Goal: Task Accomplishment & Management: Use online tool/utility

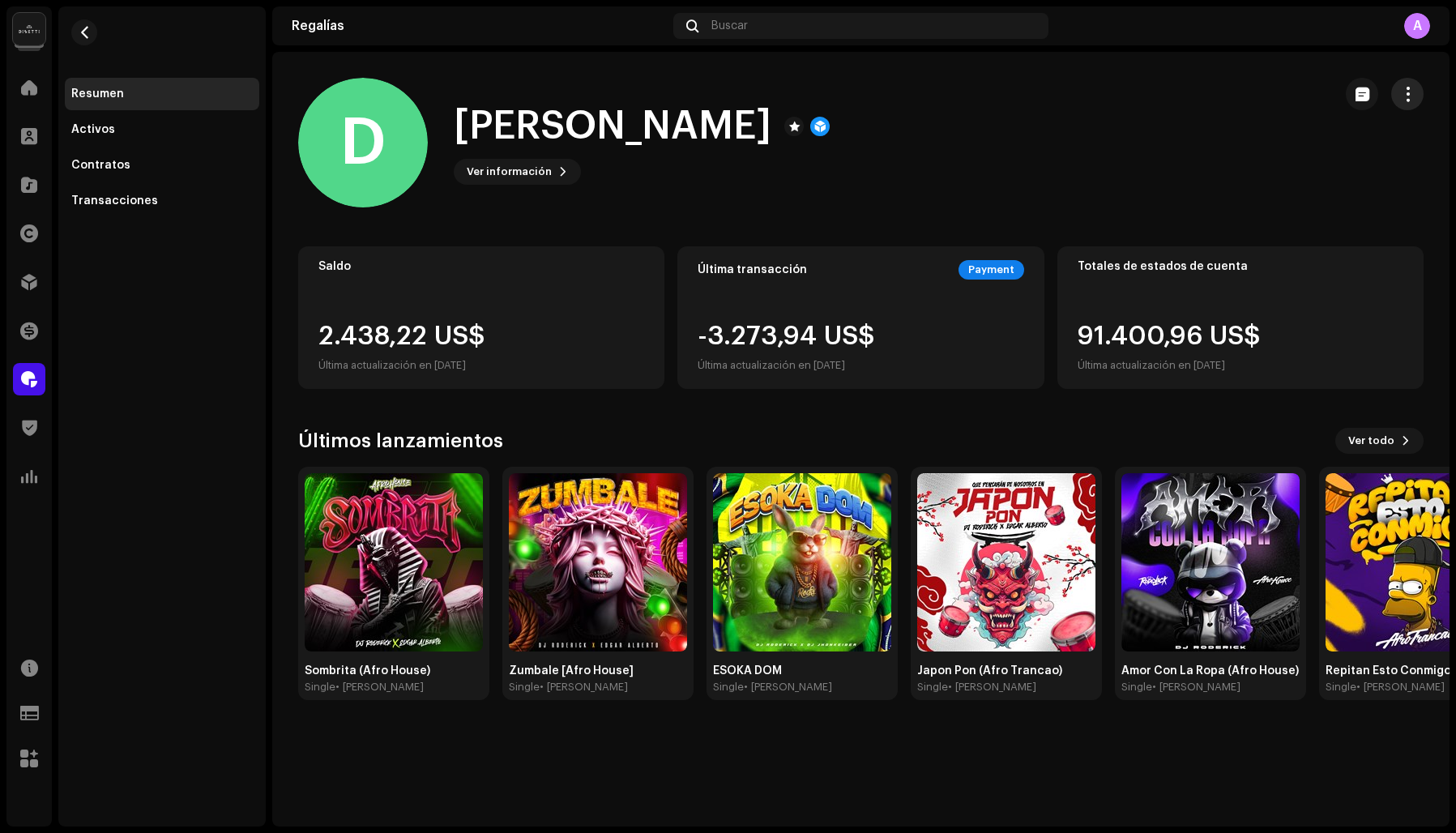
click at [1411, 88] on span "button" at bounding box center [1407, 94] width 15 height 13
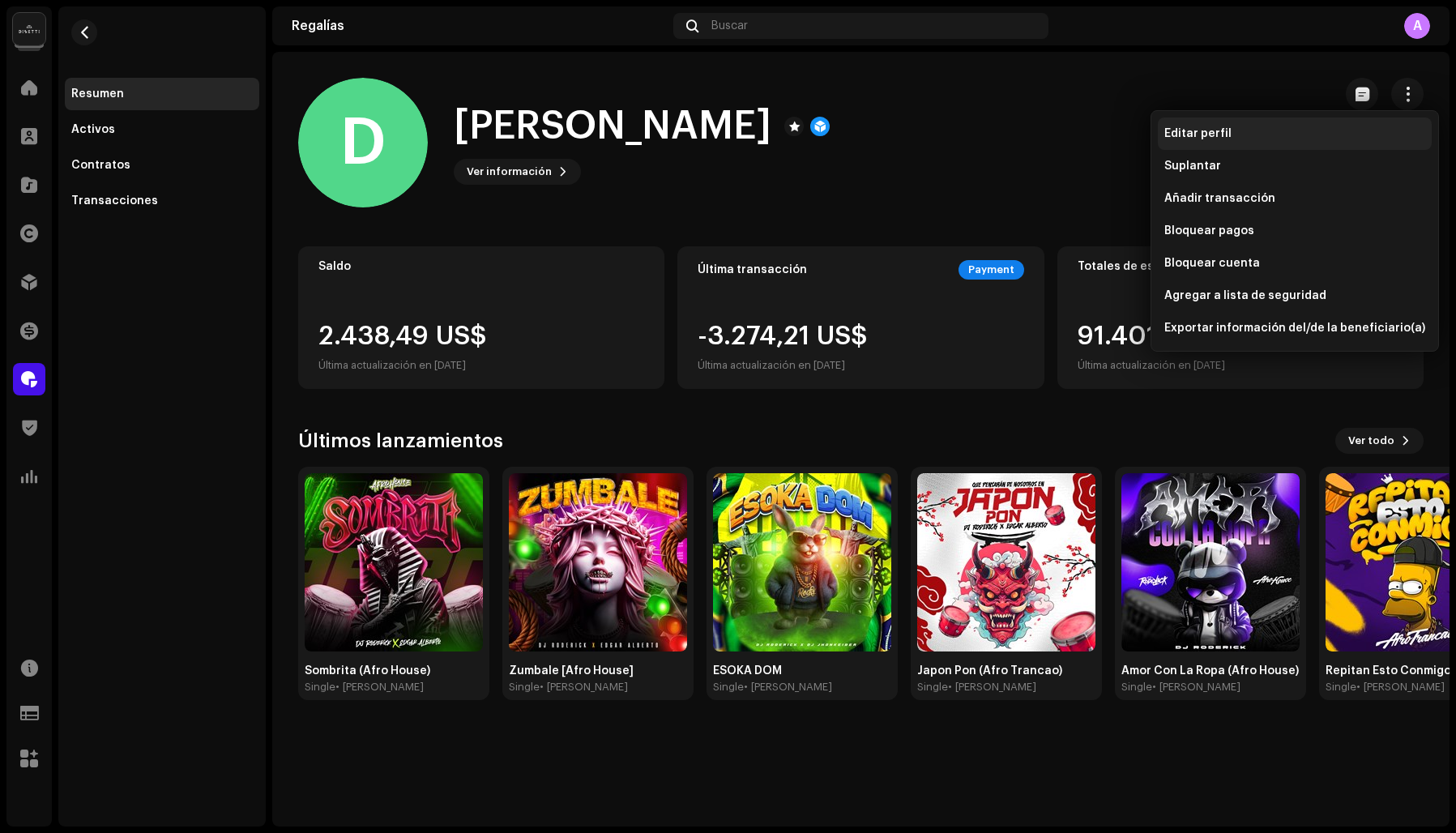
click at [1208, 134] on span "Editar perfil" at bounding box center [1197, 133] width 67 height 13
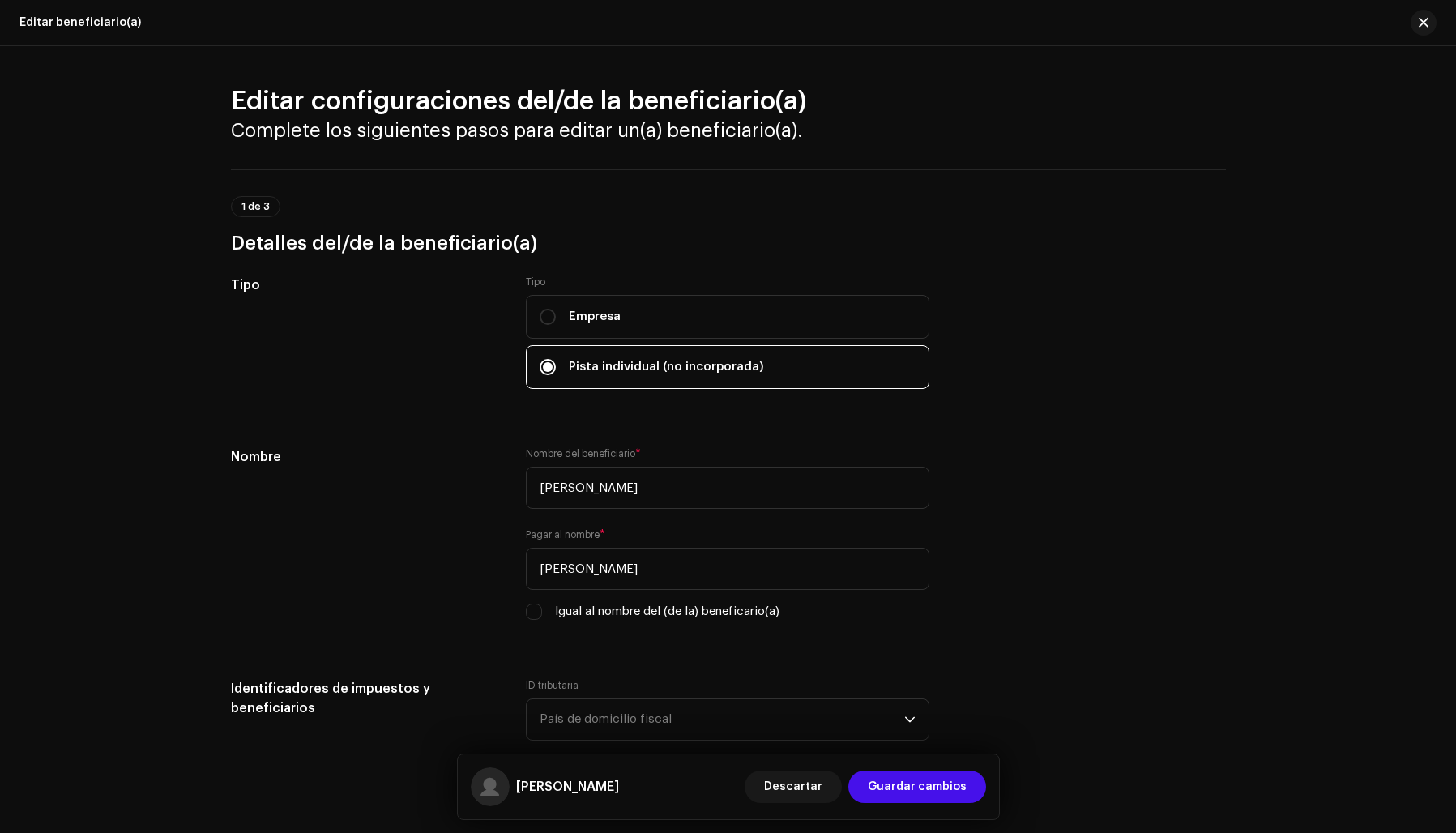
click at [325, 244] on h3 "Detalles del/de la beneficiario(a)" at bounding box center [728, 243] width 995 height 26
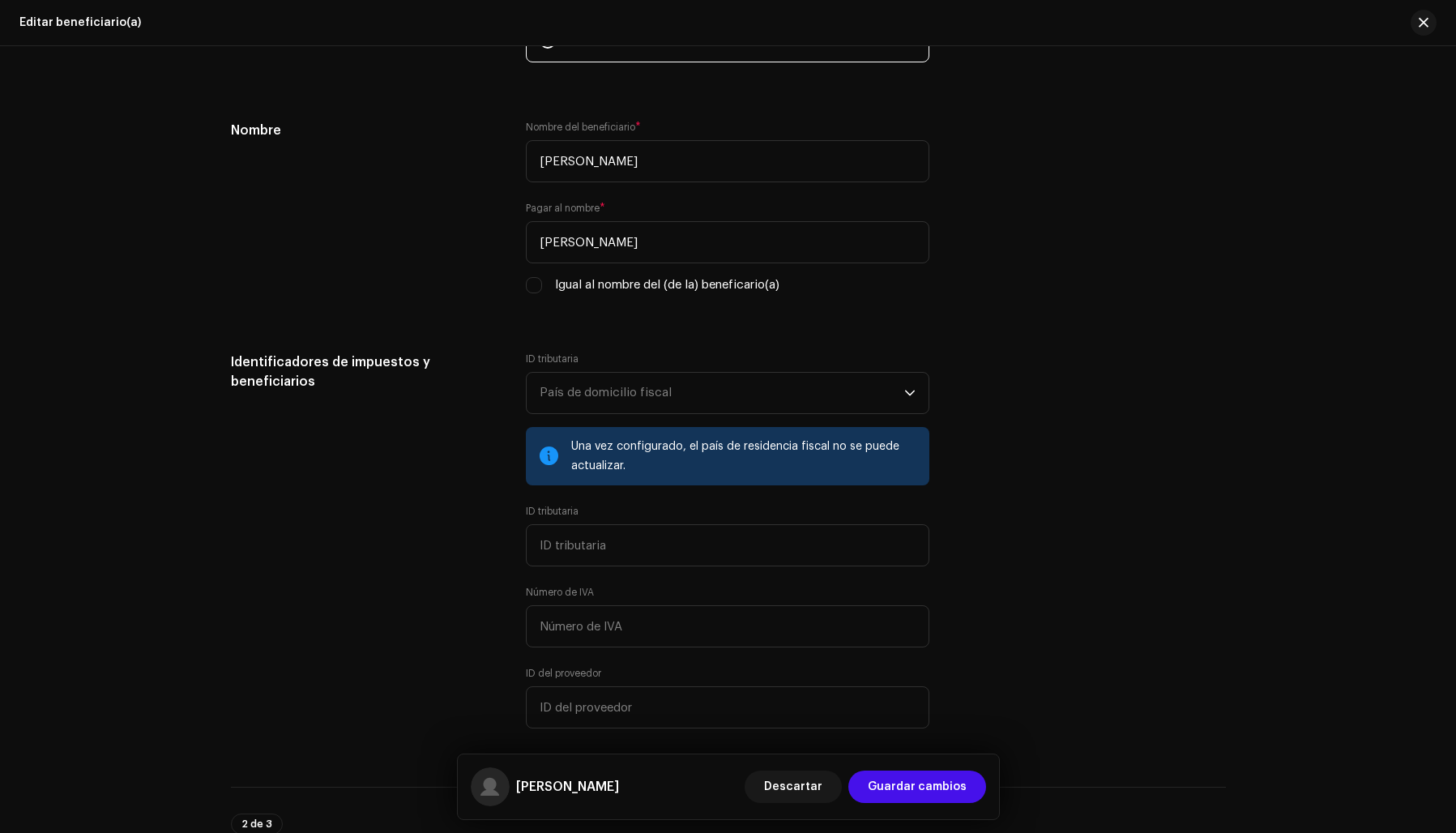
scroll to position [333, 0]
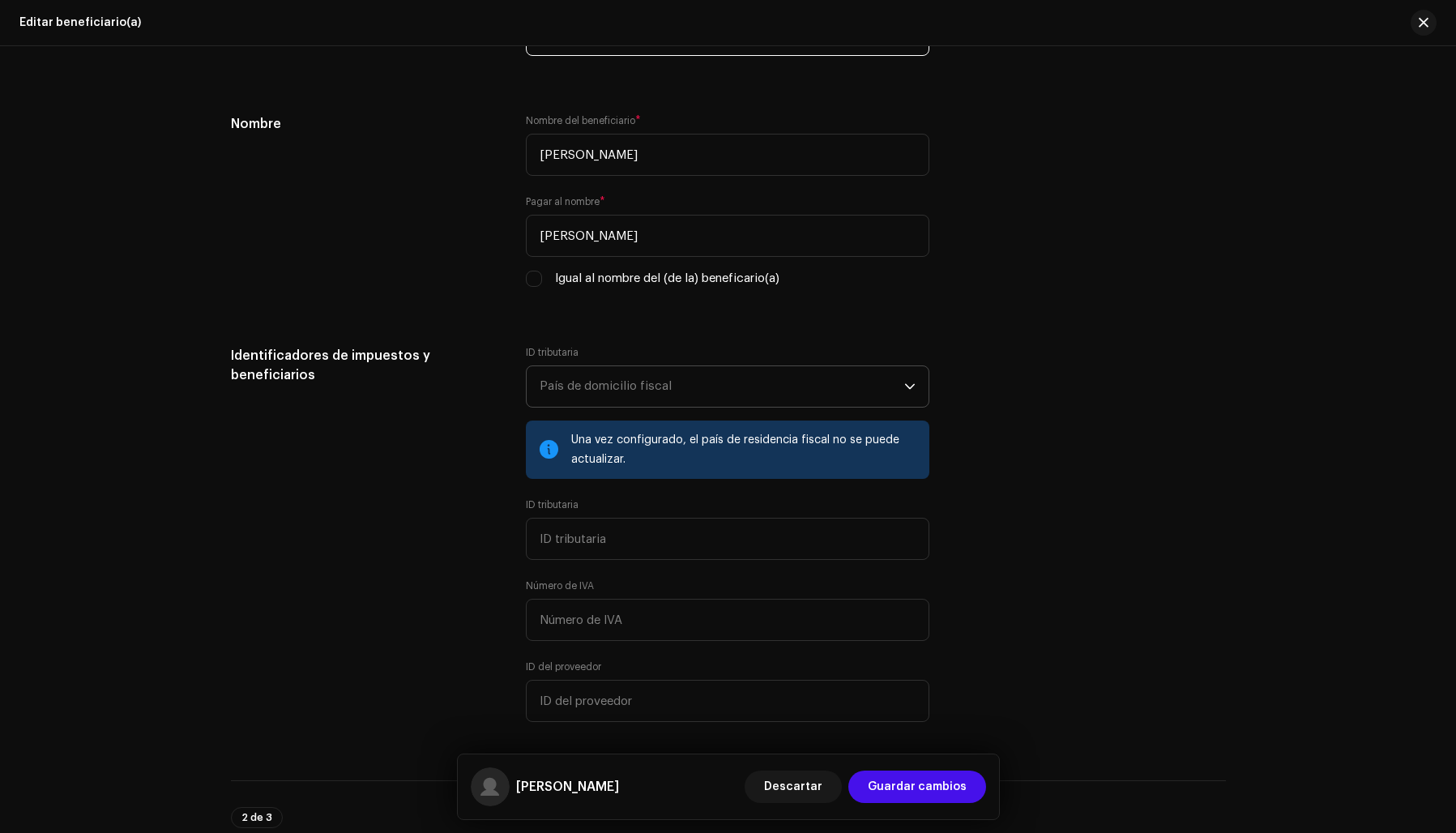
click at [904, 389] on icon "dropdown trigger" at bounding box center [909, 386] width 11 height 11
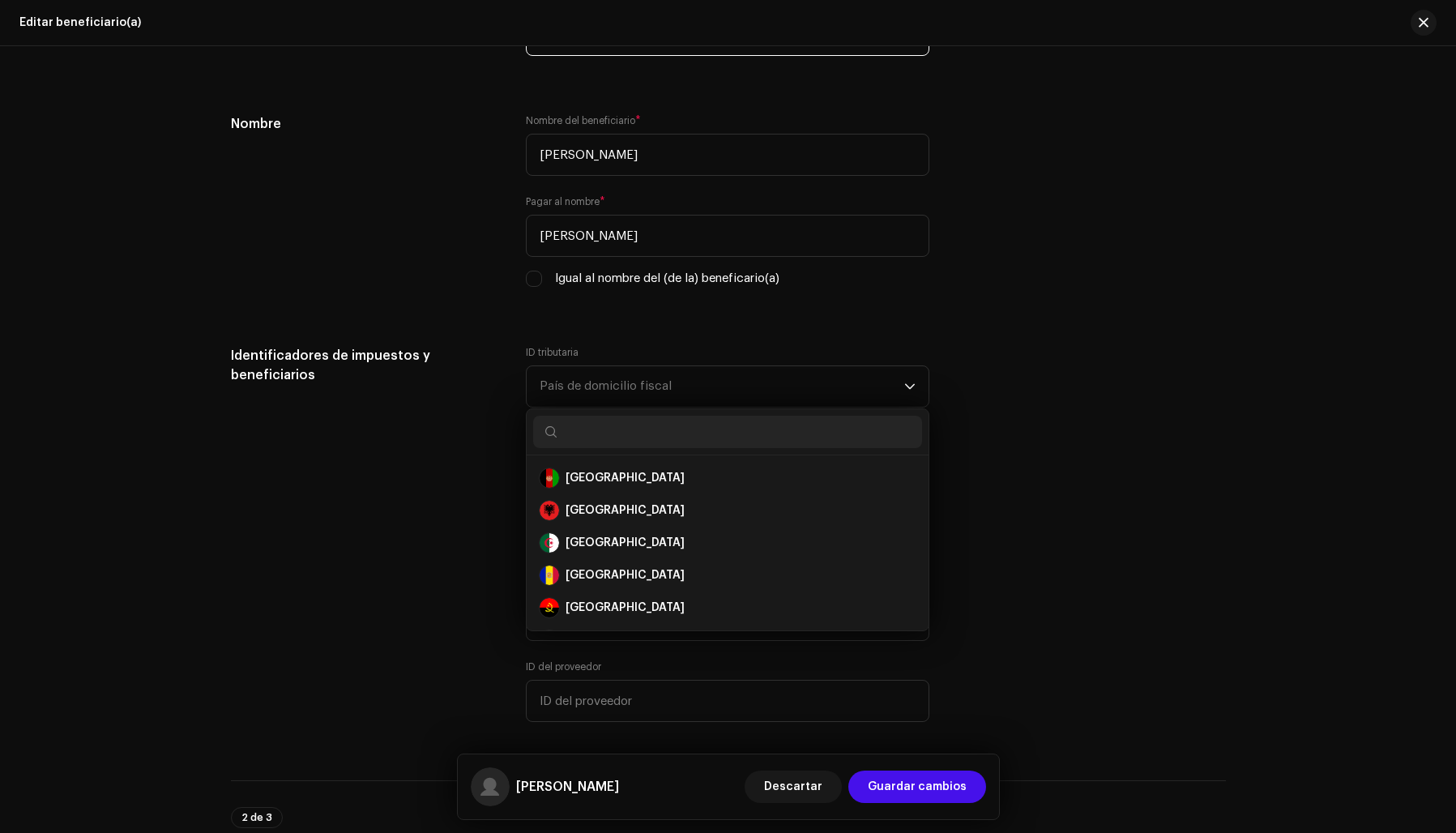
click at [1140, 407] on div "Identificadores de impuestos y beneficiarios ID tributaria País de domicilio fi…" at bounding box center [728, 543] width 995 height 396
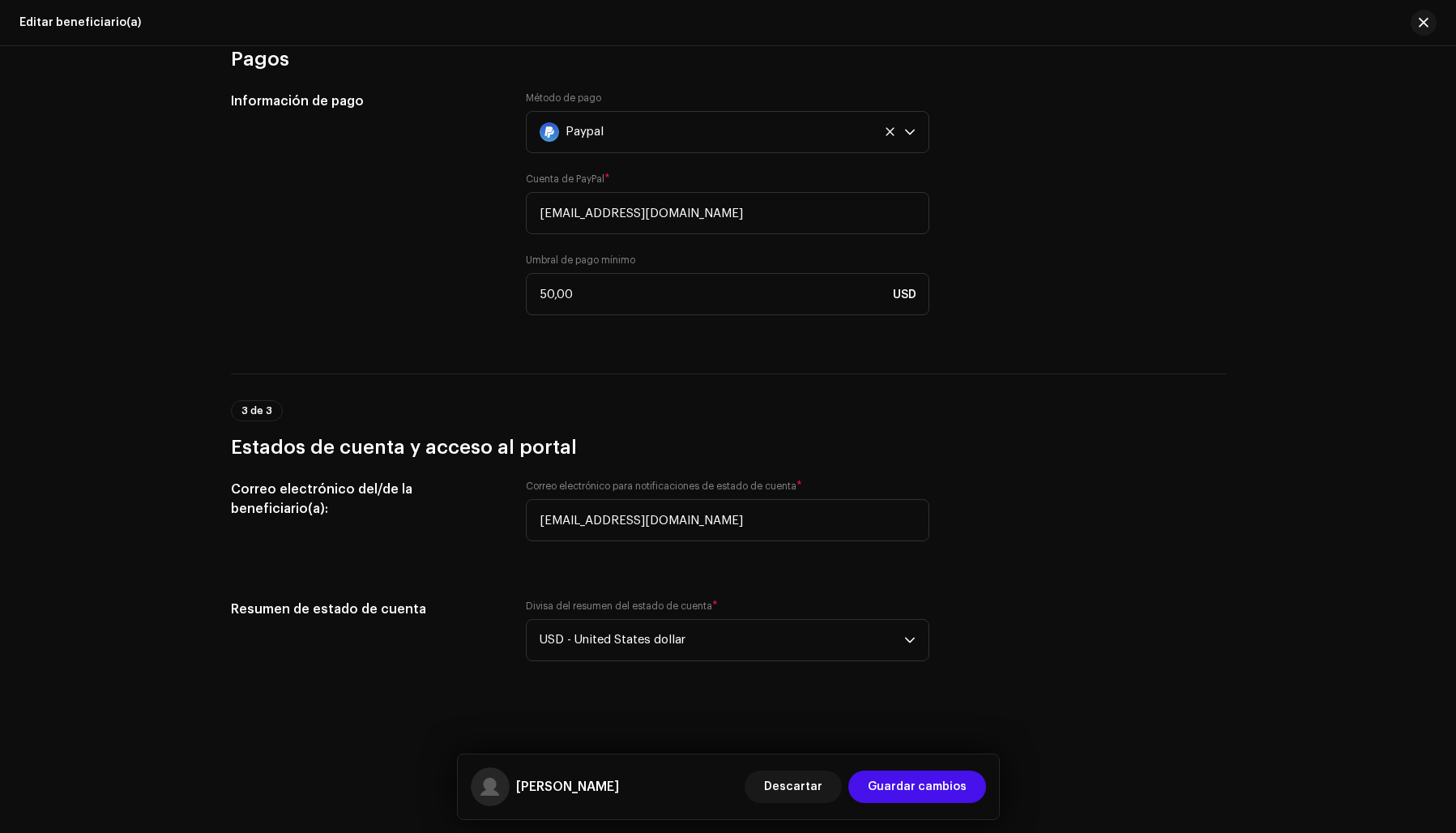
scroll to position [1132, 0]
click at [1422, 24] on span "button" at bounding box center [1424, 22] width 10 height 13
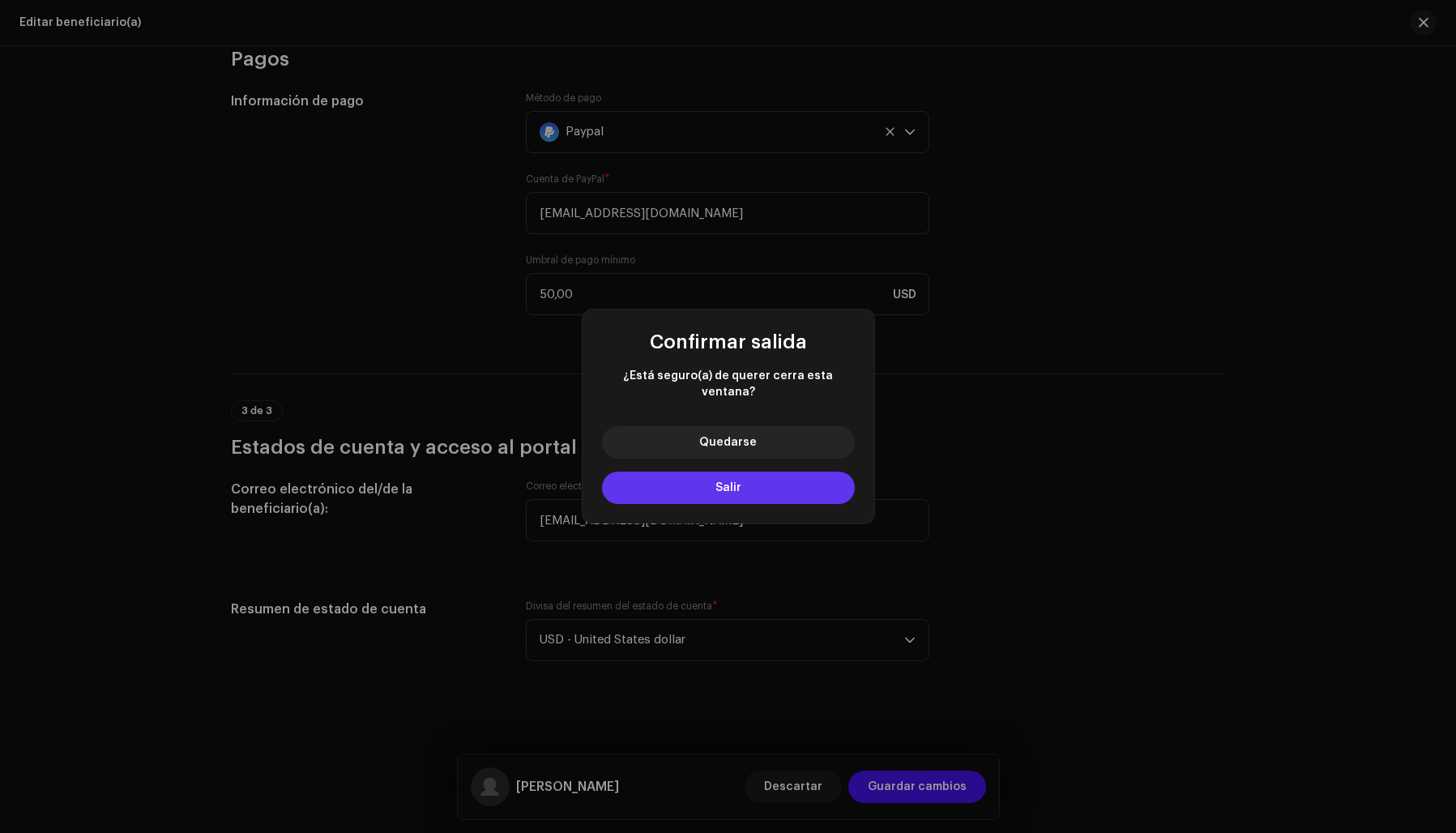
click at [762, 478] on button "Salir" at bounding box center [728, 487] width 253 height 32
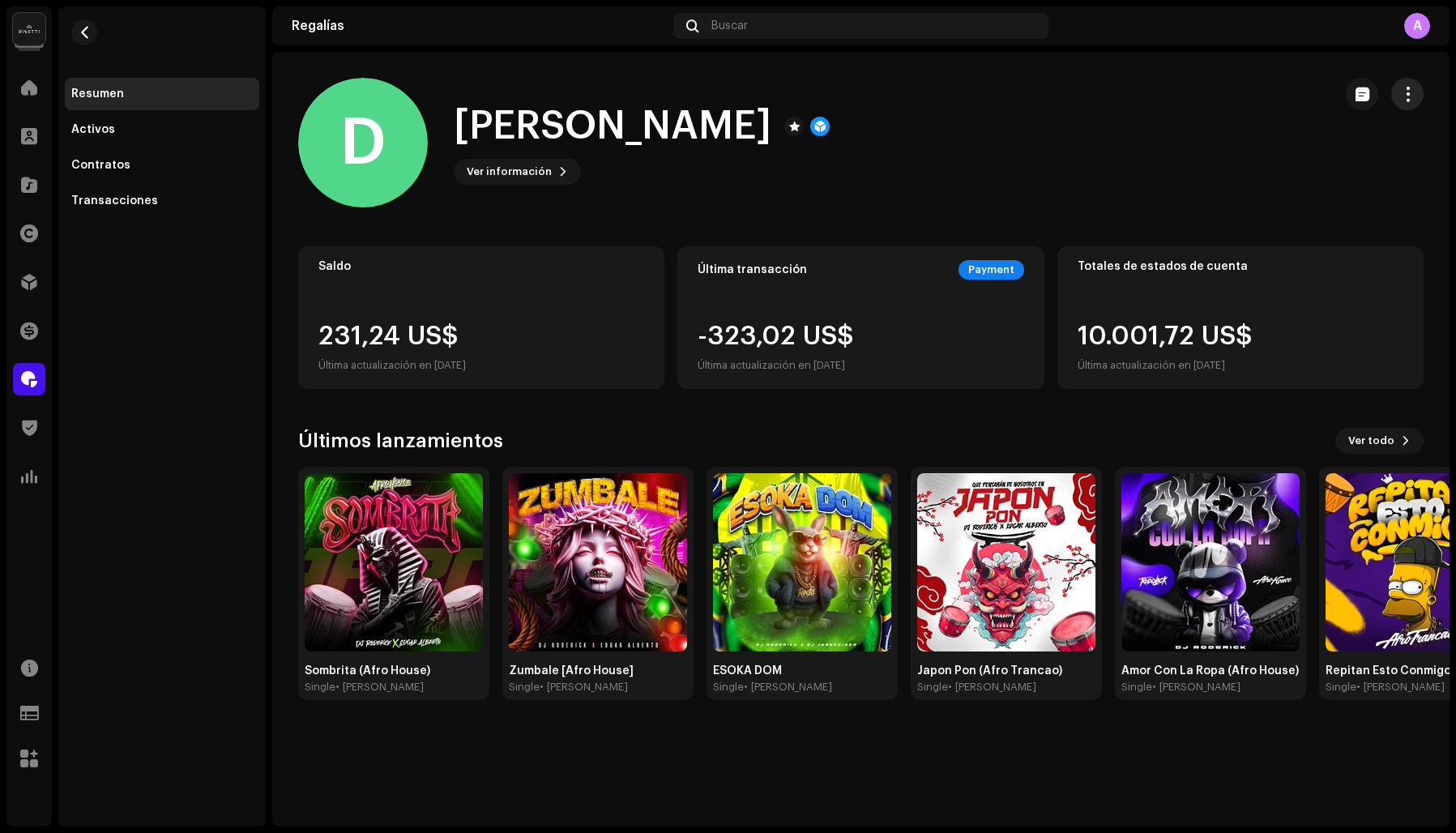
click at [1403, 88] on span "button" at bounding box center [1407, 94] width 15 height 13
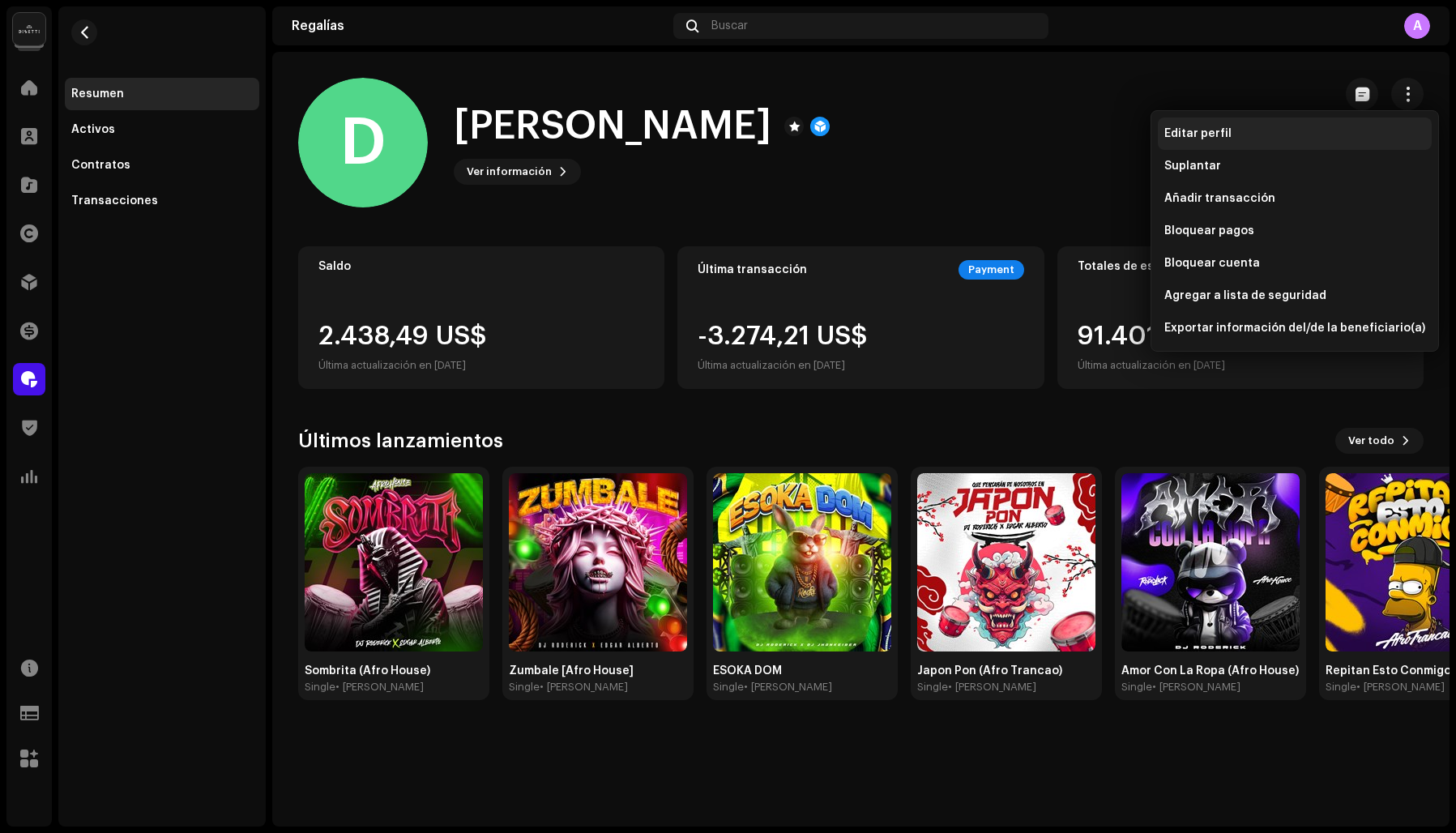
click at [1216, 134] on span "Editar perfil" at bounding box center [1197, 133] width 67 height 13
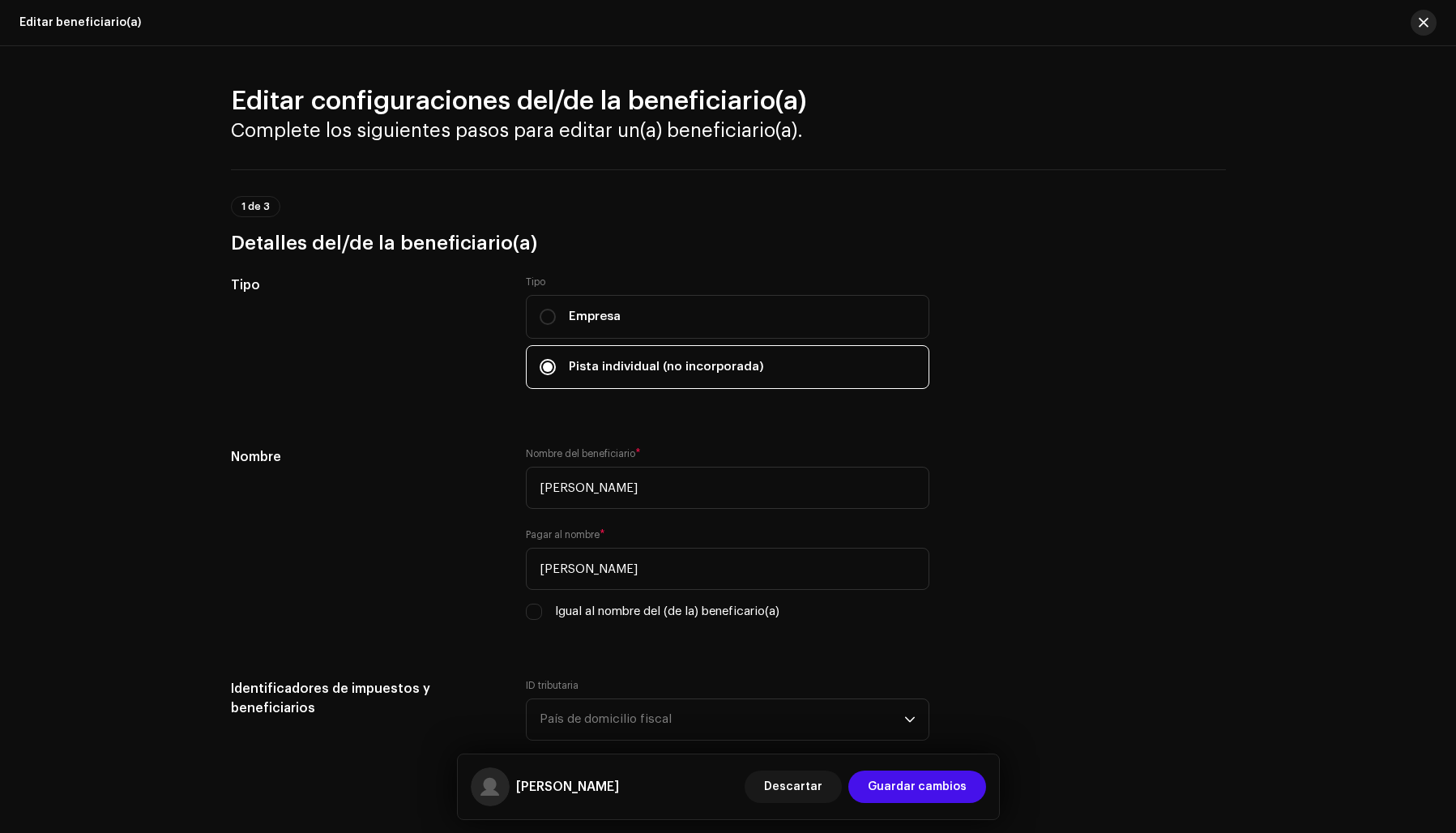
click at [1423, 19] on span "button" at bounding box center [1424, 22] width 10 height 13
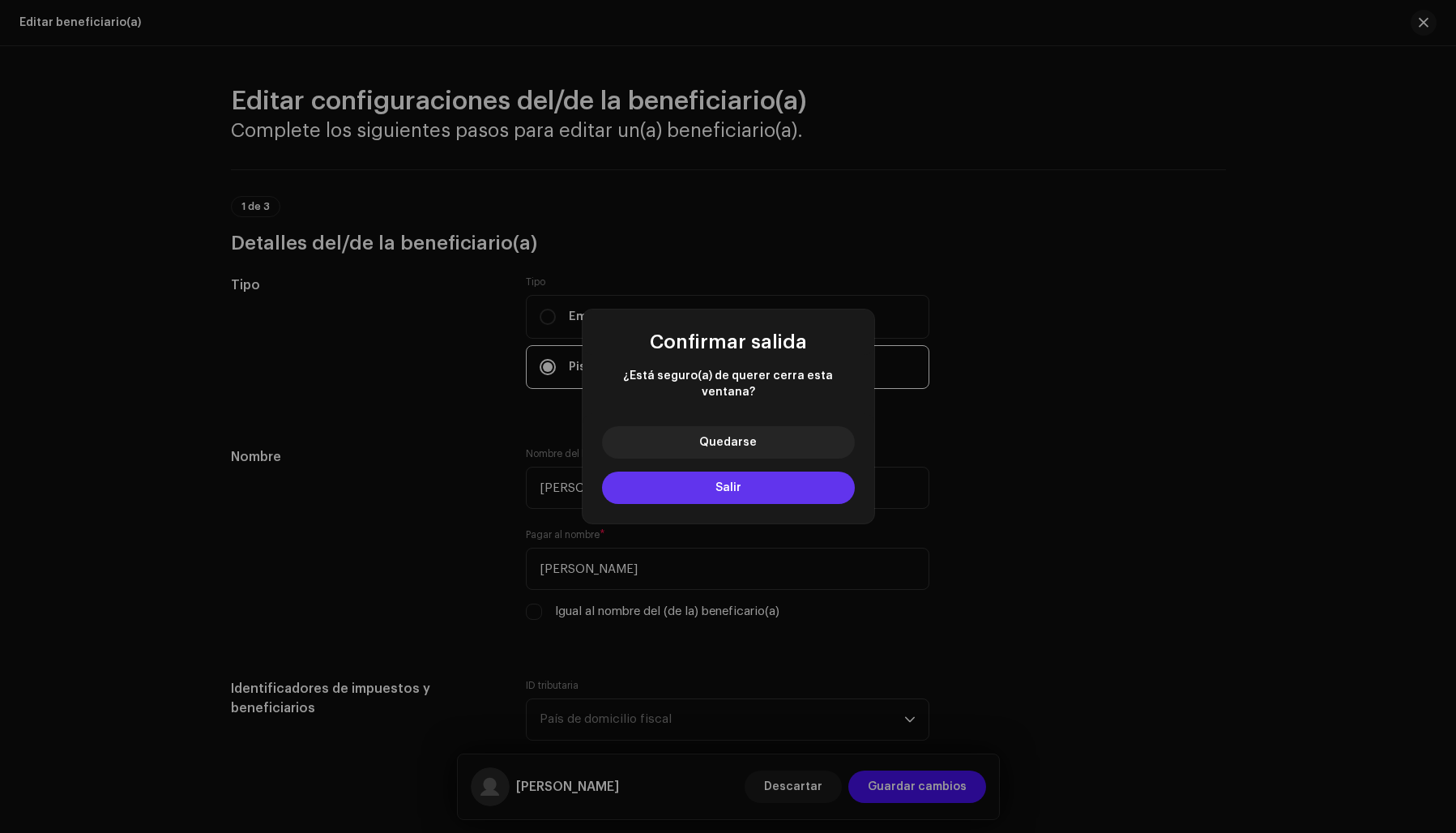
click at [719, 482] on span "Salir" at bounding box center [728, 487] width 26 height 11
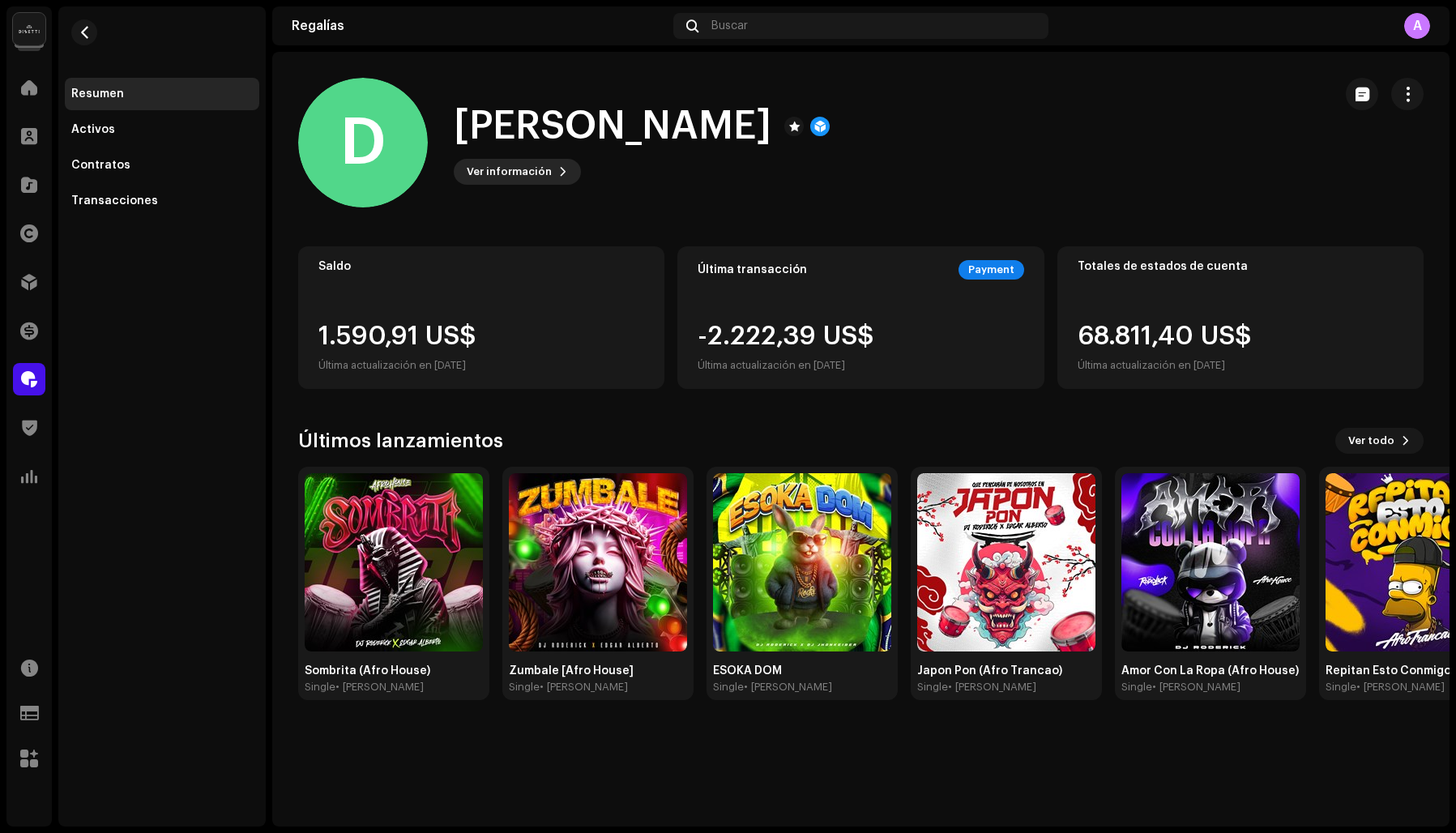
click at [528, 168] on span "Ver información" at bounding box center [508, 172] width 85 height 32
click at [94, 163] on div "Contratos" at bounding box center [100, 165] width 59 height 13
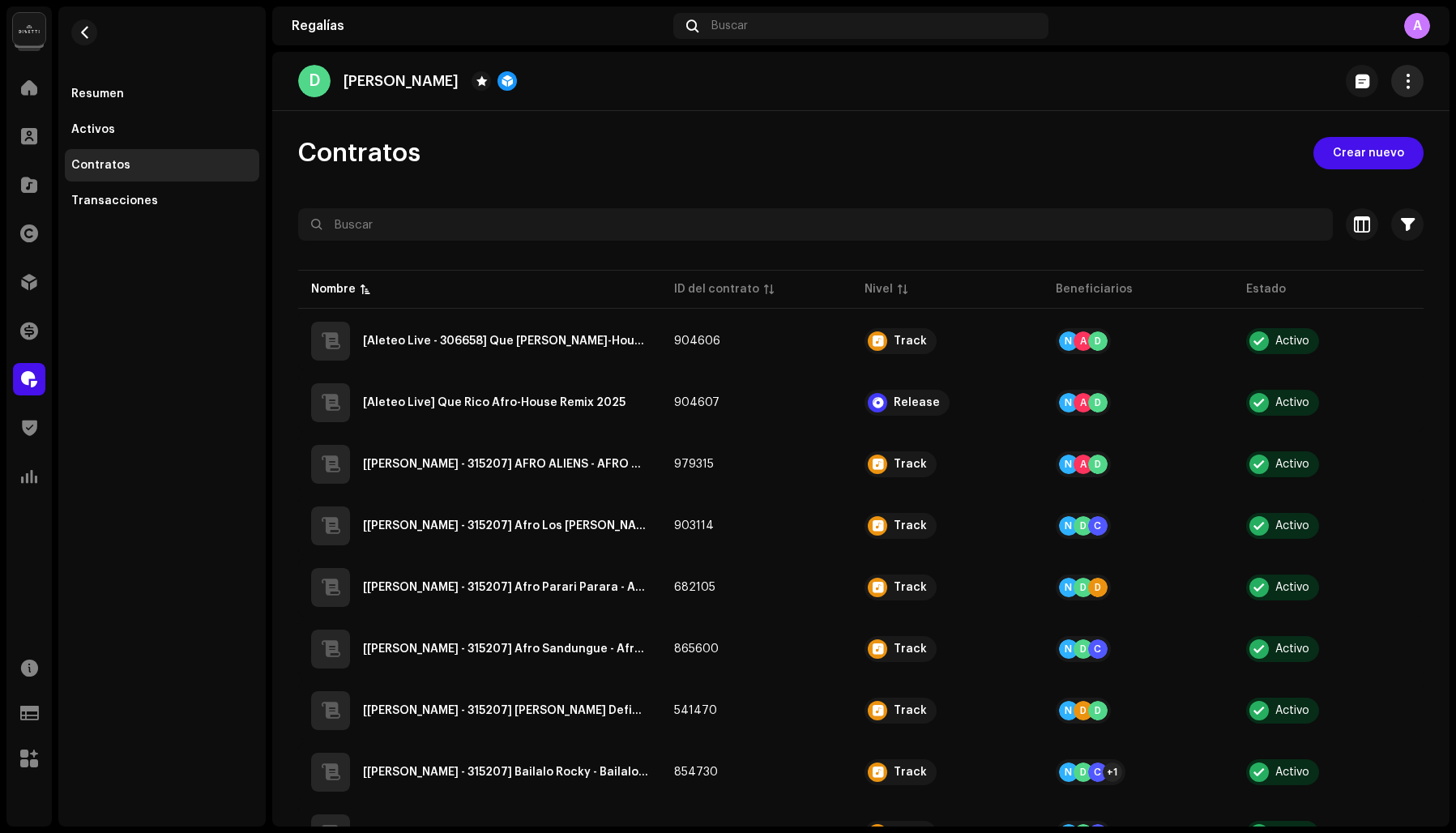
click at [1400, 76] on span "button" at bounding box center [1407, 81] width 15 height 13
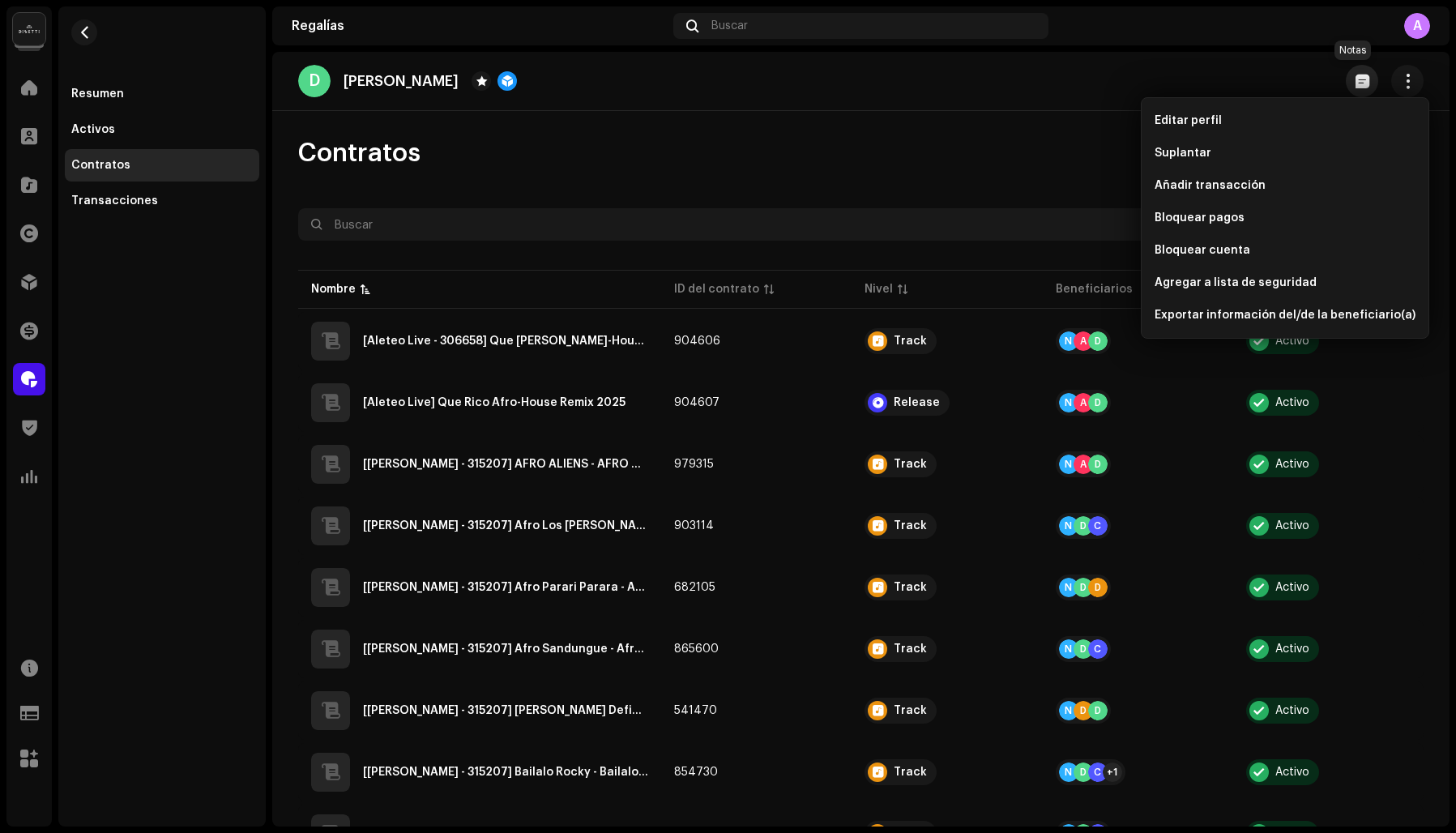
click at [1355, 80] on span "button" at bounding box center [1362, 81] width 14 height 13
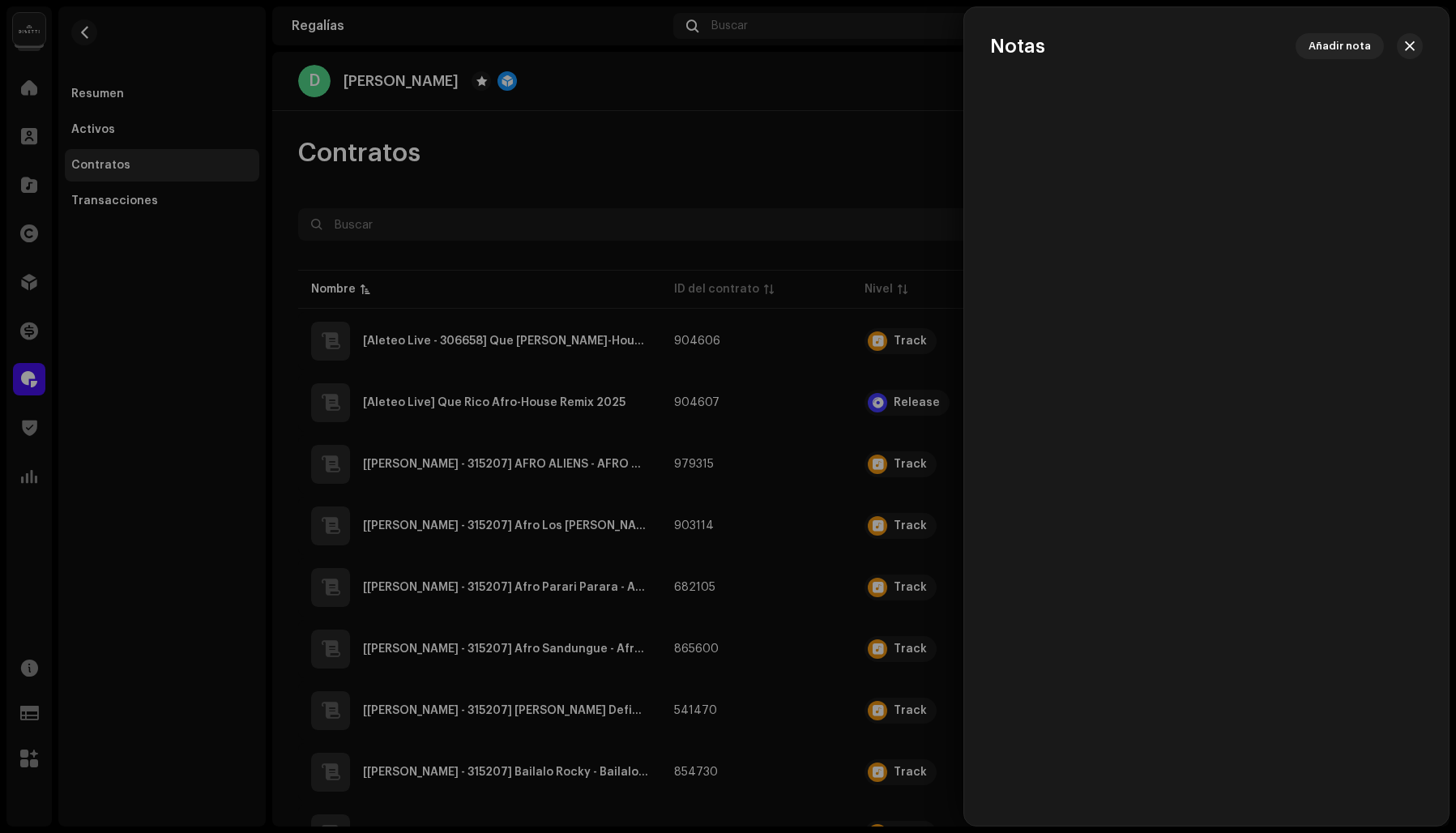
click at [1190, 299] on div "Notas Añadir nota" at bounding box center [1205, 416] width 484 height 766
click at [1410, 49] on span "button" at bounding box center [1410, 46] width 10 height 13
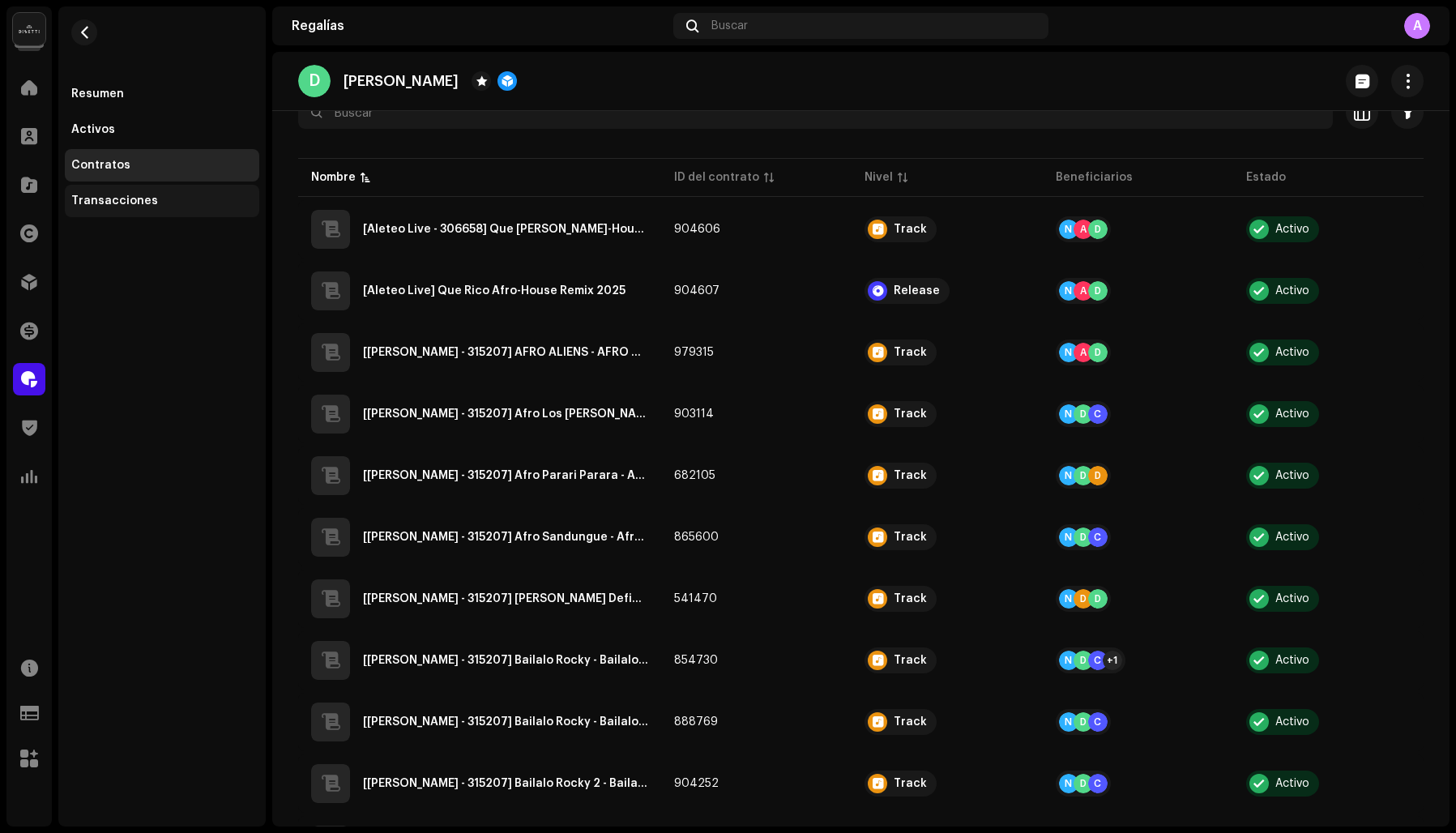
scroll to position [120, 0]
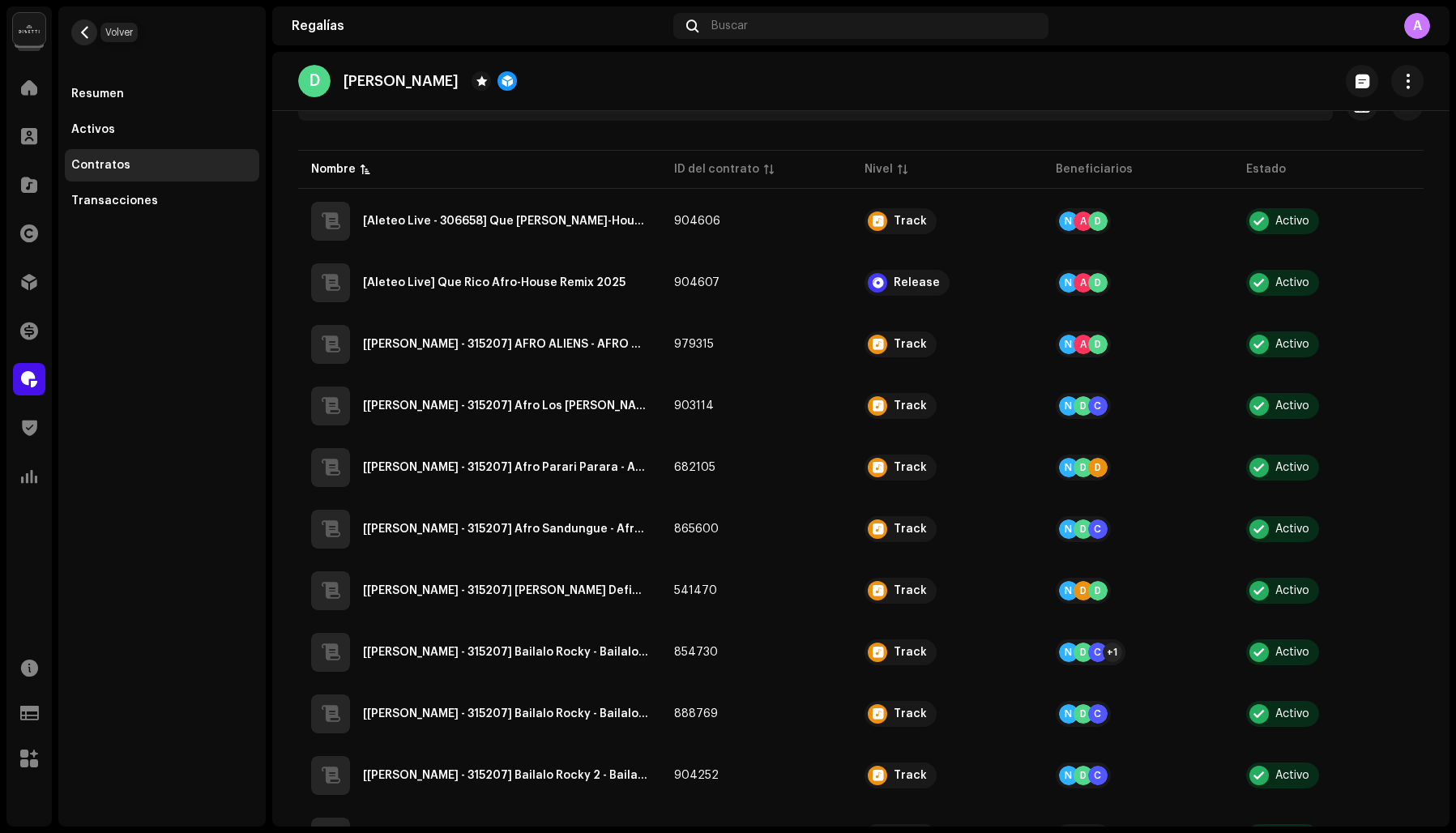
click at [84, 23] on button "button" at bounding box center [84, 32] width 26 height 26
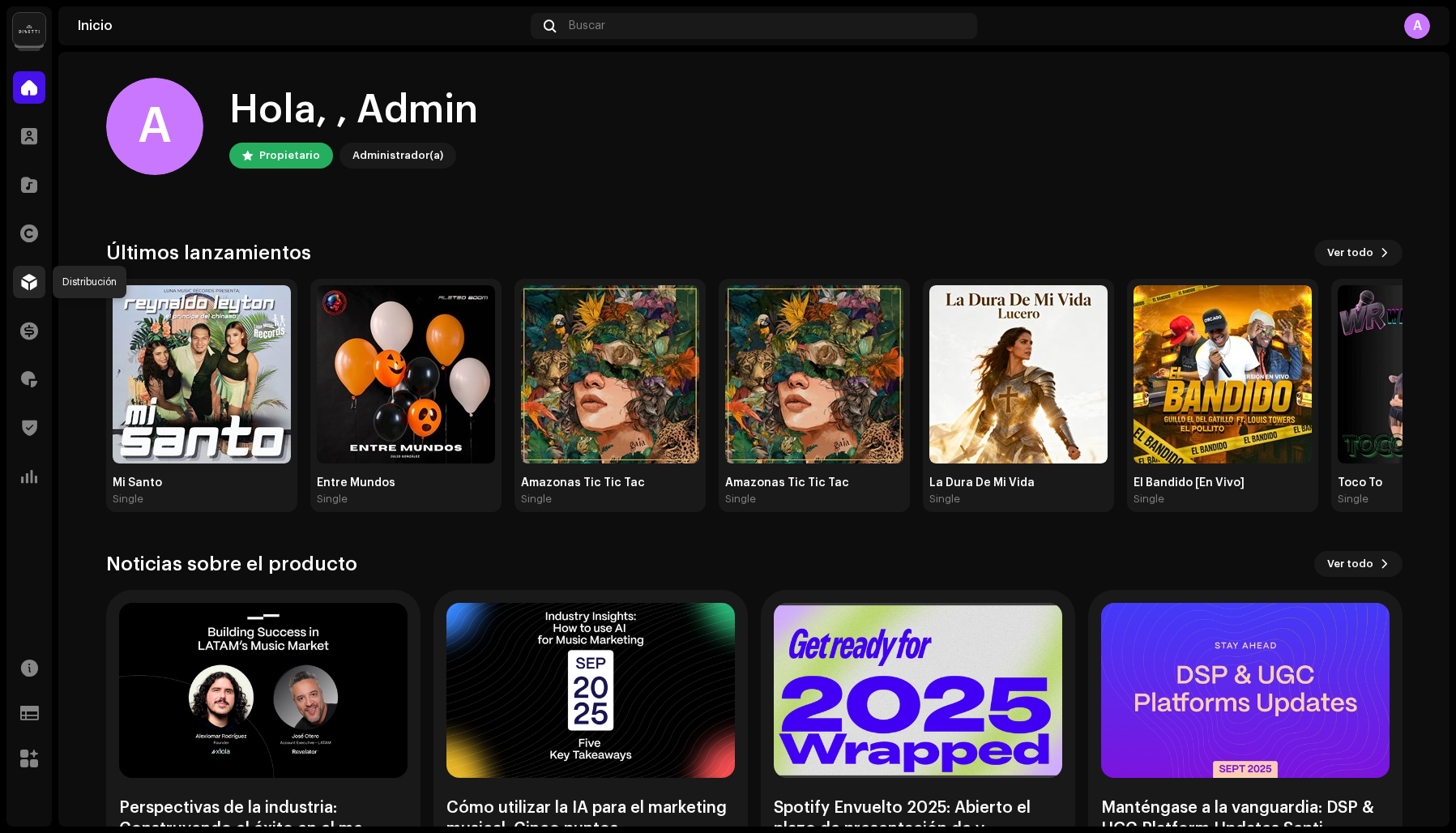
click at [28, 281] on span at bounding box center [29, 282] width 16 height 13
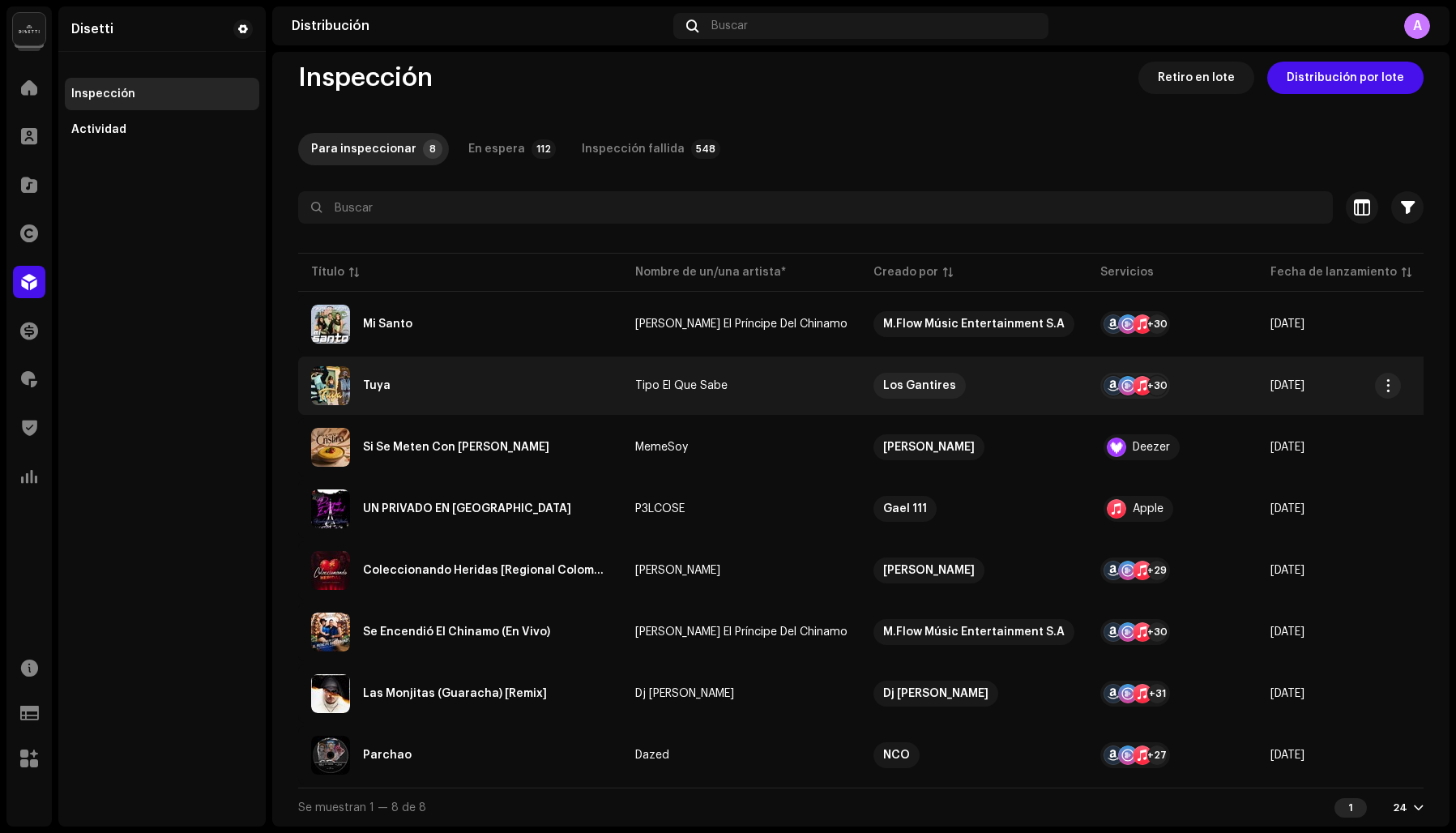
click at [417, 383] on div "Tuya" at bounding box center [460, 386] width 299 height 39
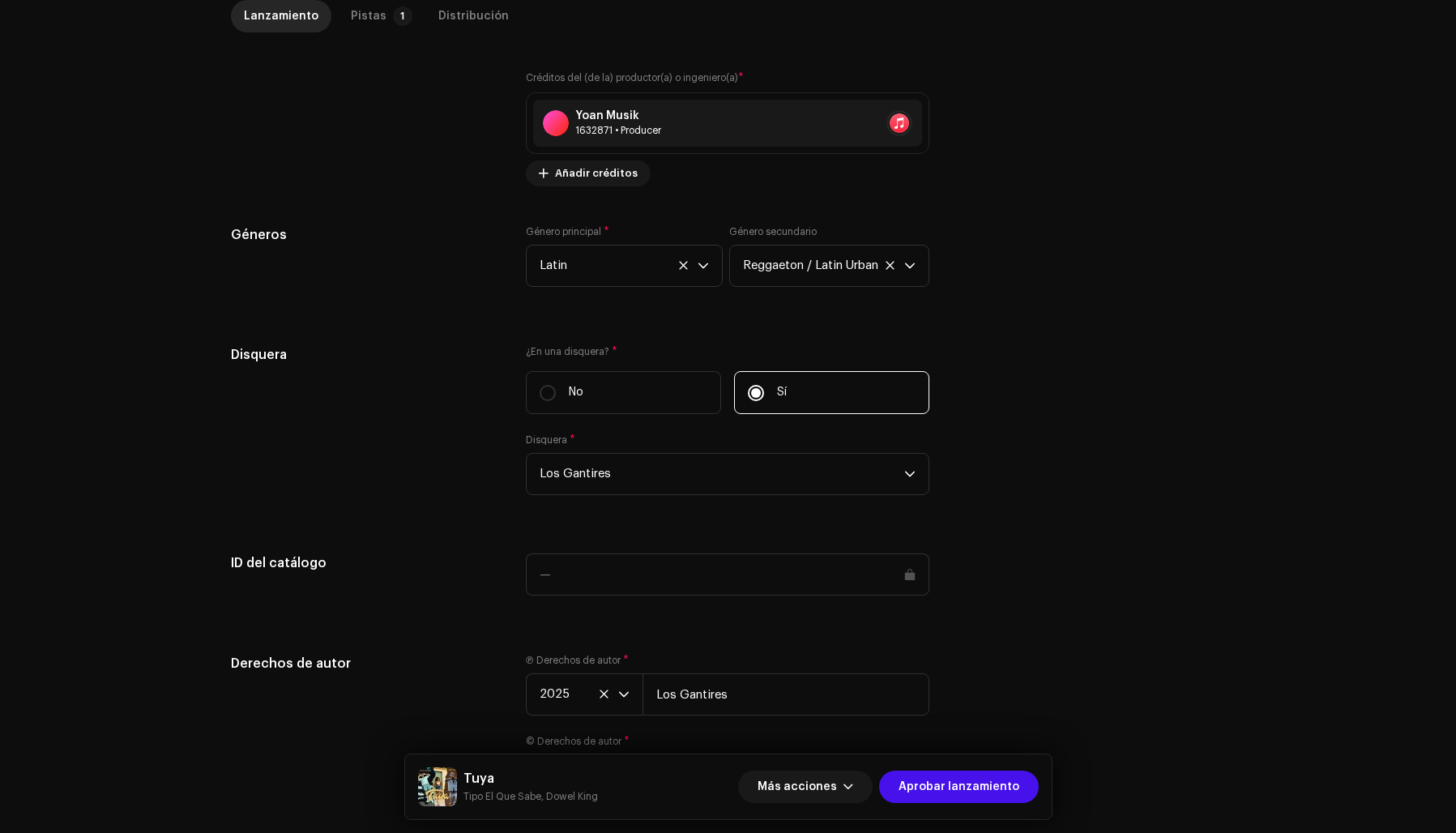
scroll to position [1407, 0]
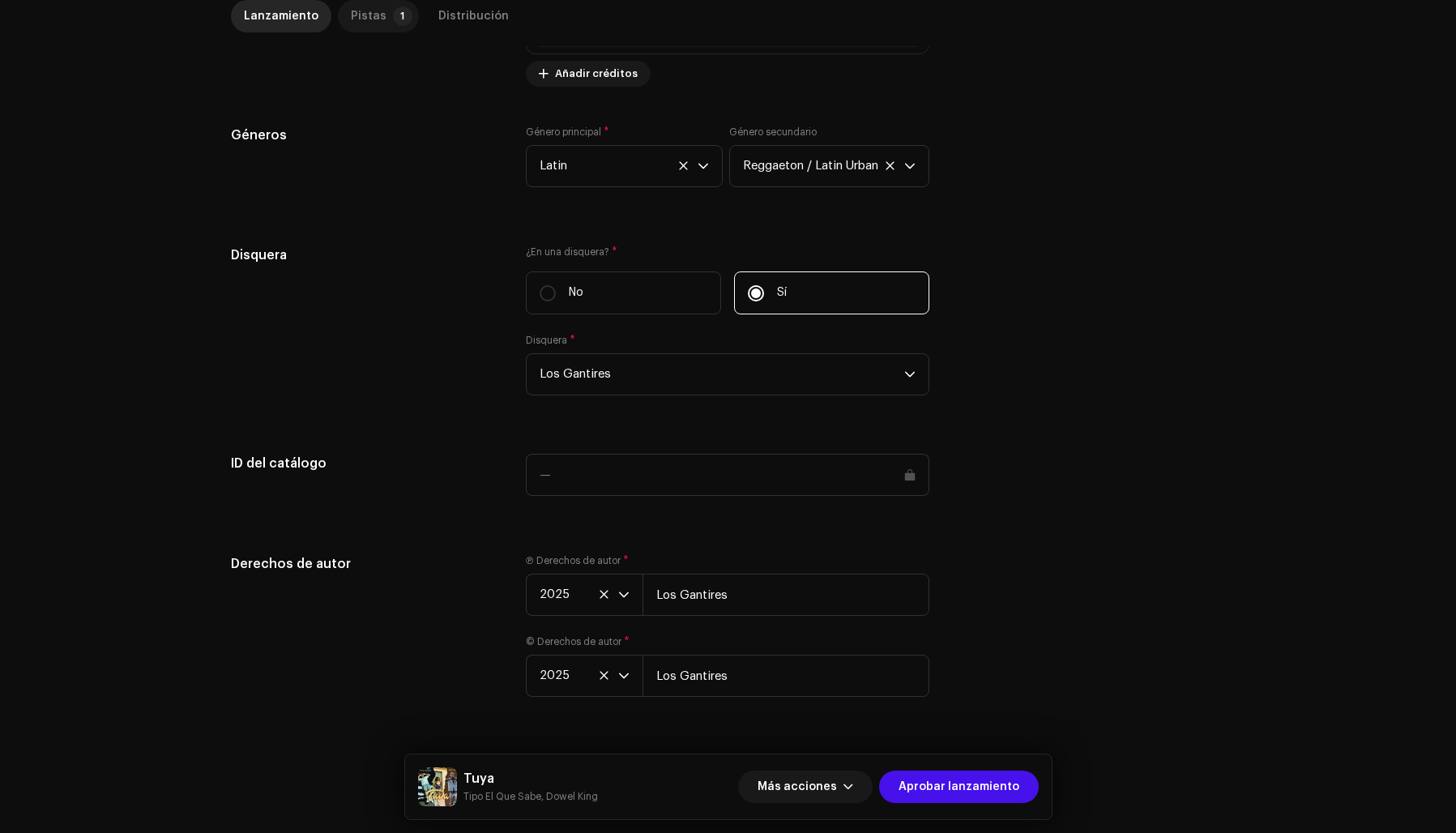
click at [353, 23] on div "Pistas" at bounding box center [368, 16] width 36 height 32
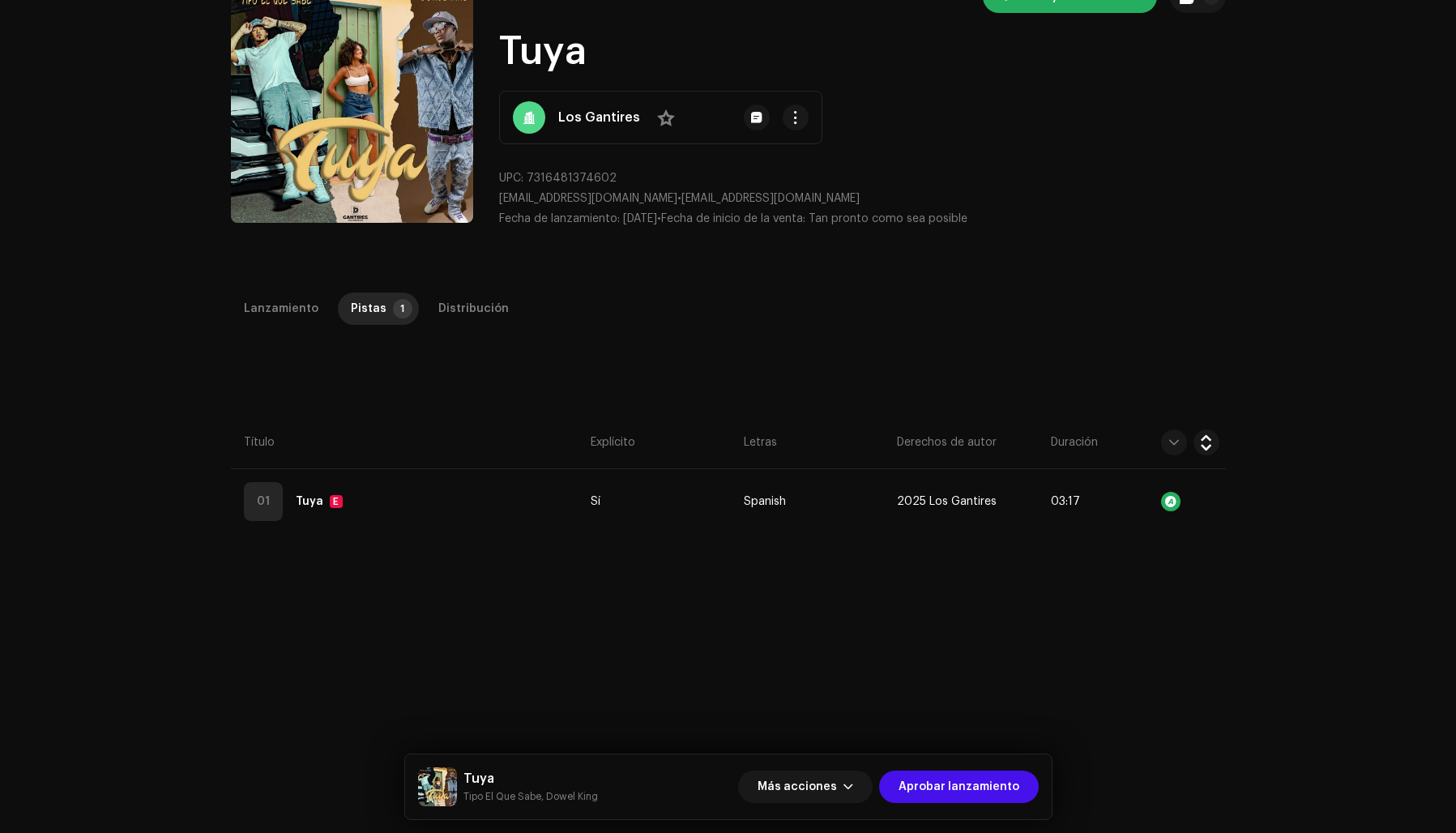
scroll to position [0, 0]
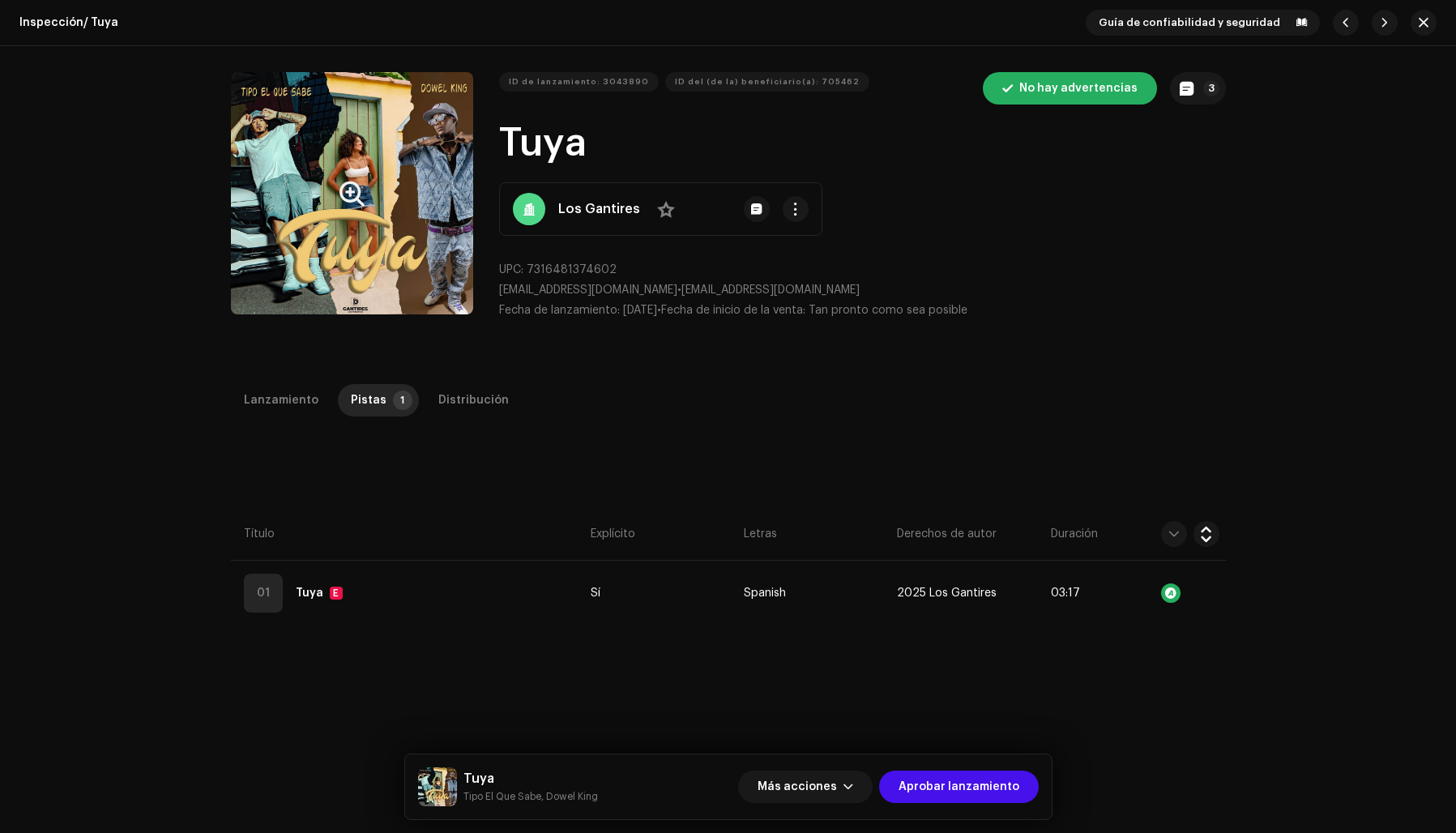
click at [291, 239] on button "Zoom Image" at bounding box center [352, 193] width 243 height 243
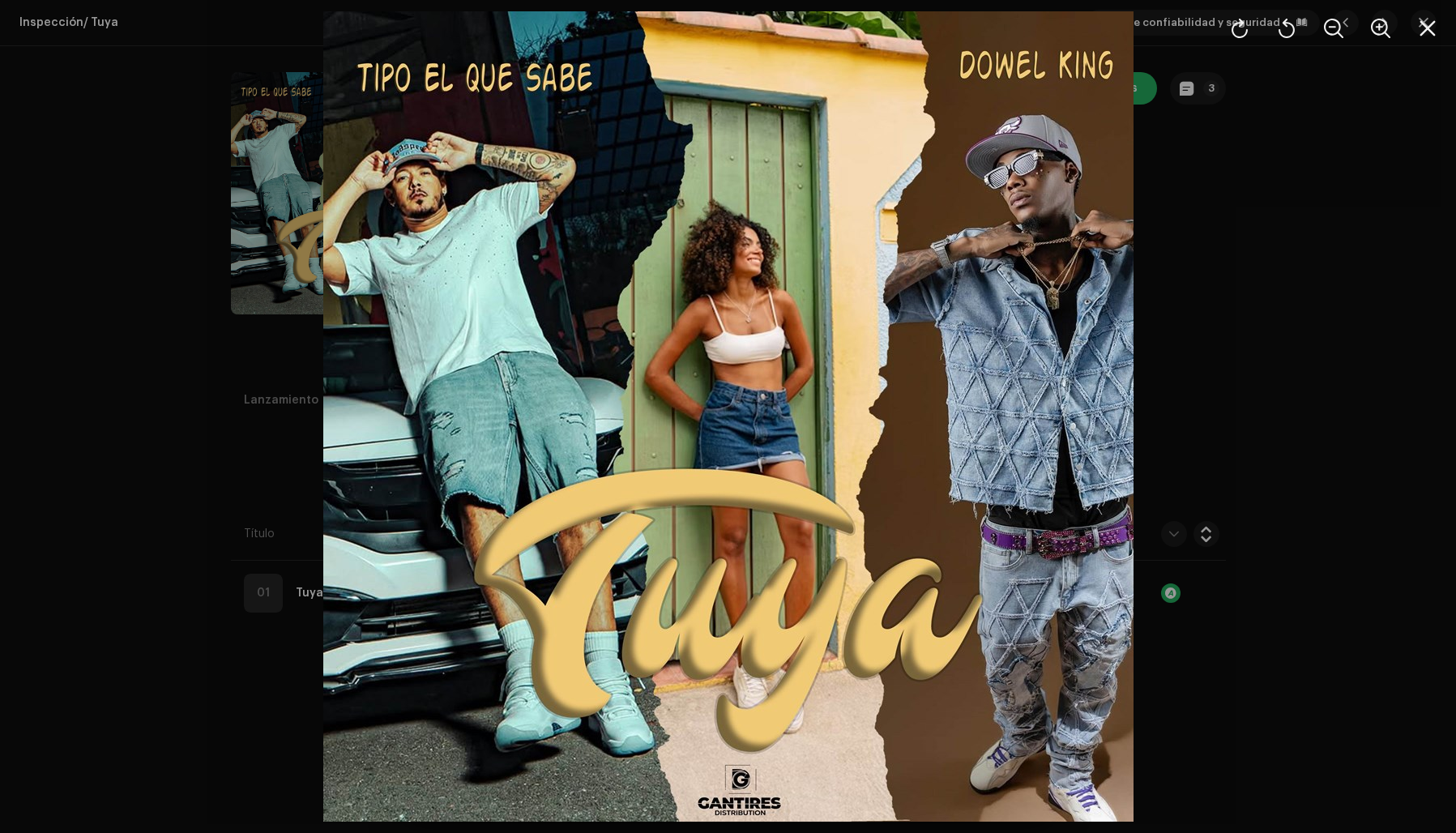
click at [1230, 244] on div at bounding box center [728, 416] width 1456 height 833
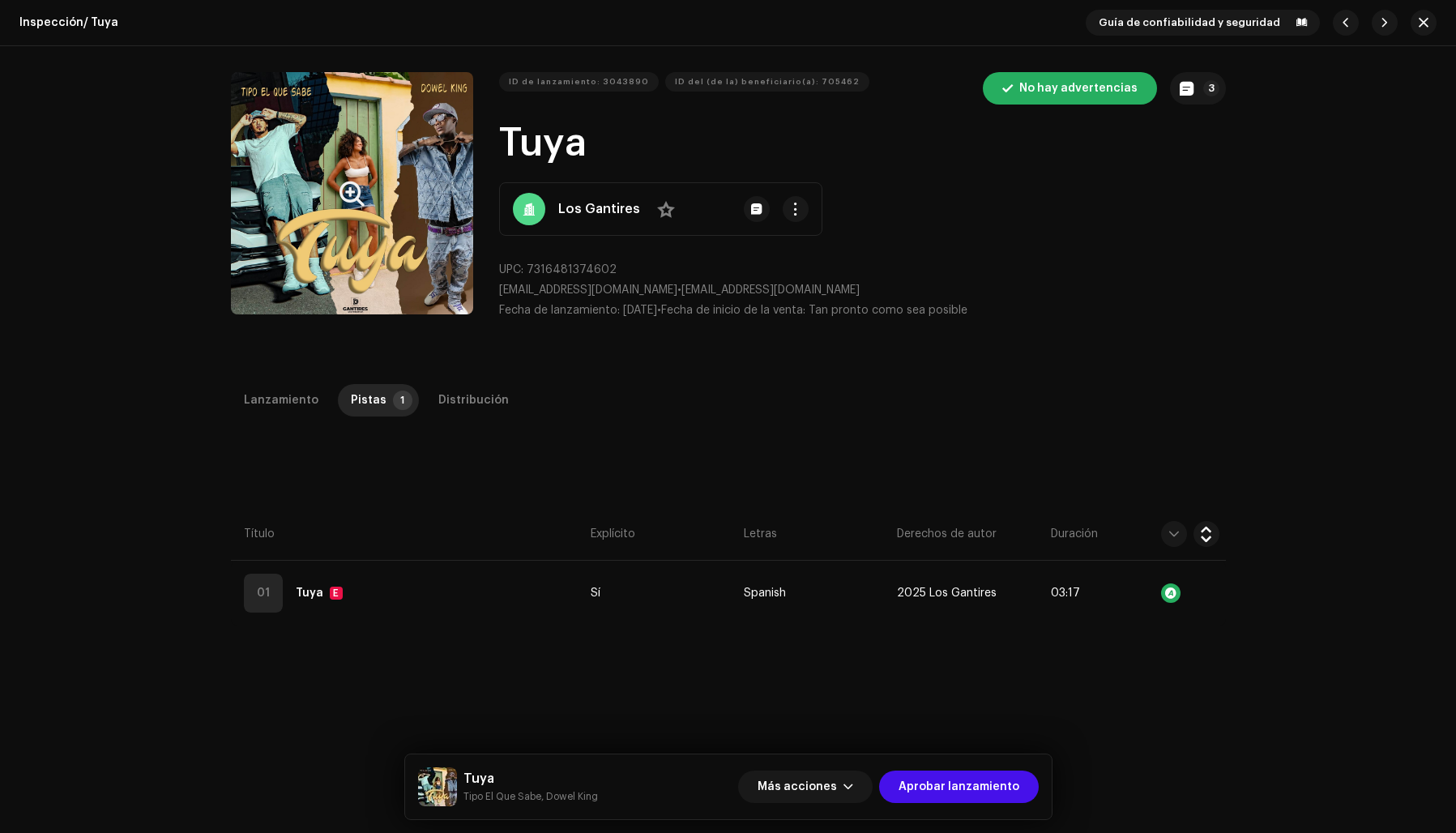
click at [308, 197] on button "Zoom Image" at bounding box center [352, 193] width 243 height 243
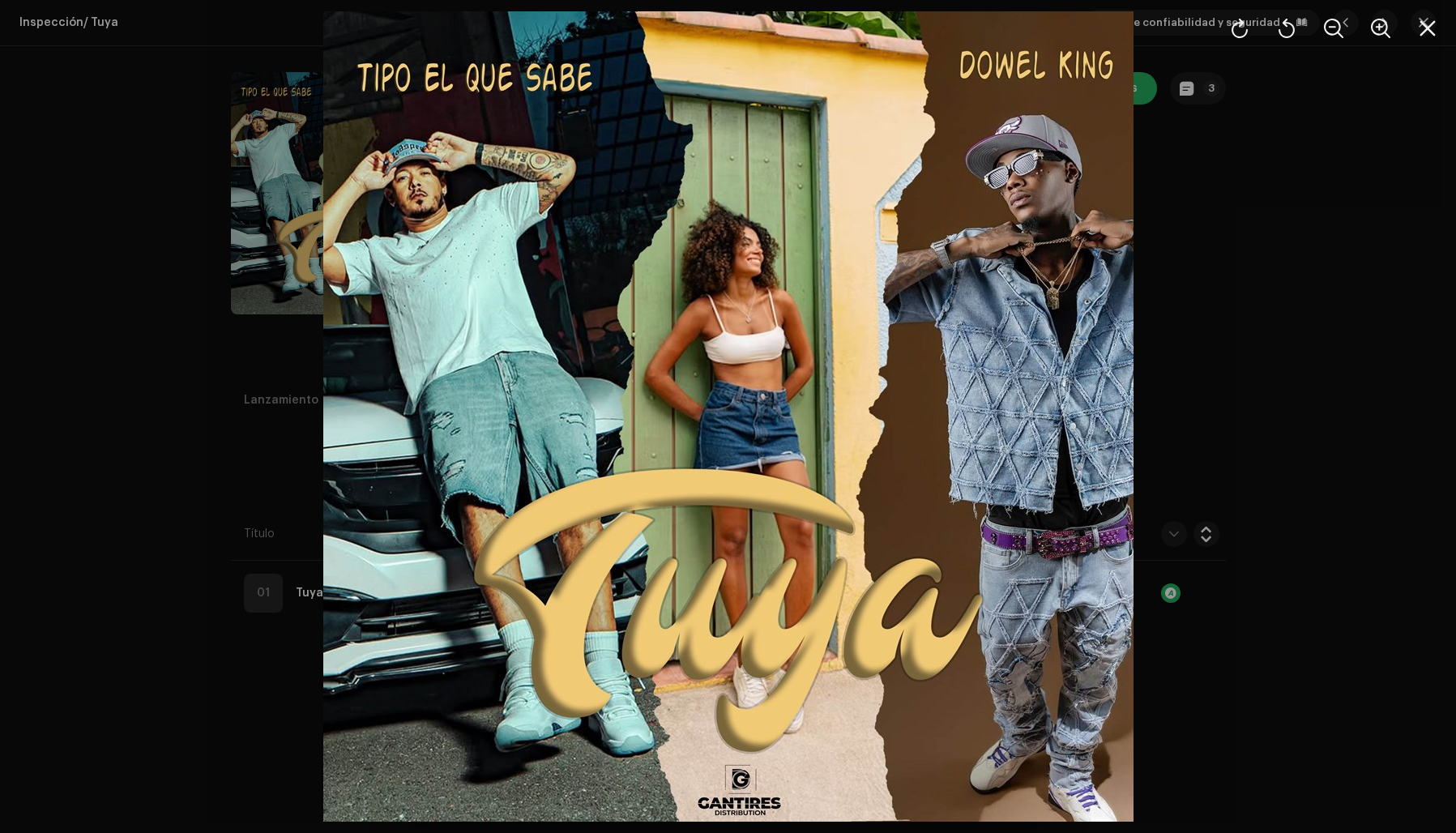
click at [1345, 221] on div at bounding box center [728, 416] width 1456 height 833
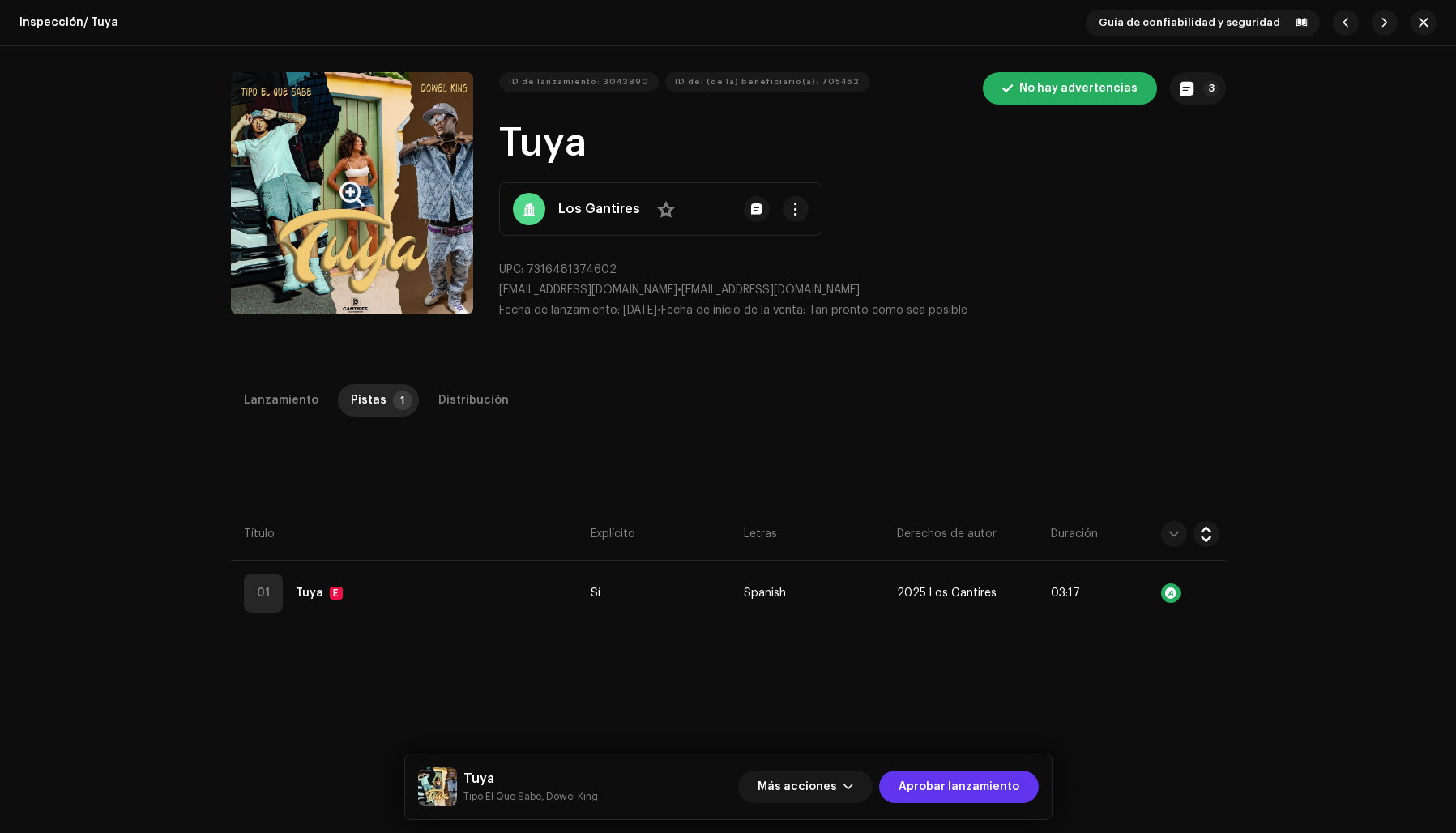
click at [994, 782] on span "Aprobar lanzamiento" at bounding box center [959, 787] width 121 height 32
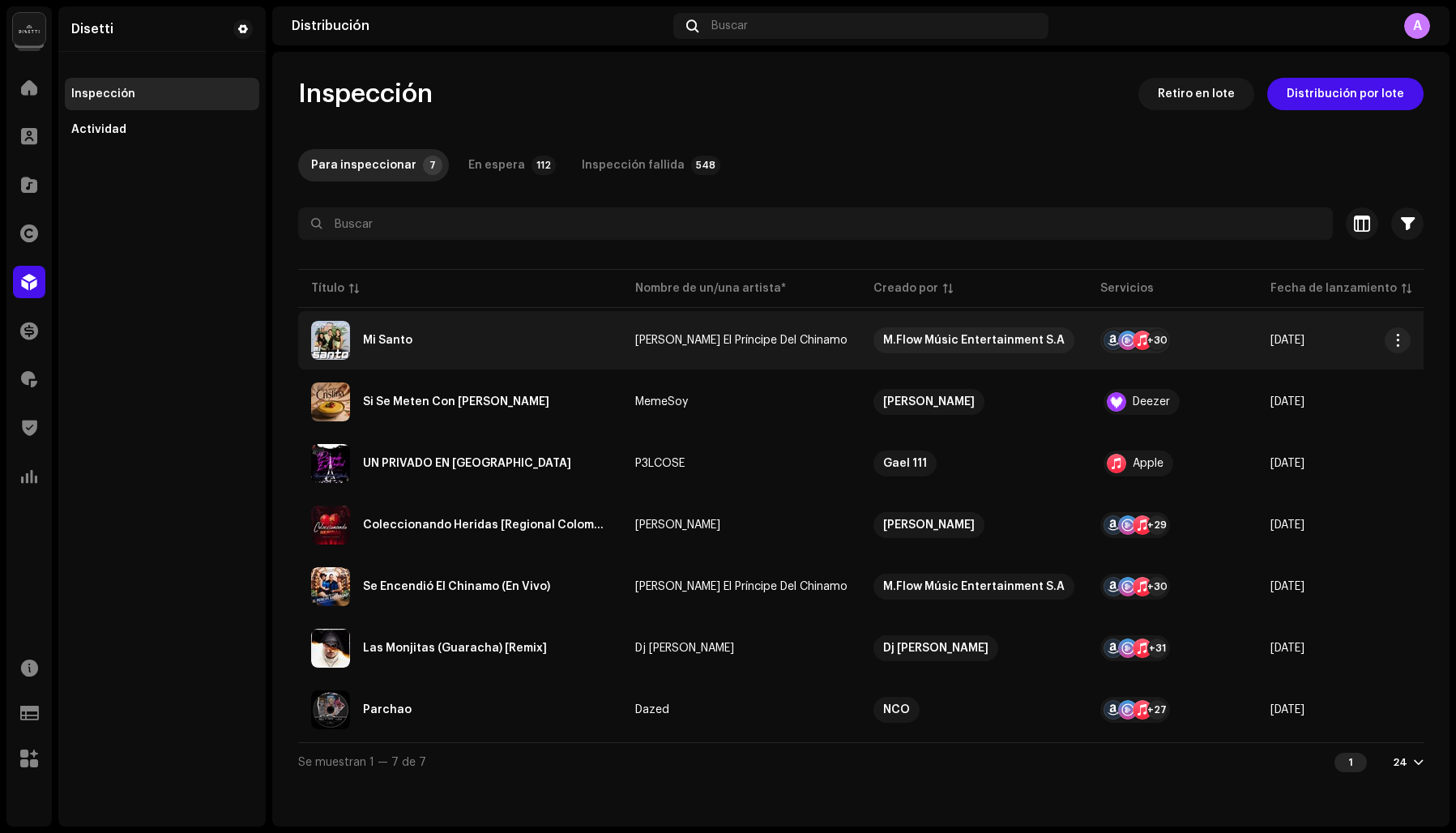
click at [558, 340] on div "Mi Santo" at bounding box center [460, 340] width 299 height 39
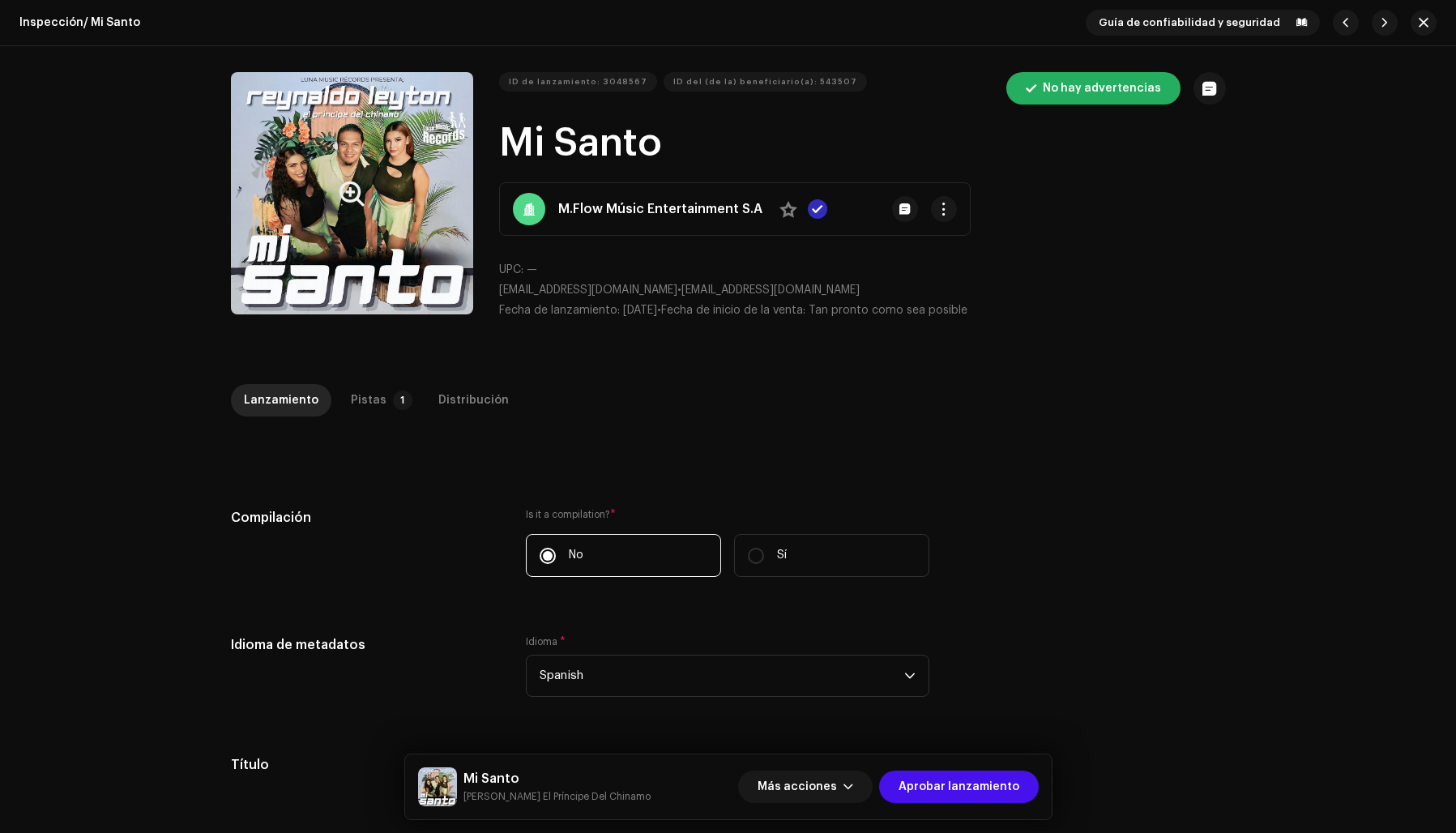
click at [290, 241] on button "Zoom Image" at bounding box center [352, 193] width 243 height 243
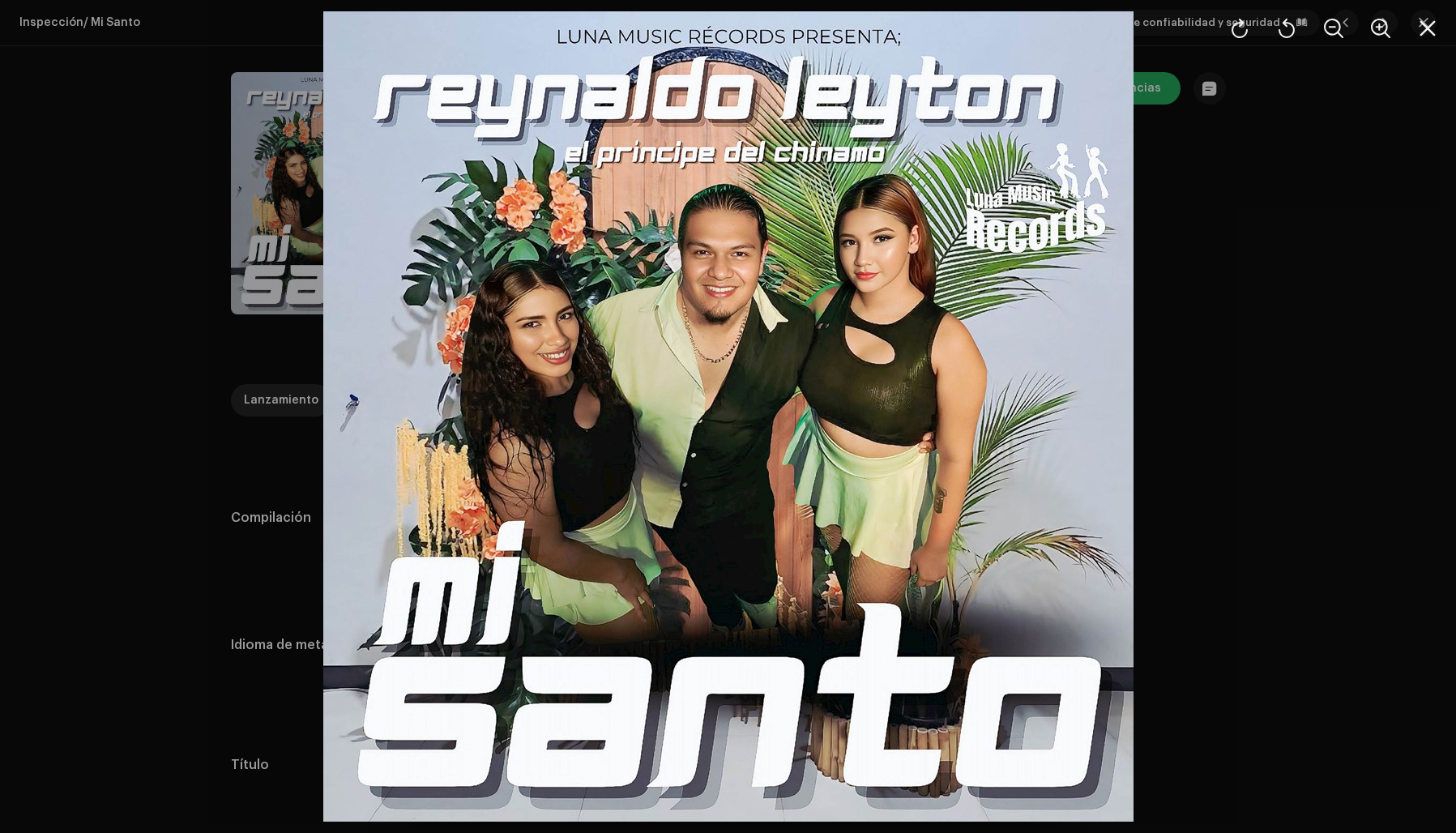
click at [1250, 289] on div at bounding box center [728, 416] width 1456 height 833
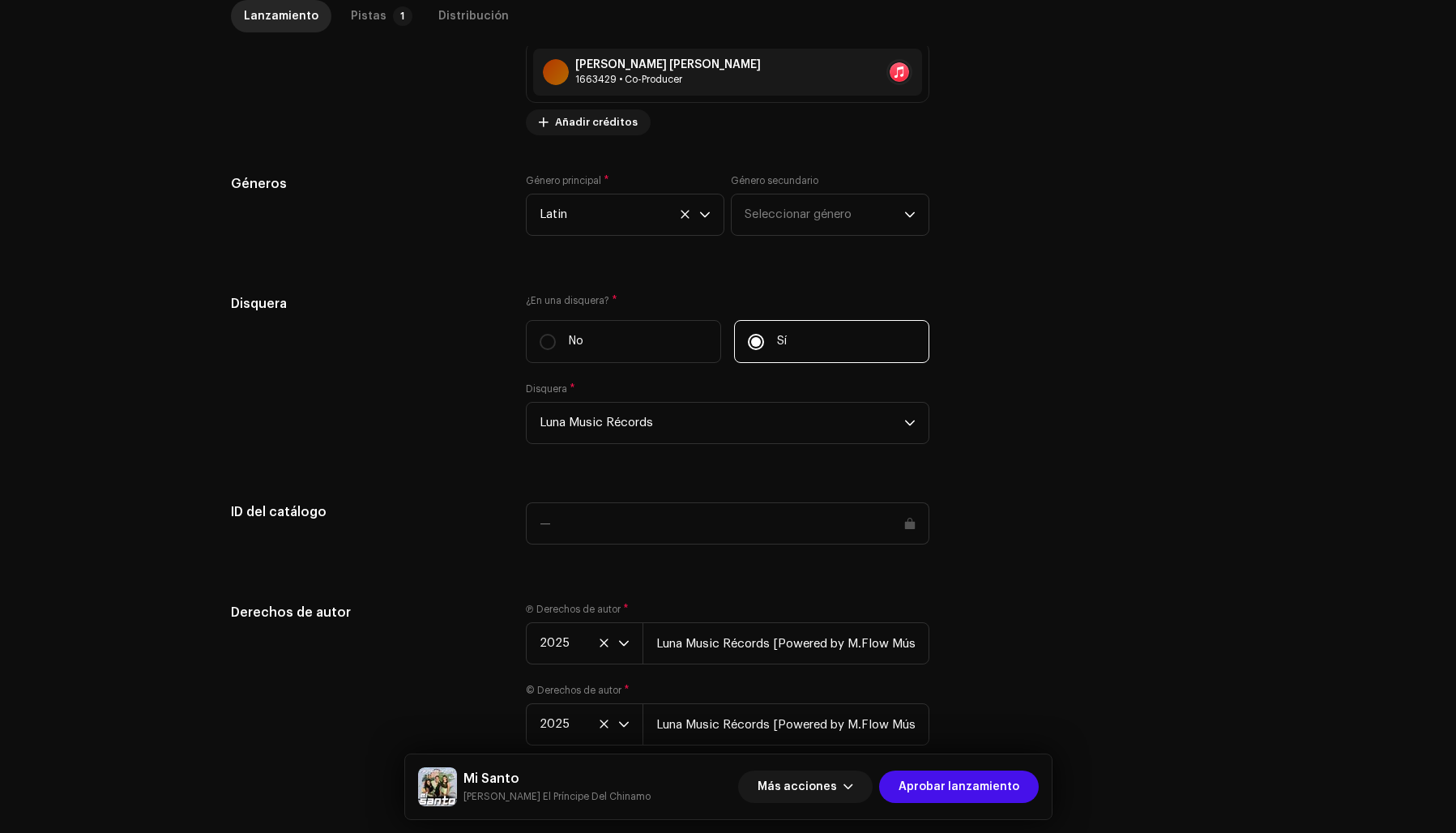
scroll to position [1407, 0]
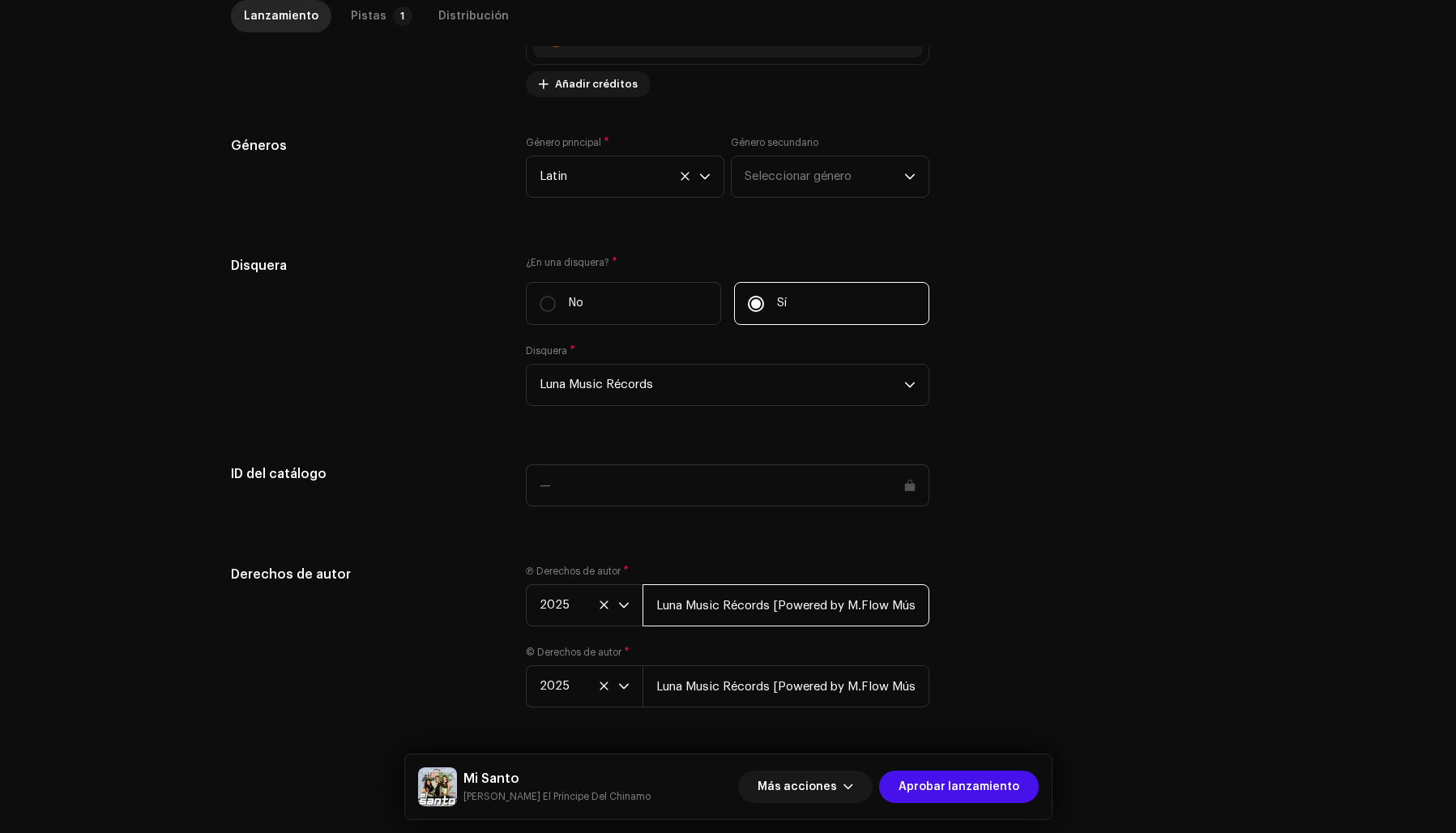
click at [771, 590] on input "Luna Music Récords [Powered by M.Flow Músic Entertainment S.A]" at bounding box center [785, 605] width 287 height 42
click at [775, 592] on input "Luna Music Récords [Powered by M.Flow Músic Entertainment S.A]" at bounding box center [785, 605] width 287 height 42
click at [921, 590] on input "Luna Music Récords Powered by M.Flow Músic Entertainment S.A]" at bounding box center [785, 605] width 287 height 42
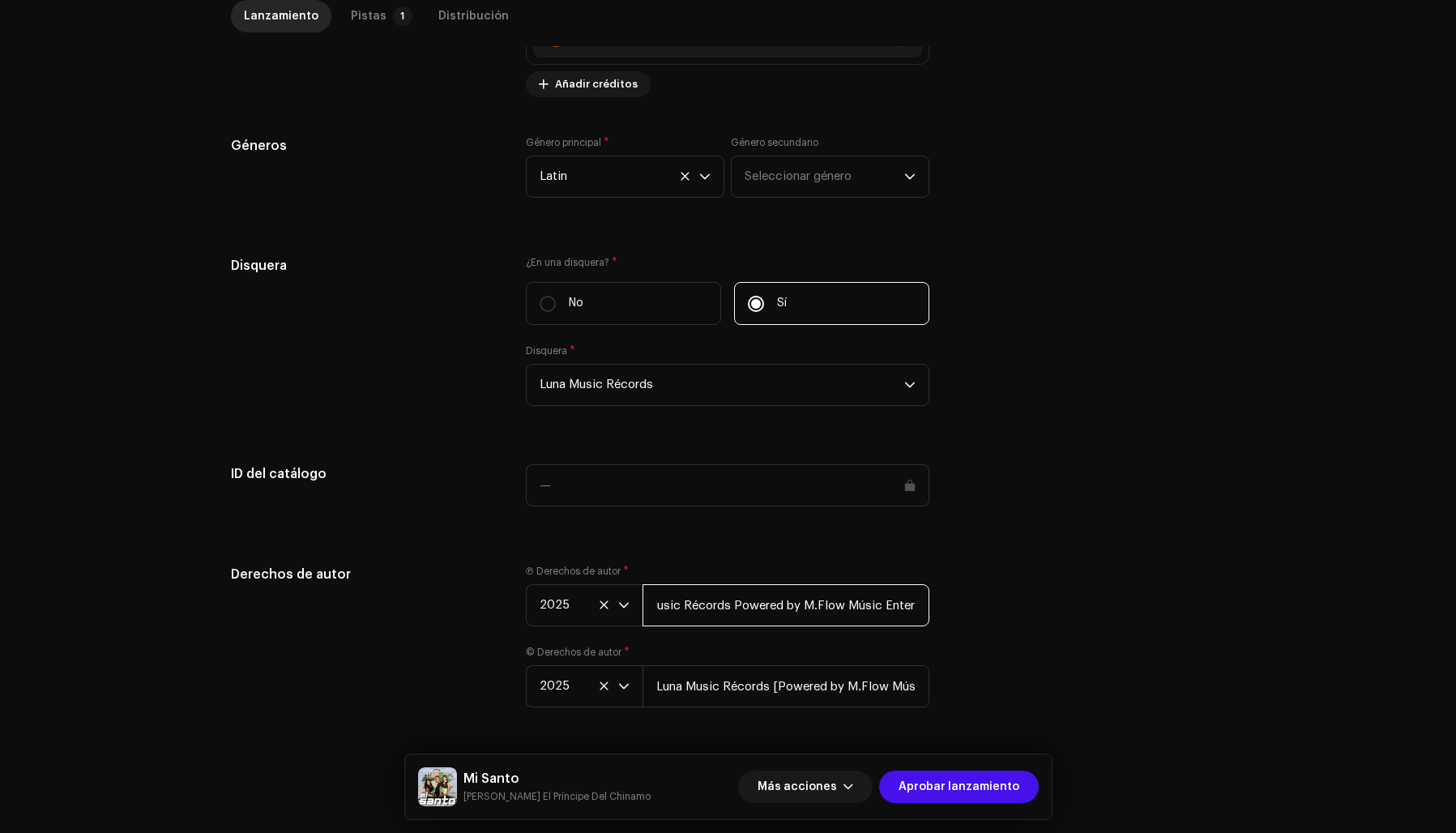
type input "Luna Music Récords Powered by M.Flow Músic Entertainment S.A"
click at [973, 587] on div "Derechos de autor Ⓟ Derechos de autor * 2025 Luna Music Récords Powered by M.Fl…" at bounding box center [728, 645] width 995 height 162
click at [775, 675] on input "Luna Music Récords [Powered by M.Flow Músic Entertainment S.A]" at bounding box center [785, 686] width 287 height 42
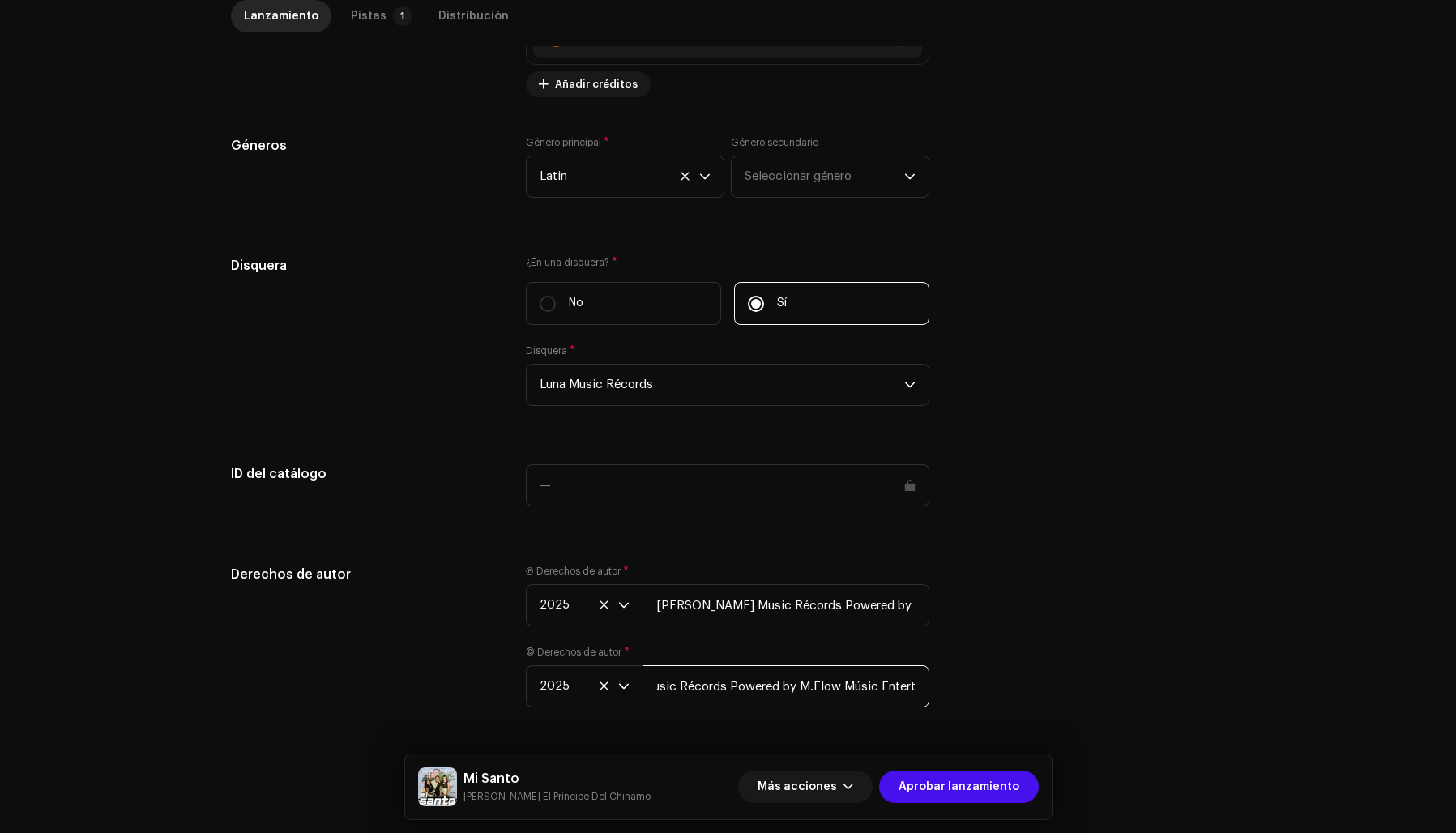
click at [913, 676] on input "Luna Music Récords Powered by M.Flow Músic Entertainment S.A]" at bounding box center [785, 686] width 287 height 42
type input "Luna Music Récords Powered by M.Flow Músic Entertainment S.A"
click at [1011, 663] on div "Derechos de autor Ⓟ Derechos de autor * 2025 Luna Music Récords Powered by M.Fl…" at bounding box center [728, 645] width 995 height 162
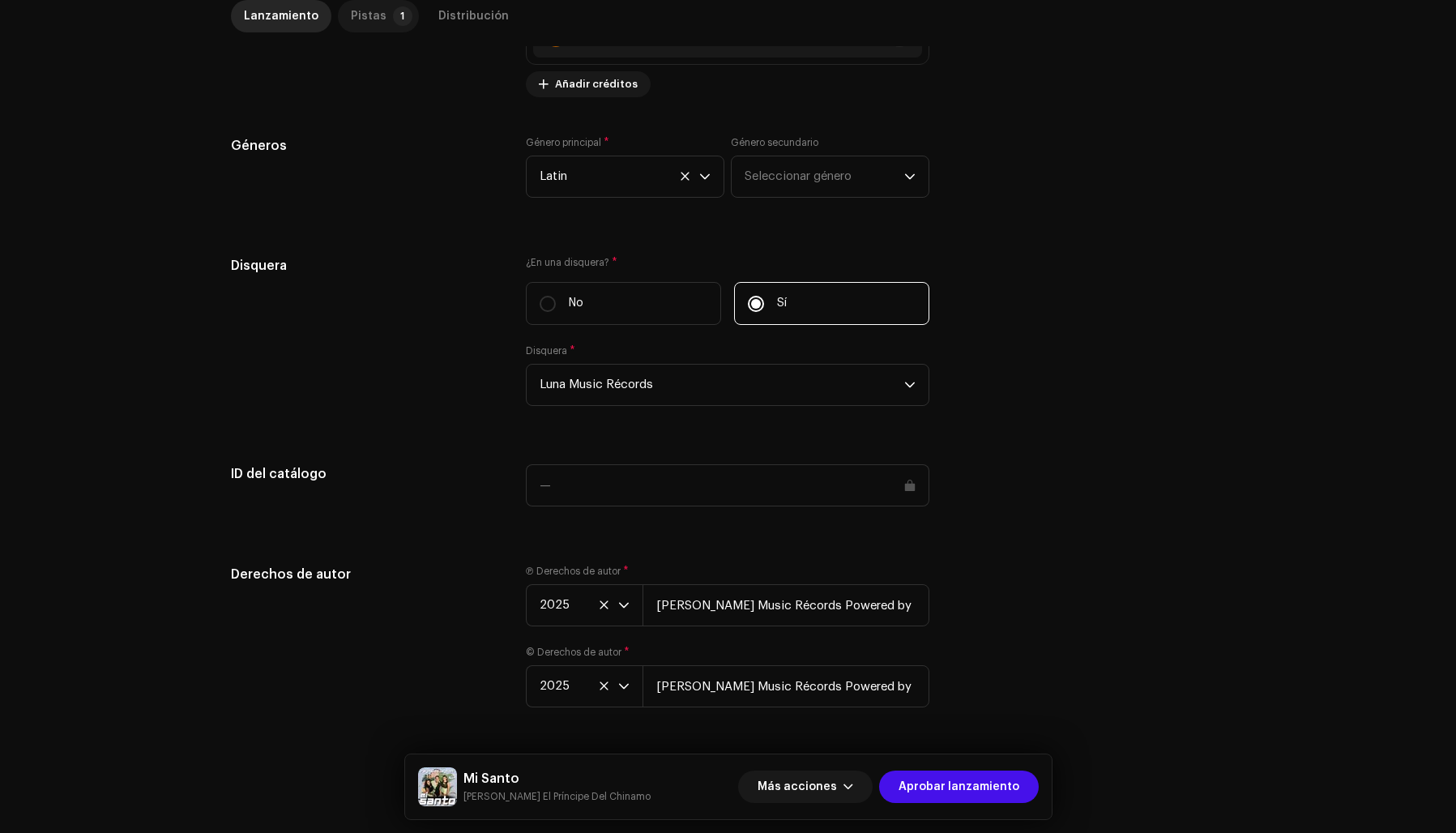
click at [364, 15] on div "Pistas" at bounding box center [368, 16] width 36 height 32
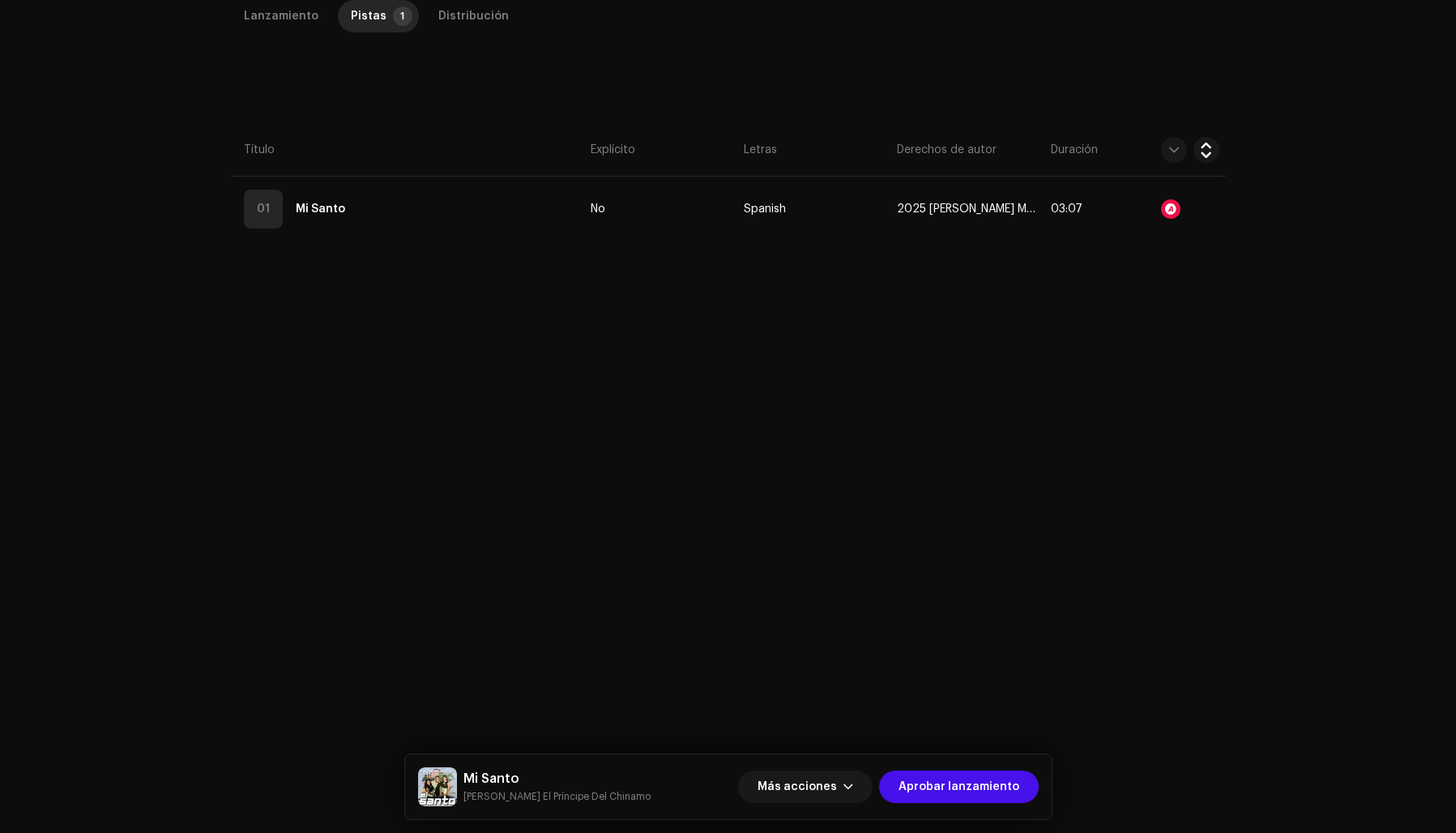
scroll to position [385, 0]
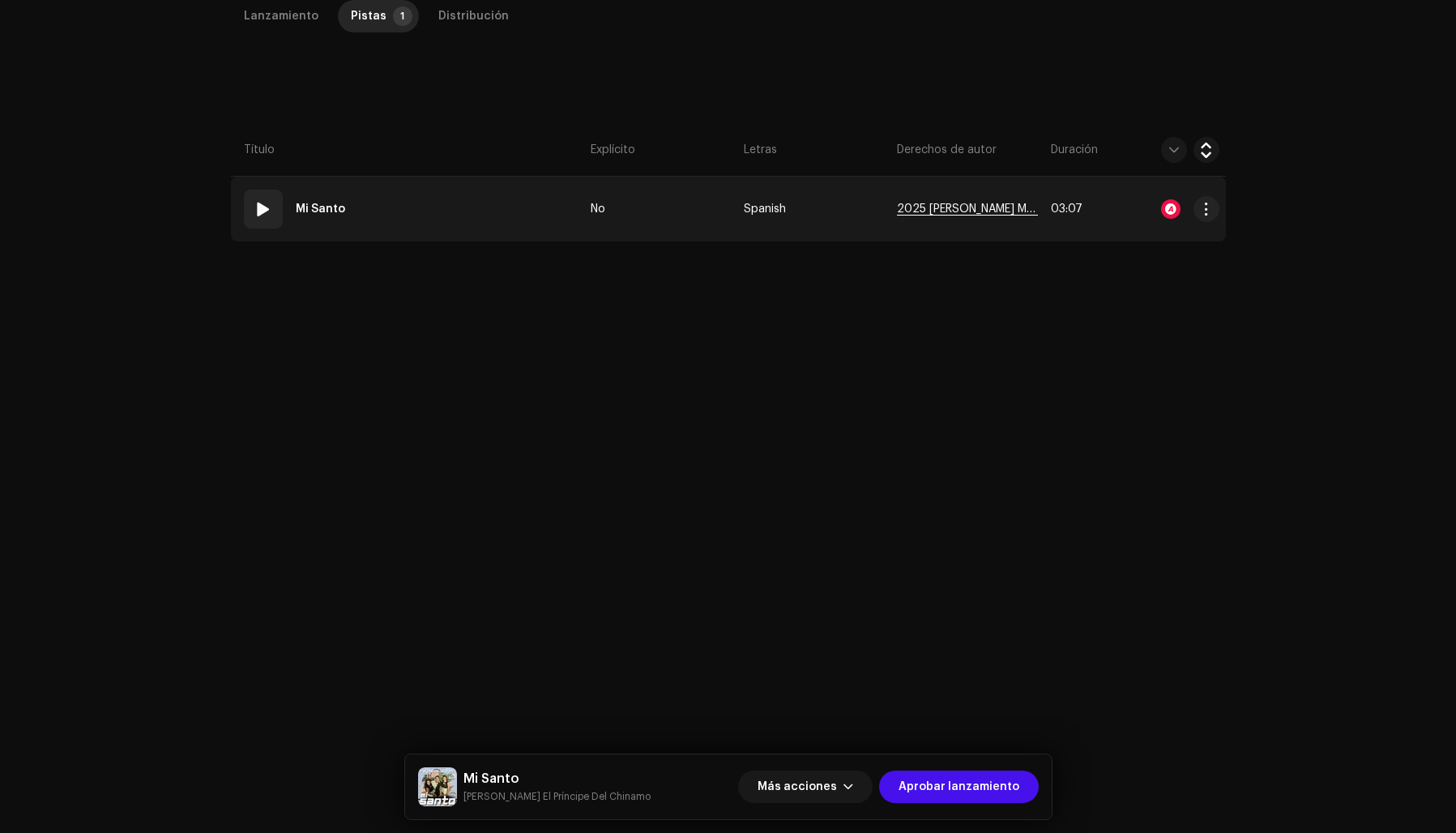
click at [990, 204] on span "2025 Luna Music Récords [Powered by M.Flow Músic Entertainment S.A]" at bounding box center [967, 210] width 140 height 12
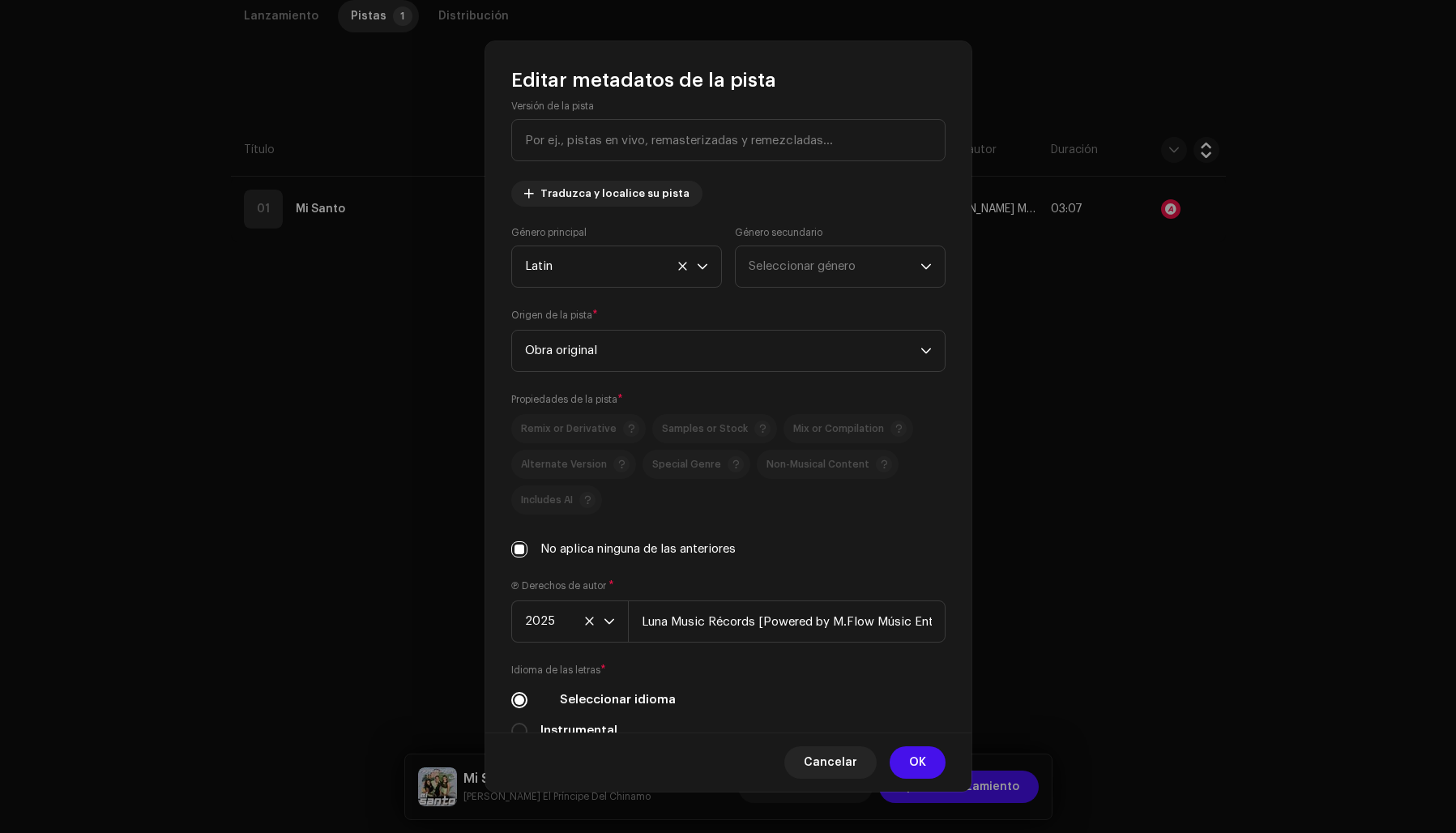
scroll to position [114, 0]
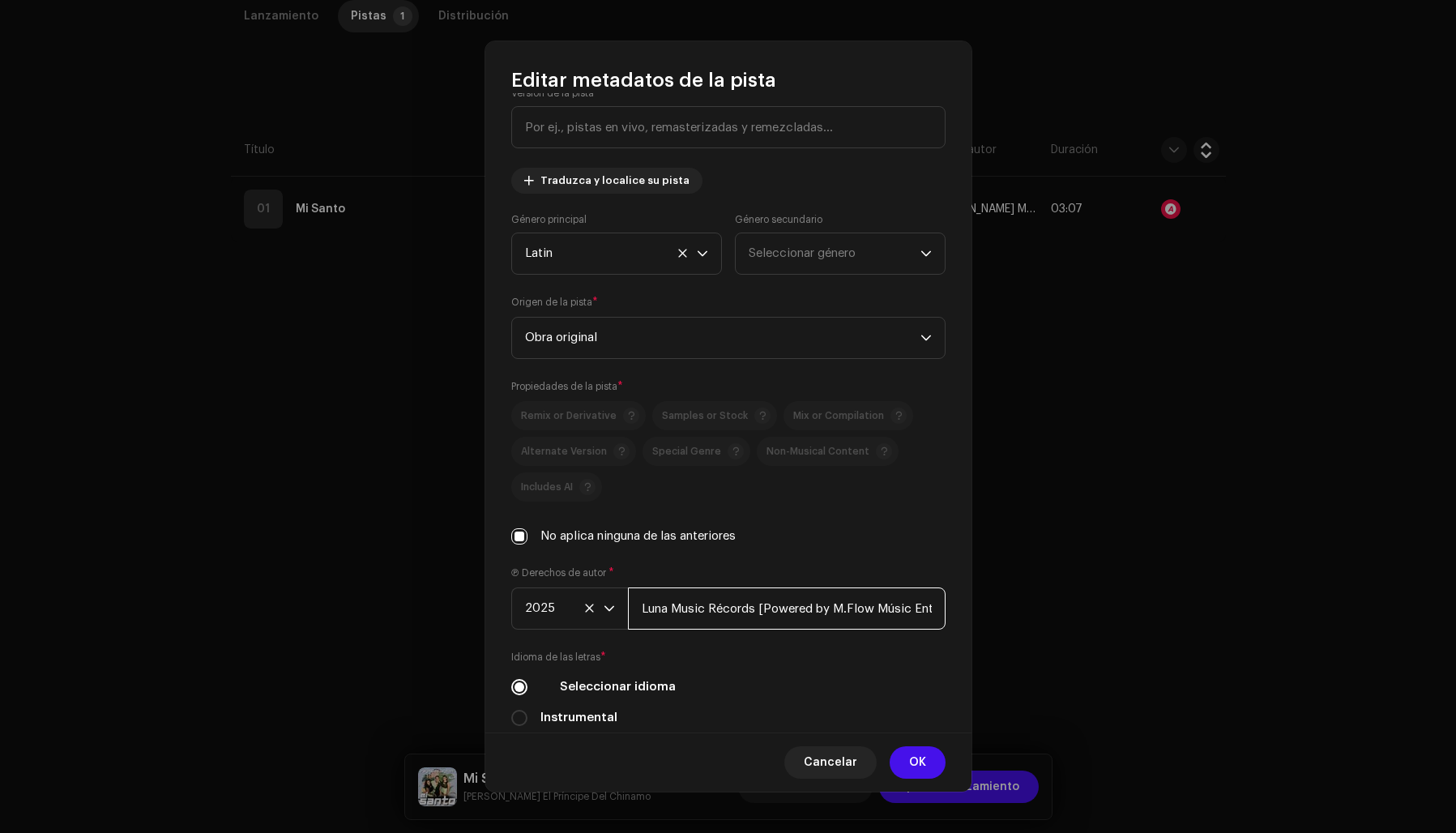
click at [763, 603] on input "Luna Music Récords [Powered by M.Flow Músic Entertainment S.A]" at bounding box center [787, 608] width 318 height 42
click at [933, 606] on input "Luna Music Récords Powered by M.Flow Músic Entertainment S.A]" at bounding box center [787, 608] width 318 height 42
type input "Luna Music Récords Powered by M.Flow Músic Entertainment S.A"
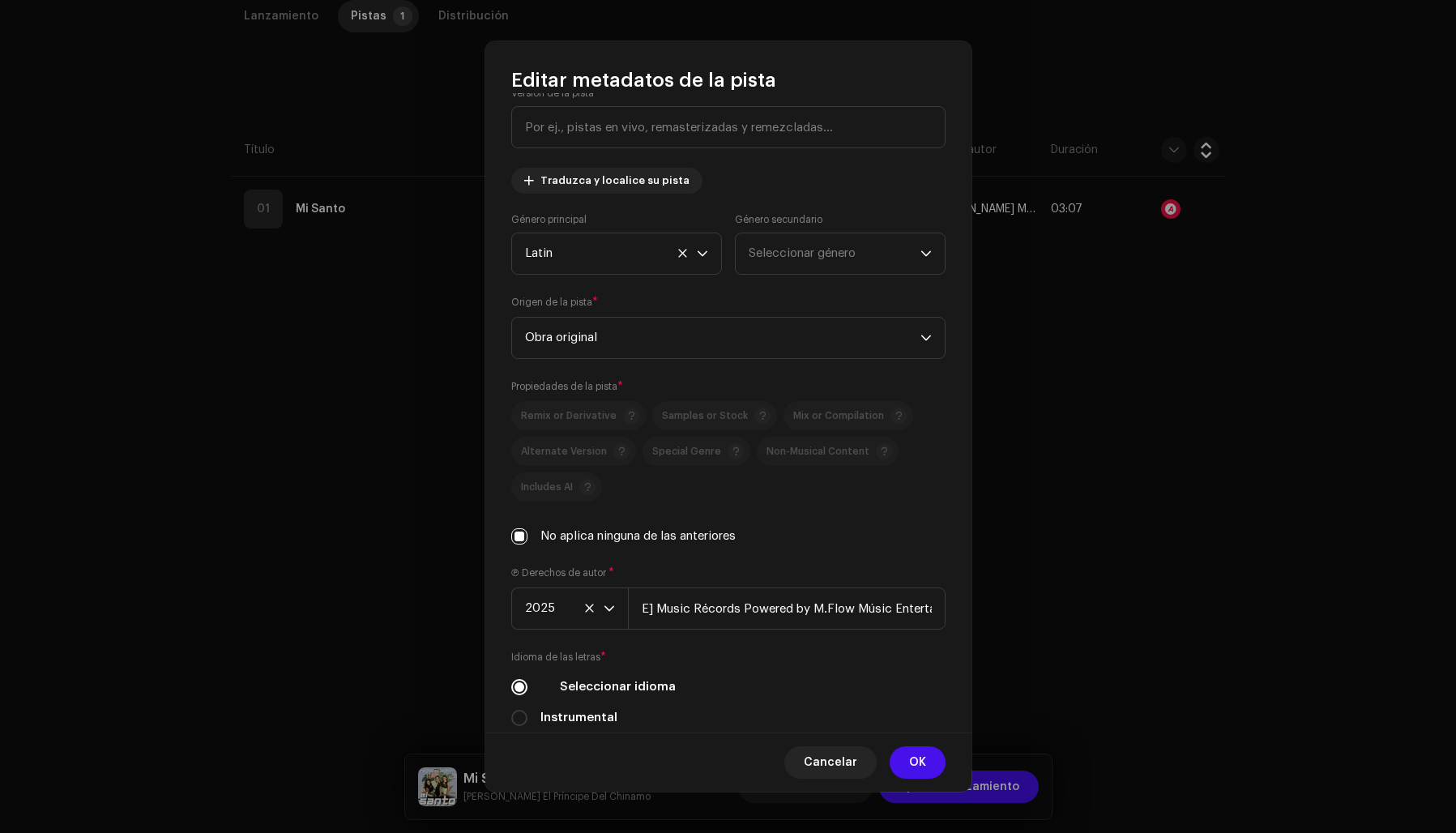
scroll to position [0, 0]
click at [934, 562] on div "Título de la pista * Mi Santo Versión de la pista Traduzca y localice su pista …" at bounding box center [728, 412] width 486 height 638
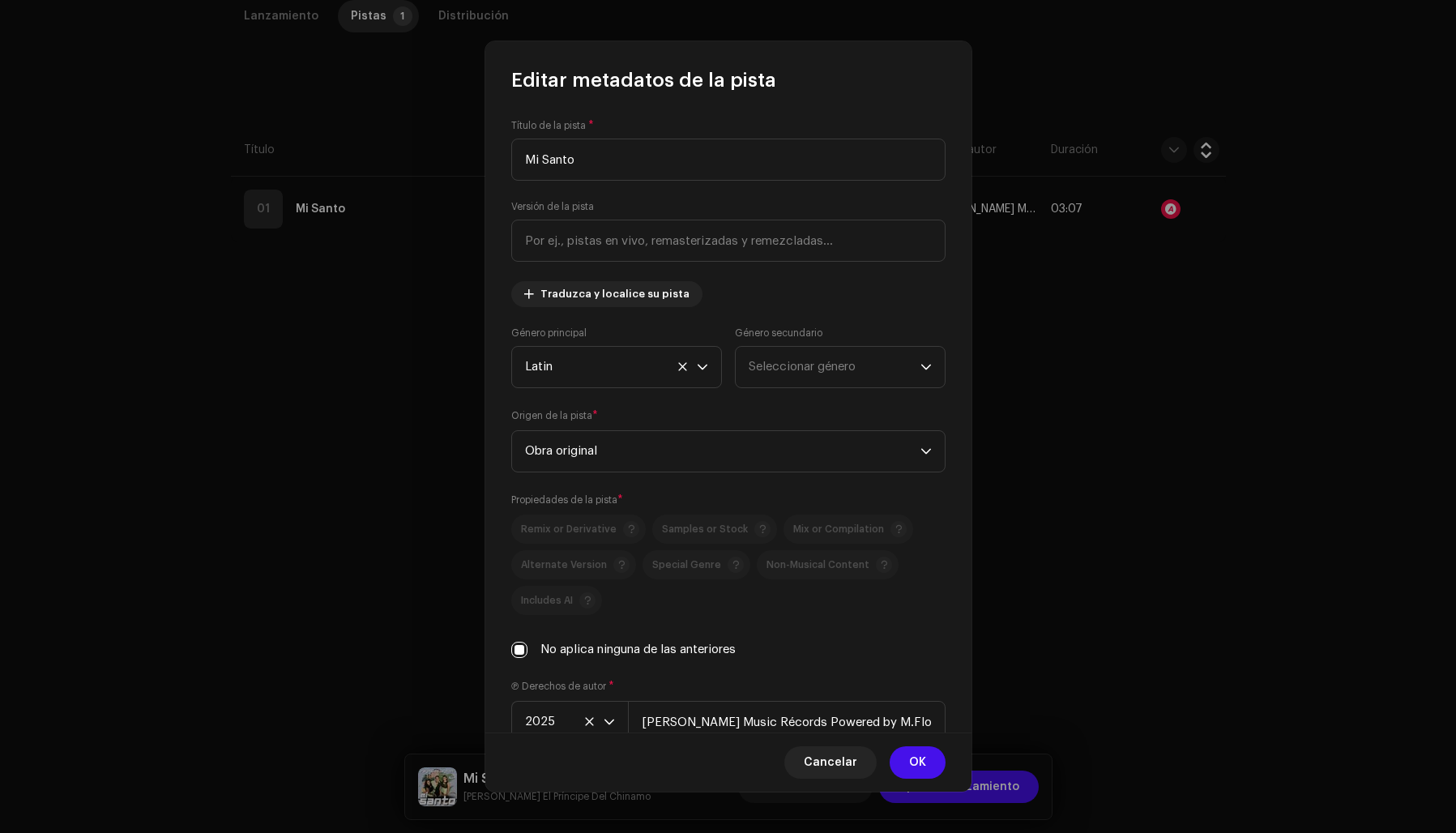
click at [920, 757] on span "OK" at bounding box center [917, 762] width 17 height 32
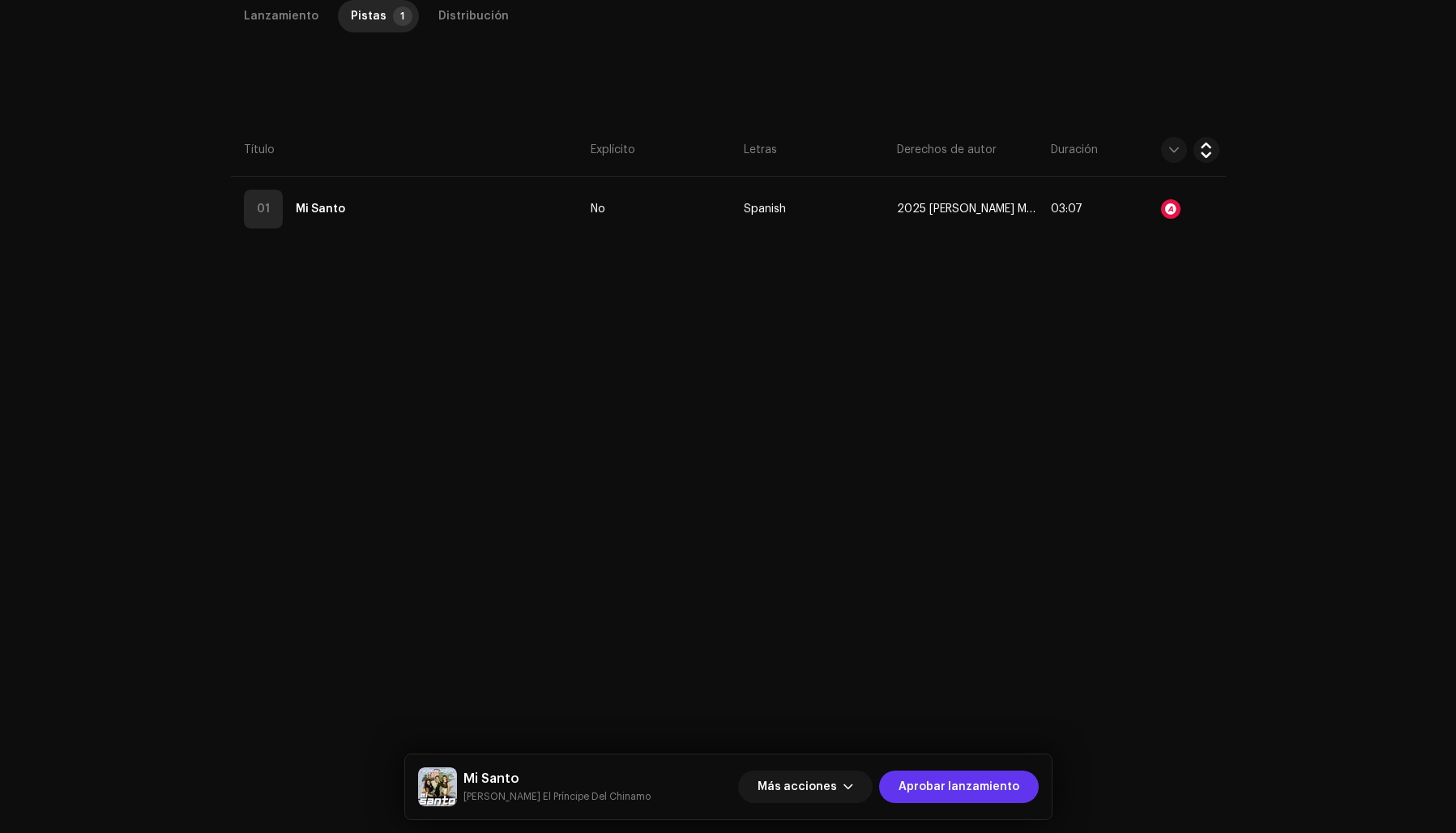
click at [938, 780] on span "Aprobar lanzamiento" at bounding box center [959, 787] width 121 height 32
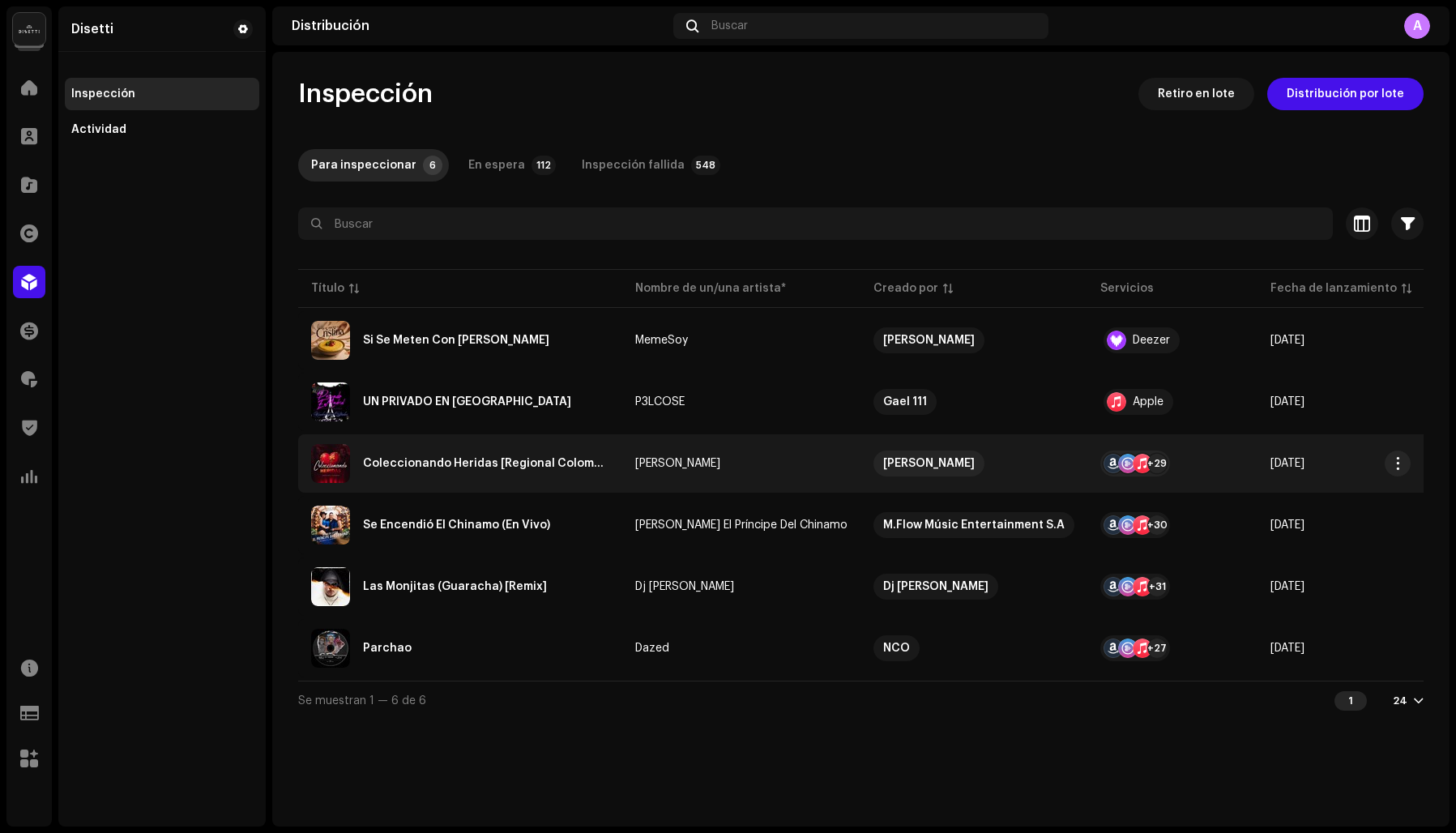
click at [456, 463] on div "Coleccionando Heridas [Regional Colombiano]" at bounding box center [485, 462] width 247 height 11
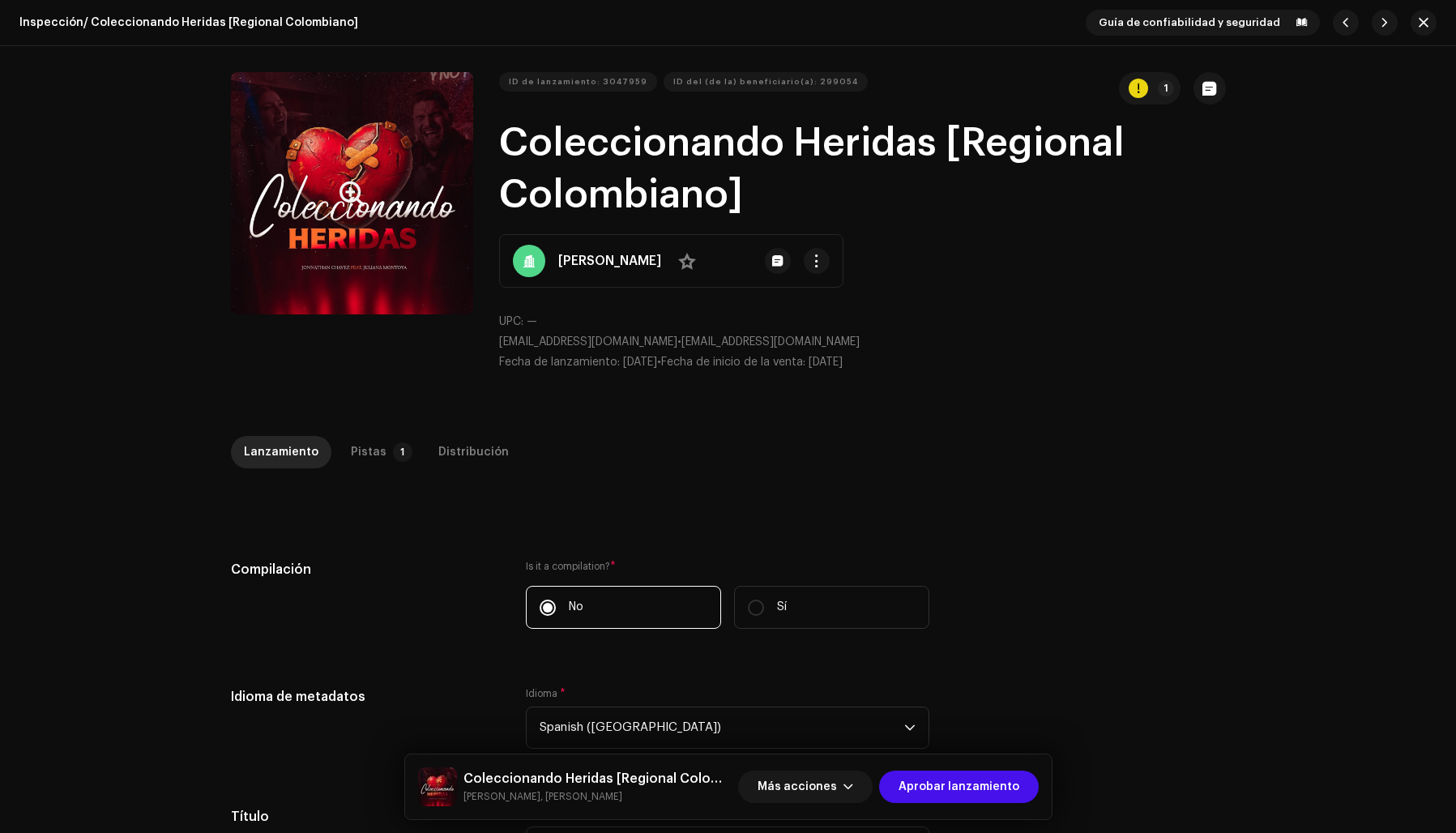
click at [323, 258] on button "Zoom Image" at bounding box center [352, 193] width 243 height 243
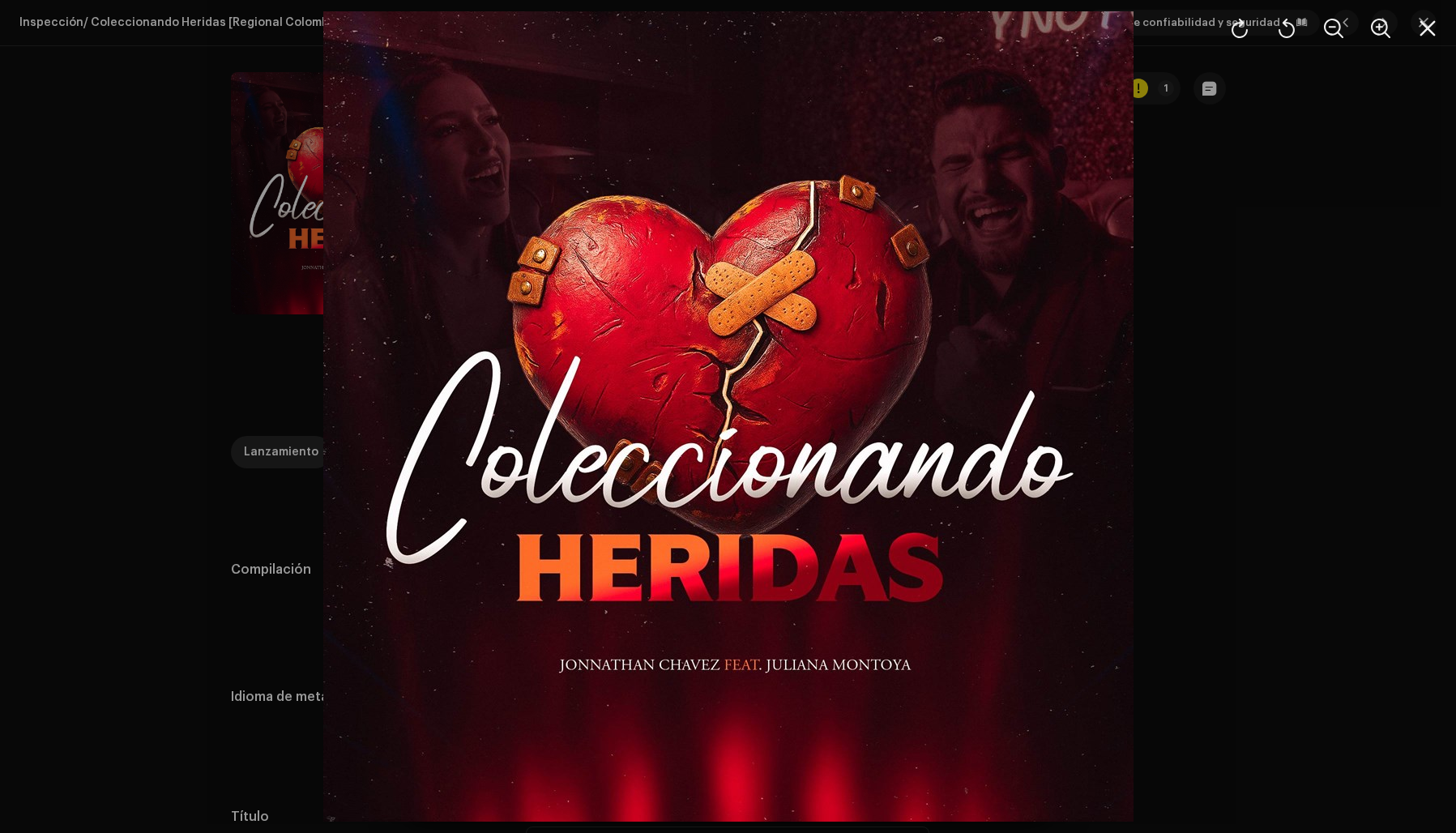
click at [1273, 320] on div at bounding box center [728, 416] width 1456 height 833
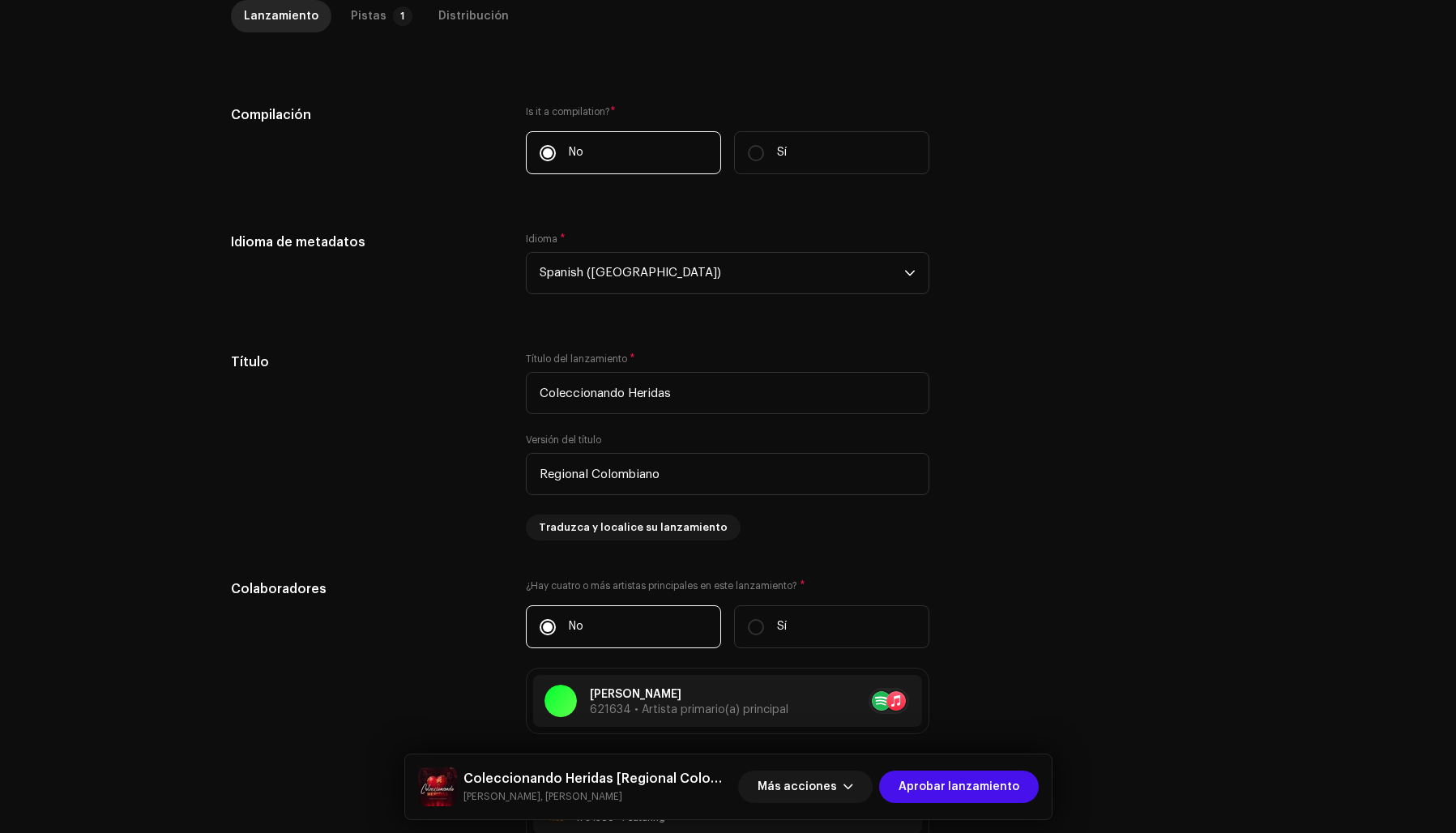
scroll to position [516, 0]
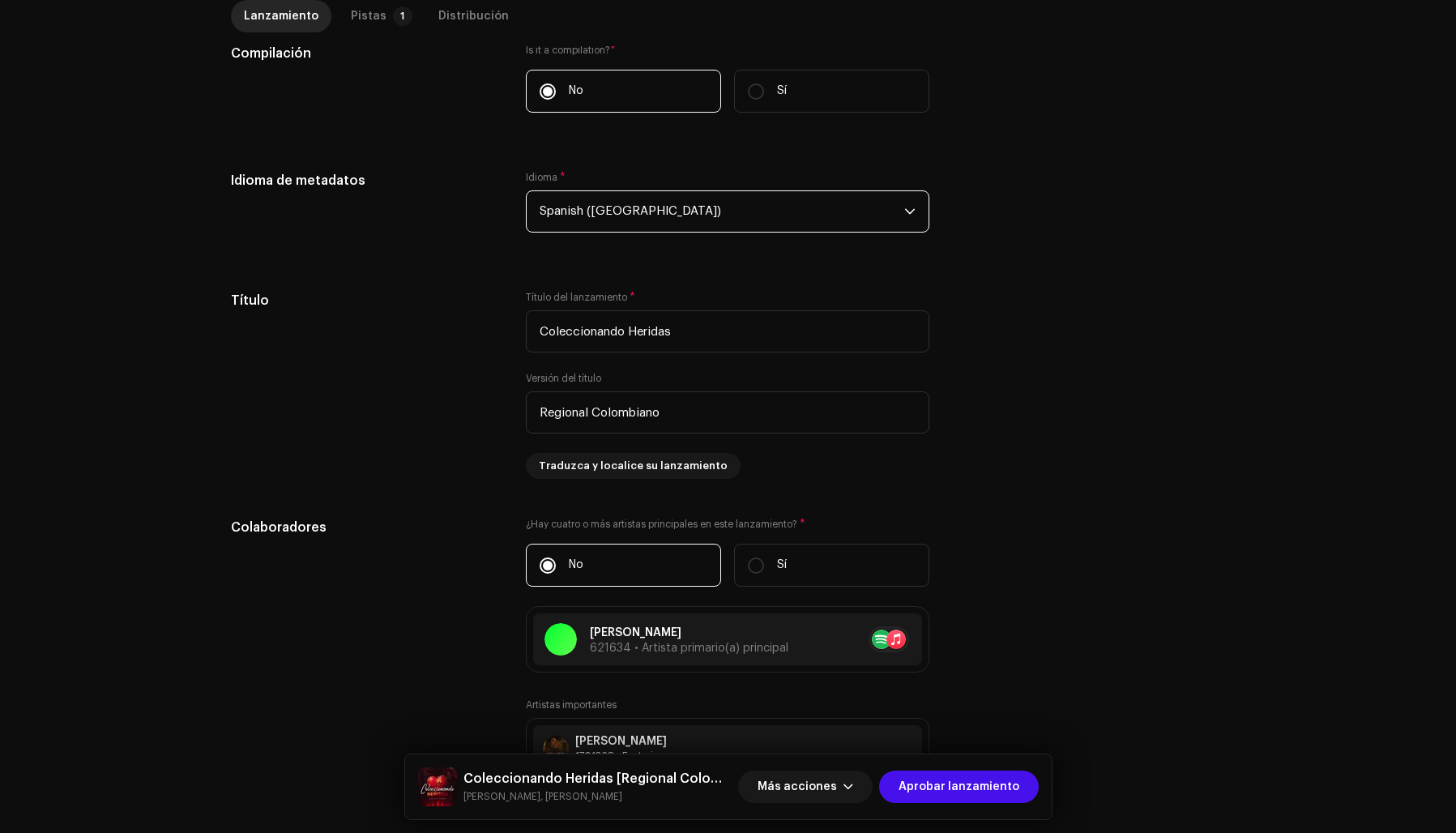
click at [599, 217] on span "Spanish (Latin America)" at bounding box center [721, 211] width 364 height 41
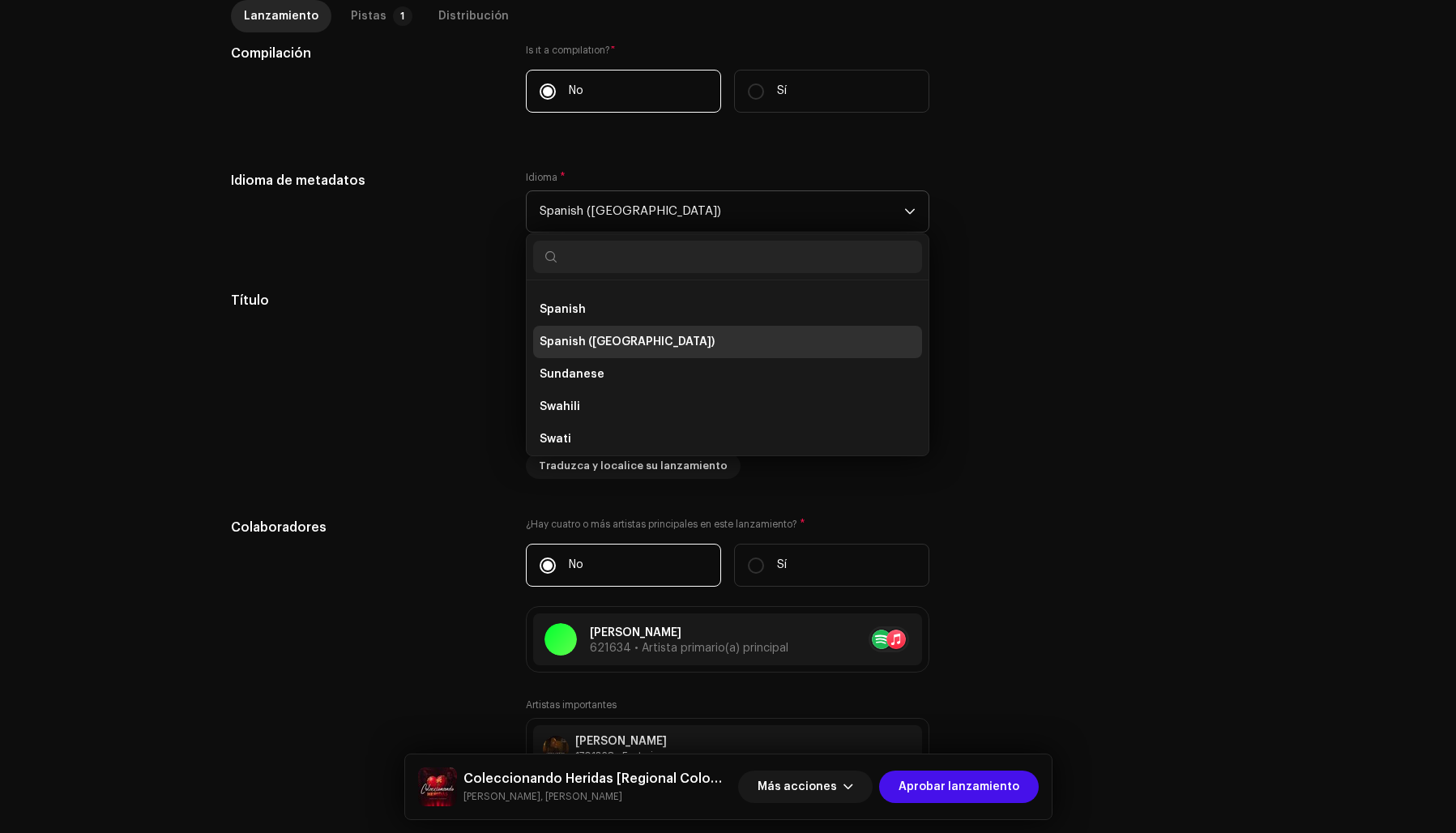
scroll to position [5135, 0]
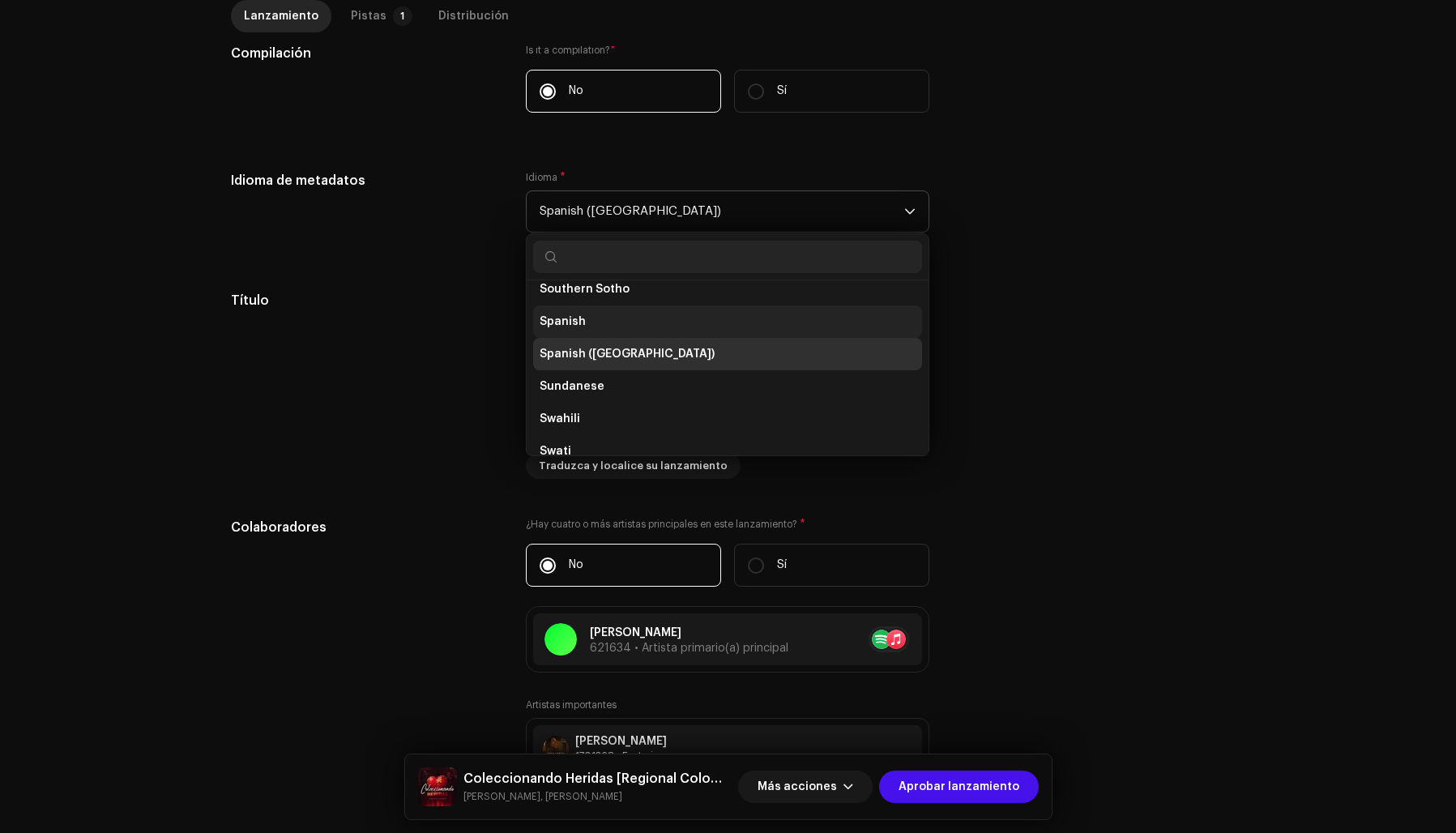
click at [586, 322] on li "Spanish" at bounding box center [727, 322] width 388 height 32
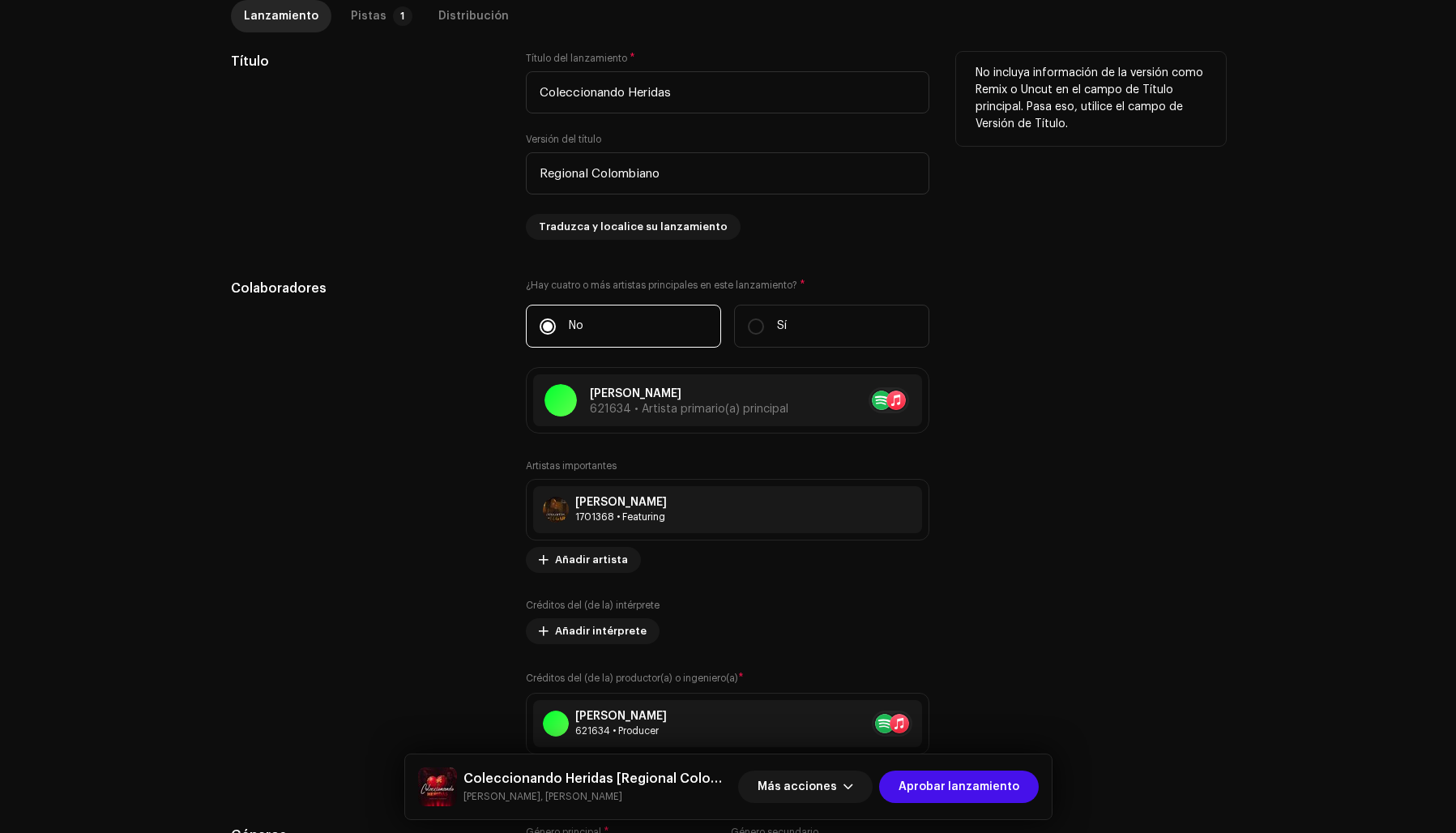
scroll to position [756, 0]
drag, startPoint x: 663, startPoint y: 172, endPoint x: 534, endPoint y: 166, distance: 129.1
click at [534, 166] on input "Regional Colombiano" at bounding box center [728, 173] width 403 height 42
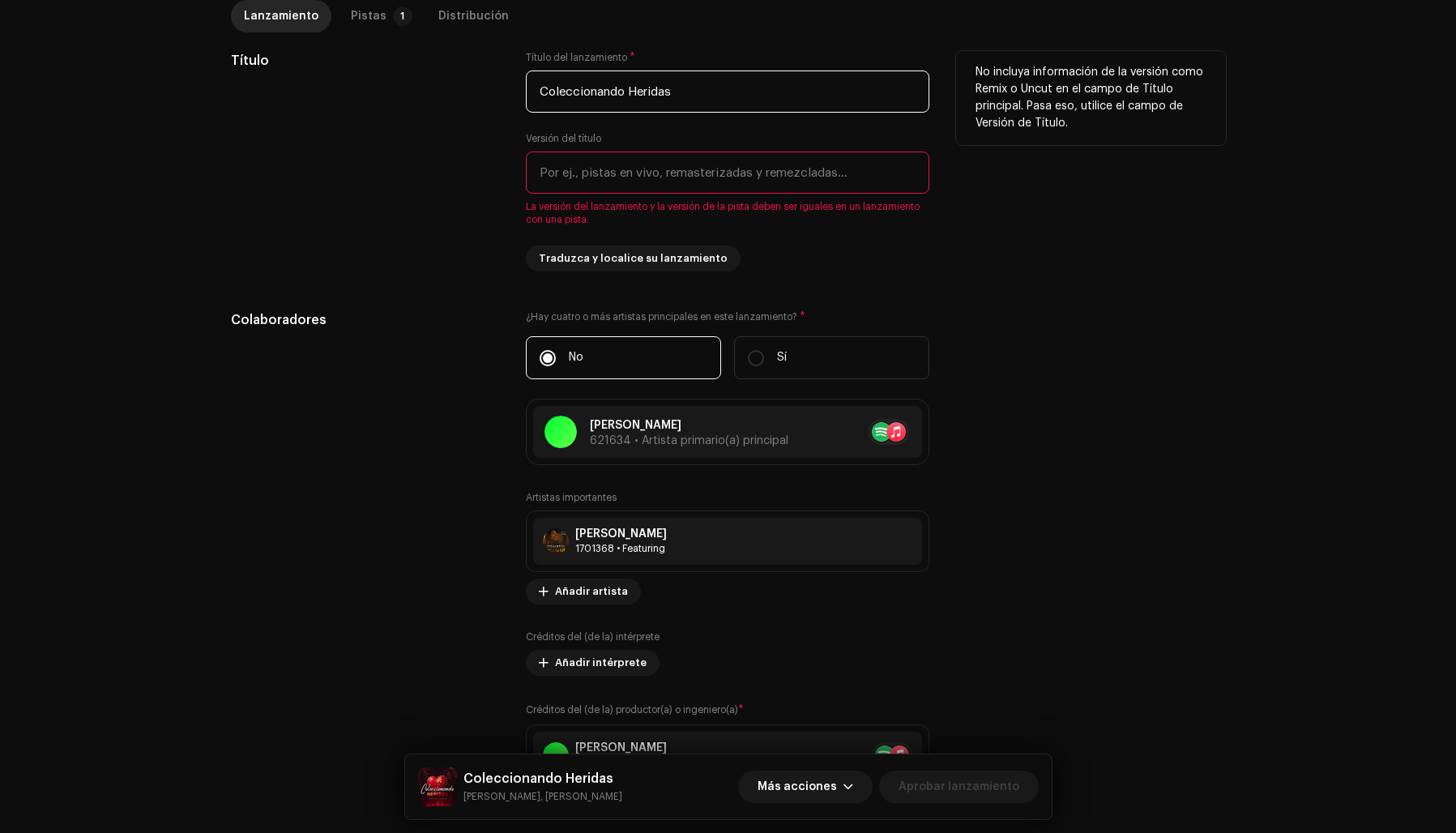
click at [717, 101] on input "Coleccionando Heridas" at bounding box center [728, 92] width 403 height 42
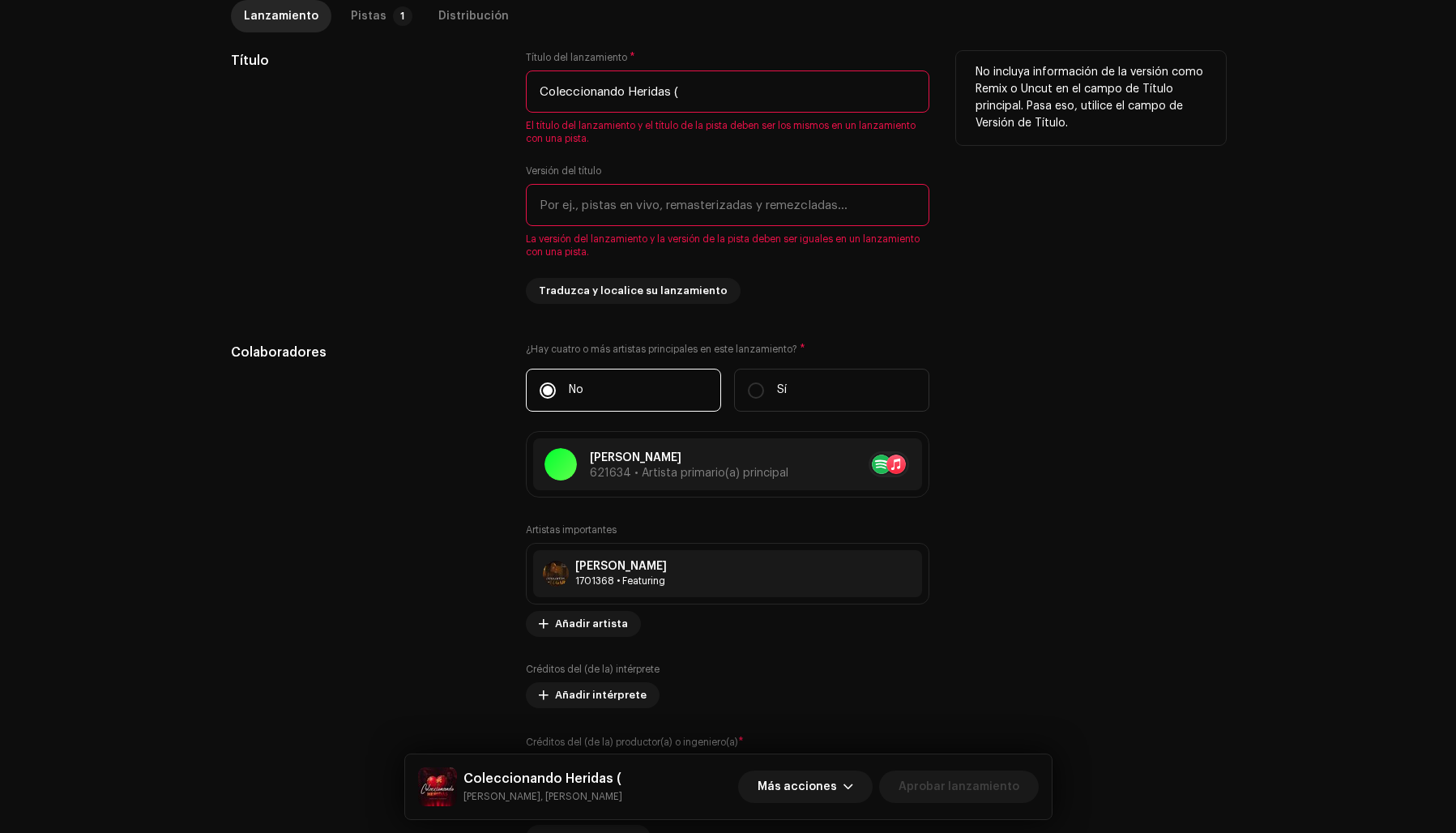
paste input "Regional Colombiano"
click at [744, 97] on input "Coleccionando Heridas (Regional Colombiano)" at bounding box center [728, 92] width 403 height 42
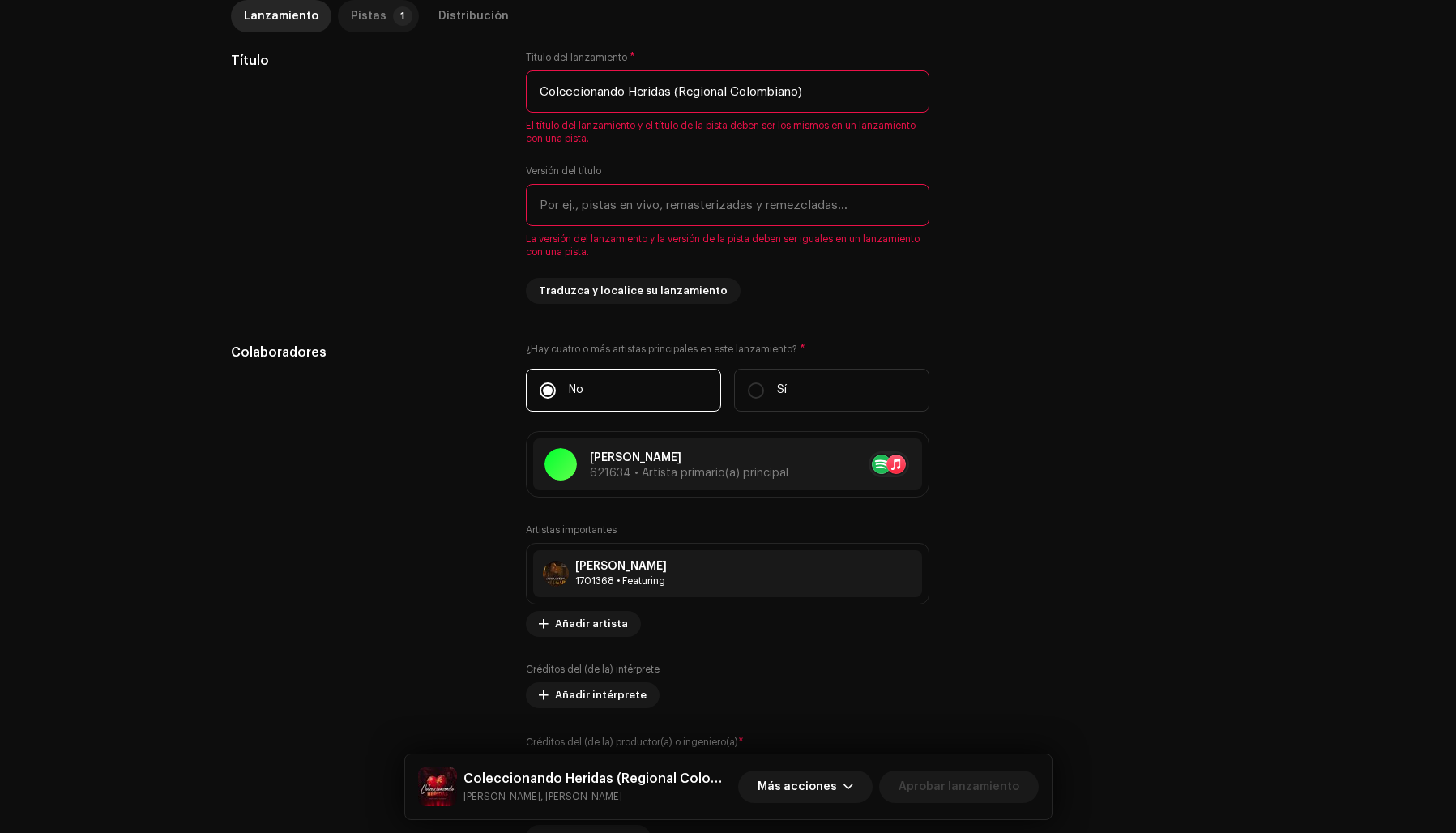
type input "Coleccionando Heridas (Regional Colombiano)"
click at [356, 15] on div "Pistas" at bounding box center [368, 16] width 36 height 32
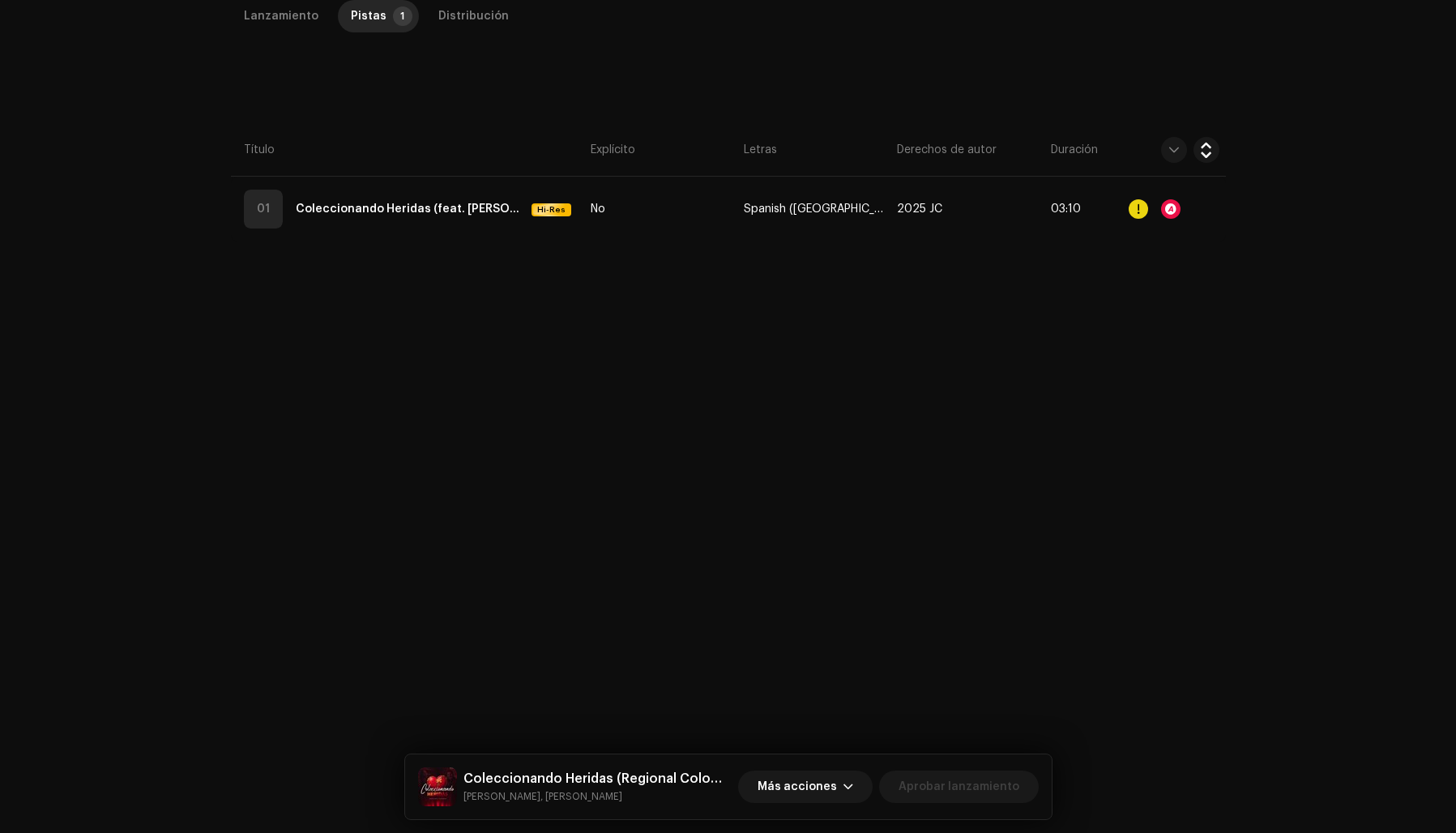
scroll to position [435, 0]
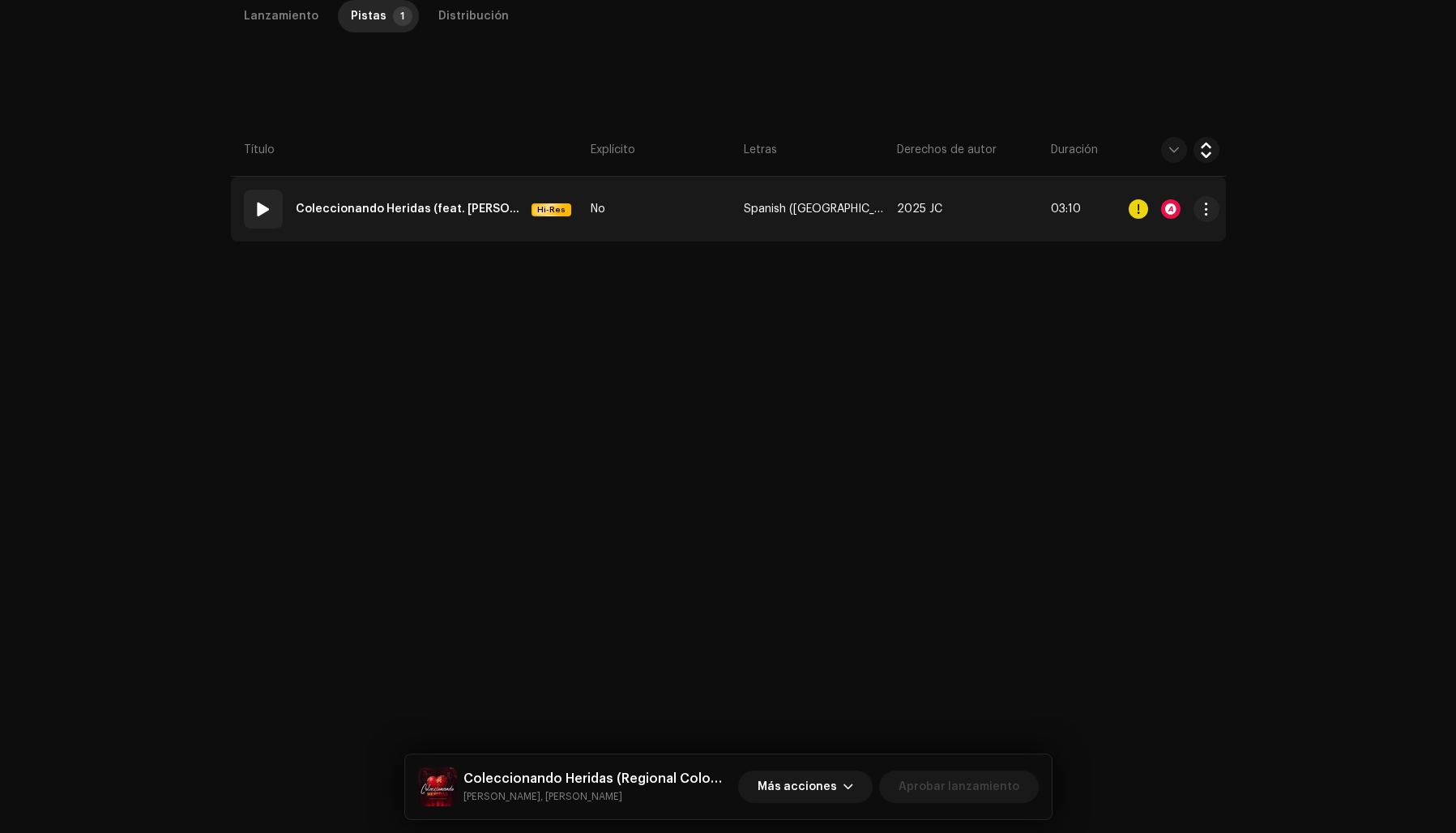
click at [453, 208] on strong "Coleccionando Heridas (feat. Juliana Montoya) [Regional Colombiano]" at bounding box center [410, 209] width 230 height 32
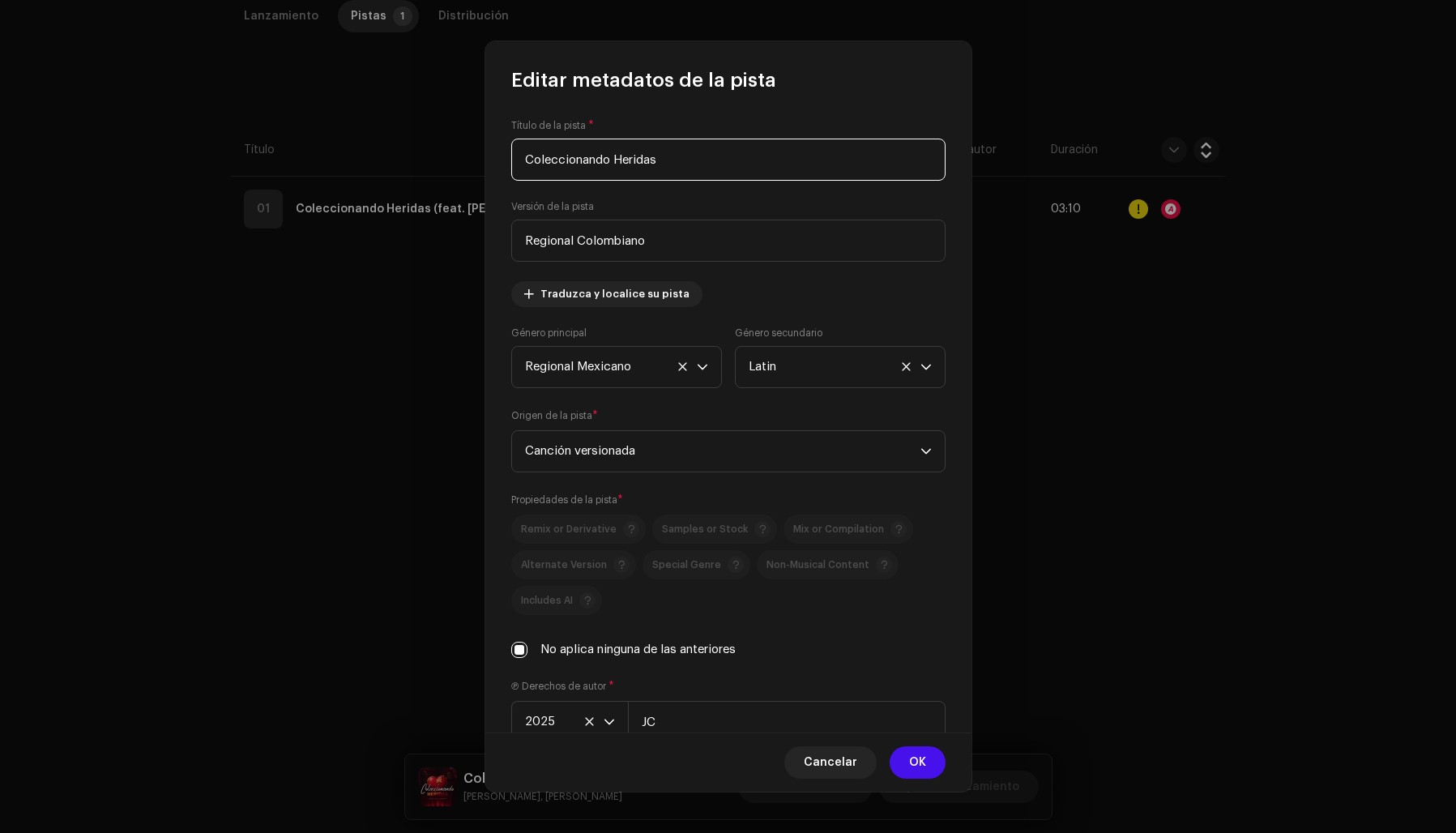
drag, startPoint x: 702, startPoint y: 165, endPoint x: 526, endPoint y: 155, distance: 176.3
click at [526, 155] on input "Coleccionando Heridas" at bounding box center [728, 160] width 434 height 42
paste input "(Regional Colombiano)"
type input "Coleccionando Heridas (Regional Colombiano)"
drag, startPoint x: 566, startPoint y: 232, endPoint x: 526, endPoint y: 230, distance: 40.0
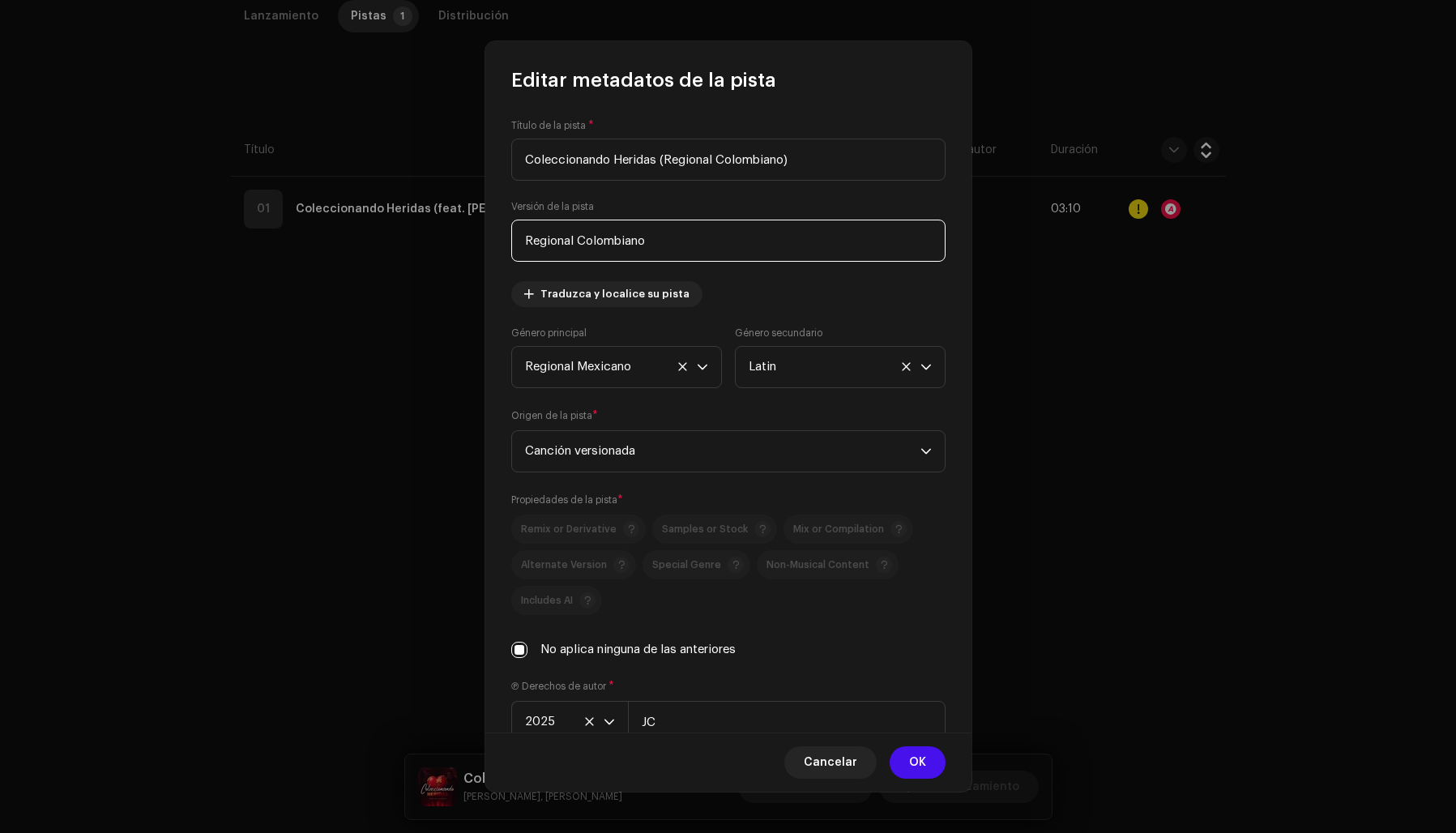
click at [526, 230] on input "Regional Colombiano" at bounding box center [728, 241] width 434 height 42
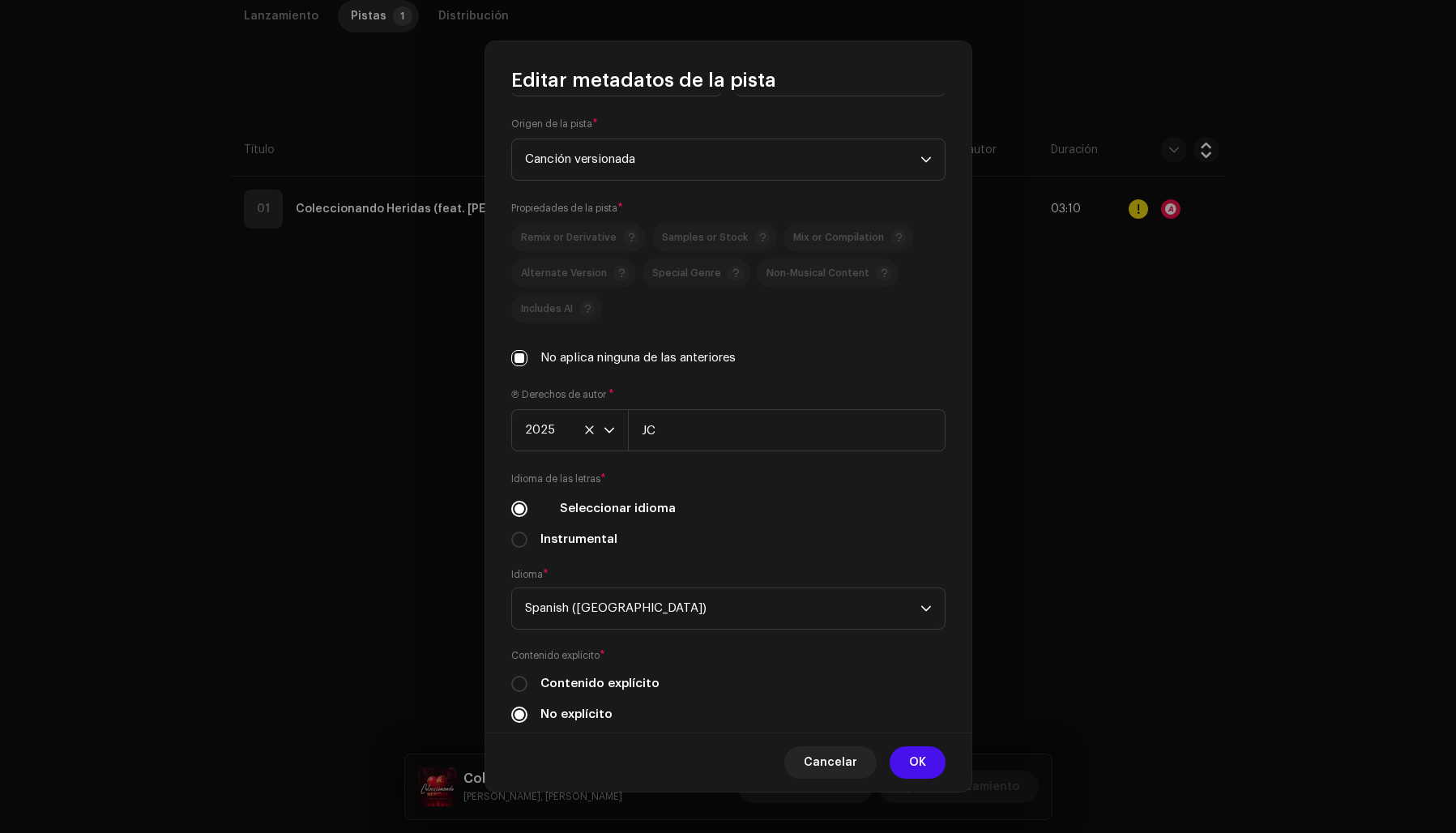
scroll to position [331, 0]
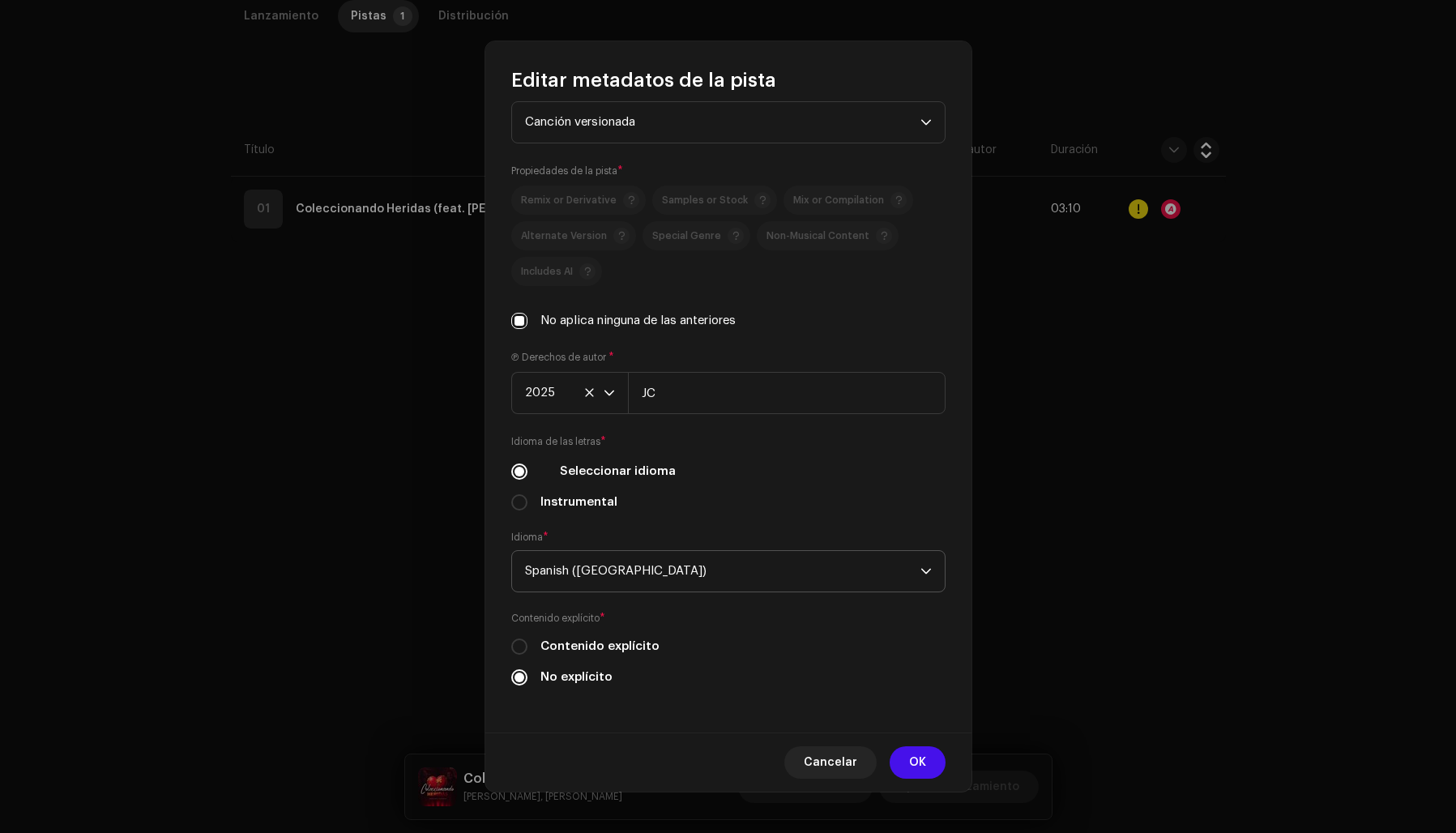
click at [671, 573] on span "Spanish (Latin America)" at bounding box center [723, 571] width 395 height 41
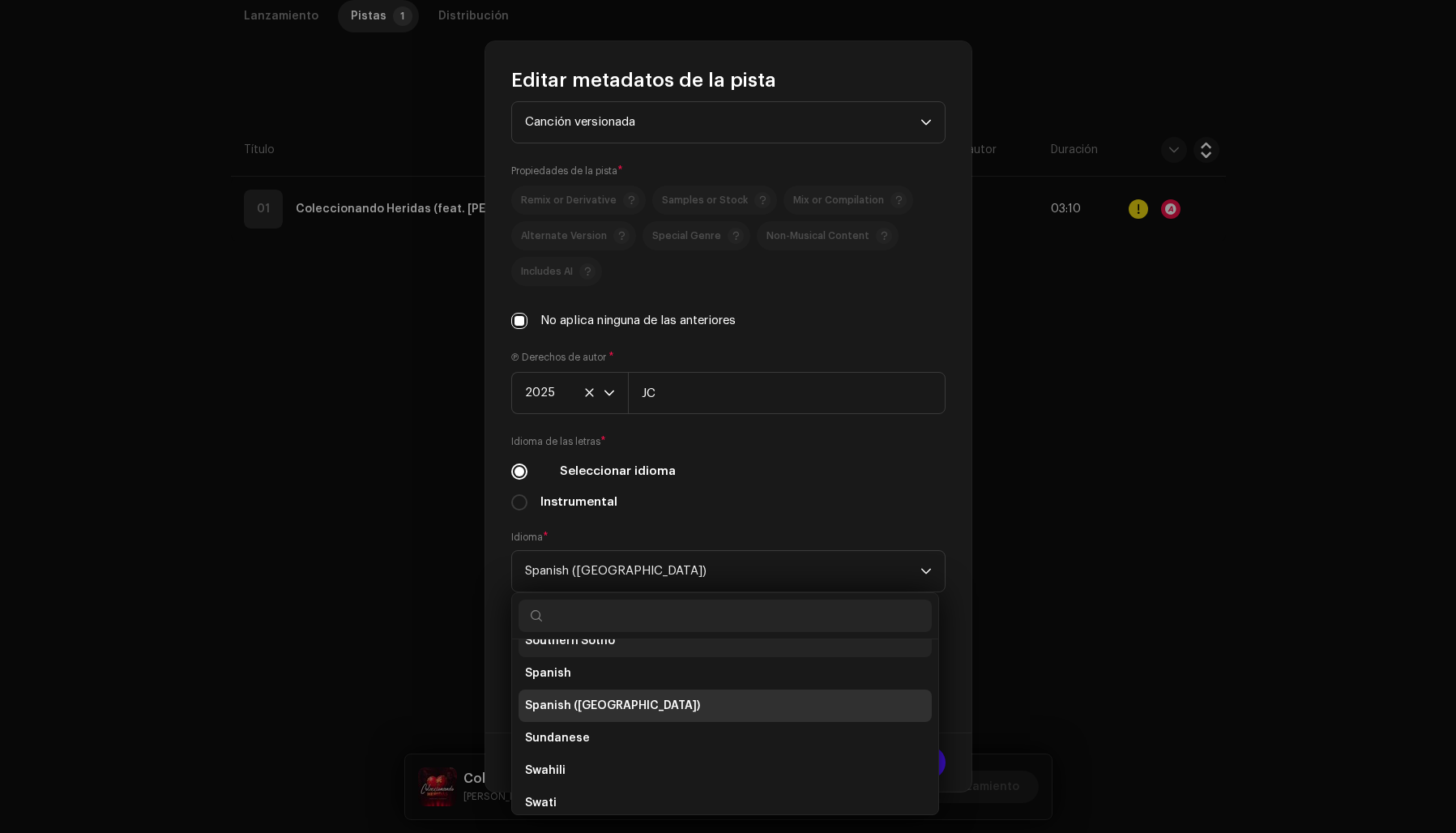
scroll to position [5124, 0]
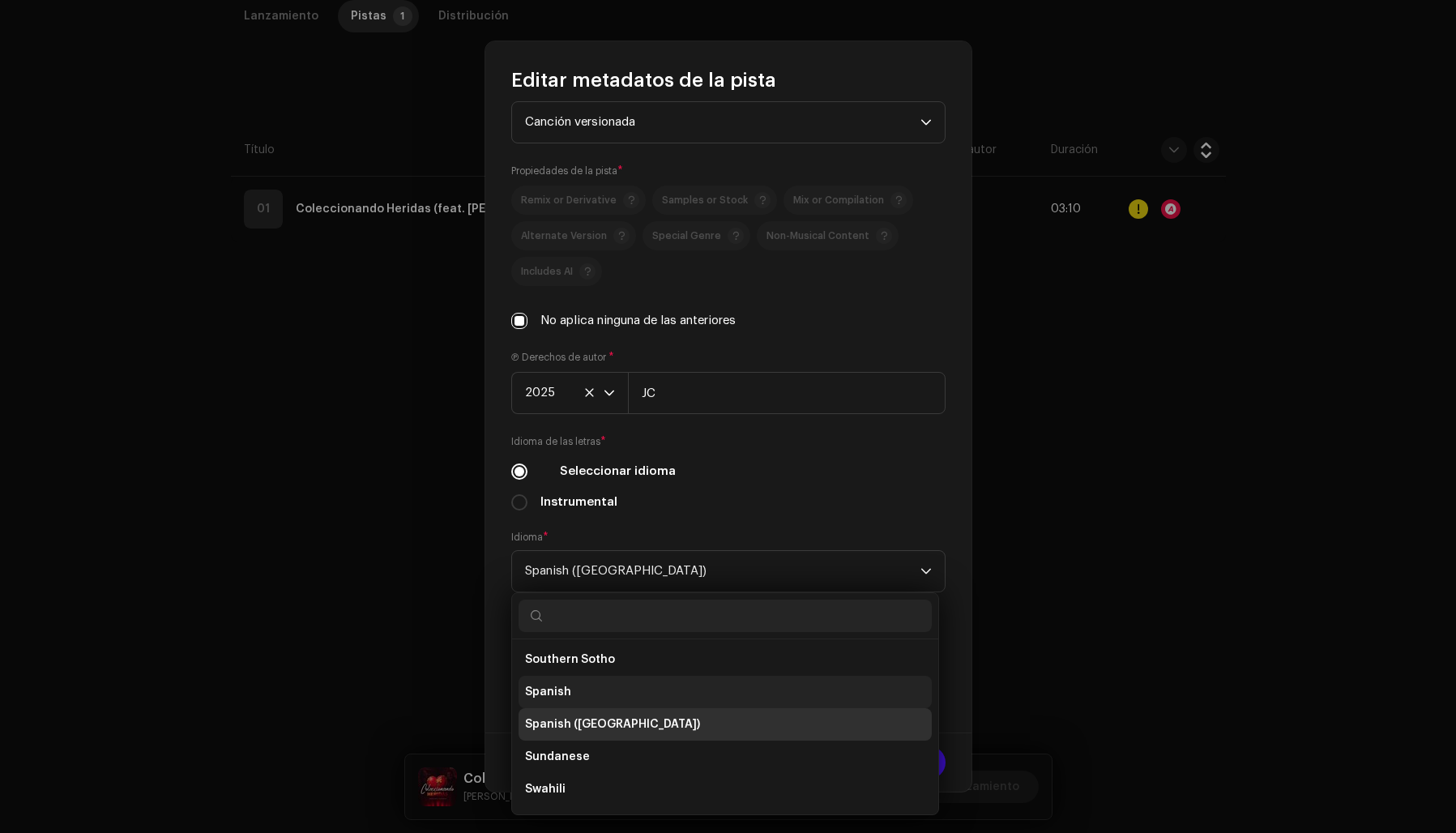
click at [632, 680] on li "Spanish" at bounding box center [725, 692] width 413 height 32
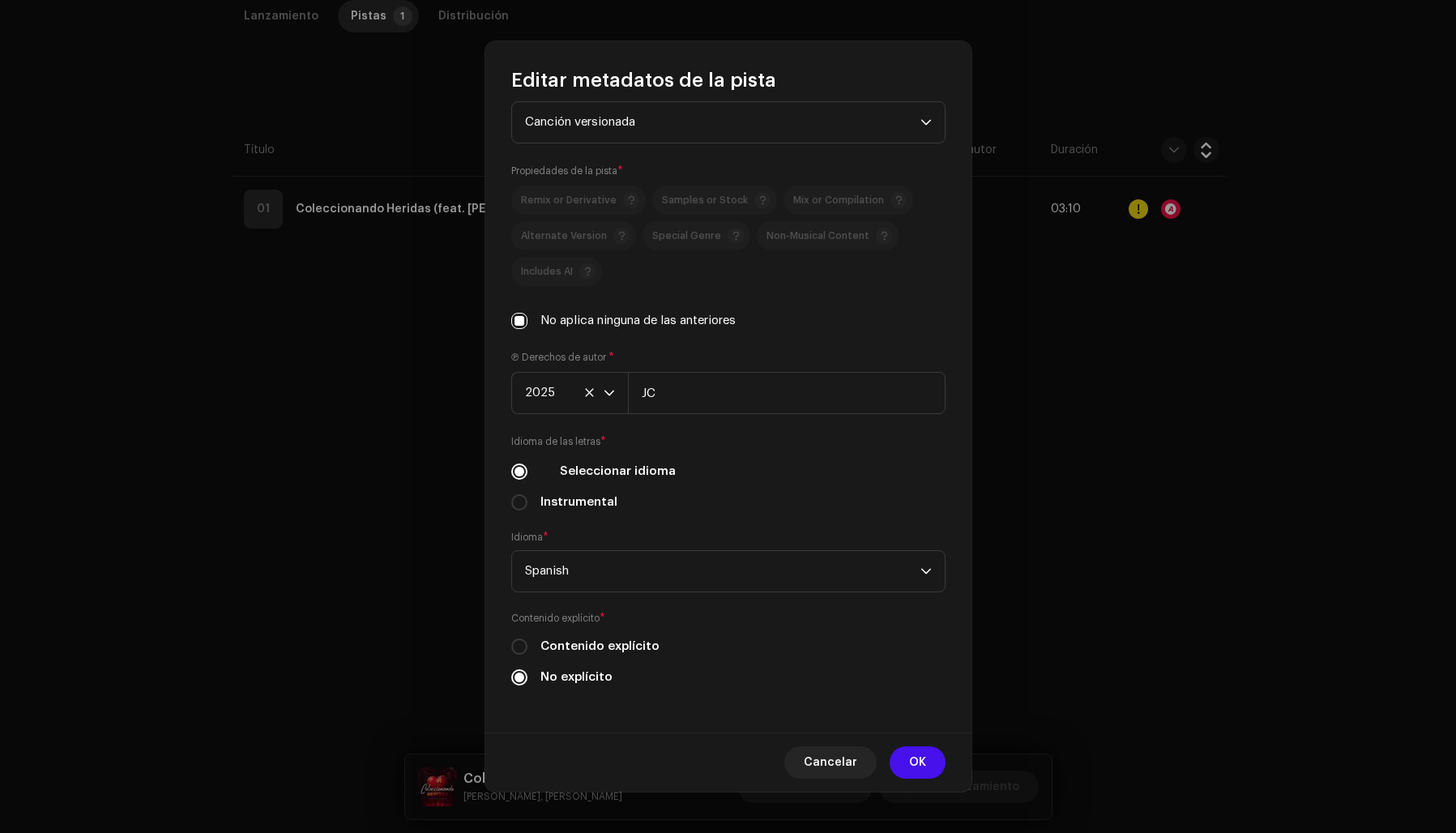
click at [746, 516] on div "Título de la pista * Coleccionando Heridas (Regional Colombiano) Versión de la …" at bounding box center [728, 412] width 486 height 638
click at [915, 758] on span "OK" at bounding box center [917, 762] width 17 height 32
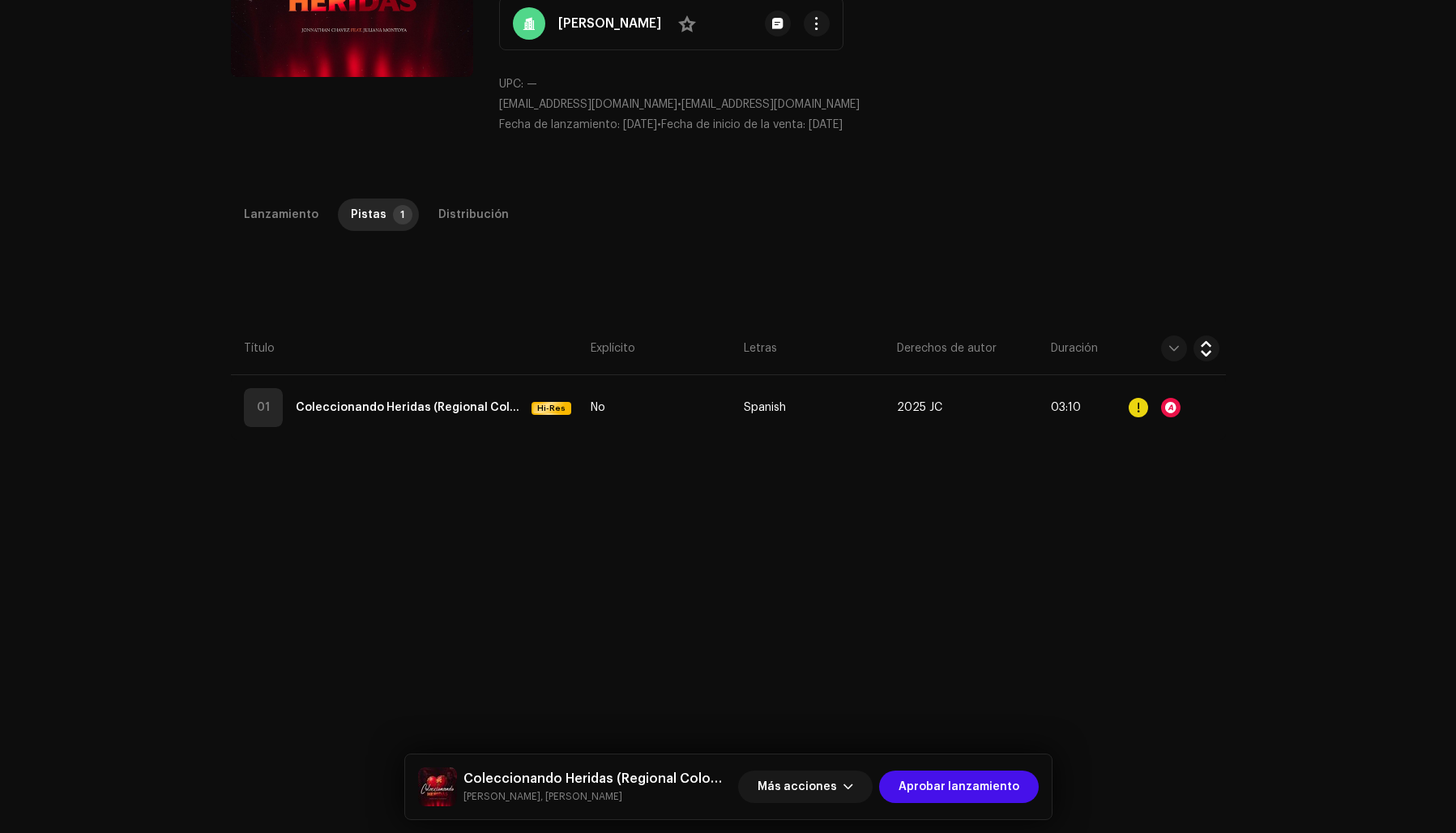
scroll to position [0, 0]
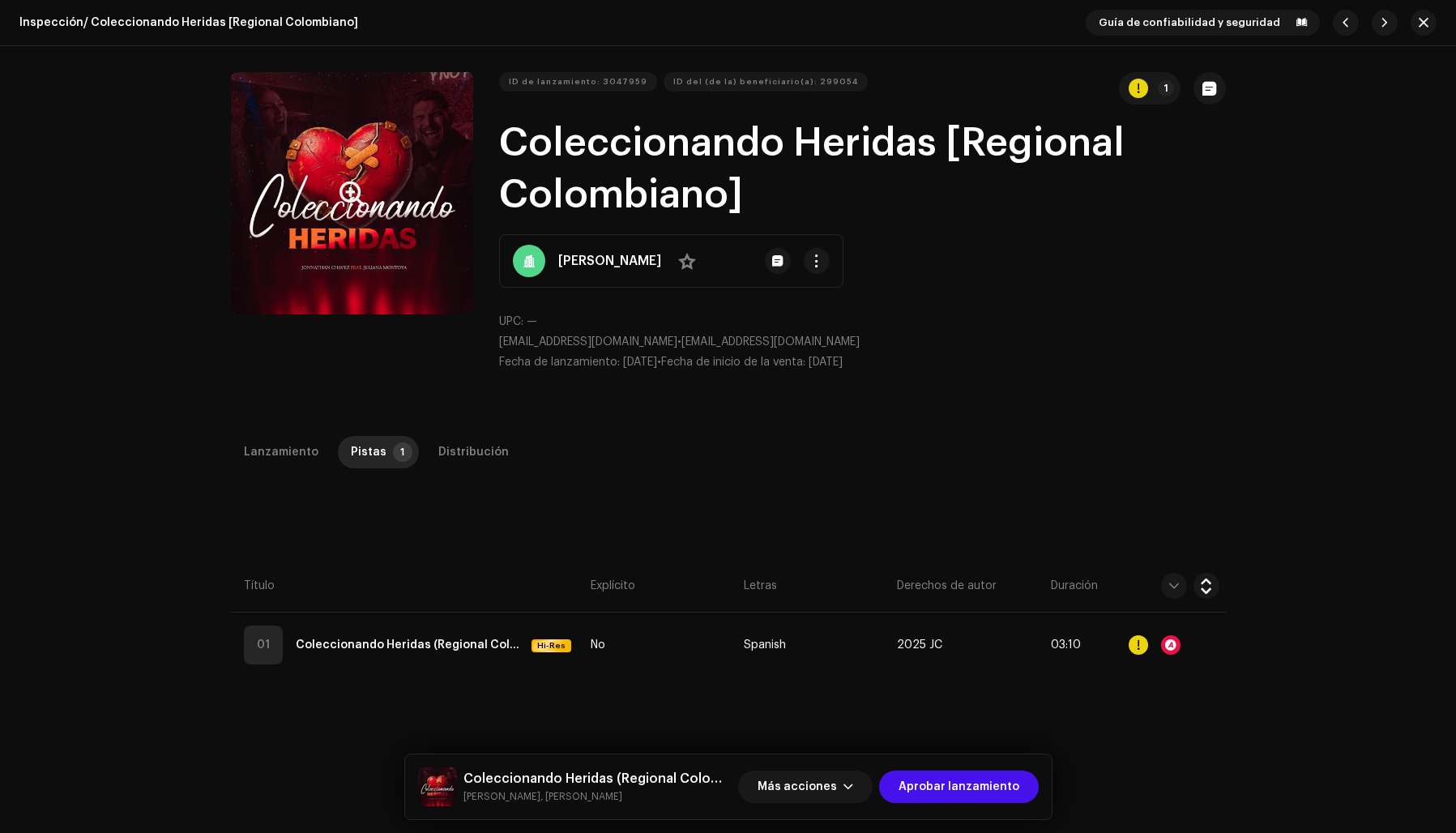
click at [383, 260] on button "Zoom Image" at bounding box center [352, 193] width 243 height 243
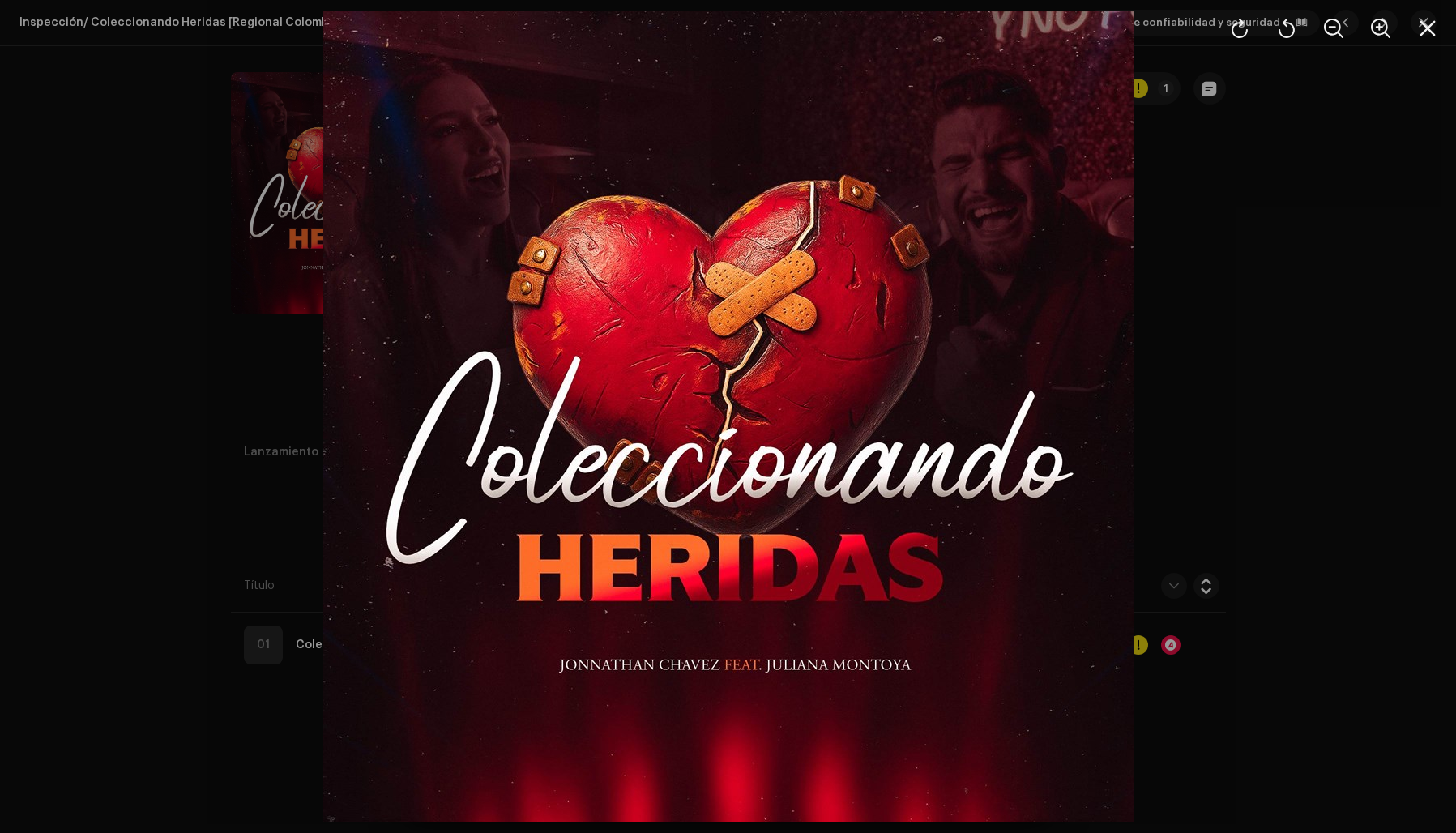
click at [1331, 368] on div at bounding box center [728, 416] width 1456 height 833
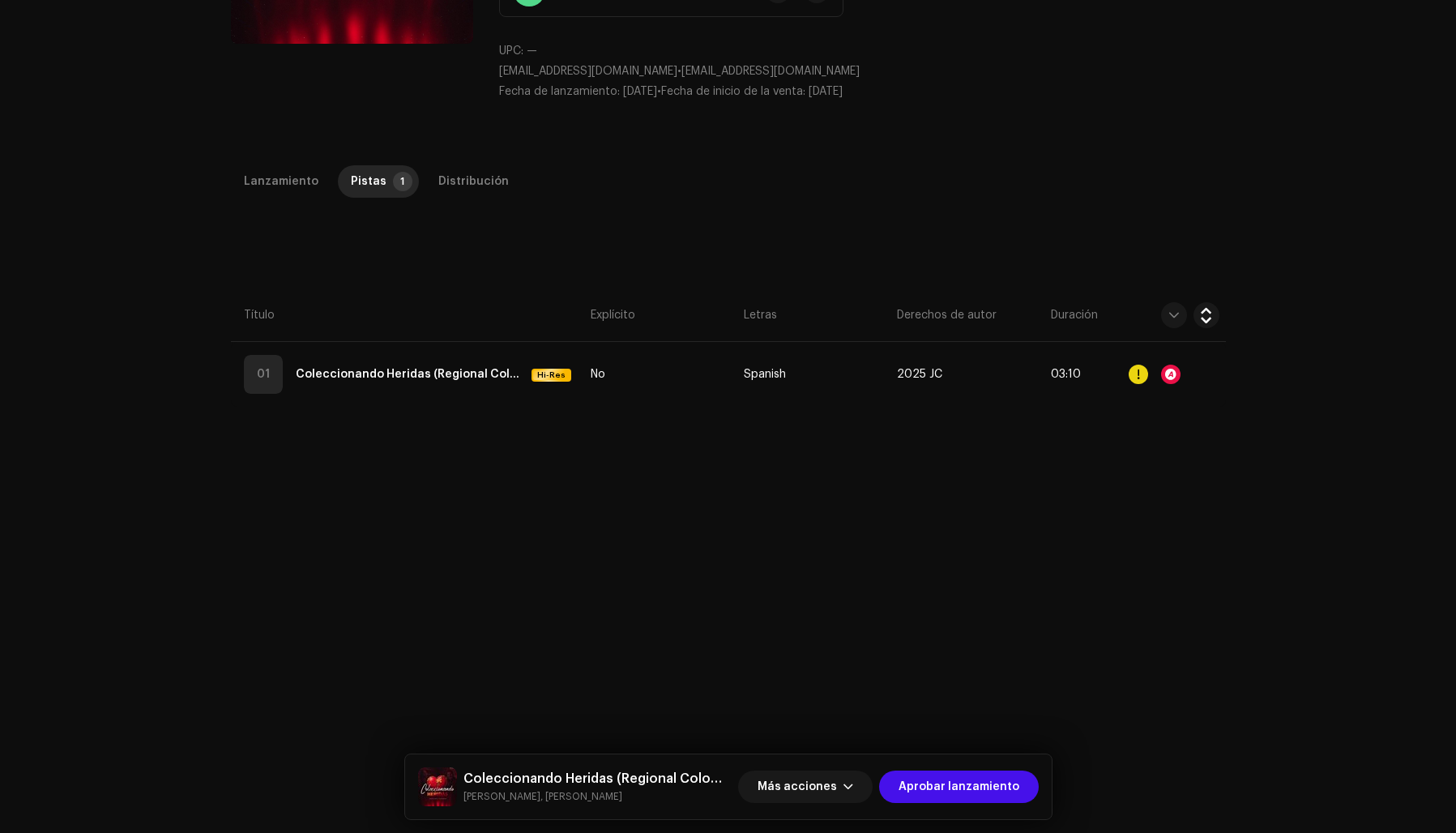
scroll to position [228, 0]
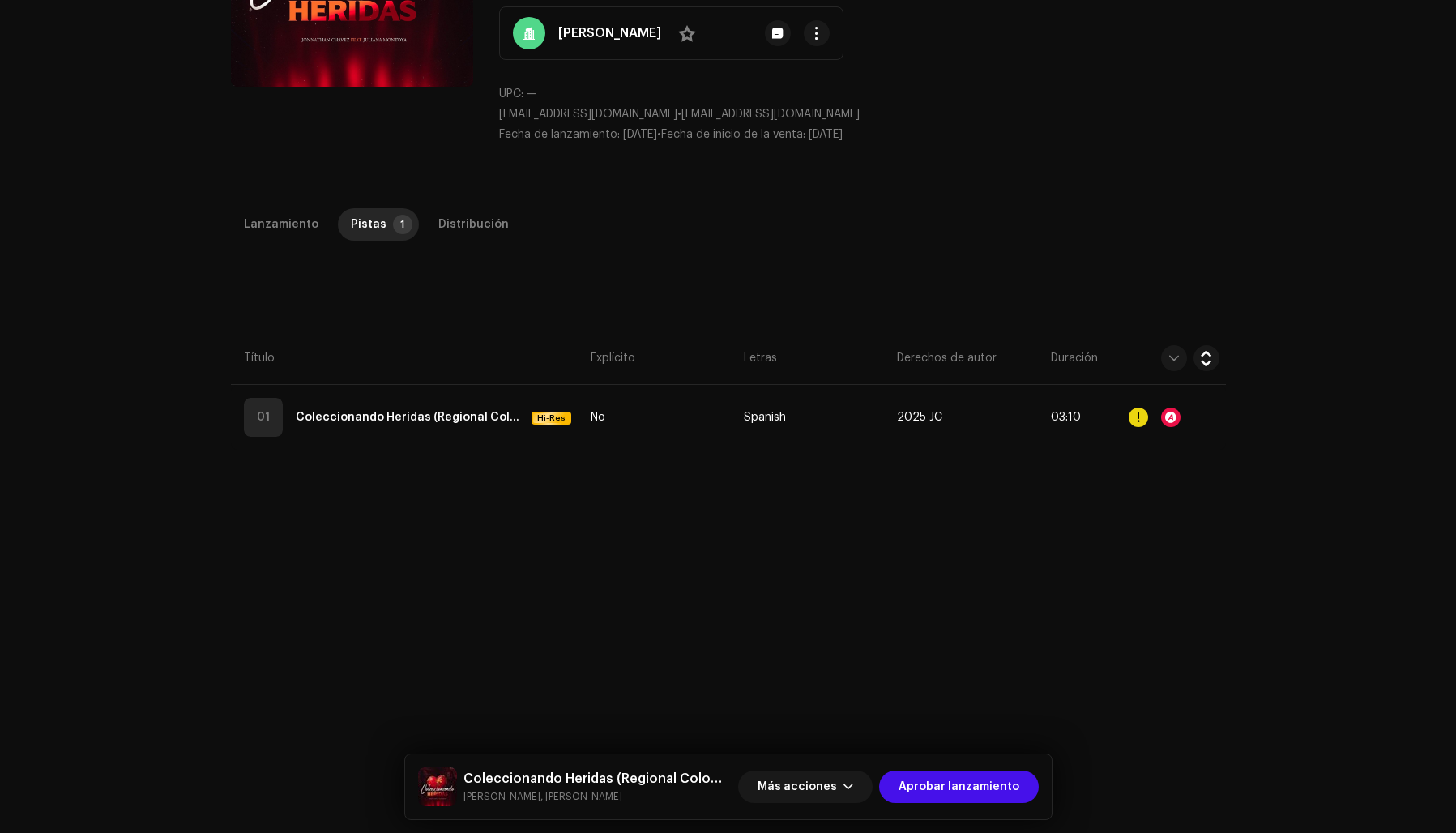
drag, startPoint x: 928, startPoint y: 787, endPoint x: 957, endPoint y: 766, distance: 35.8
click at [928, 787] on span "Aprobar lanzamiento" at bounding box center [959, 787] width 121 height 32
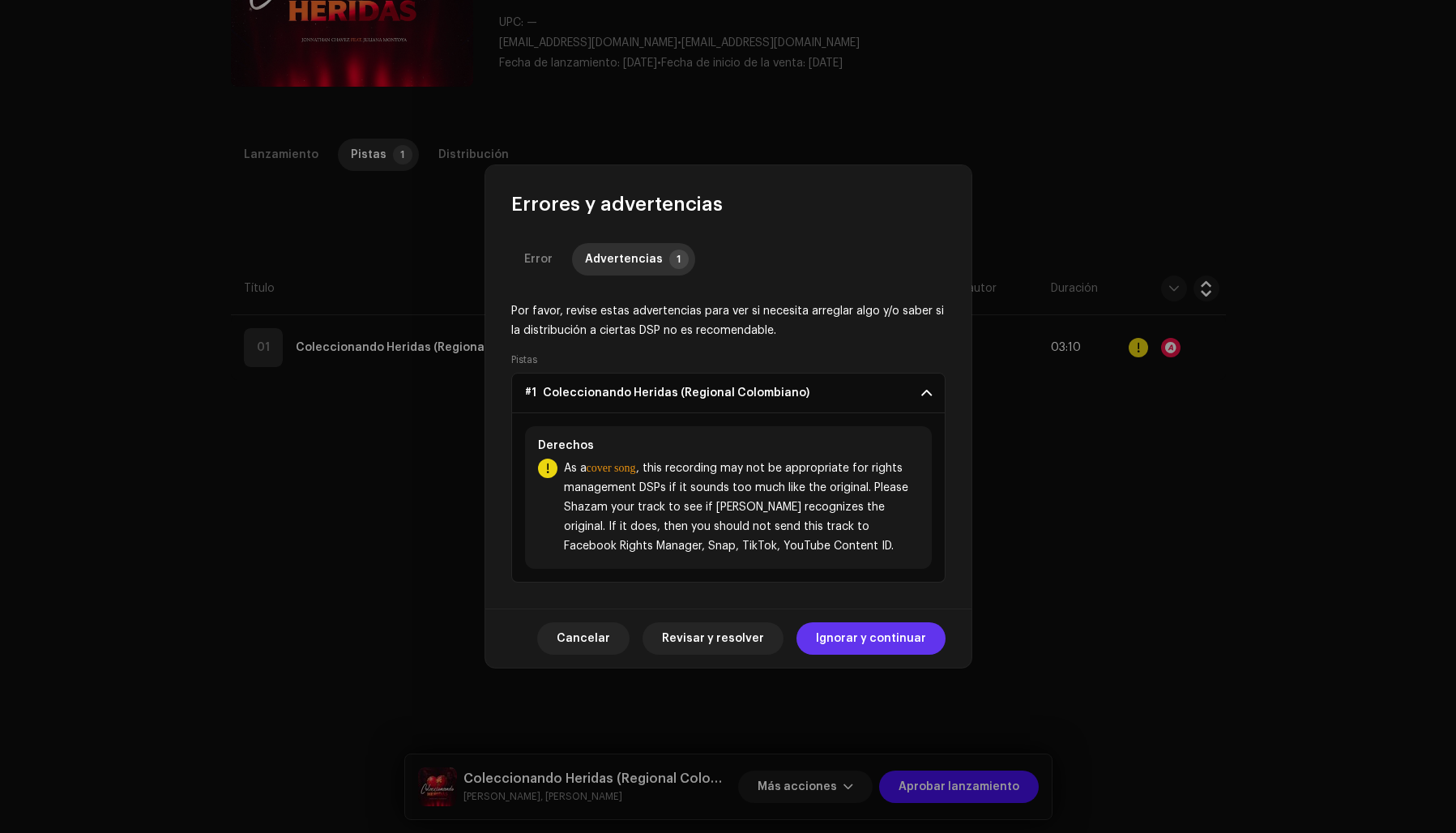
click at [851, 641] on span "Ignorar y continuar" at bounding box center [871, 638] width 110 height 32
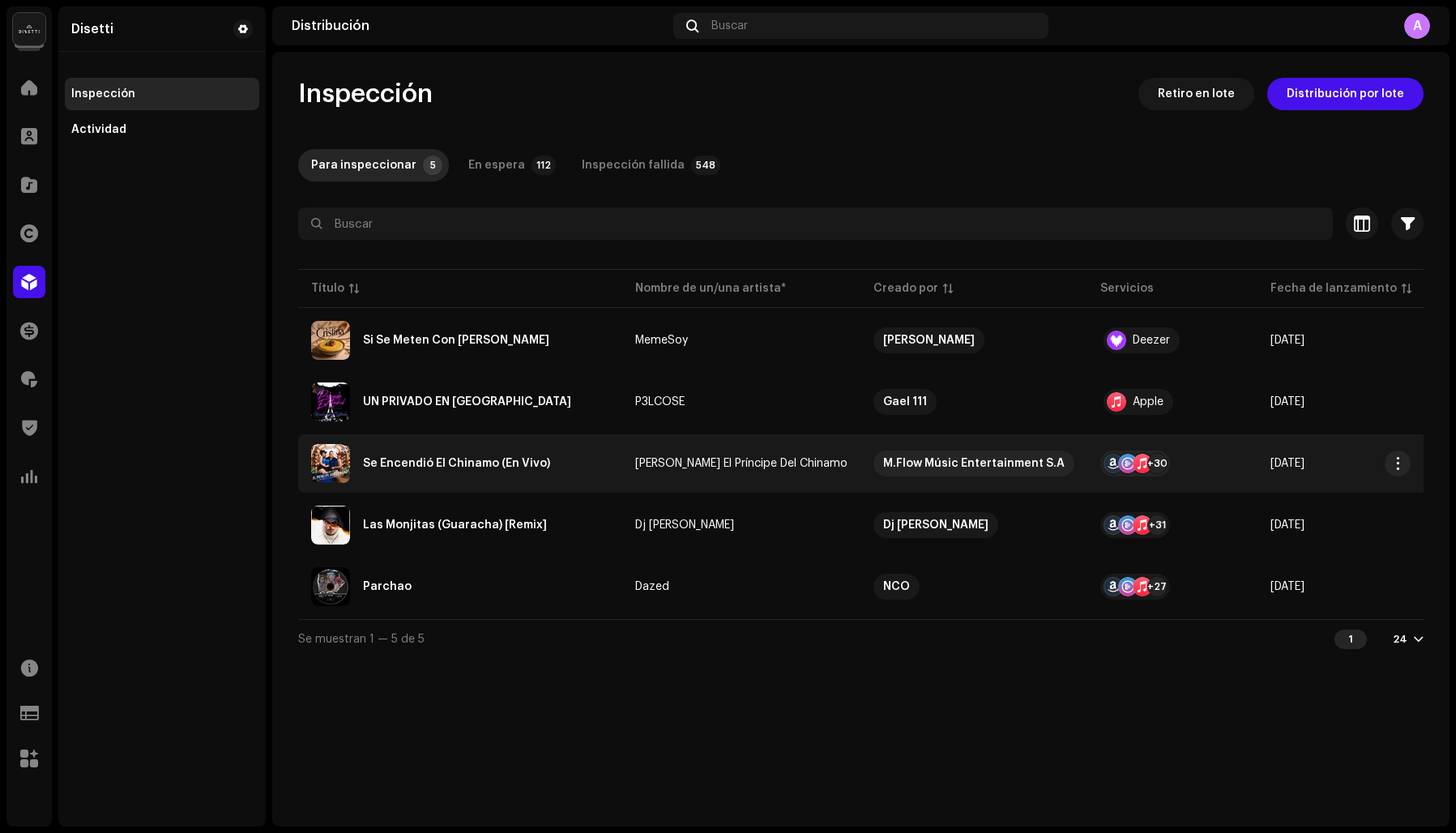
click at [444, 461] on div "Se Encendió El Chinamo (En Vivo)" at bounding box center [455, 462] width 187 height 11
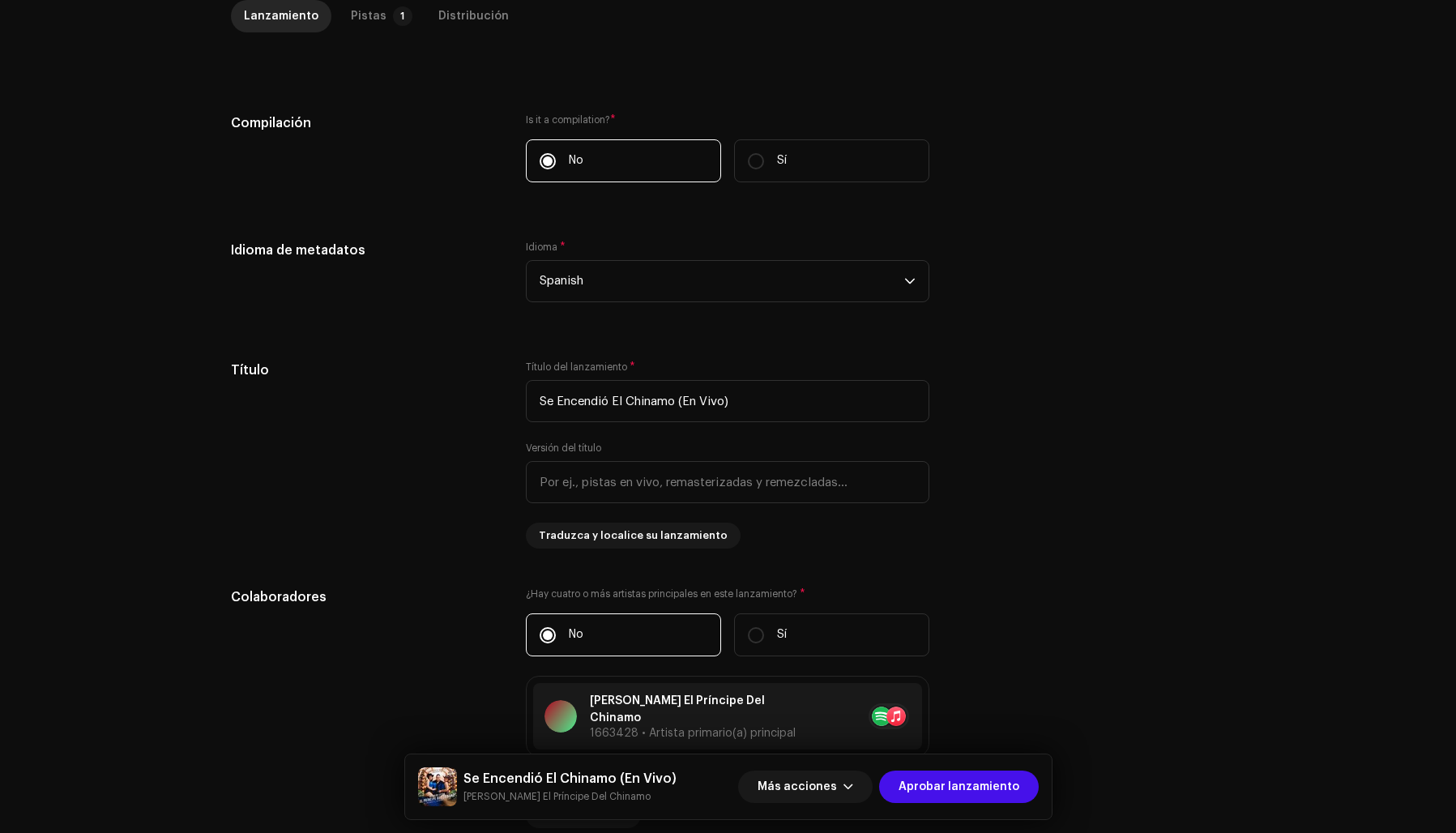
scroll to position [387, 0]
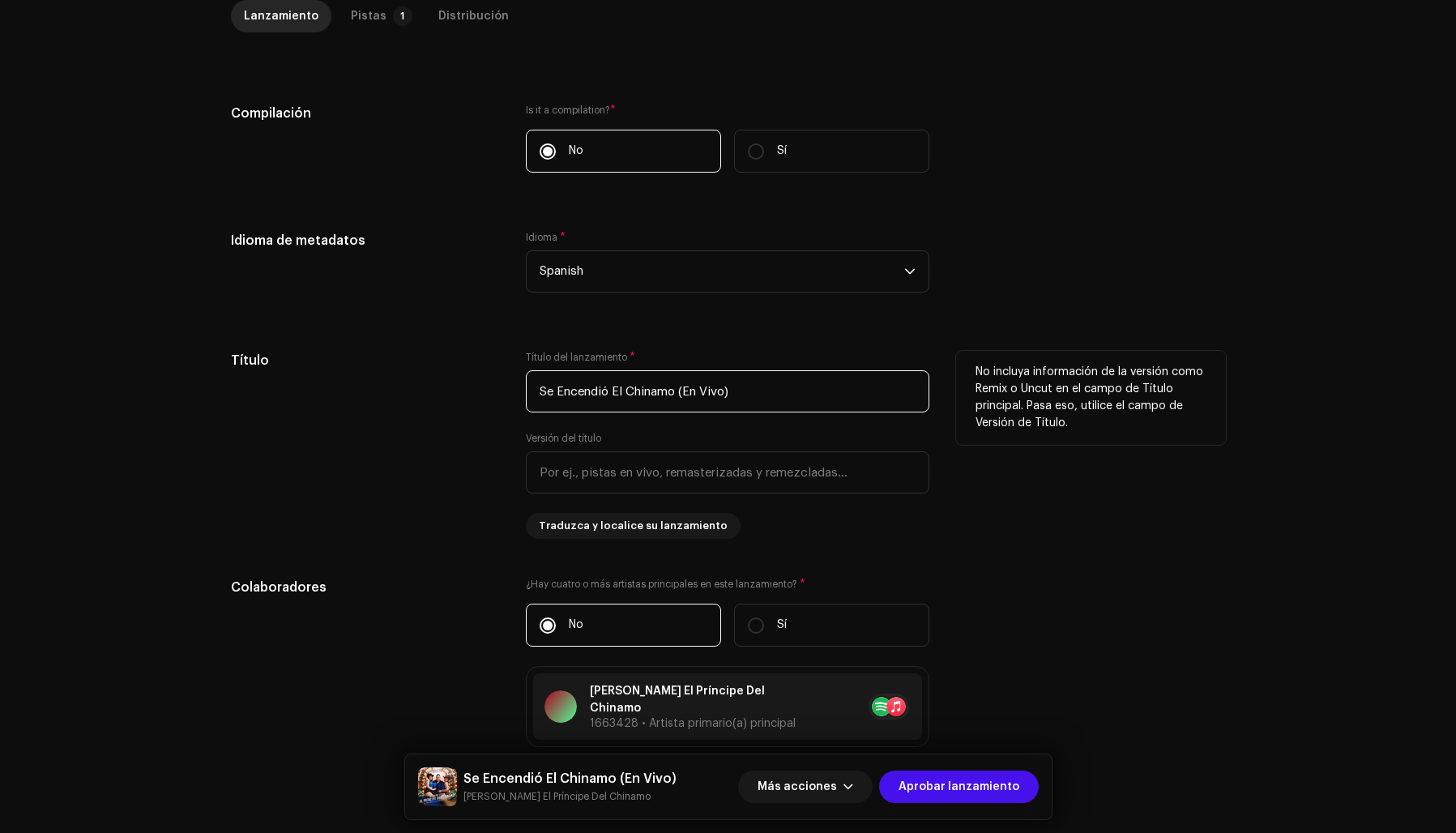
drag, startPoint x: 723, startPoint y: 391, endPoint x: 684, endPoint y: 388, distance: 39.1
click at [684, 388] on input "Se Encendió El Chinamo (En Vivo)" at bounding box center [728, 392] width 403 height 42
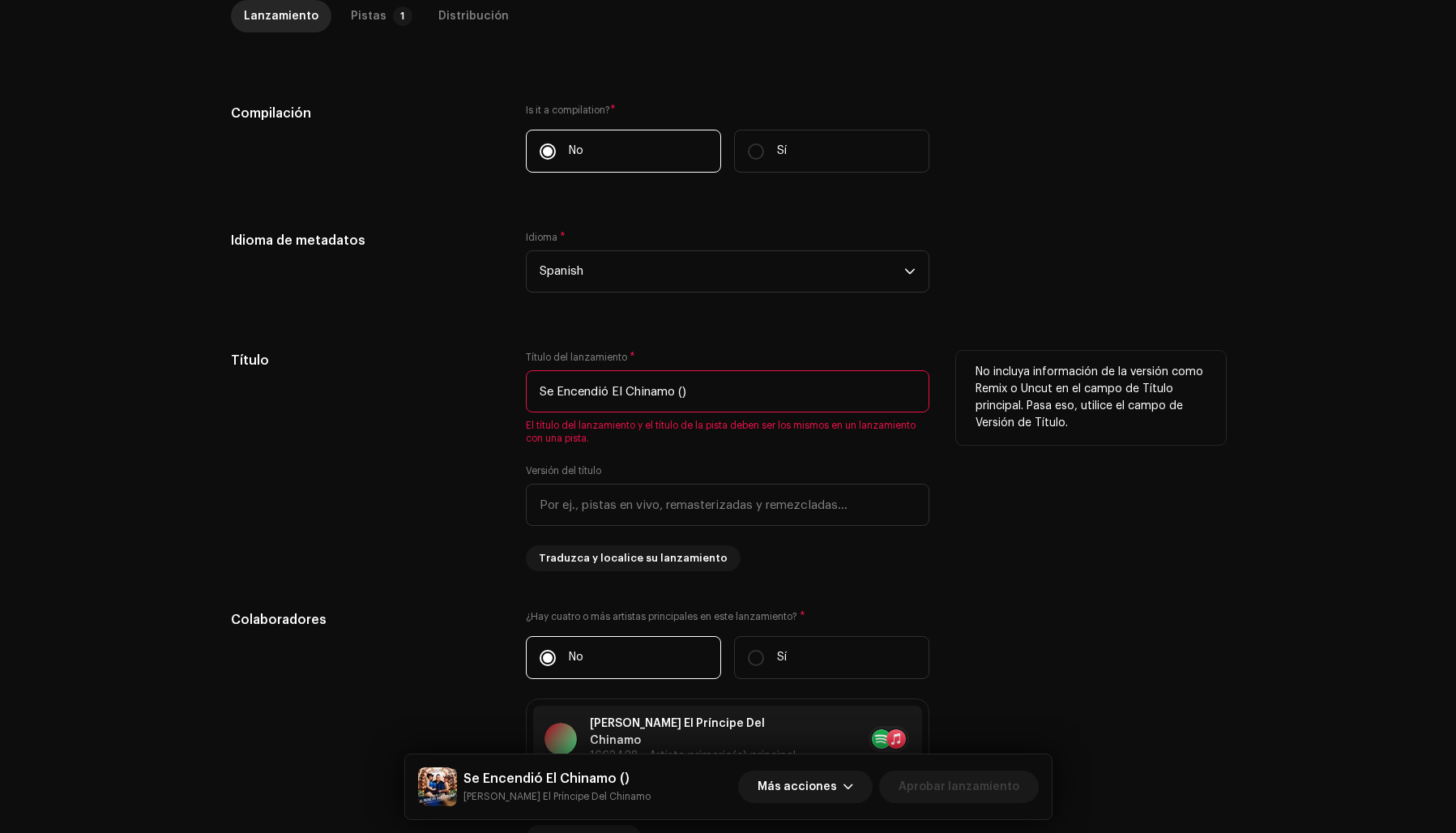
click at [730, 385] on input "Se Encendió El Chinamo ()" at bounding box center [728, 392] width 403 height 42
click at [710, 390] on input "Se Encendió El Chinamo ()" at bounding box center [728, 392] width 403 height 42
type input "Se Encendió El Chinamo"
click at [672, 501] on input "text" at bounding box center [728, 504] width 403 height 42
paste input "En Vivo"
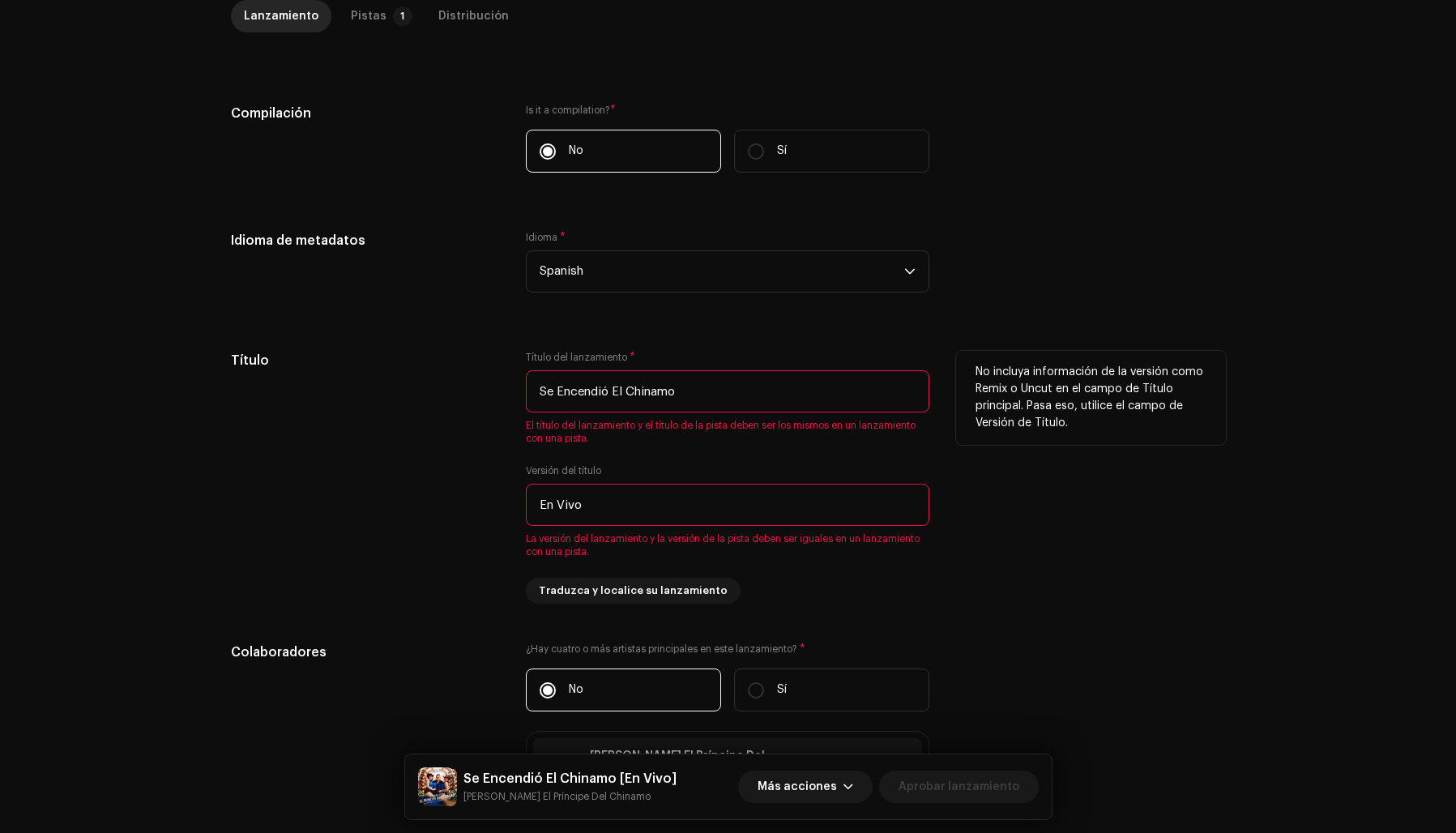
type input "En Vivo"
drag, startPoint x: 1037, startPoint y: 550, endPoint x: 1027, endPoint y: 543, distance: 12.2
click at [1037, 550] on div "No incluya información de la versión como Remix o Uncut en el campo de Título p…" at bounding box center [1091, 476] width 270 height 253
click at [392, 15] on p-badge "1" at bounding box center [401, 15] width 19 height 19
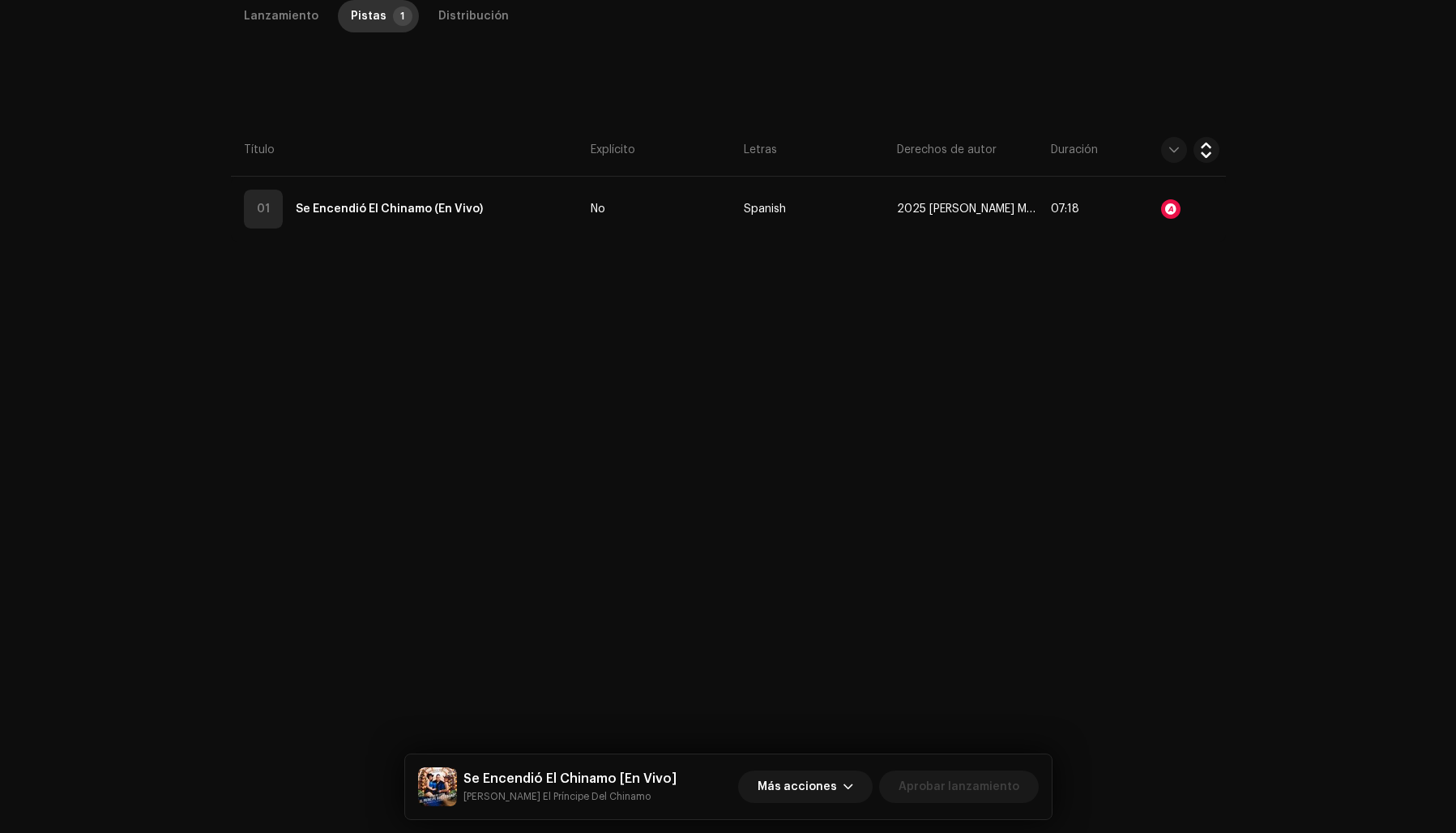
scroll to position [367, 0]
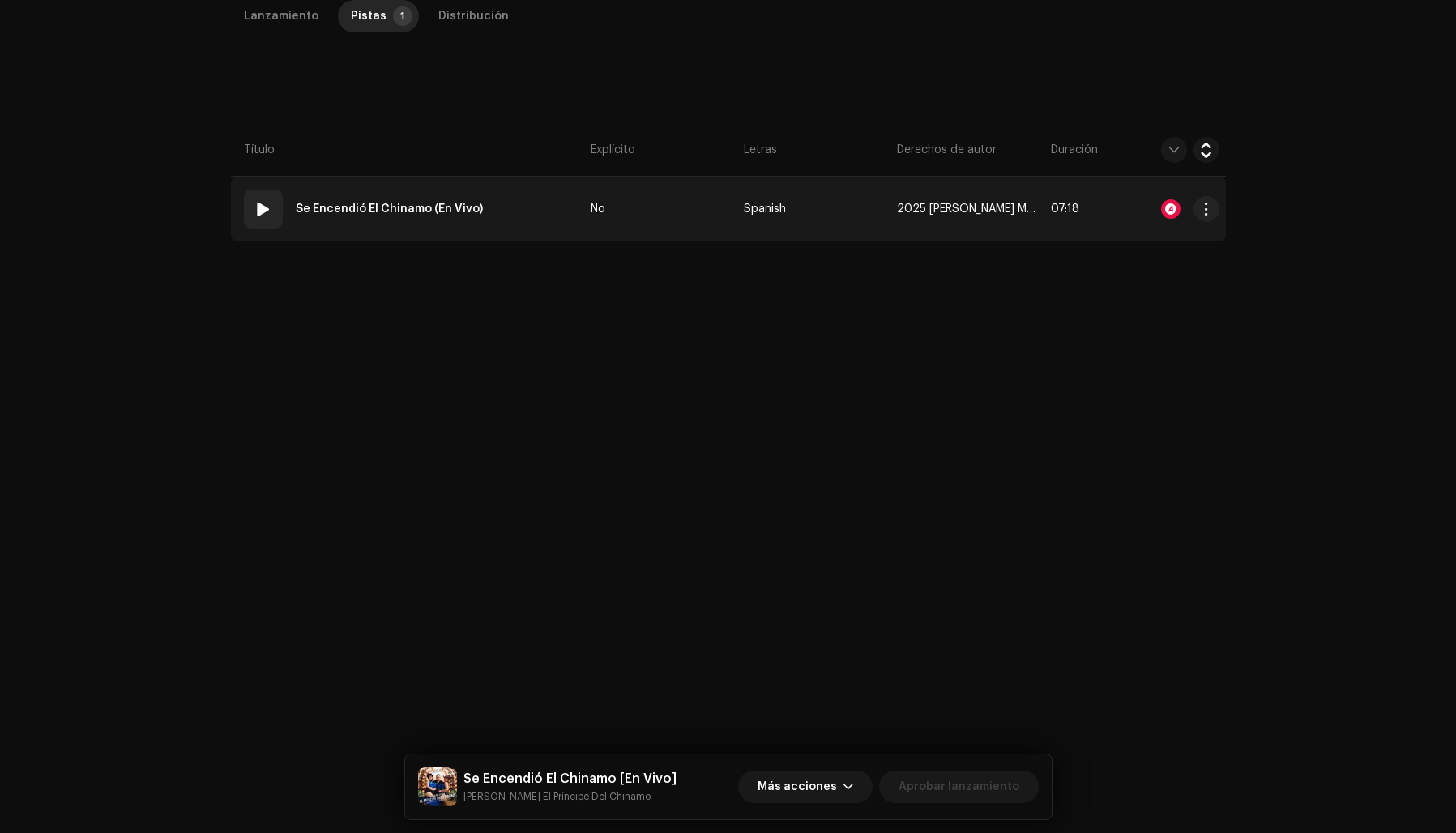
click at [385, 208] on strong "Se Encendió El Chinamo (En Vivo)" at bounding box center [388, 209] width 187 height 32
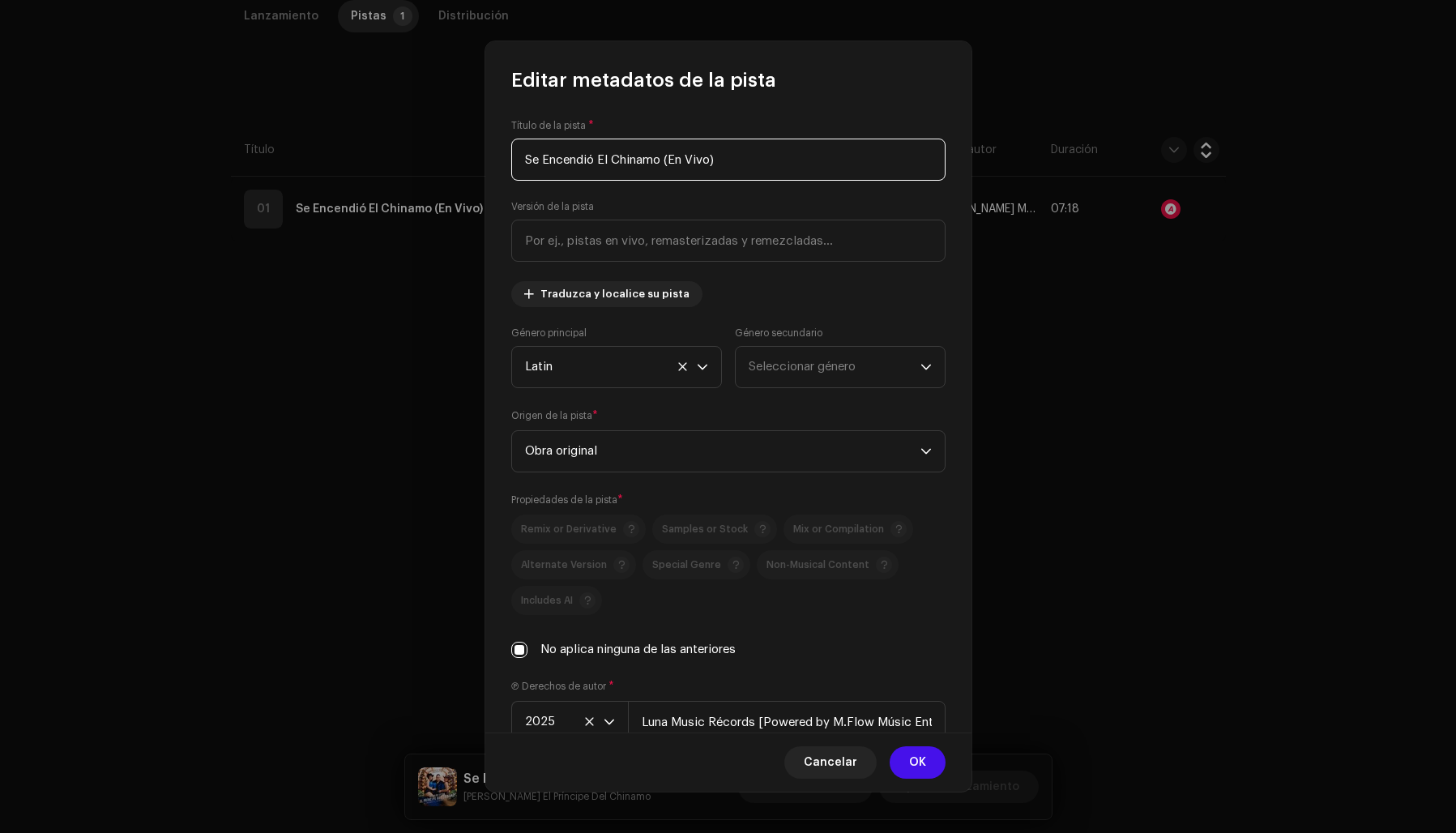
drag, startPoint x: 665, startPoint y: 156, endPoint x: 766, endPoint y: 161, distance: 101.1
click at [766, 161] on input "Se Encendió El Chinamo (En Vivo)" at bounding box center [728, 160] width 434 height 42
type input "Se Encendió El Chinamo"
click at [552, 242] on input "text" at bounding box center [728, 241] width 434 height 42
paste input "En Vivo"
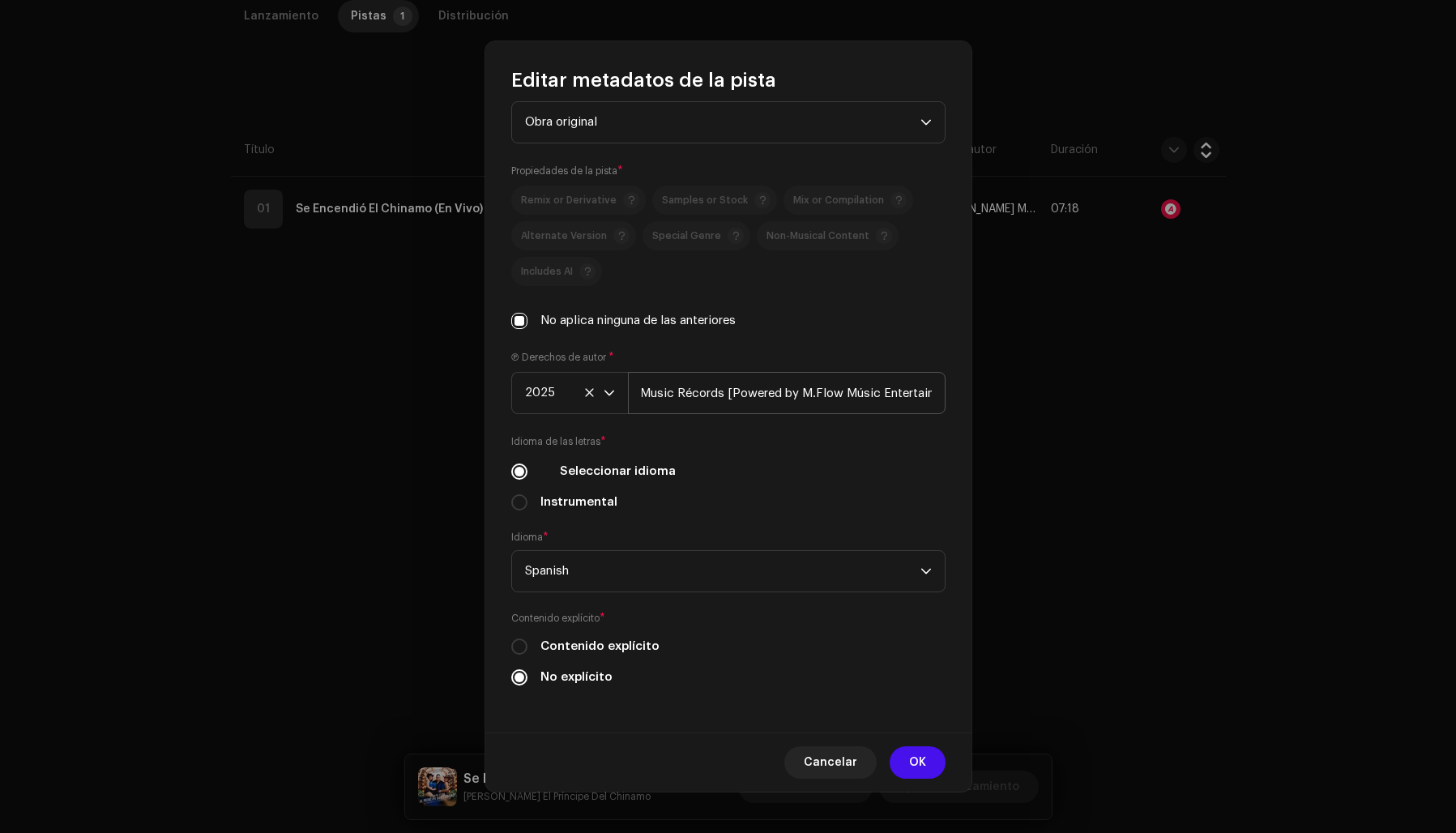
scroll to position [0, 0]
type input "En Vivo"
click at [762, 389] on input "Luna Music Récords [Powered by M.Flow Músic Entertainment S.A]" at bounding box center [787, 393] width 318 height 42
click at [930, 392] on input "Luna Music Récords Powered by M.Flow Músic Entertainment S.A]" at bounding box center [787, 393] width 318 height 42
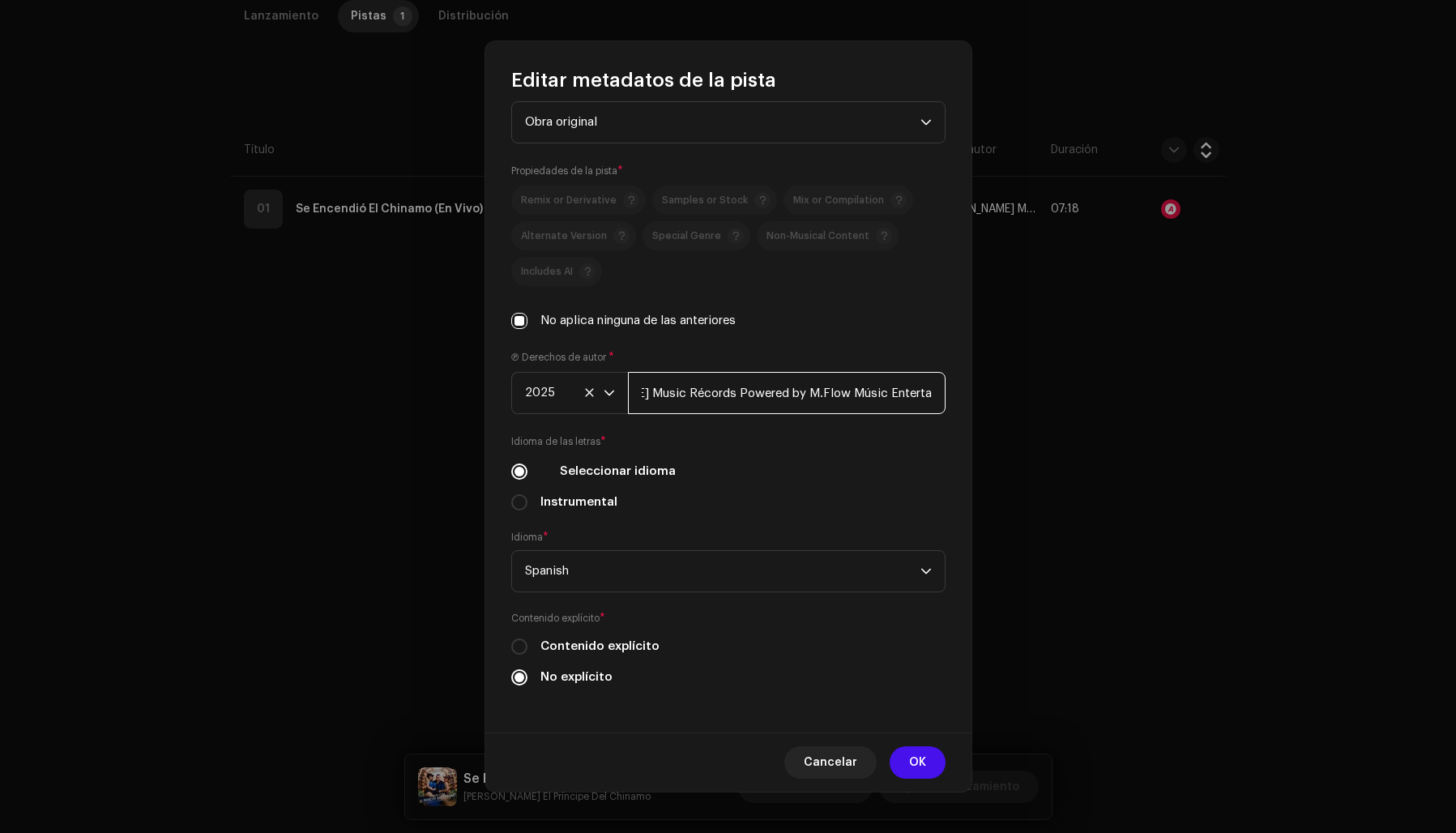
scroll to position [0, 87]
type input "Luna Music Récords Powered by M.Flow Músic Entertainment S.A"
click at [897, 343] on div "Título de la pista * Se Encendió El Chinamo Versión de la pista En Vivo Traduzc…" at bounding box center [728, 412] width 486 height 638
click at [916, 760] on span "OK" at bounding box center [917, 762] width 17 height 32
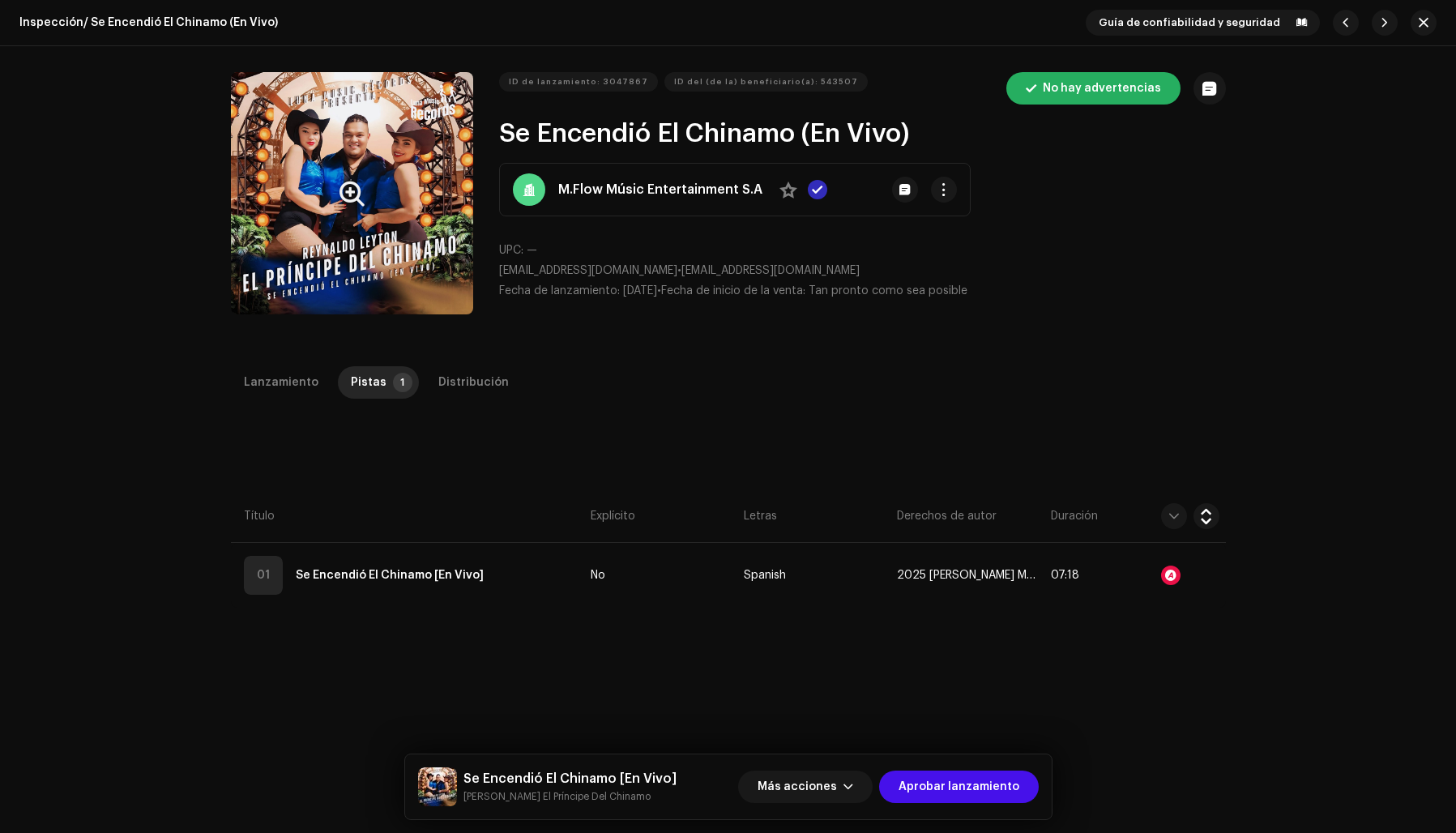
click at [325, 240] on button "Zoom Image" at bounding box center [352, 193] width 243 height 243
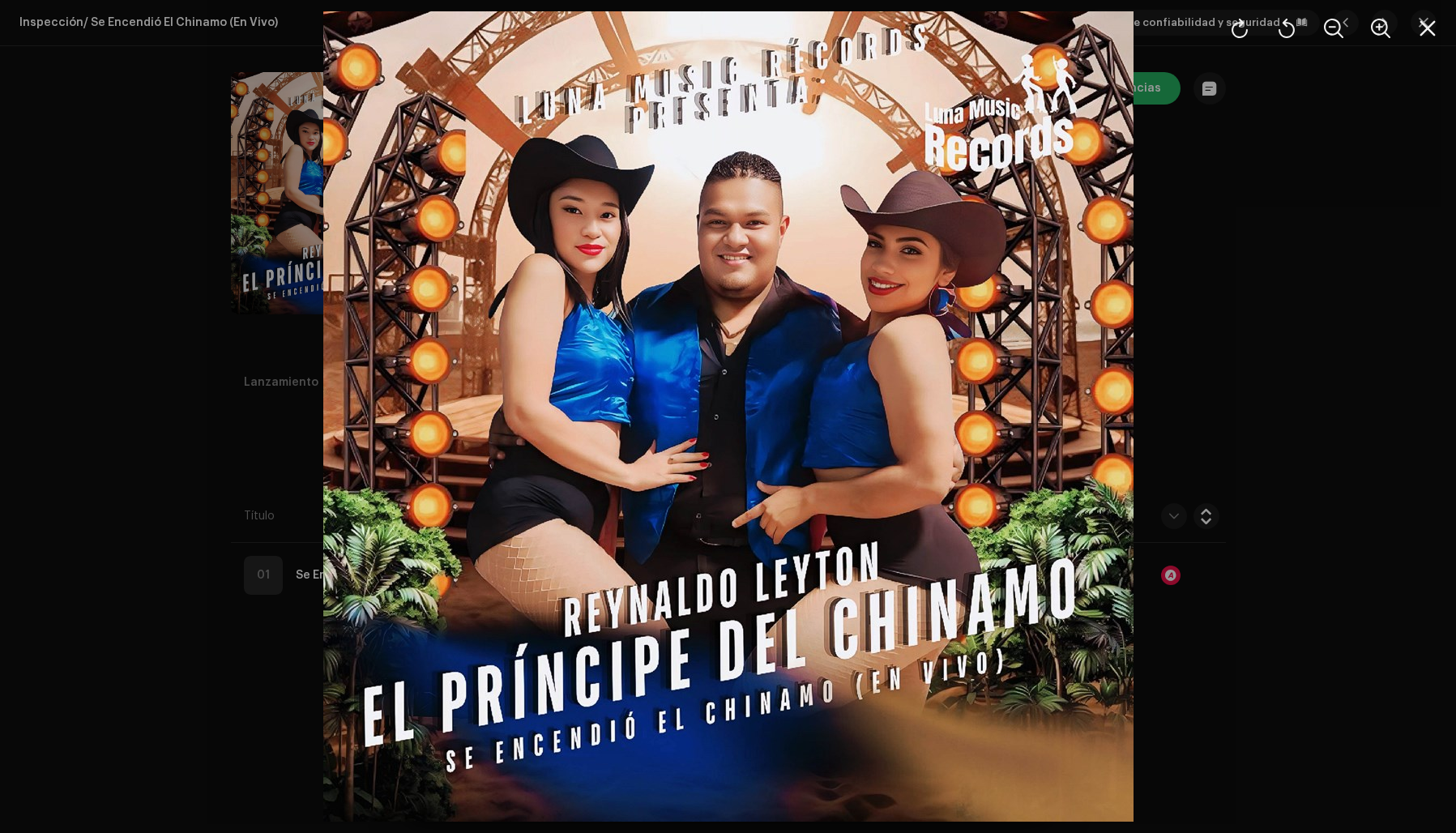
click at [1245, 255] on div at bounding box center [728, 416] width 1456 height 833
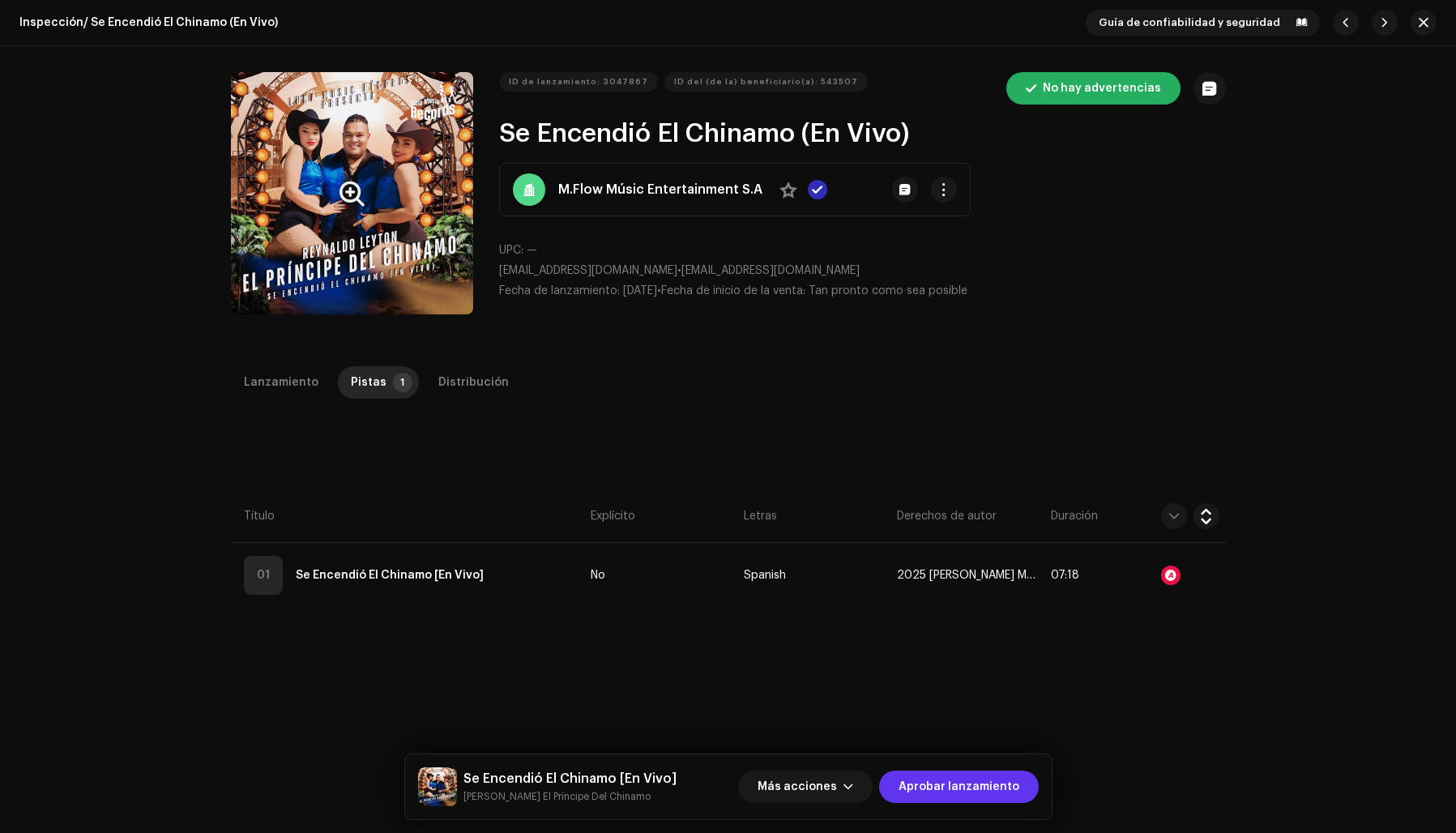
click at [976, 788] on span "Aprobar lanzamiento" at bounding box center [959, 787] width 121 height 32
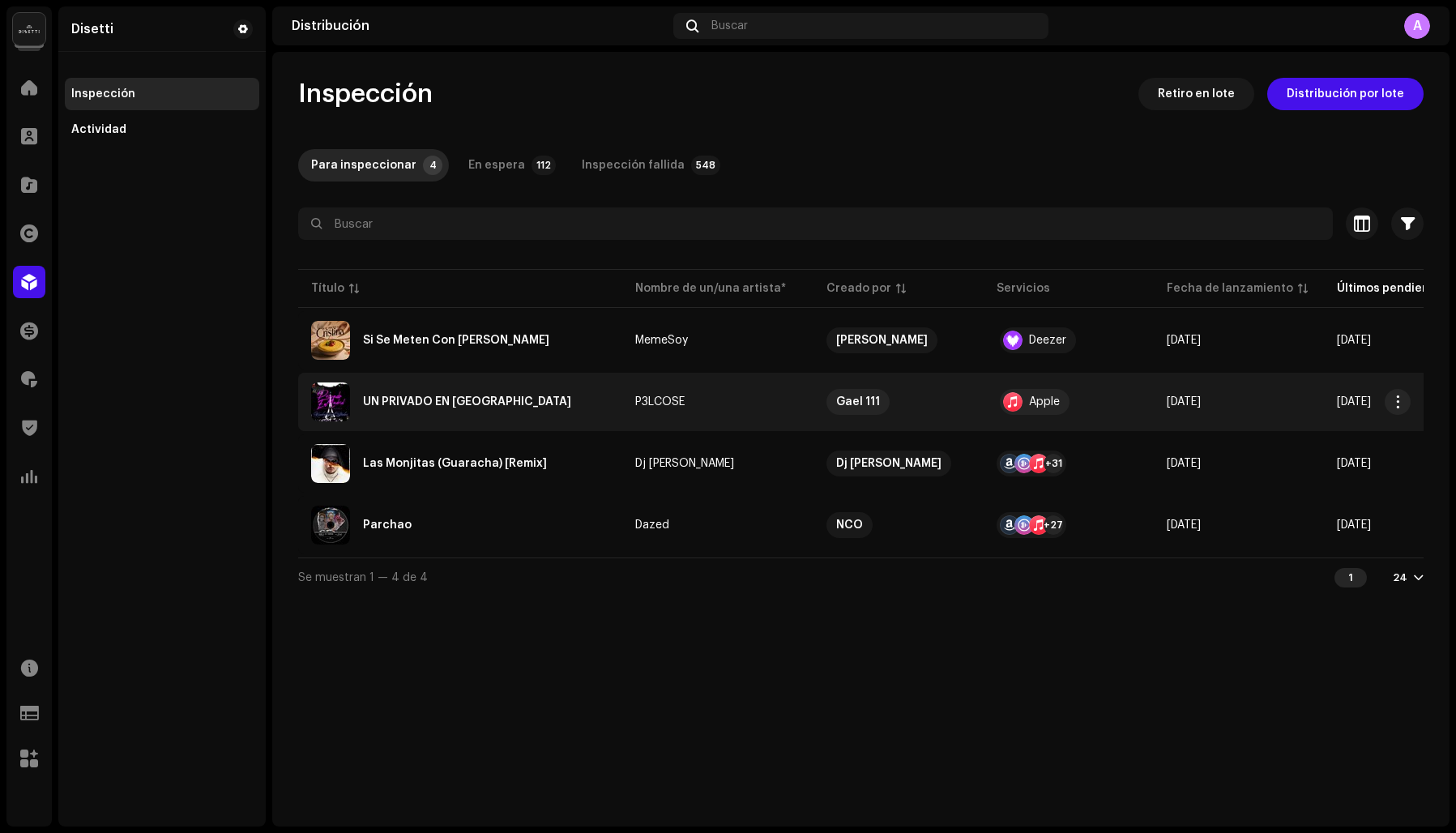
click at [414, 403] on div "UN PRIVADO EN MADRID" at bounding box center [466, 402] width 208 height 11
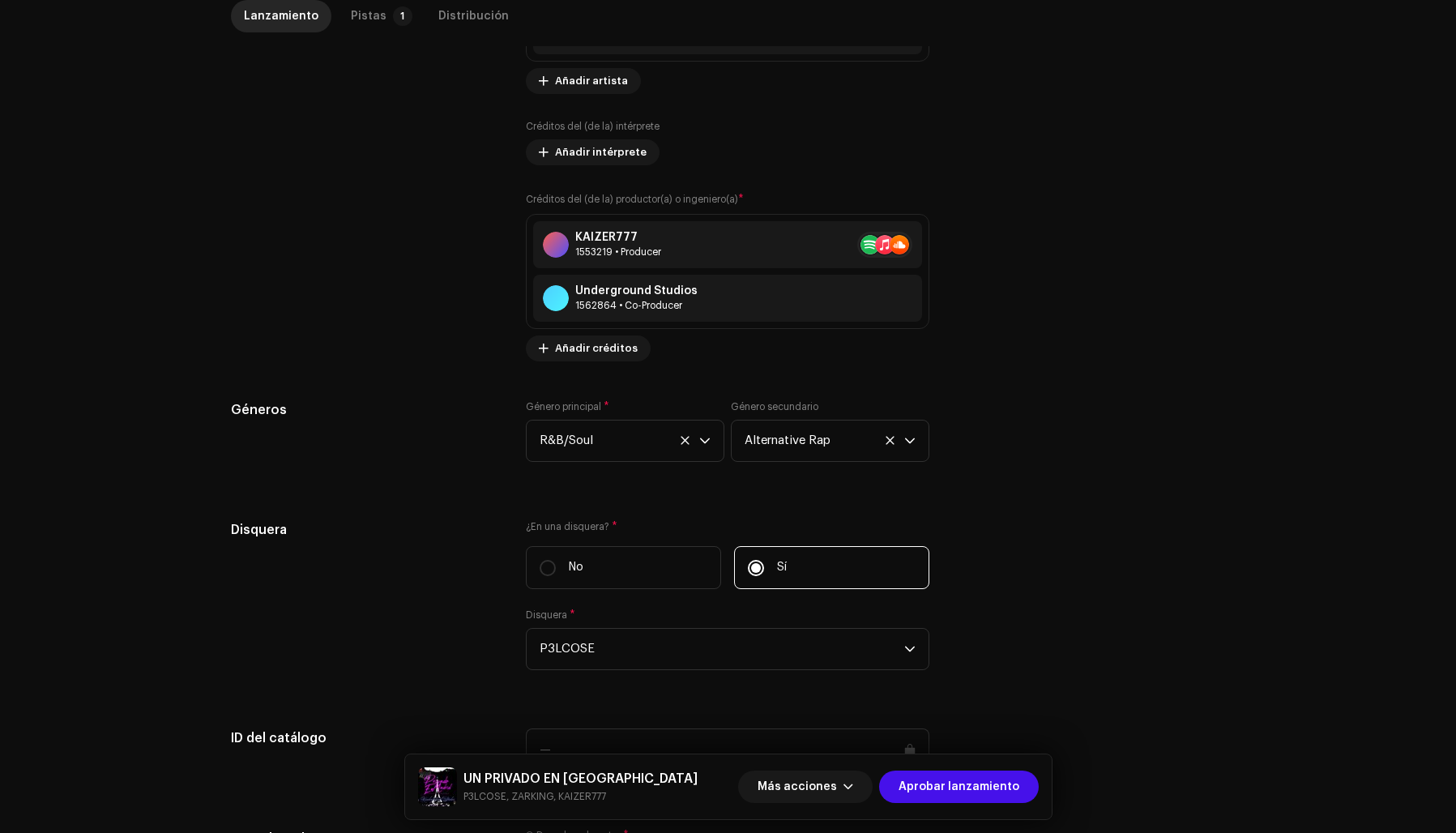
scroll to position [1237, 0]
click at [587, 351] on span "Añadir créditos" at bounding box center [596, 348] width 83 height 32
click at [1027, 388] on div "Añadir créditos del (de la) productor(a) o ingeniero(a) Rol * Seleccionar rol C…" at bounding box center [728, 416] width 1456 height 833
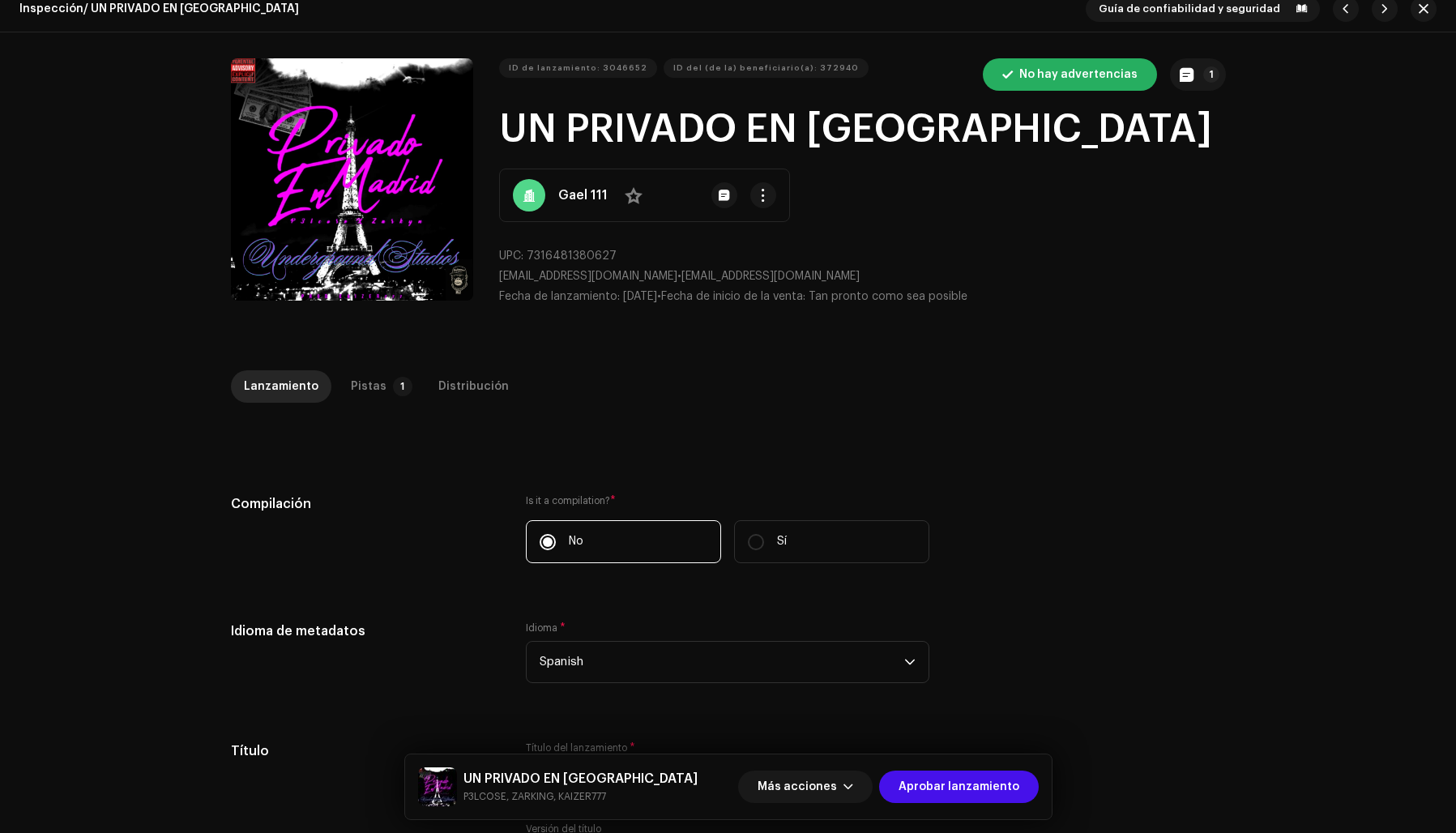
scroll to position [15, 0]
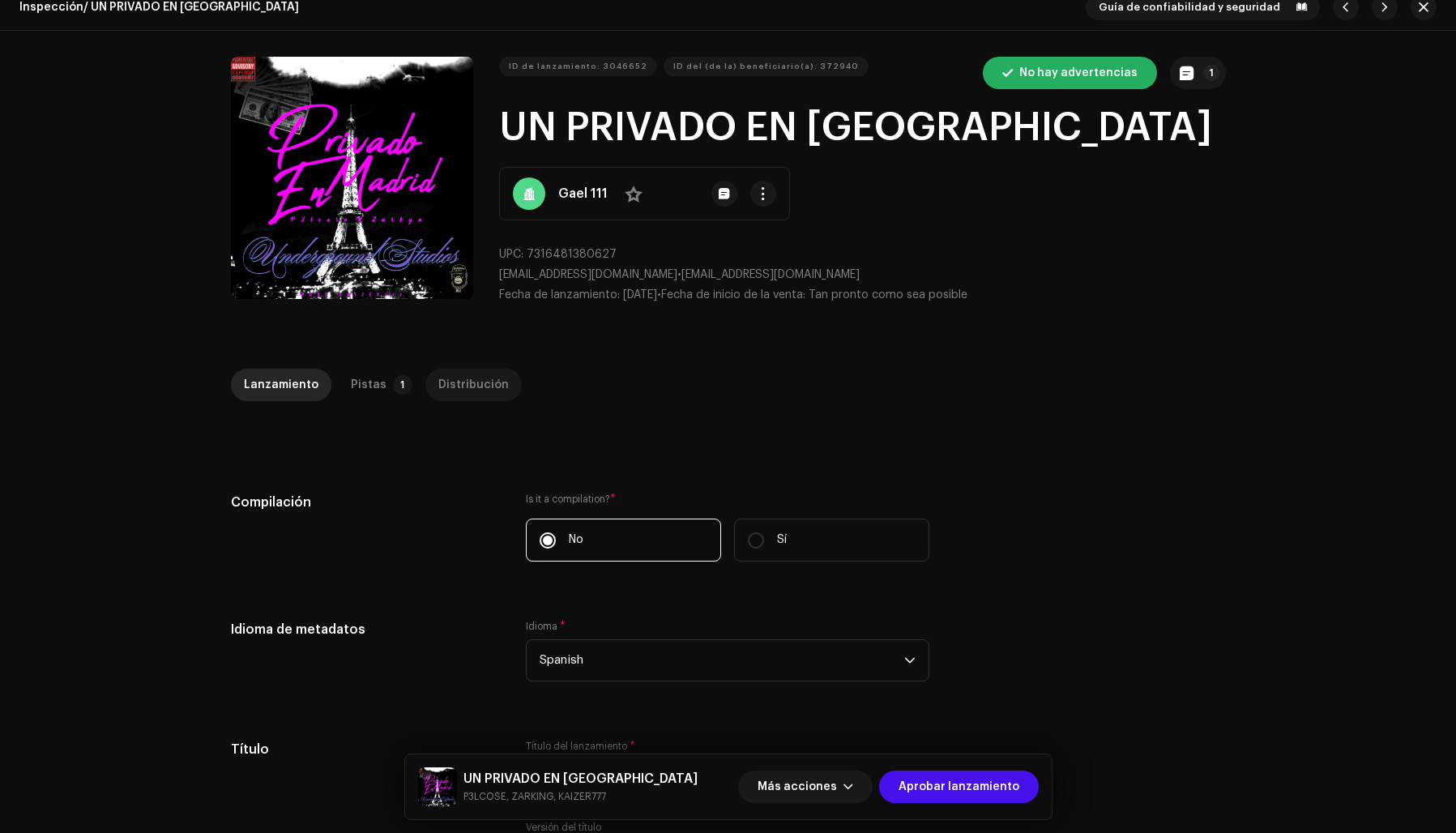
click at [457, 385] on div "Distribución" at bounding box center [473, 385] width 71 height 32
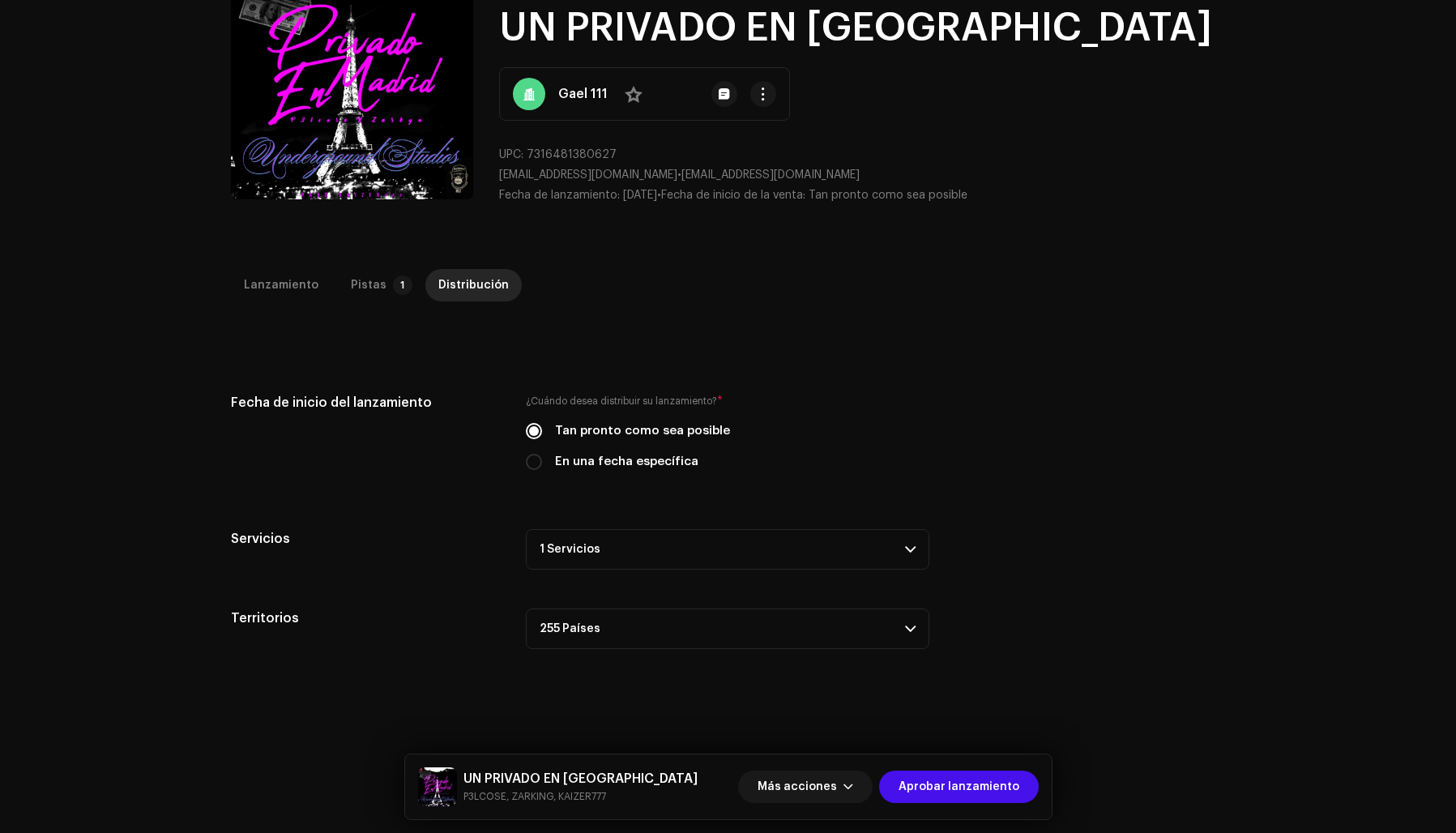
scroll to position [121, 0]
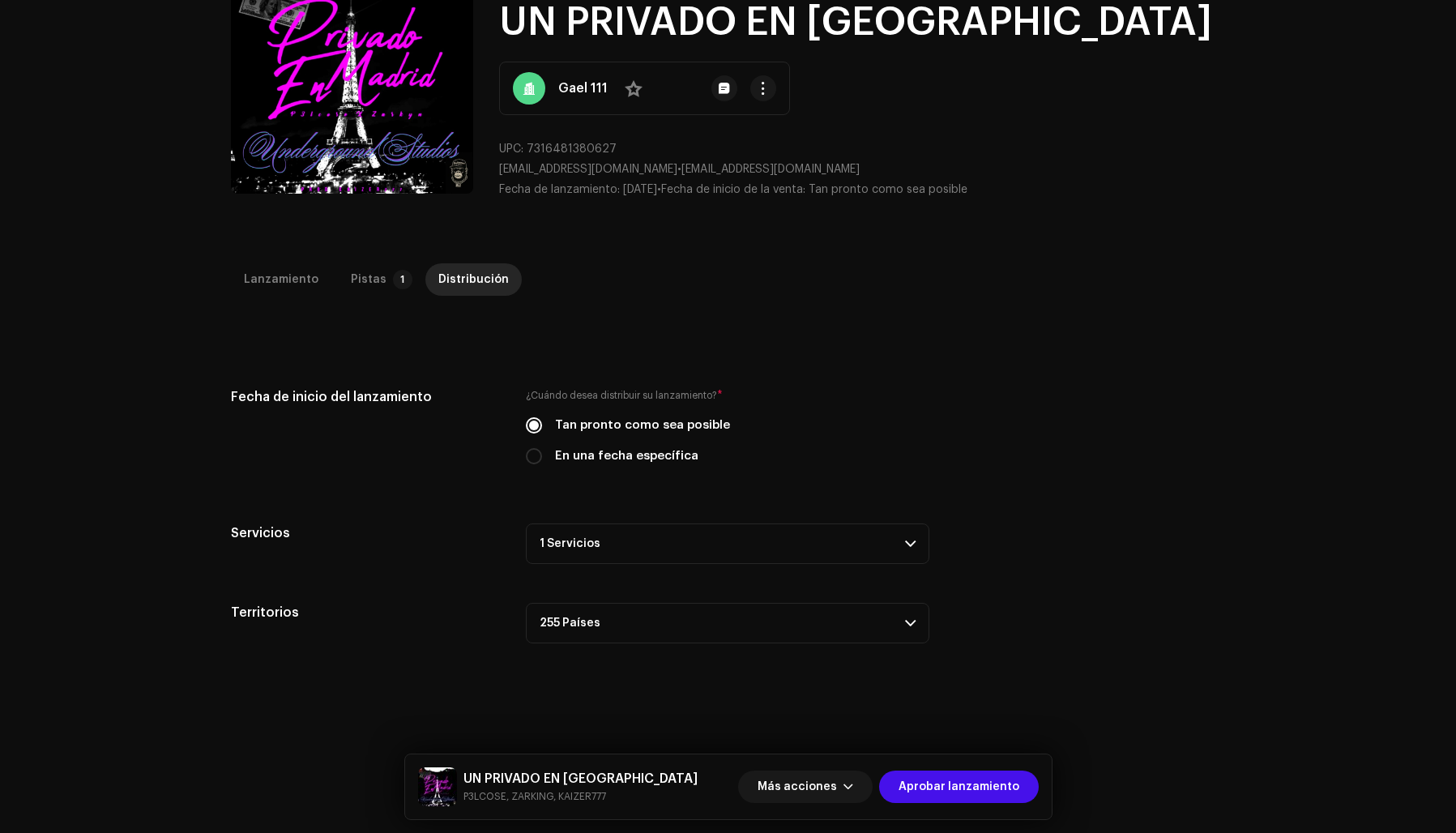
click at [649, 538] on p-accordion-header "1 Servicios" at bounding box center [728, 543] width 403 height 41
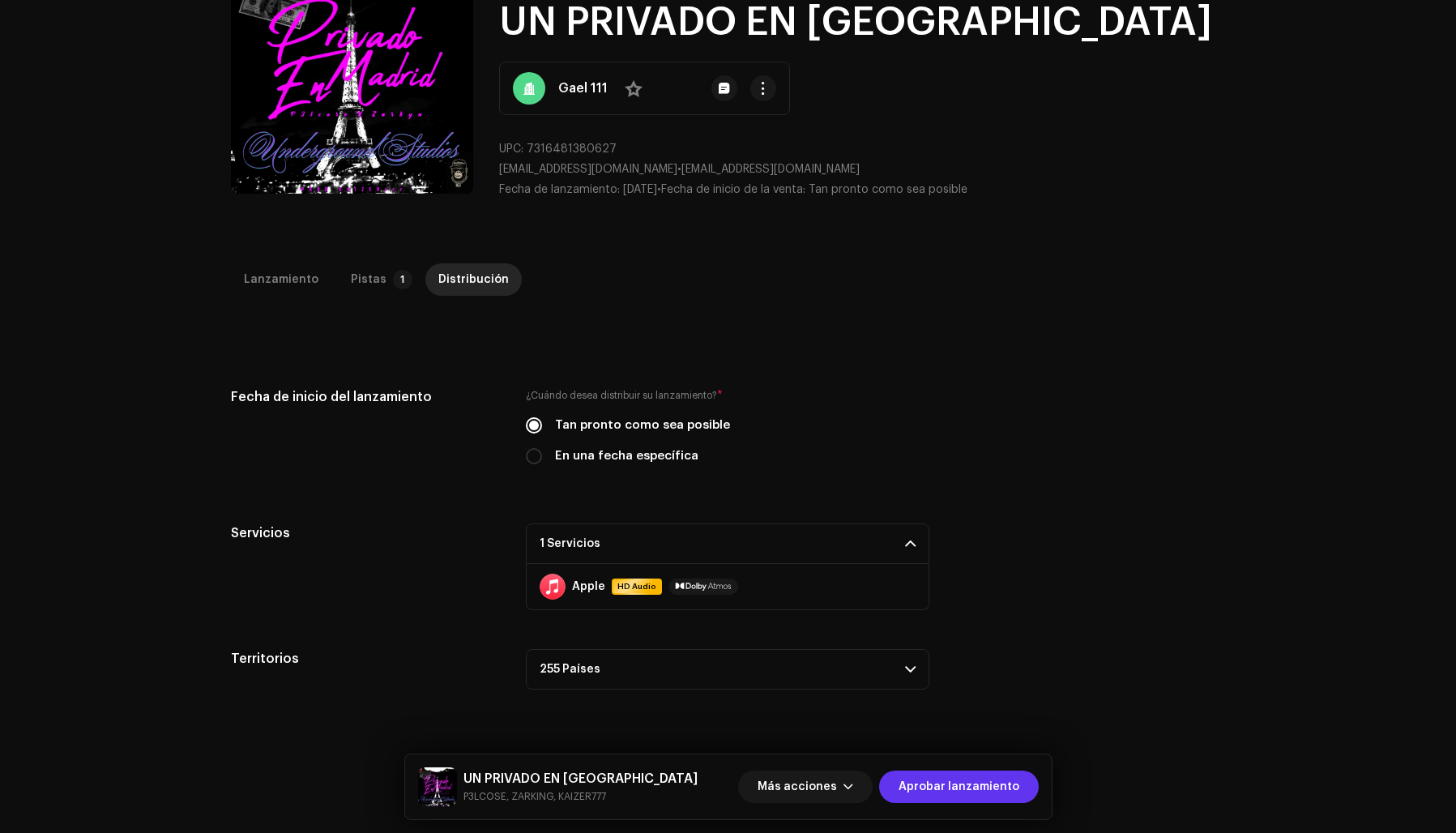
click at [948, 788] on span "Aprobar lanzamiento" at bounding box center [959, 787] width 121 height 32
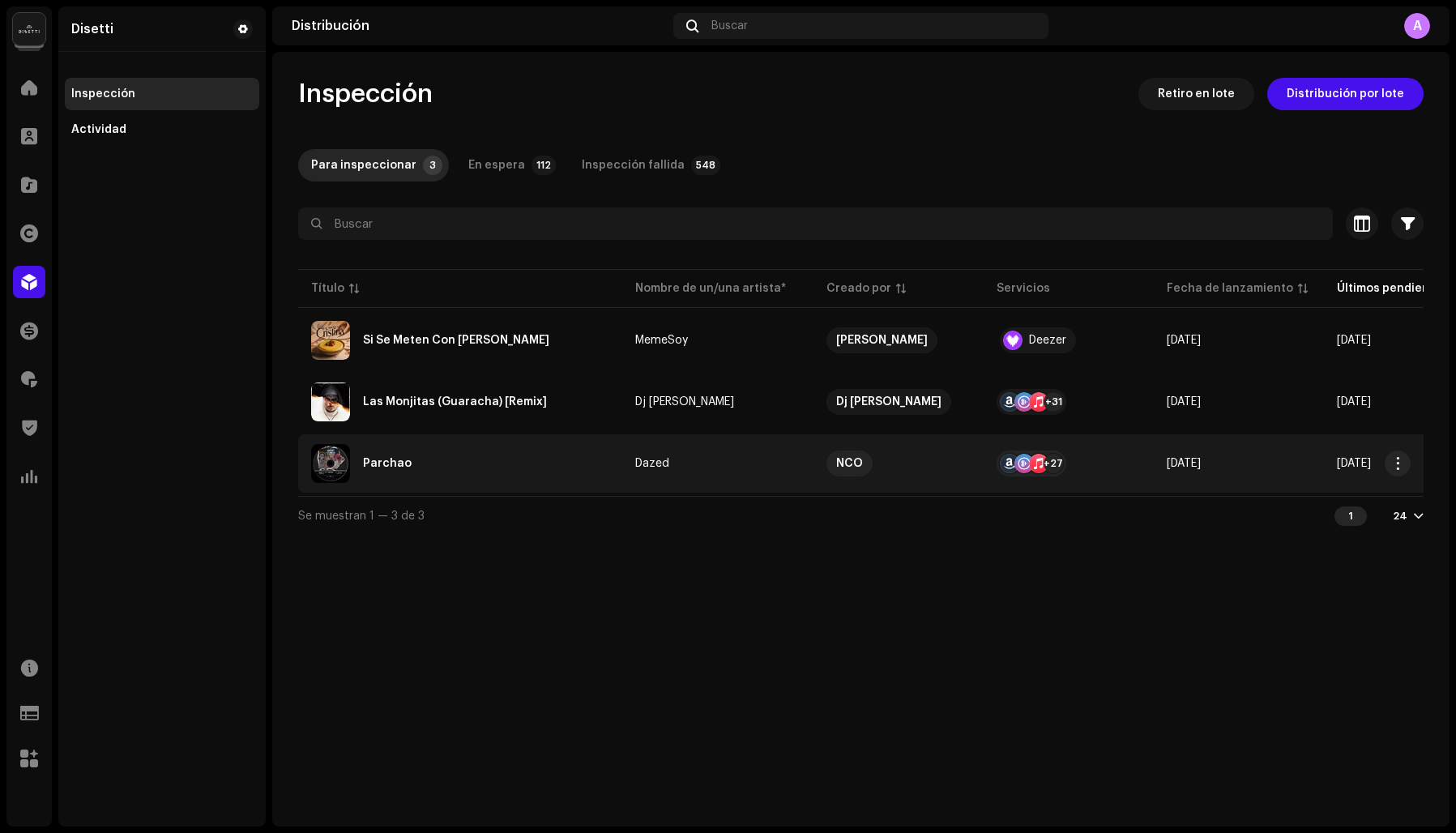
click at [379, 467] on div "Parchao" at bounding box center [386, 462] width 49 height 11
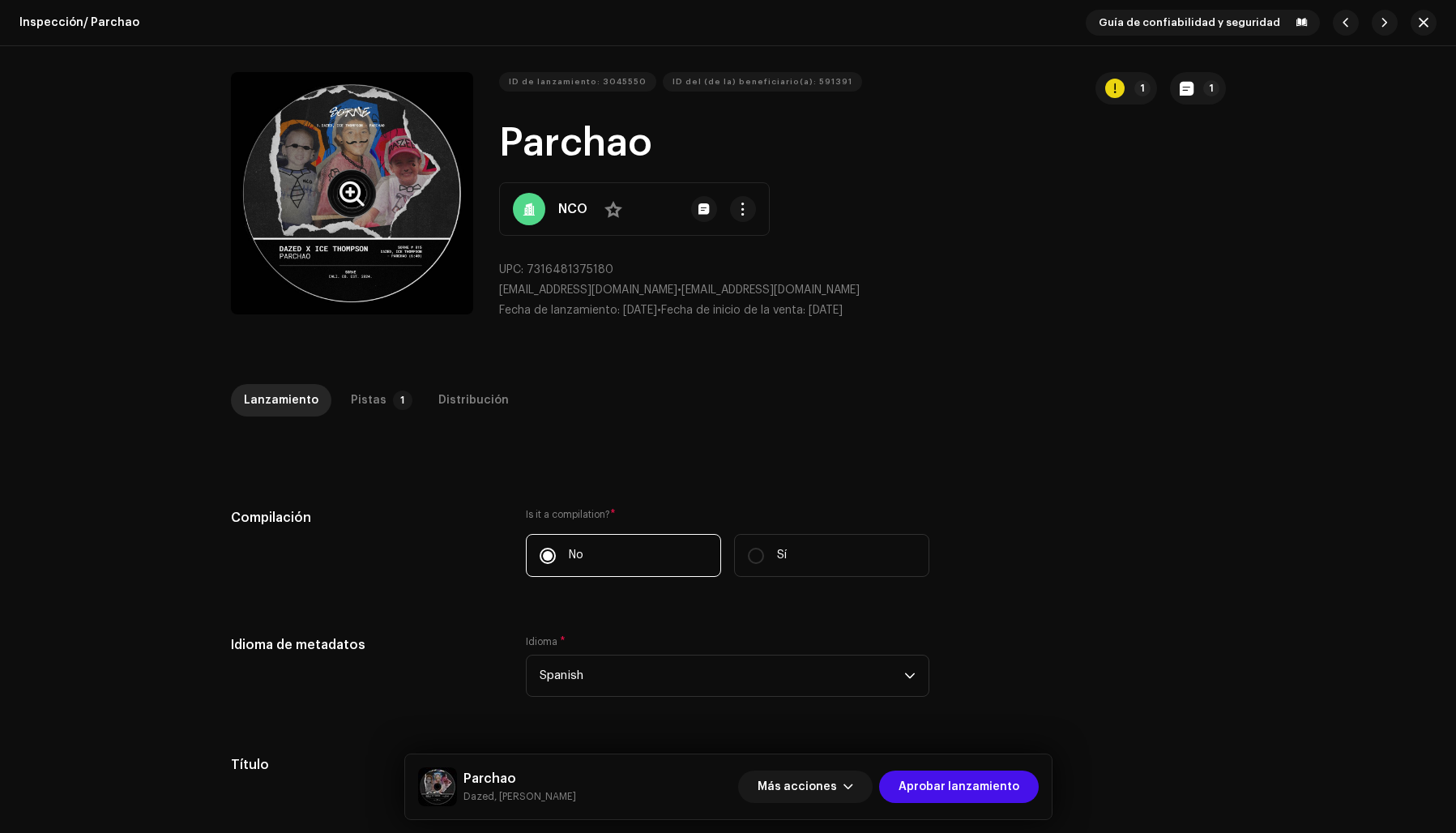
click at [351, 234] on button "Zoom Image" at bounding box center [352, 193] width 243 height 243
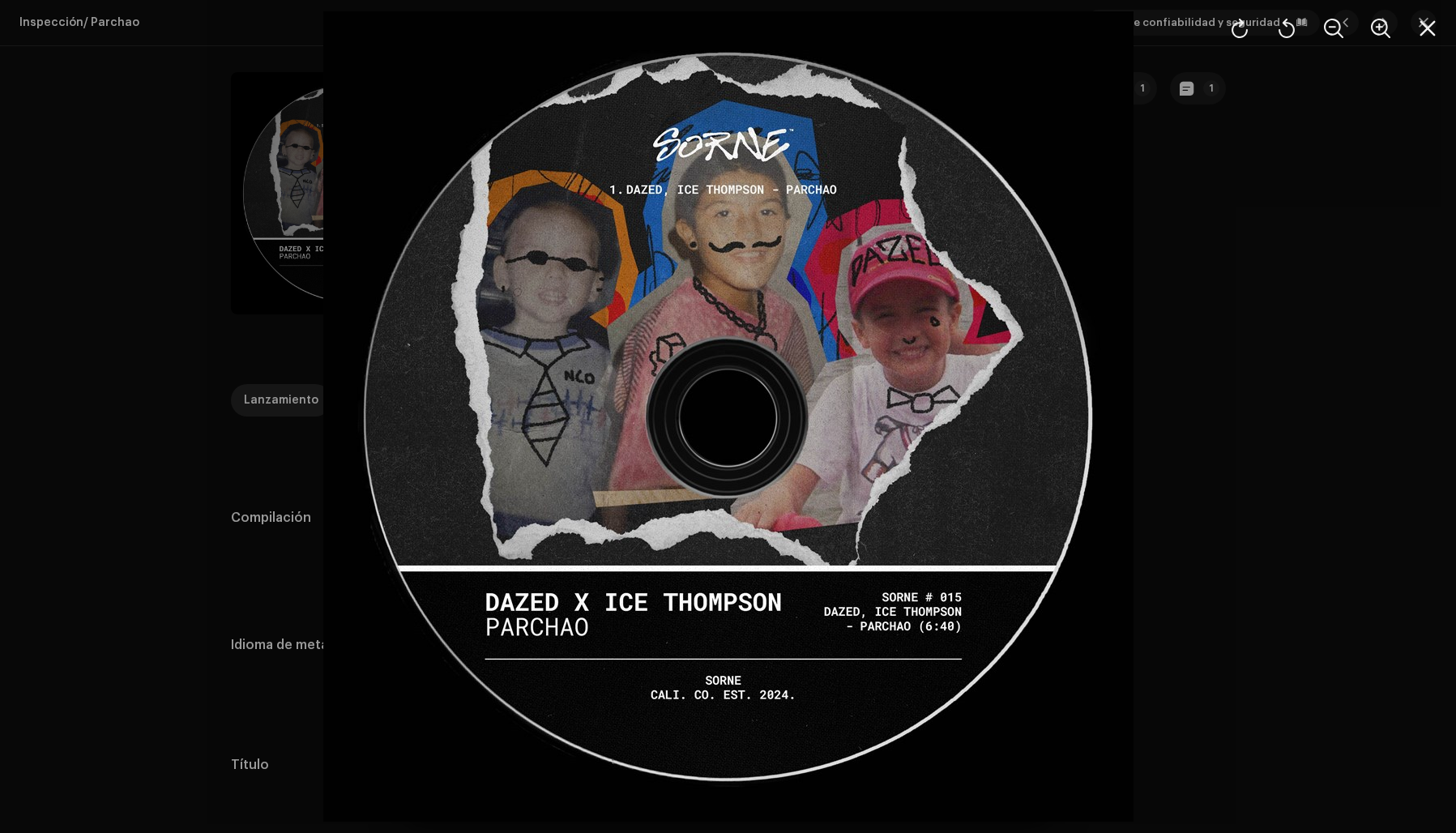
click at [1285, 301] on div at bounding box center [728, 416] width 1456 height 833
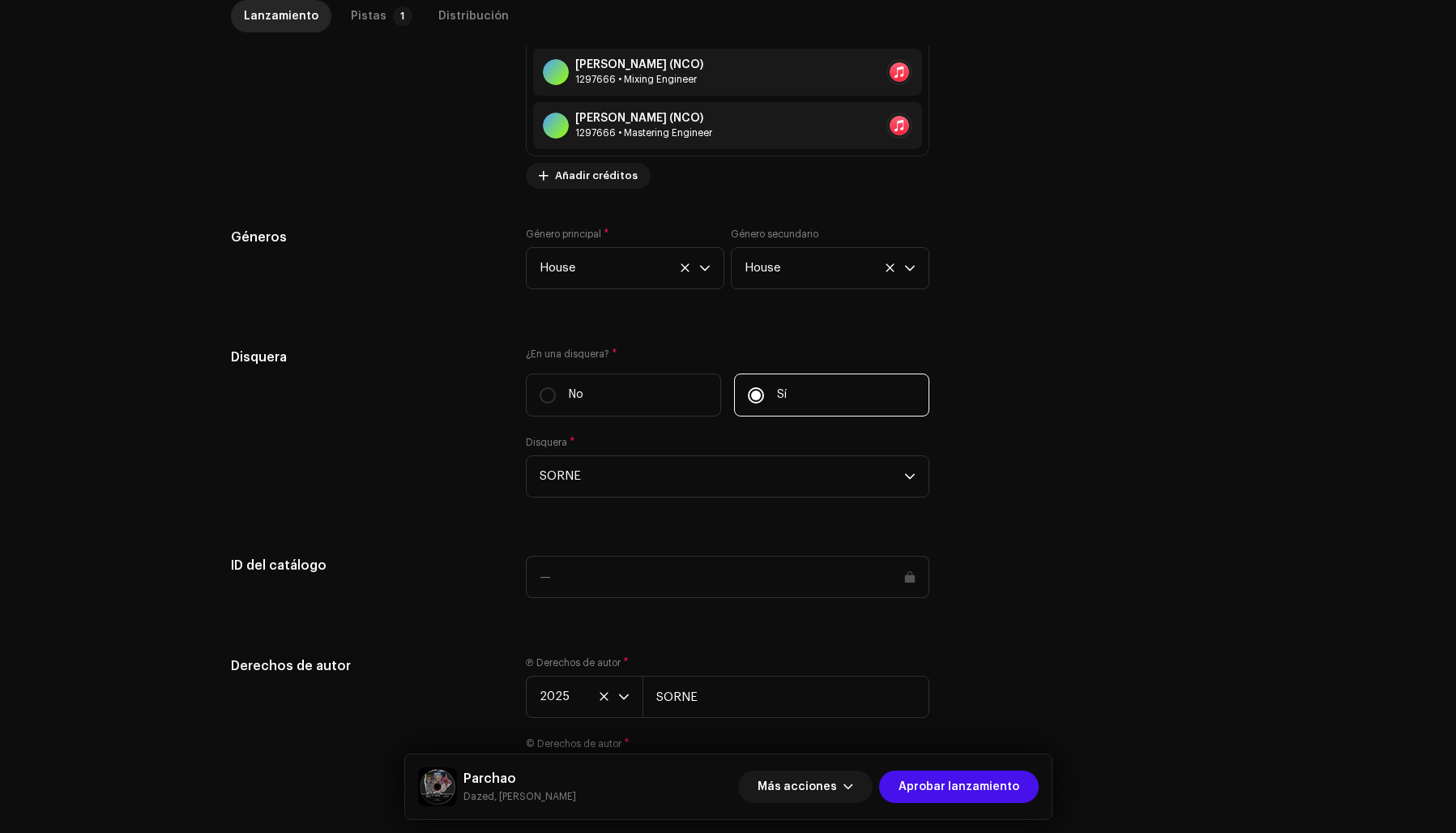
scroll to position [1568, 0]
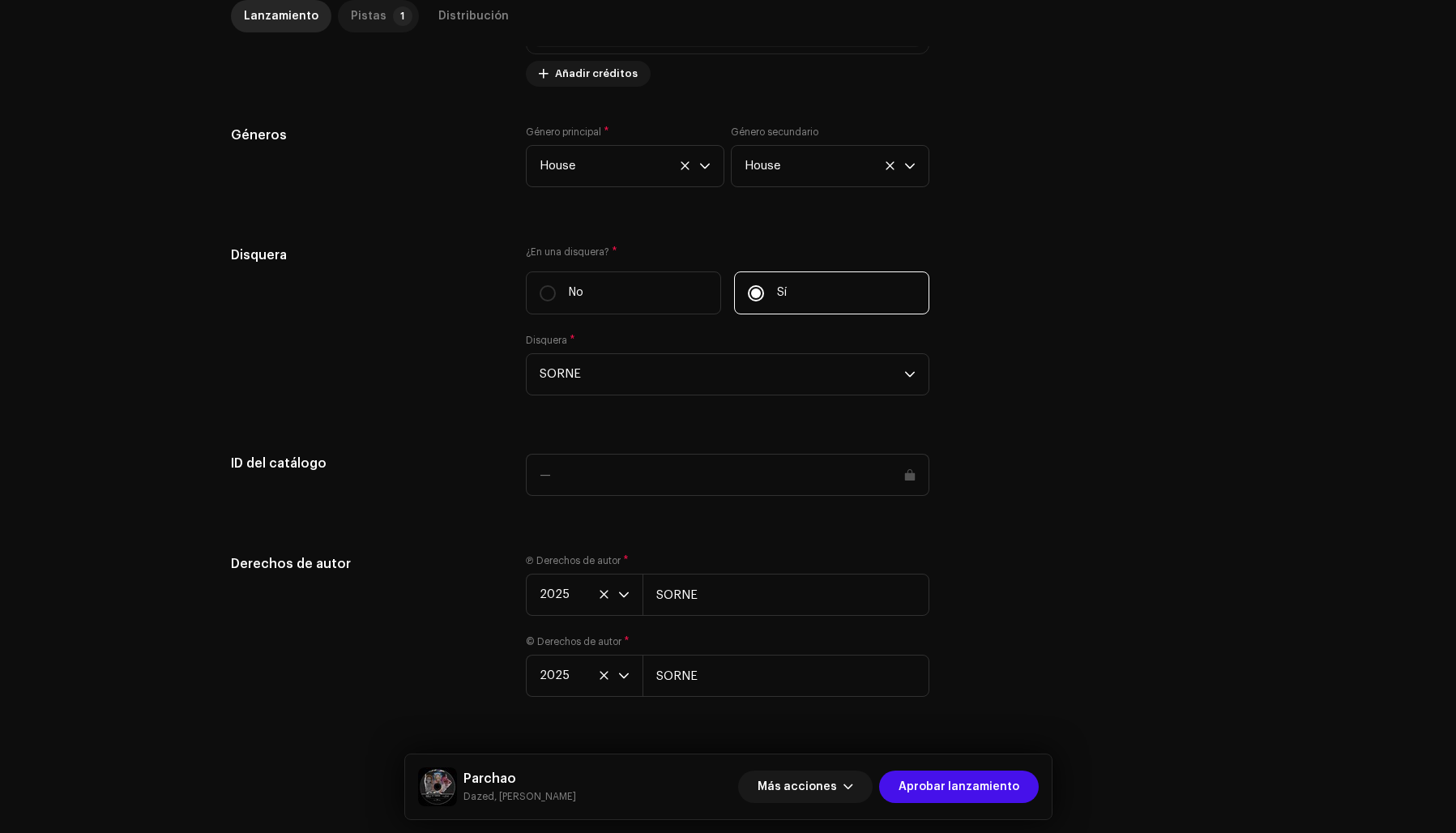
click at [369, 16] on div "Pistas" at bounding box center [368, 16] width 36 height 32
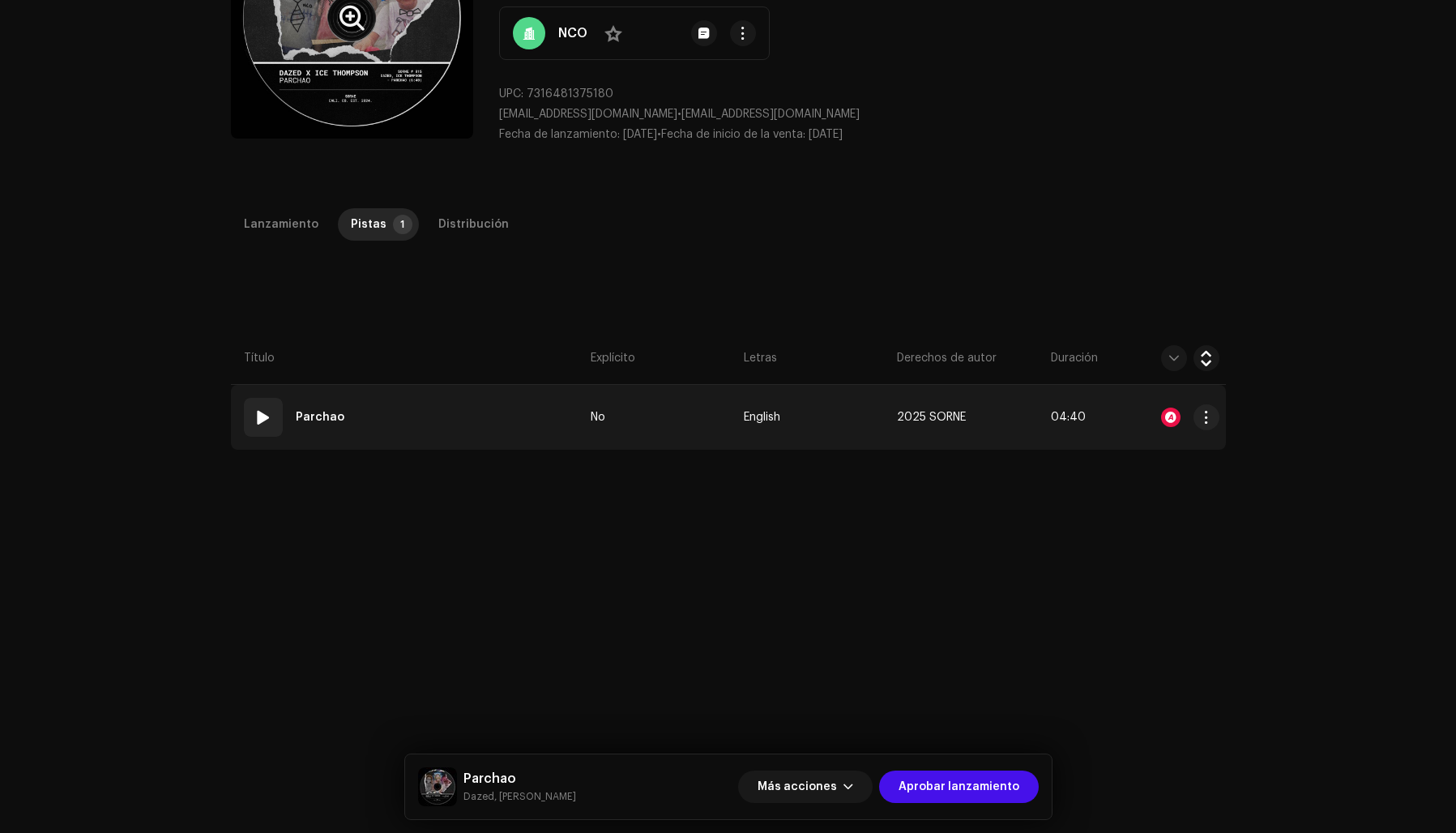
scroll to position [0, 0]
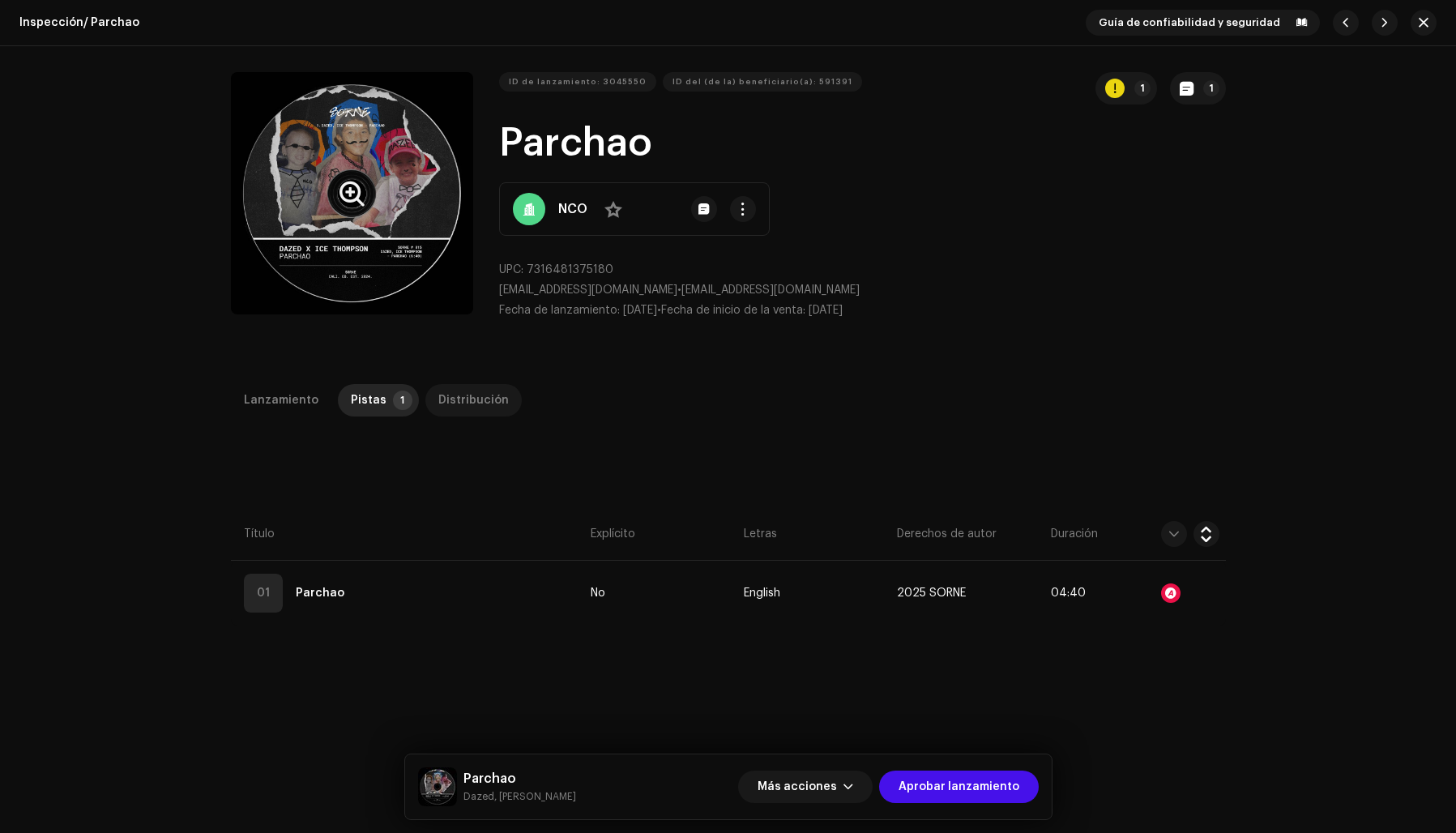
click at [462, 396] on div "Distribución" at bounding box center [473, 401] width 71 height 32
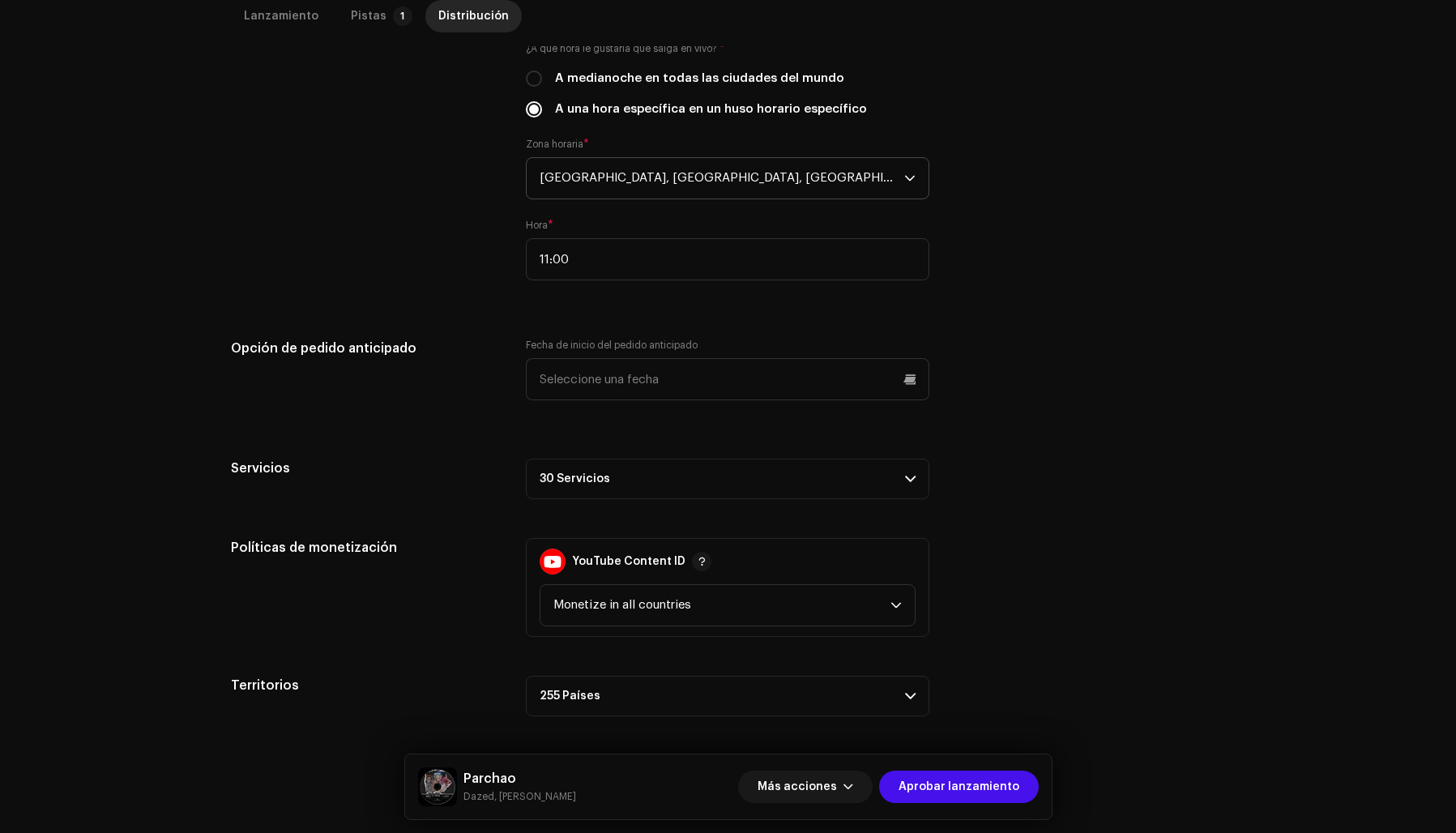
scroll to position [627, 0]
click at [664, 476] on p-accordion-header "30 Servicios" at bounding box center [728, 478] width 403 height 41
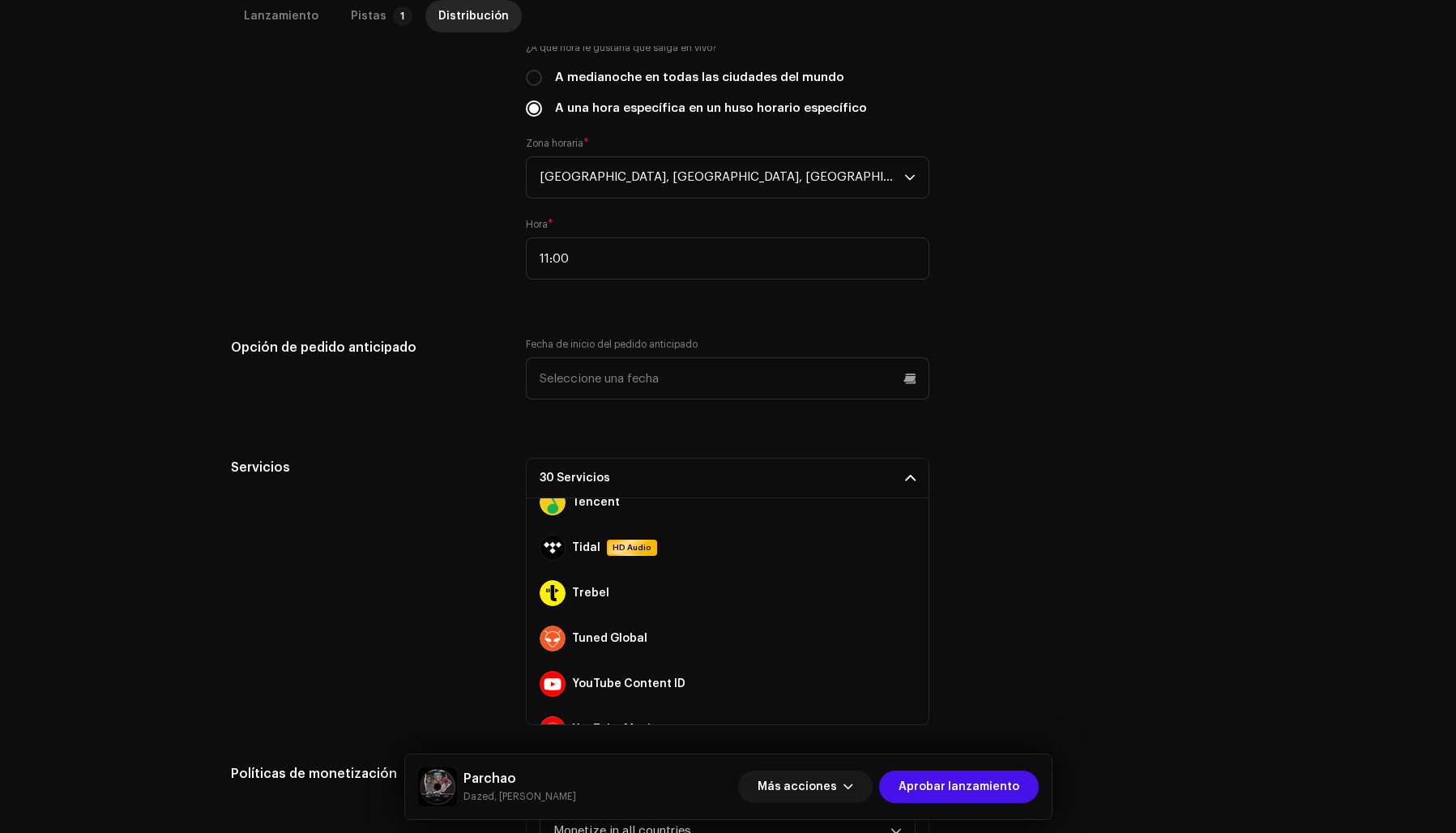
scroll to position [1136, 0]
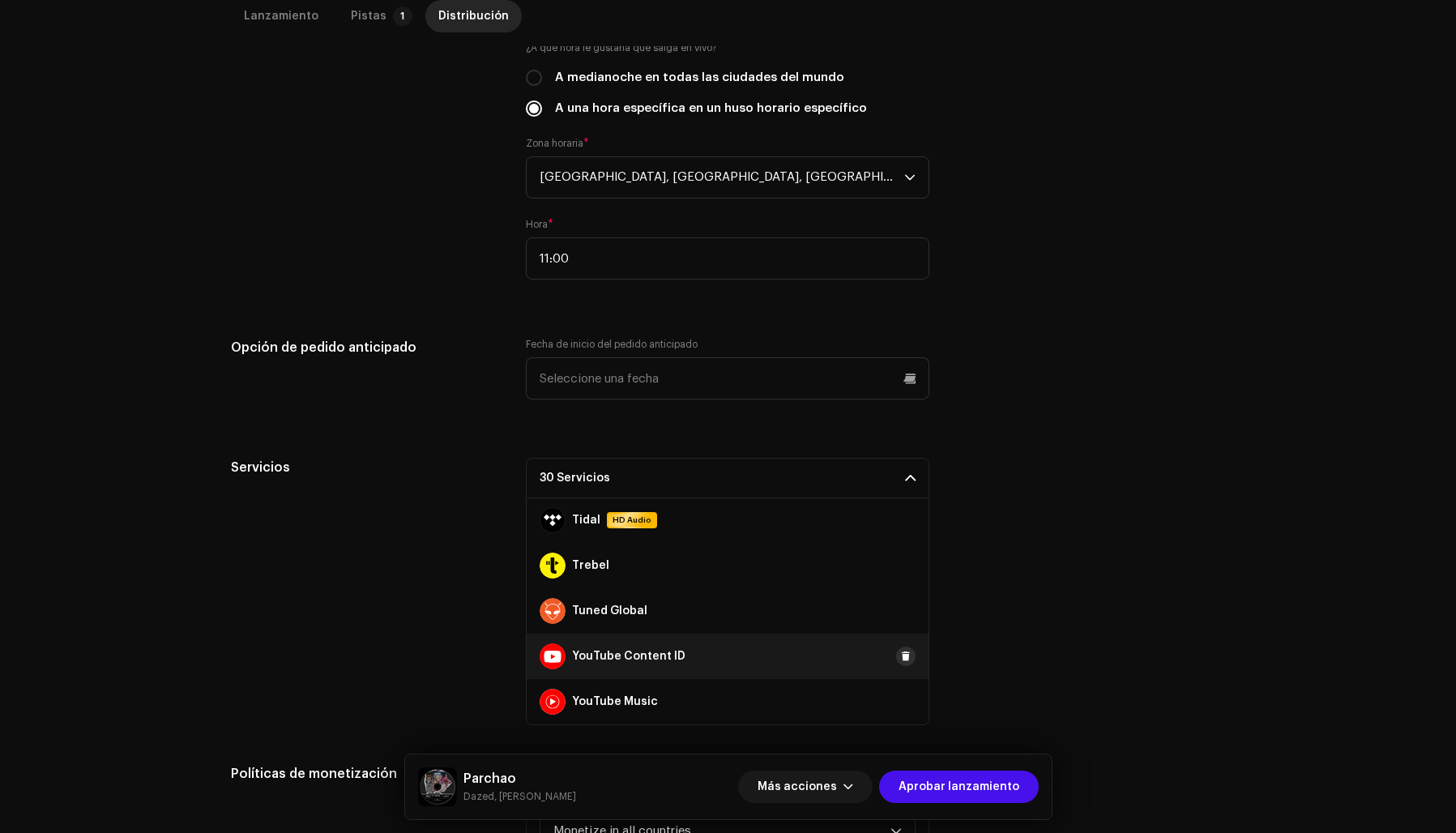
click at [901, 652] on span at bounding box center [906, 656] width 10 height 13
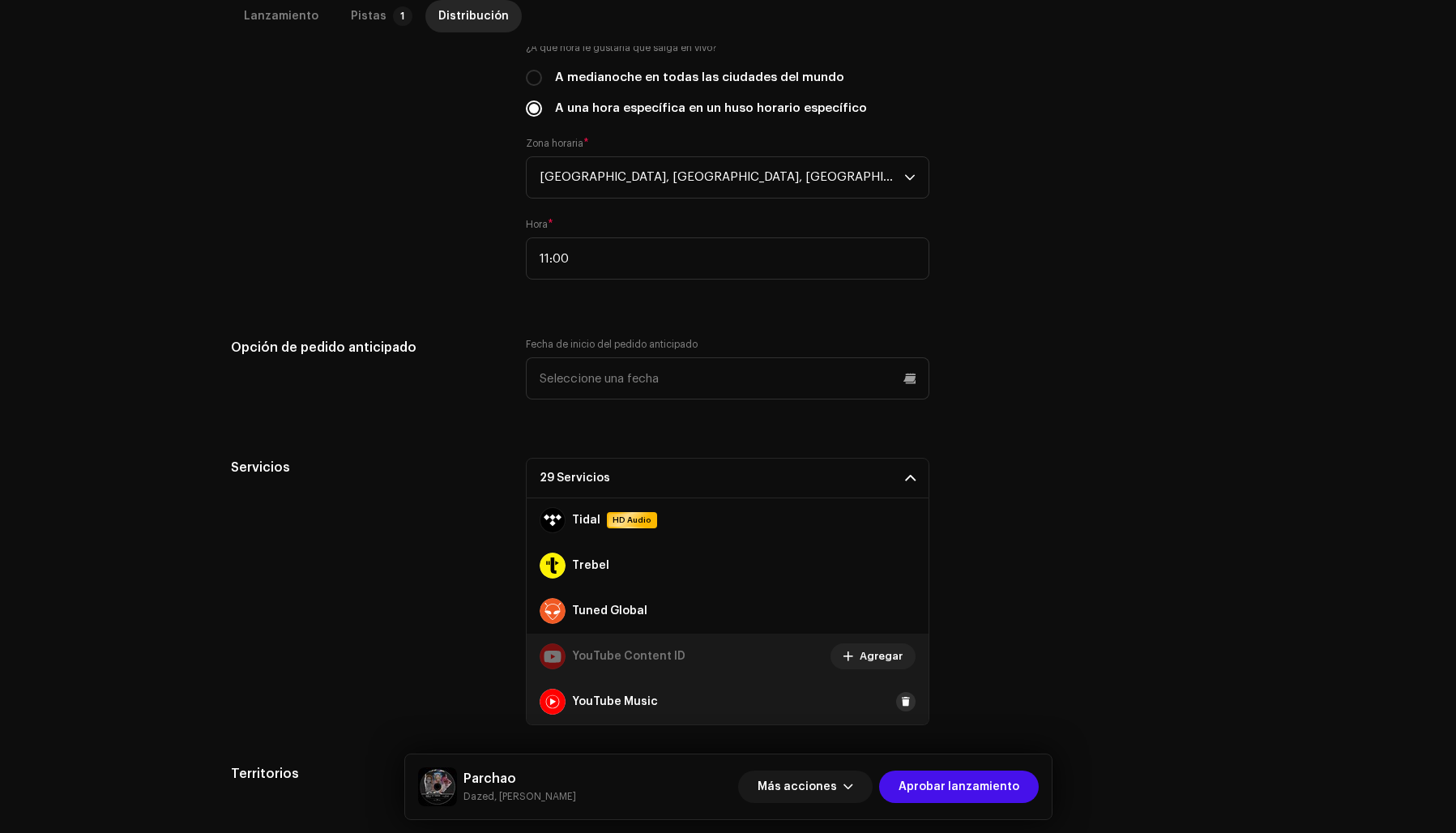
click at [901, 697] on span at bounding box center [906, 701] width 10 height 13
click at [1028, 638] on div "Servicios 28 Servicios Amazon HD Audio Anghami Apple HD Audio Audiomack AWA Boo…" at bounding box center [728, 591] width 995 height 268
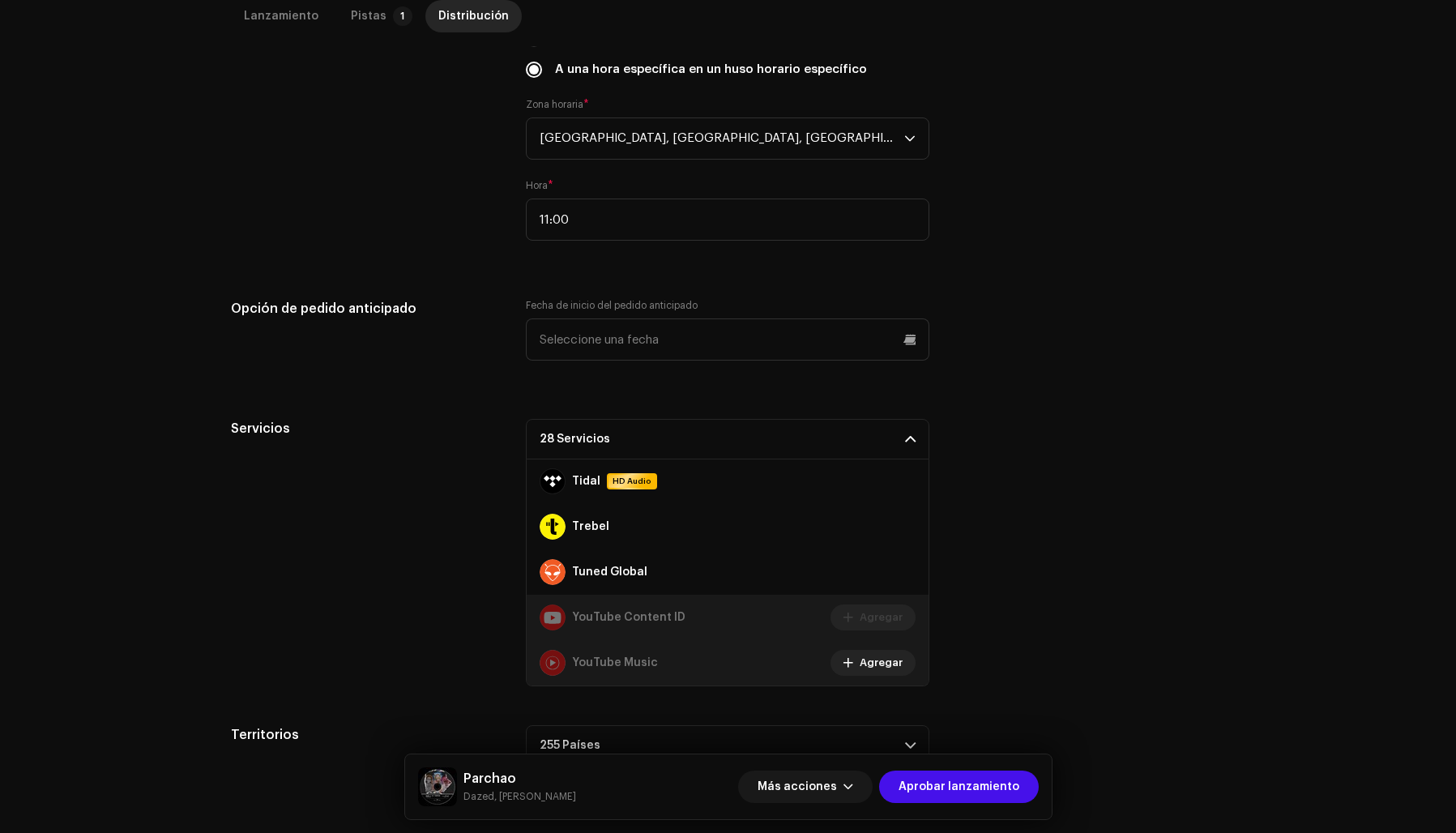
scroll to position [716, 0]
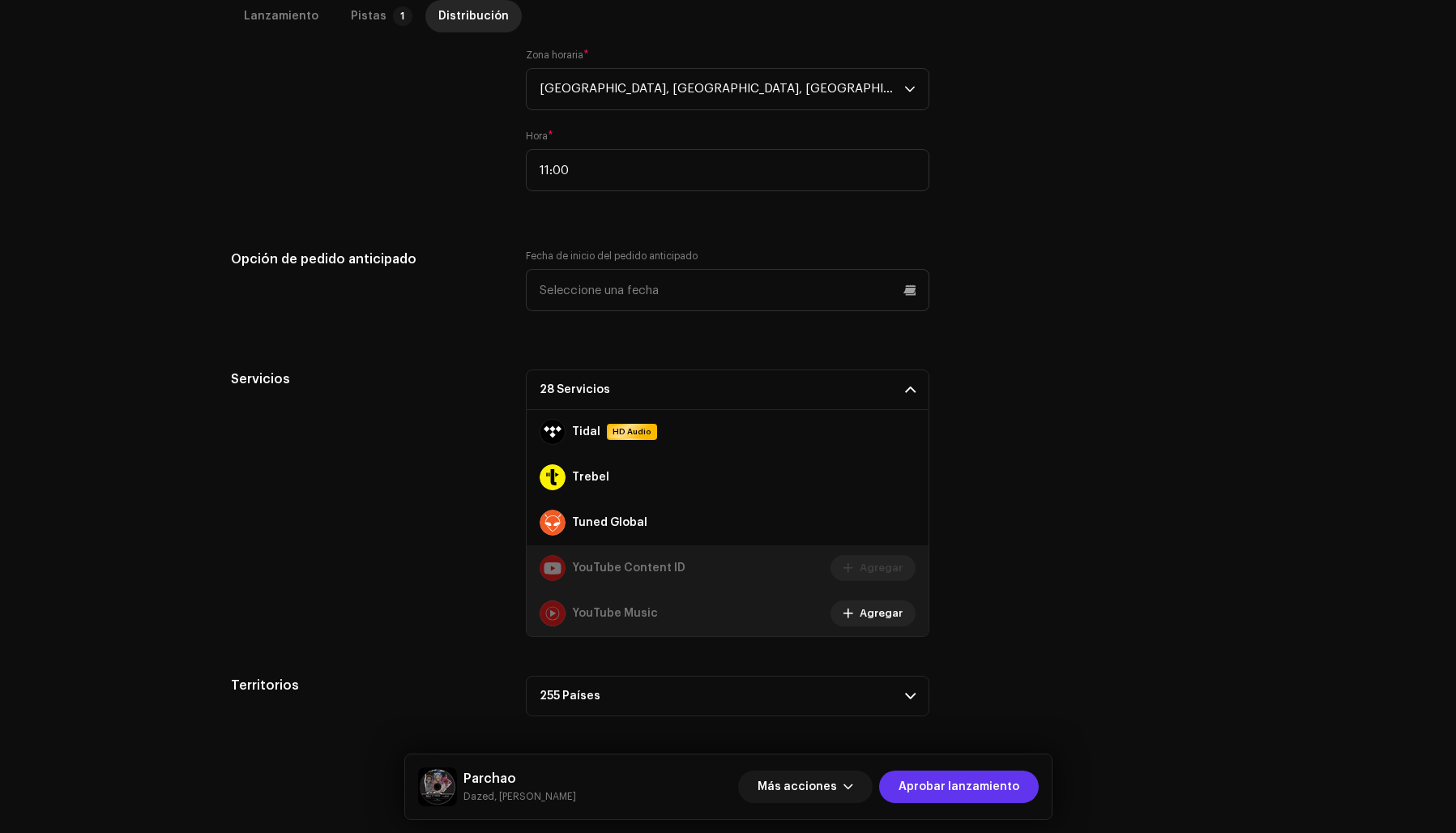
click at [952, 787] on span "Aprobar lanzamiento" at bounding box center [959, 787] width 121 height 32
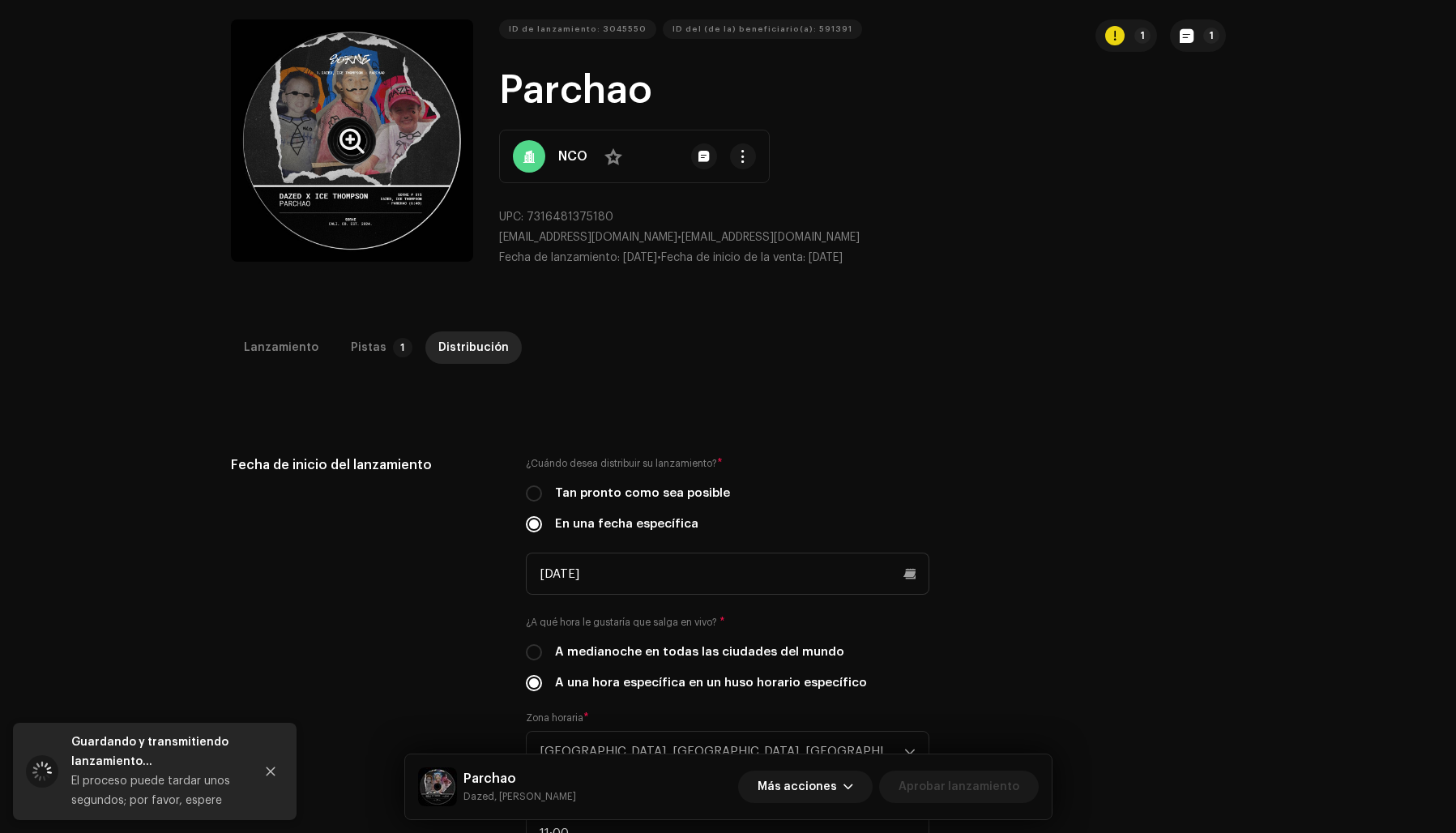
scroll to position [0, 0]
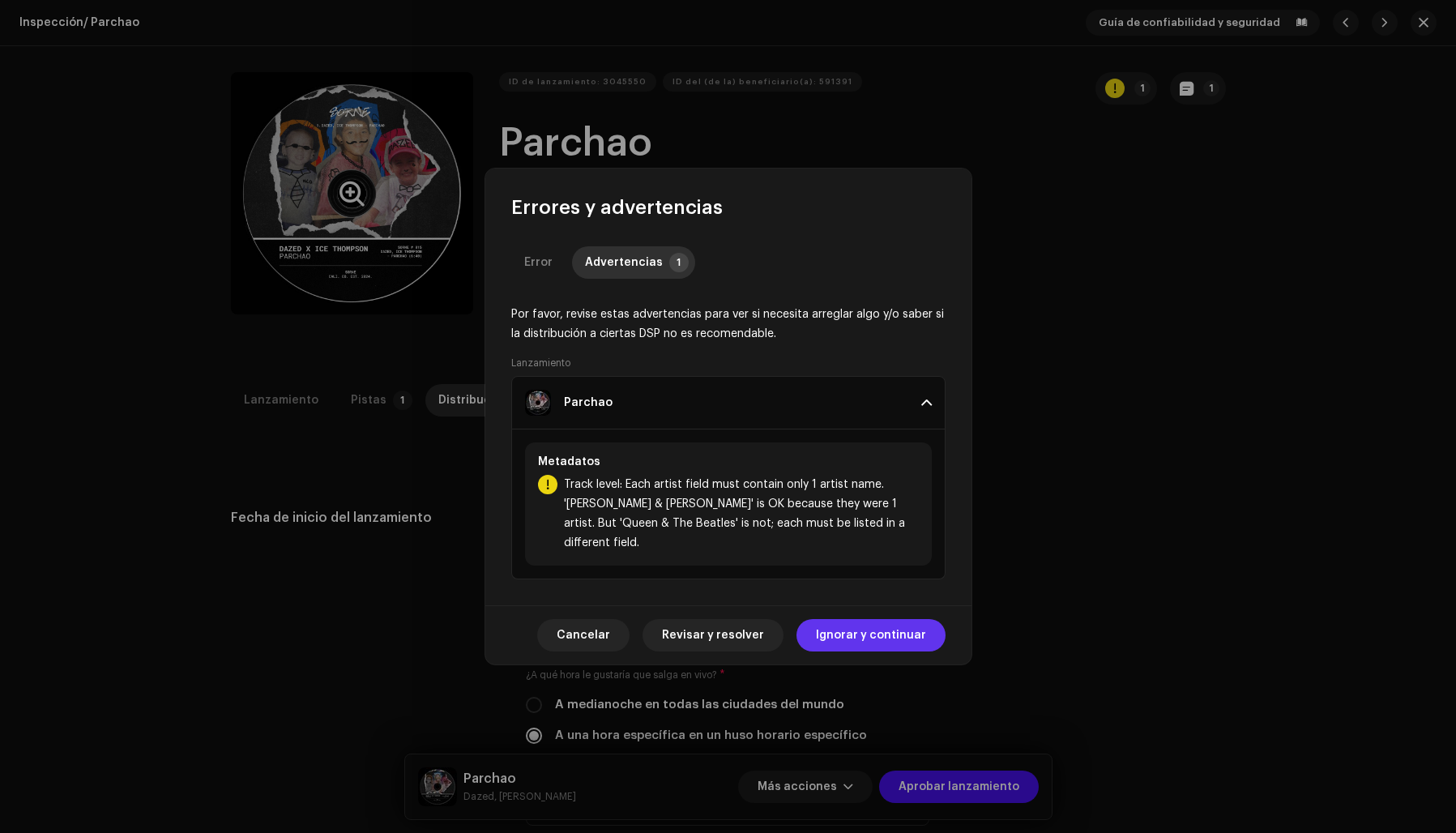
click at [900, 634] on span "Ignorar y continuar" at bounding box center [871, 635] width 110 height 32
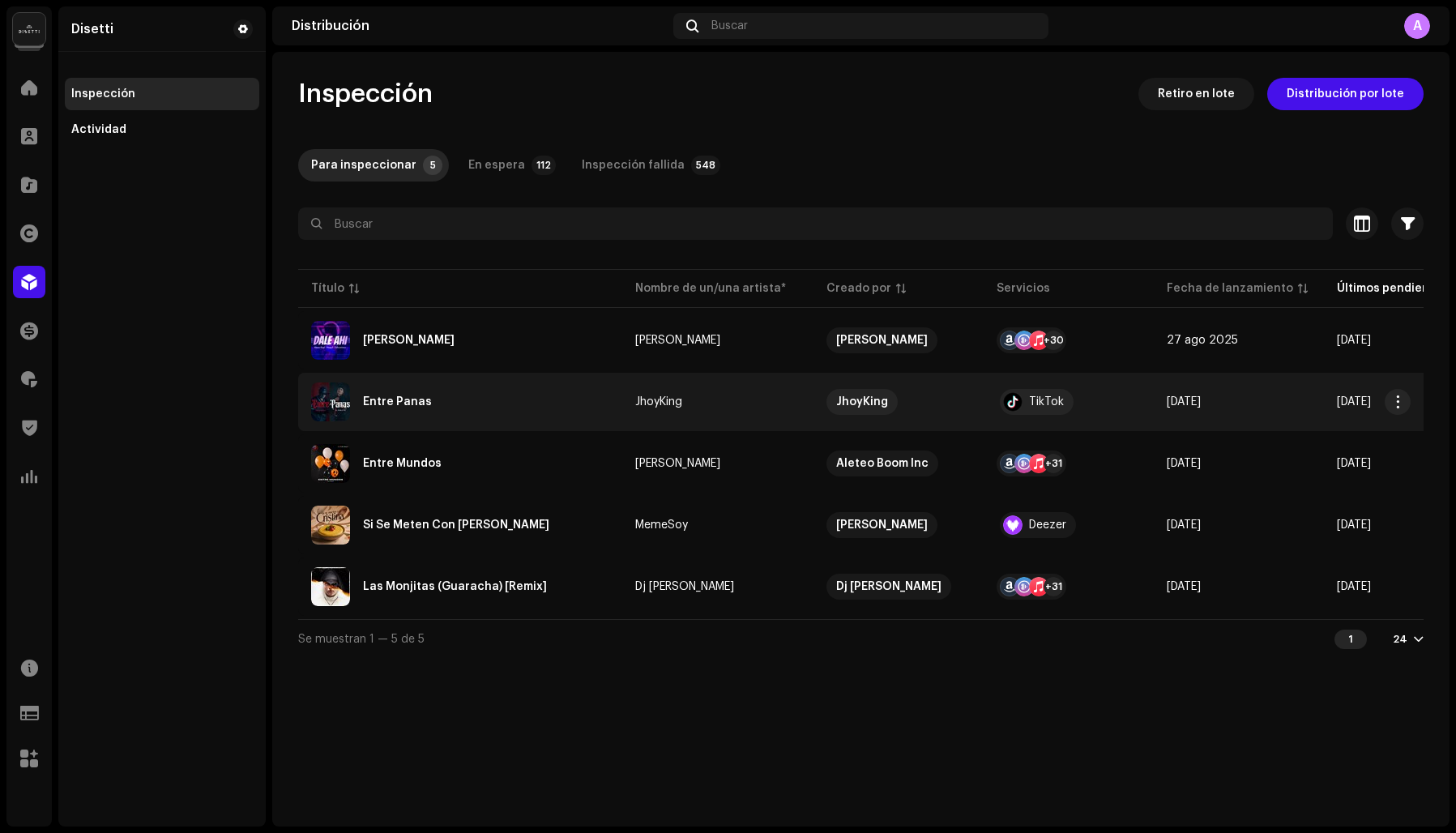
click at [400, 406] on div "Entre Panas" at bounding box center [396, 402] width 69 height 11
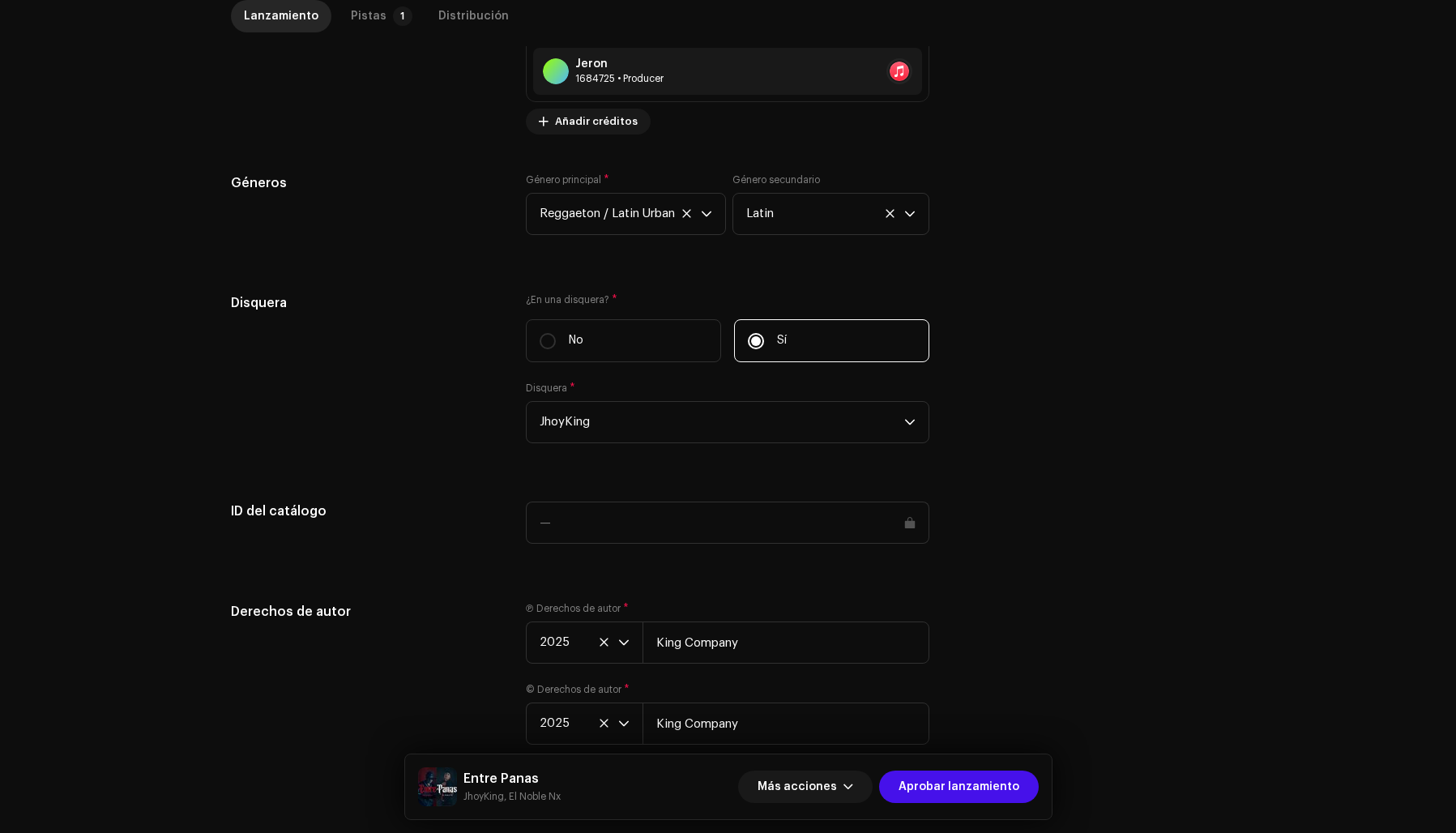
scroll to position [1514, 0]
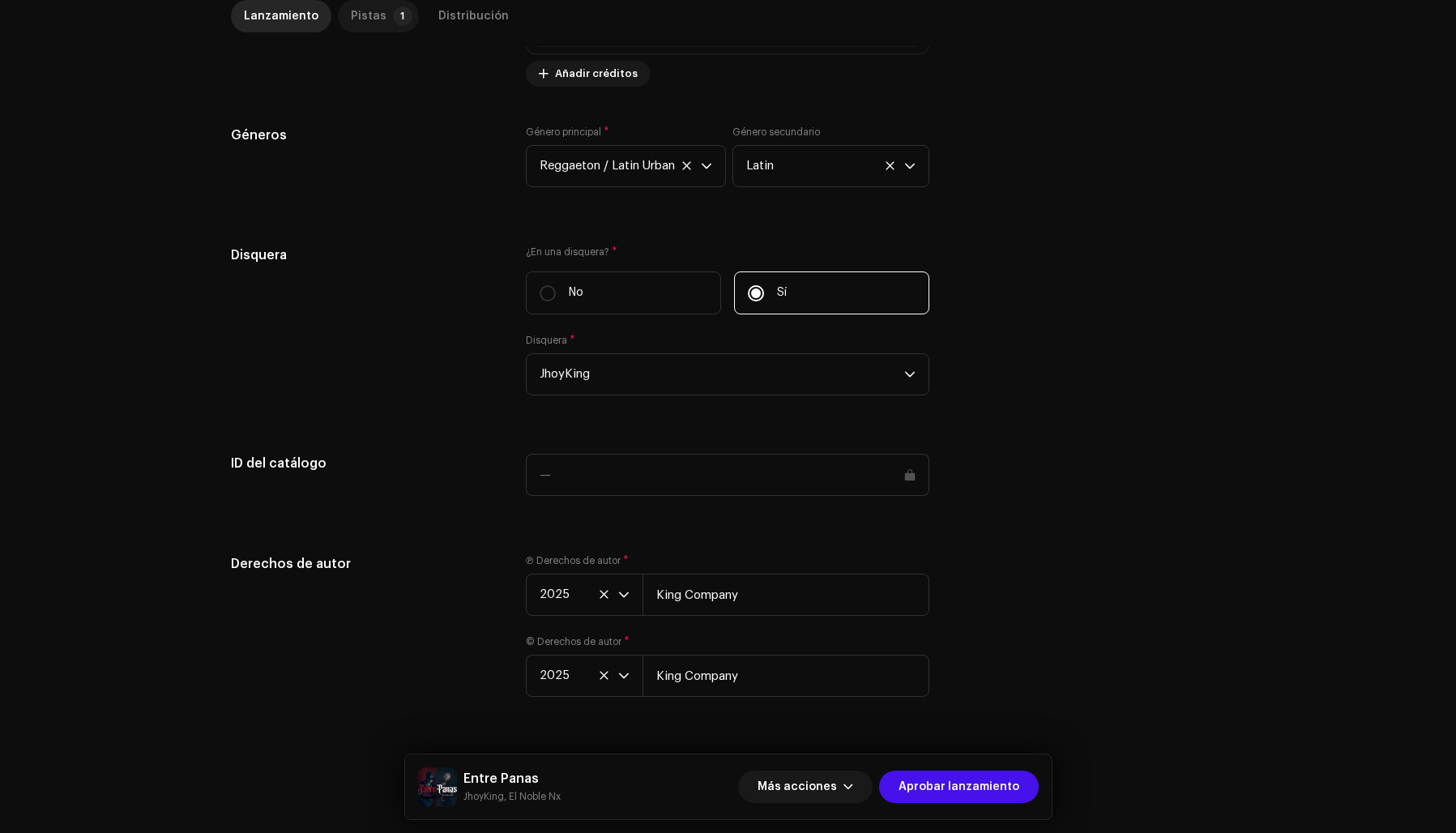
click at [357, 14] on div "Pistas" at bounding box center [368, 16] width 36 height 32
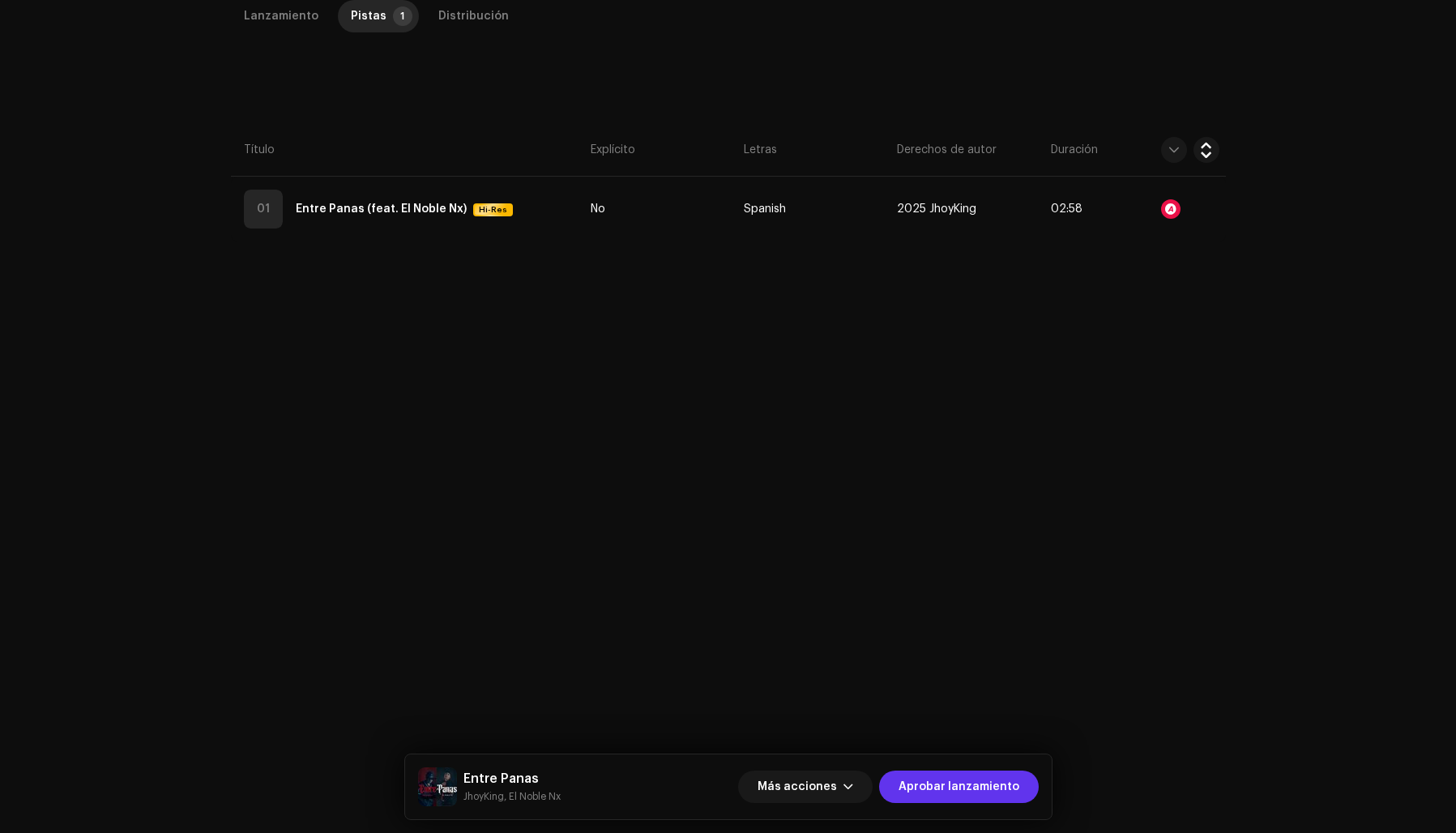
click at [963, 784] on span "Aprobar lanzamiento" at bounding box center [959, 787] width 121 height 32
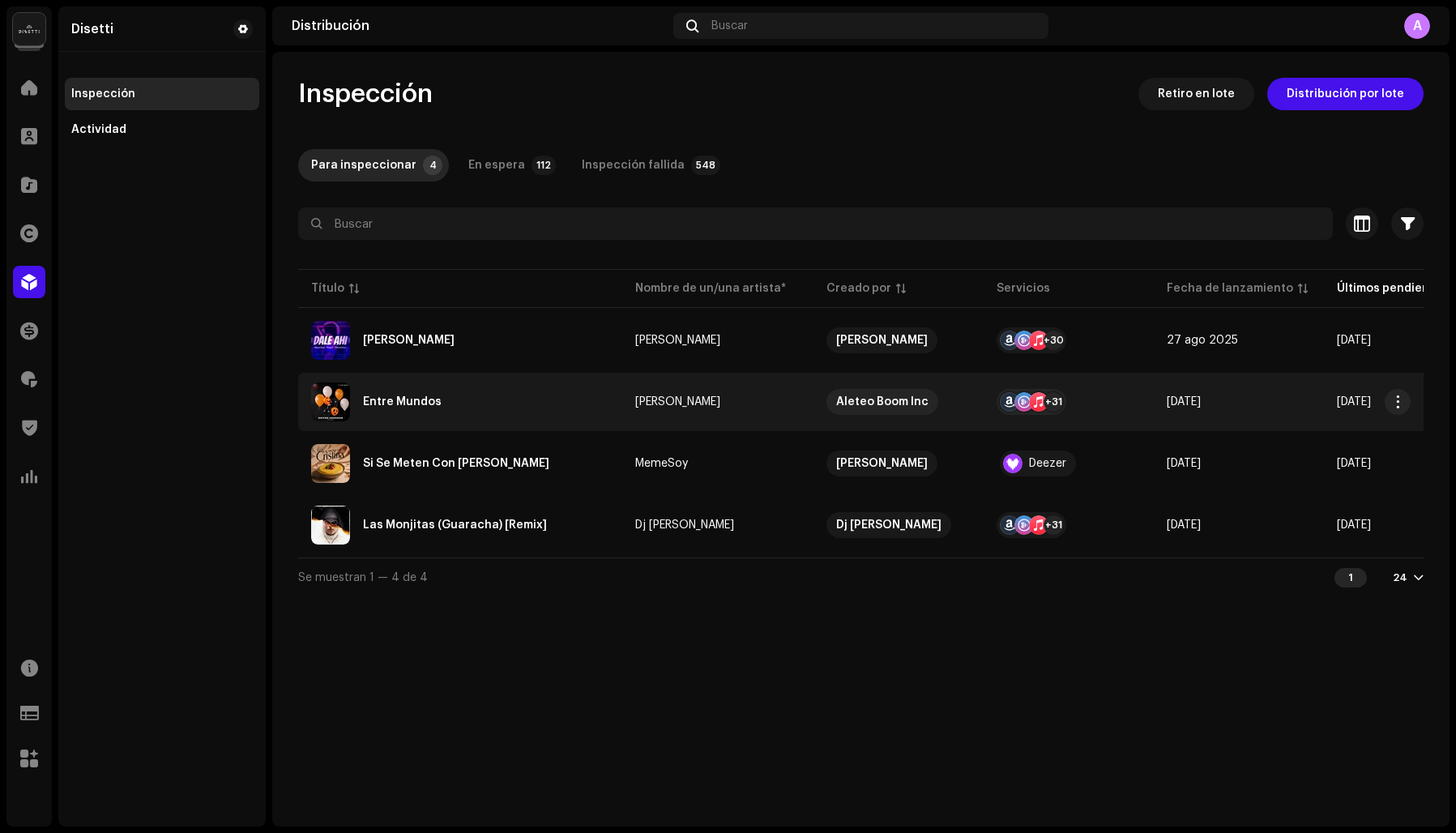
click at [419, 404] on div "Entre Mundos" at bounding box center [401, 402] width 79 height 11
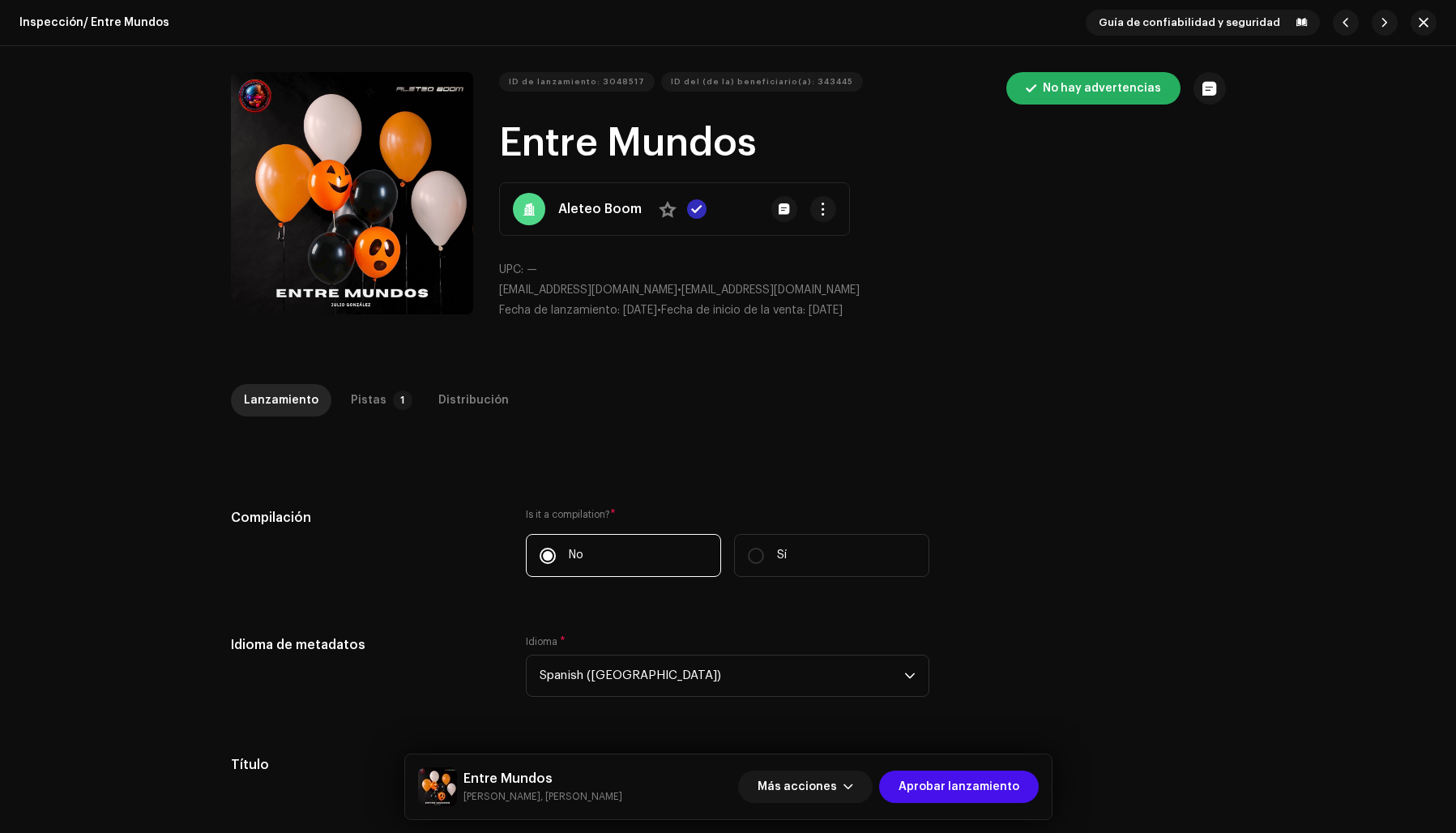
scroll to position [9, 0]
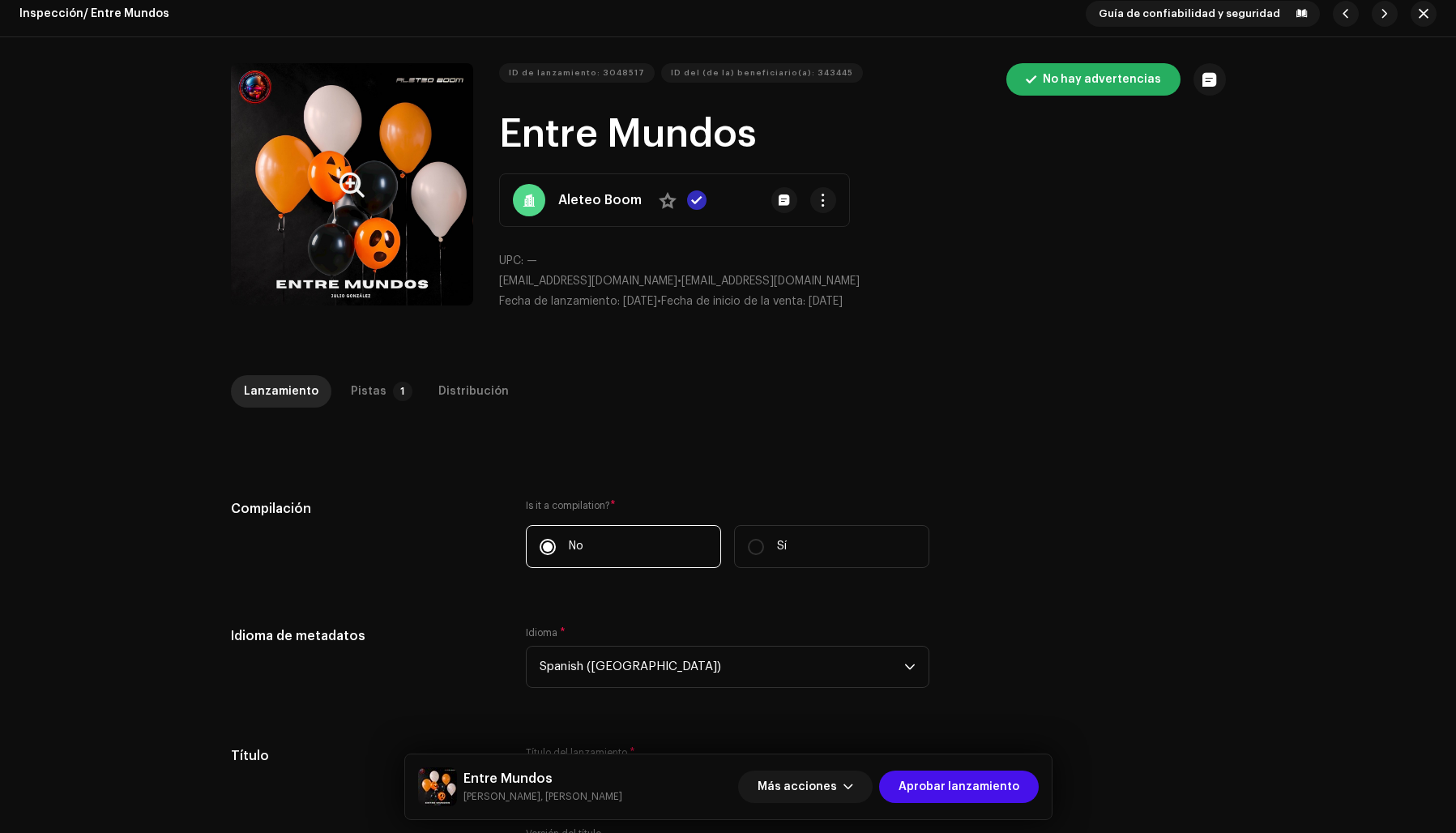
click at [318, 273] on button "Zoom Image" at bounding box center [352, 184] width 243 height 243
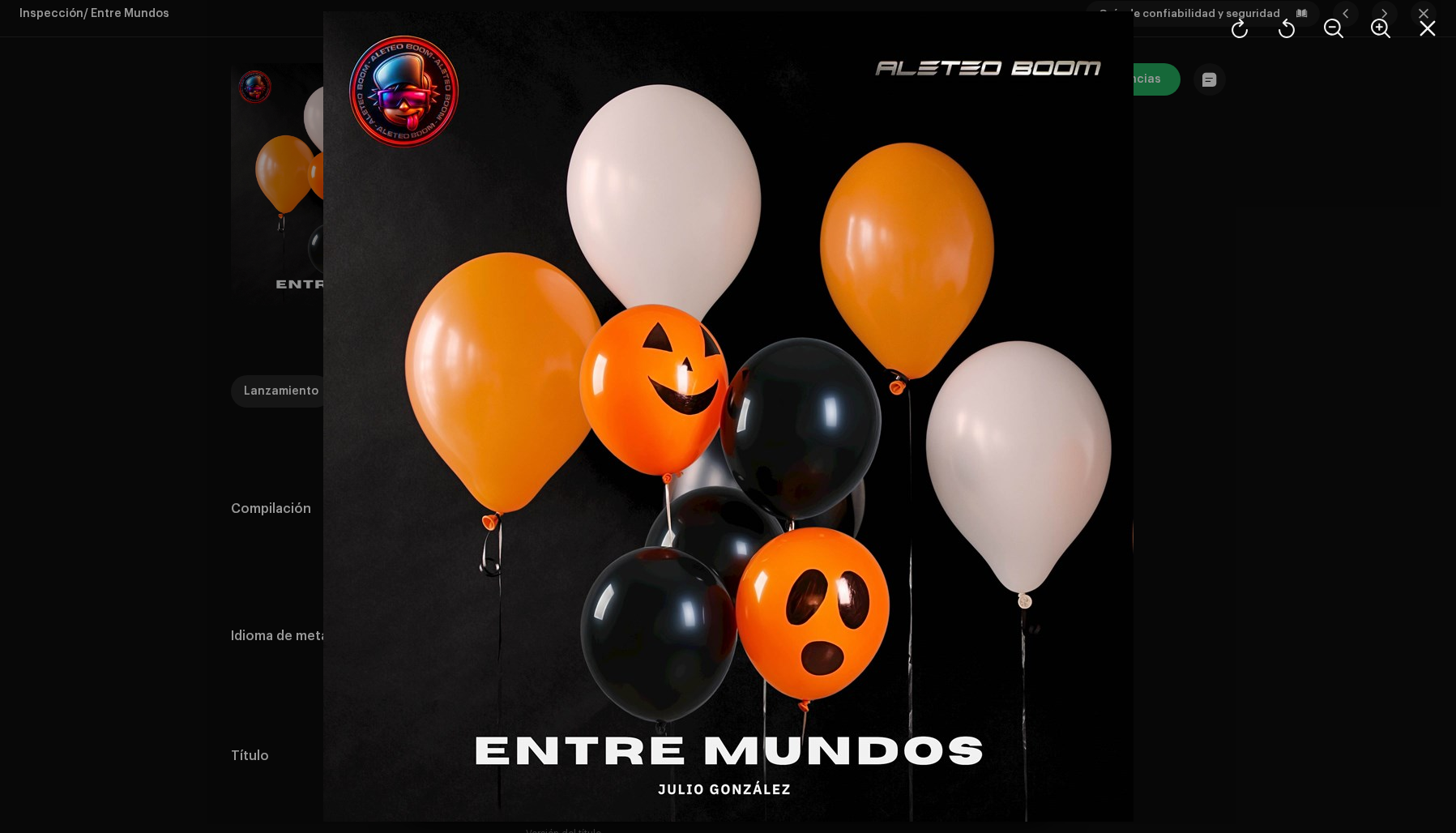
click at [1207, 349] on div at bounding box center [728, 416] width 1456 height 833
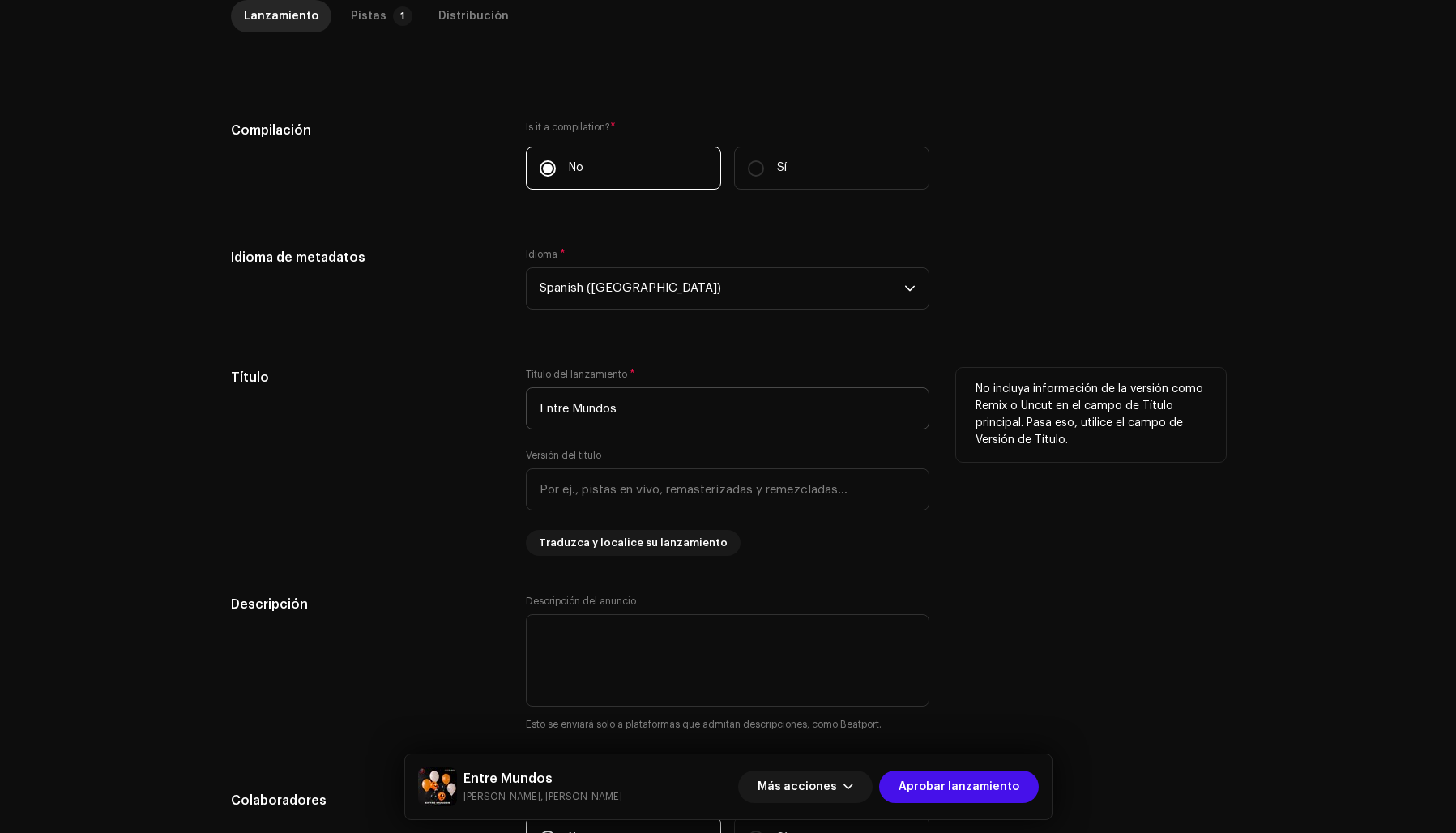
scroll to position [436, 0]
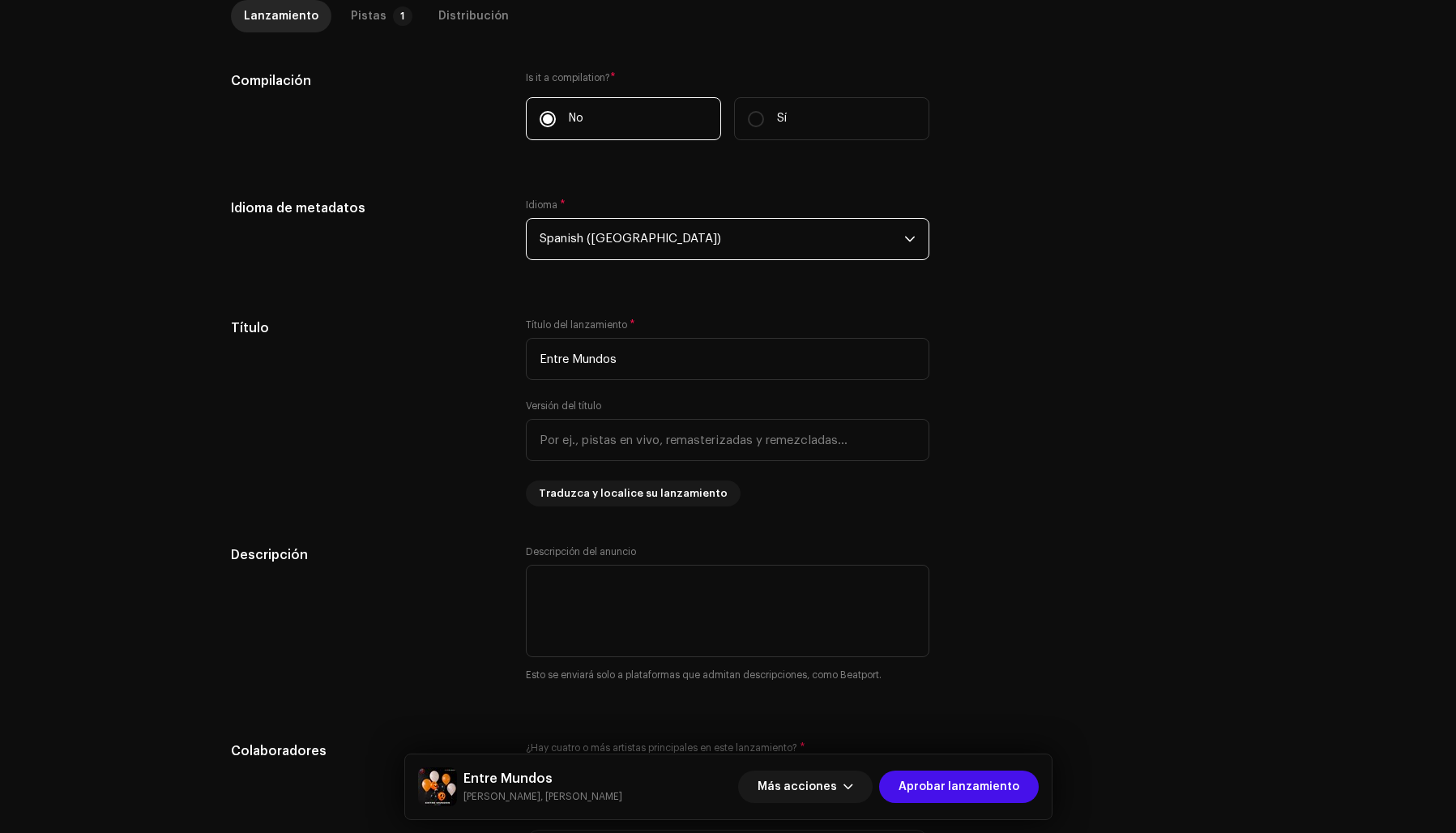
click at [612, 237] on span "Spanish (Latin America)" at bounding box center [721, 239] width 364 height 41
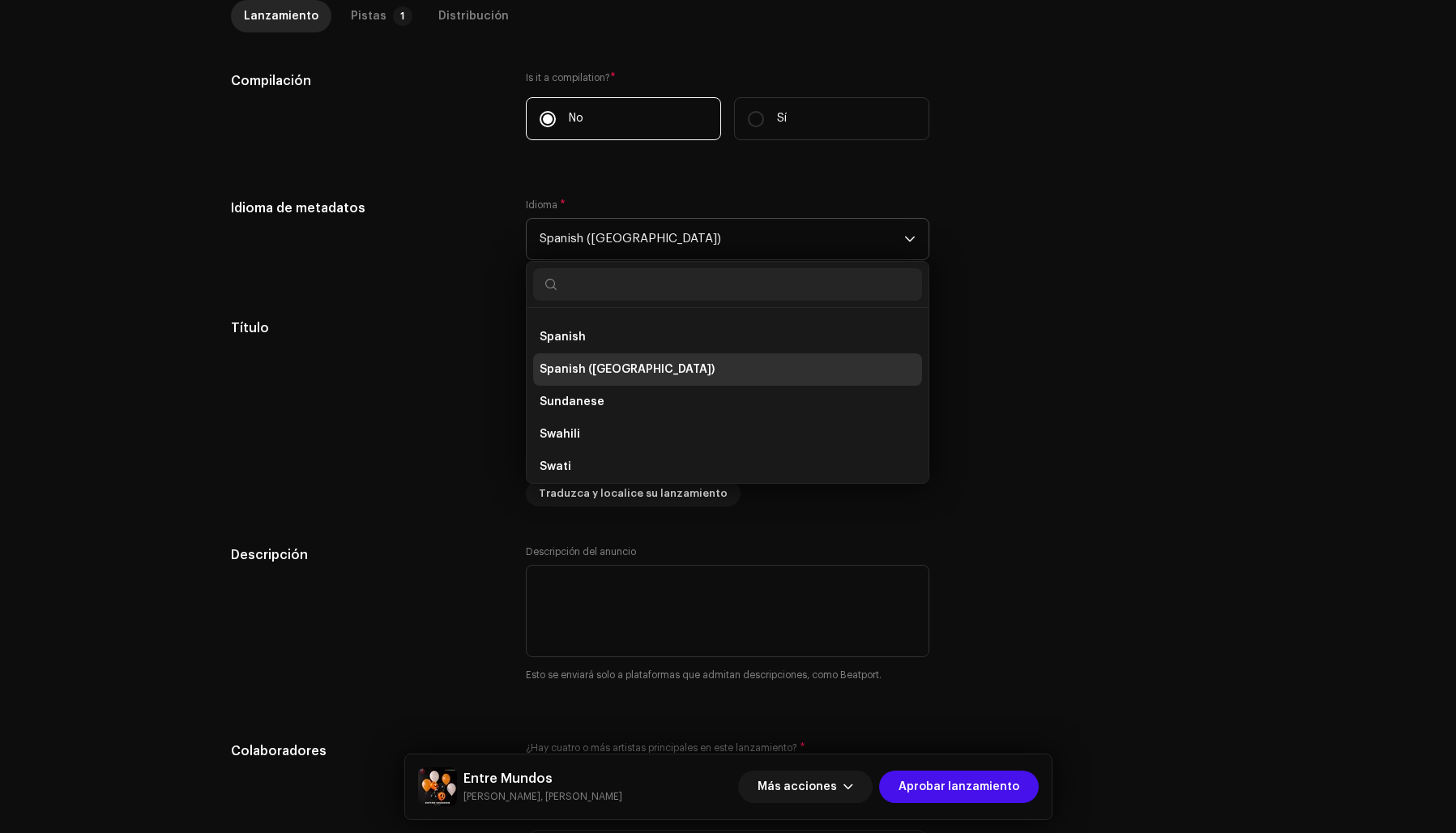
scroll to position [5146, 0]
click at [594, 337] on li "Spanish" at bounding box center [727, 338] width 388 height 32
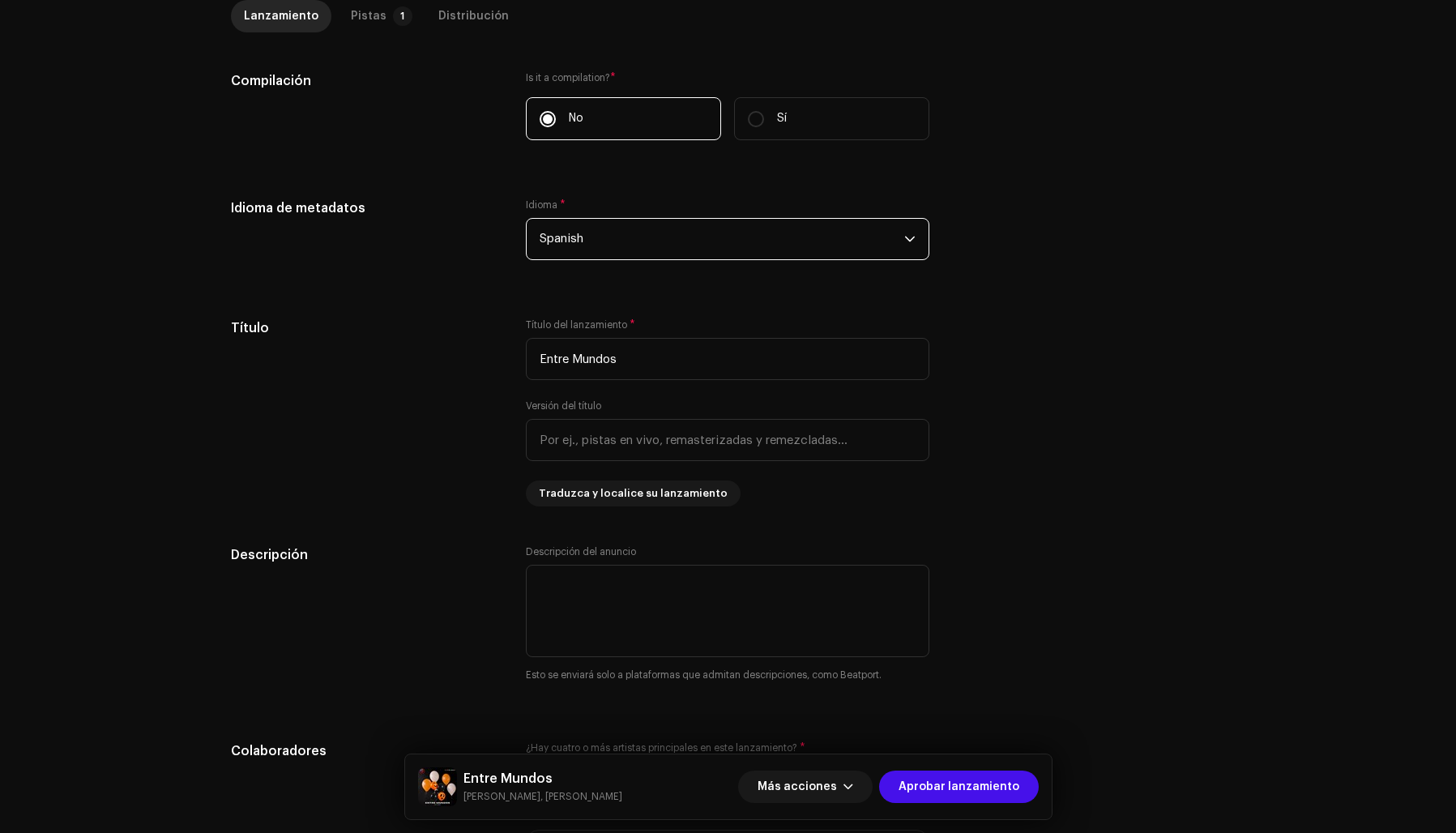
click at [990, 260] on div "Idioma de metadatos Idioma * Spanish" at bounding box center [728, 239] width 995 height 81
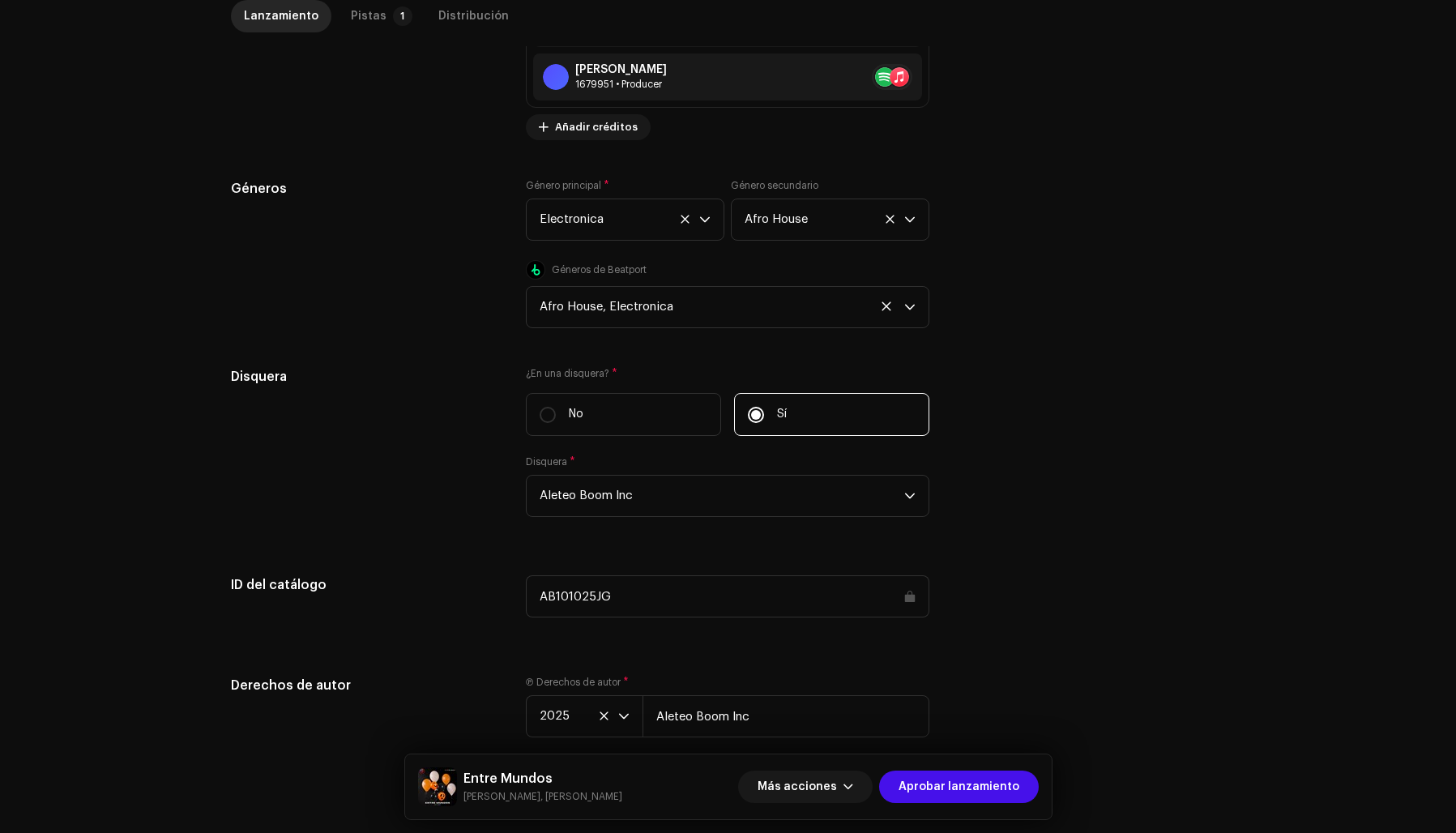
scroll to position [1793, 0]
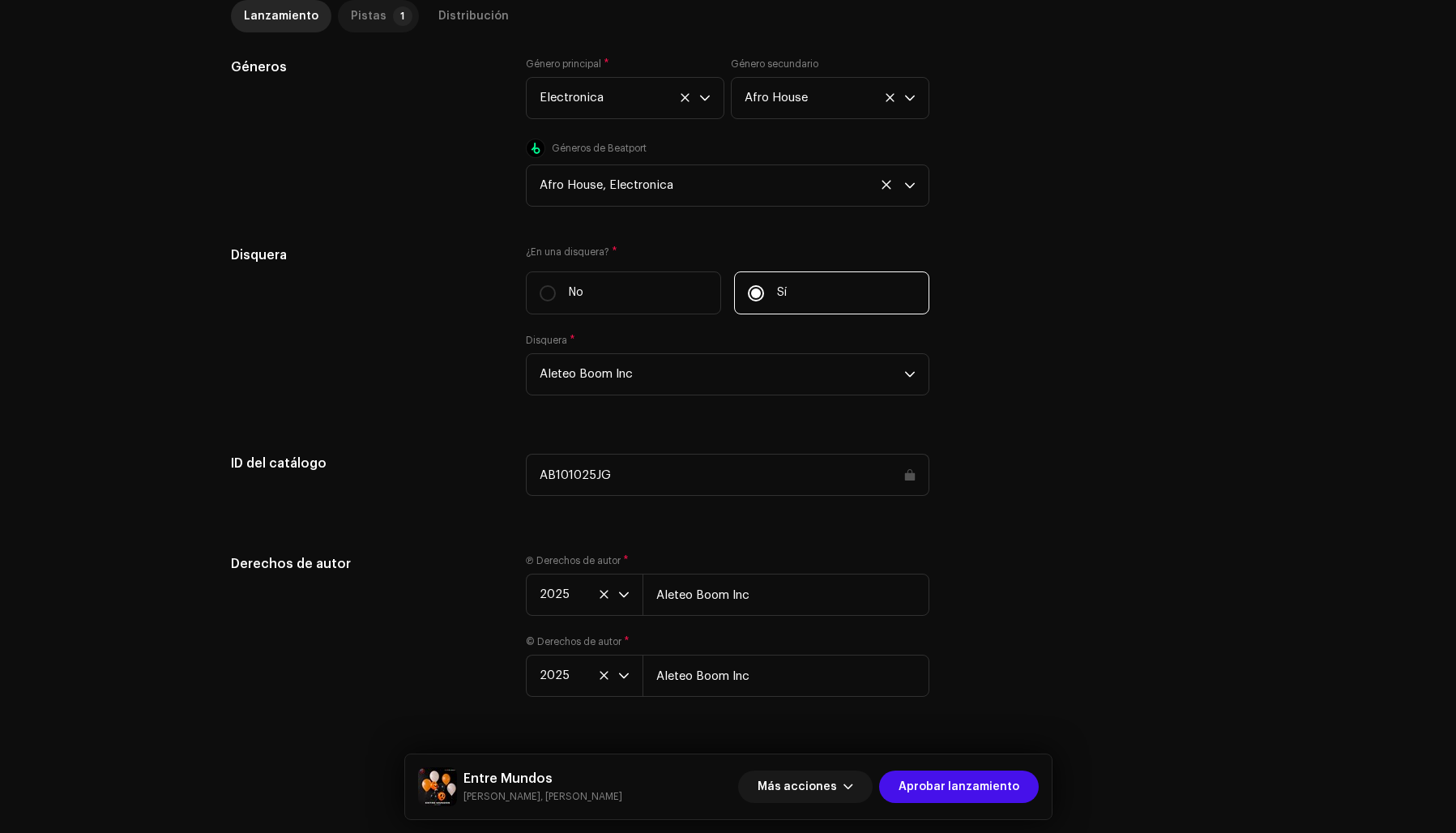
click at [357, 15] on div "Pistas" at bounding box center [368, 16] width 36 height 32
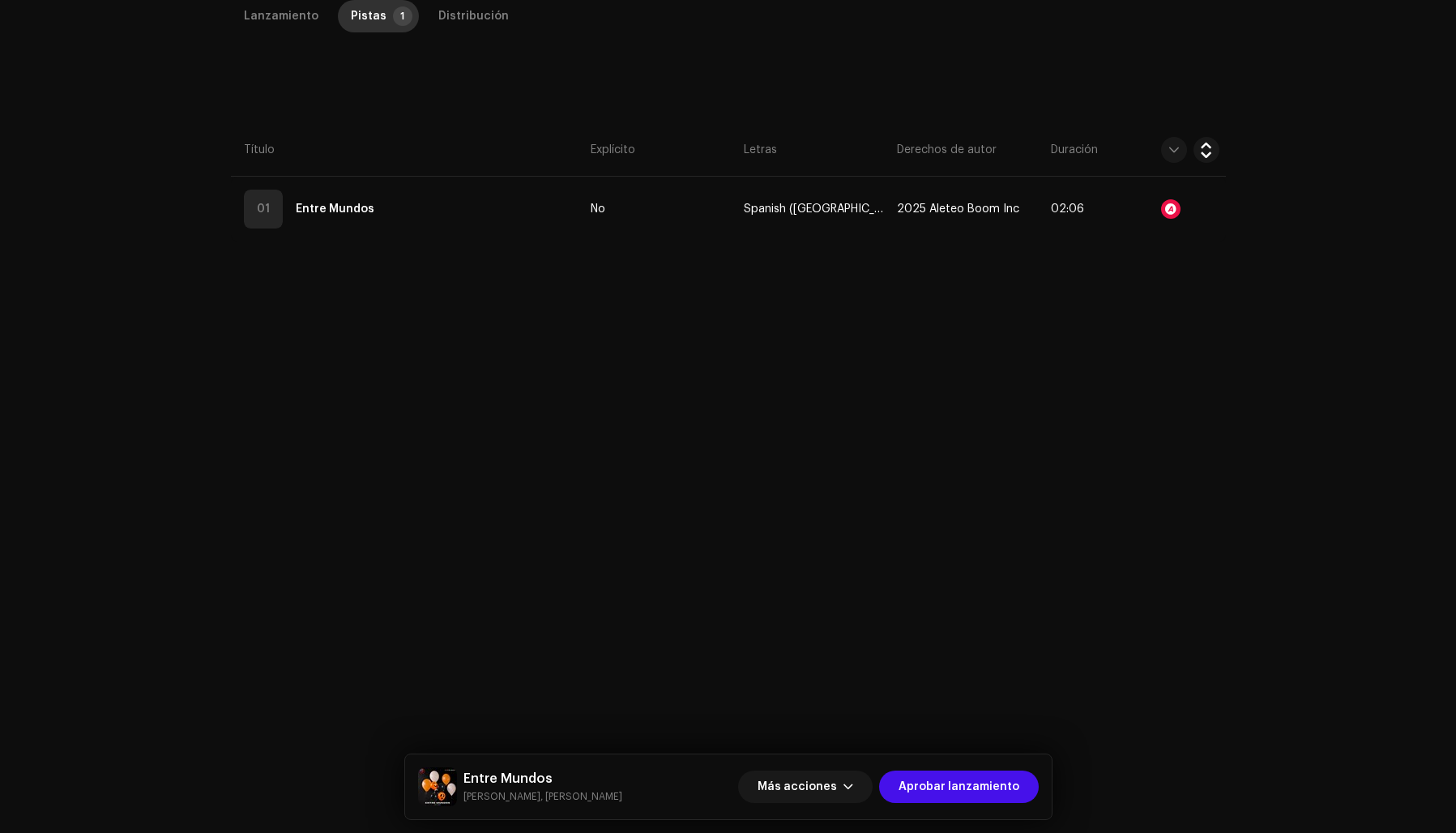
scroll to position [385, 0]
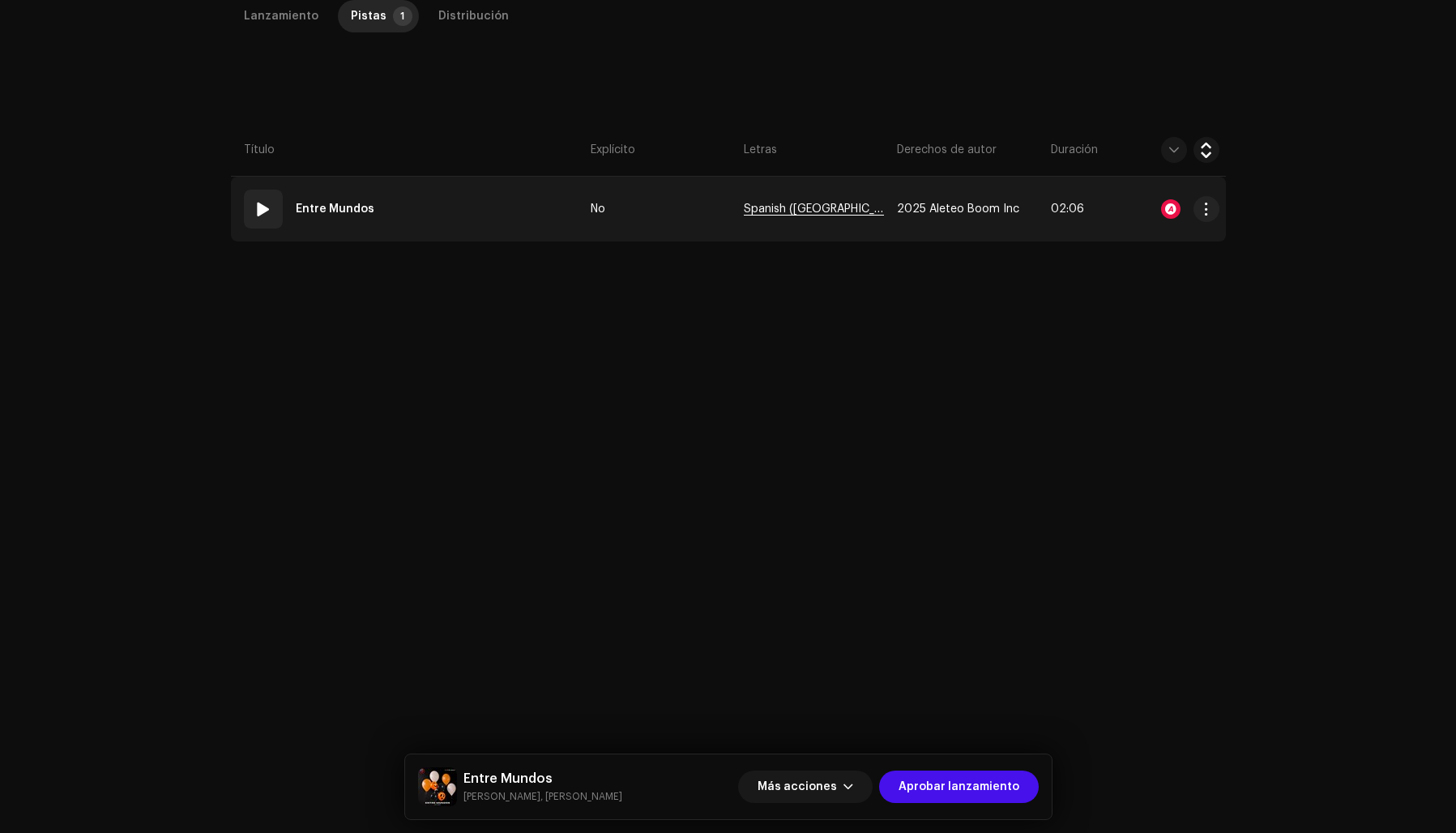
click at [805, 211] on span "Spanish (Latin America)" at bounding box center [814, 210] width 140 height 12
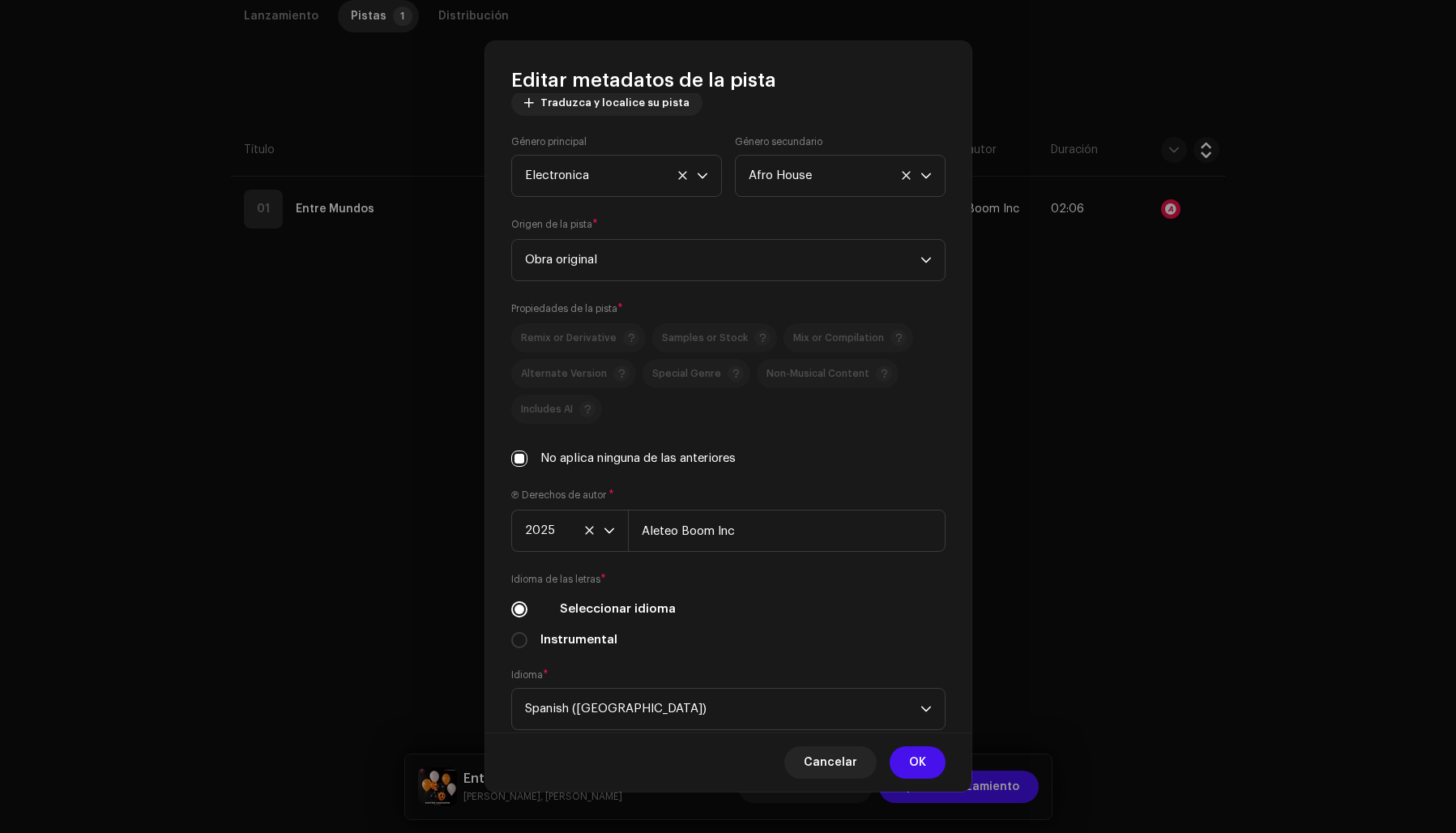
scroll to position [331, 0]
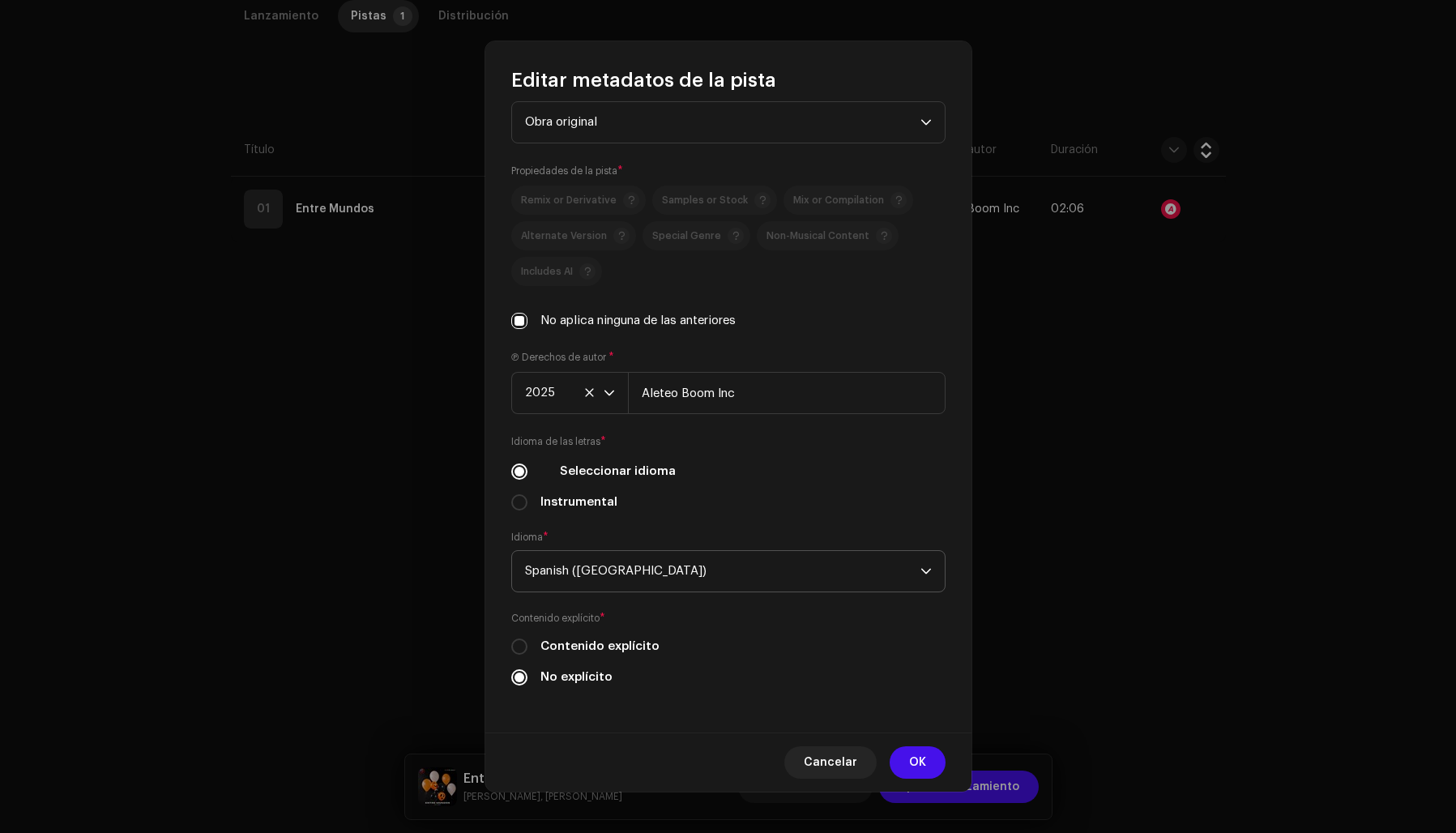
click at [576, 566] on span "Spanish (Latin America)" at bounding box center [723, 571] width 395 height 41
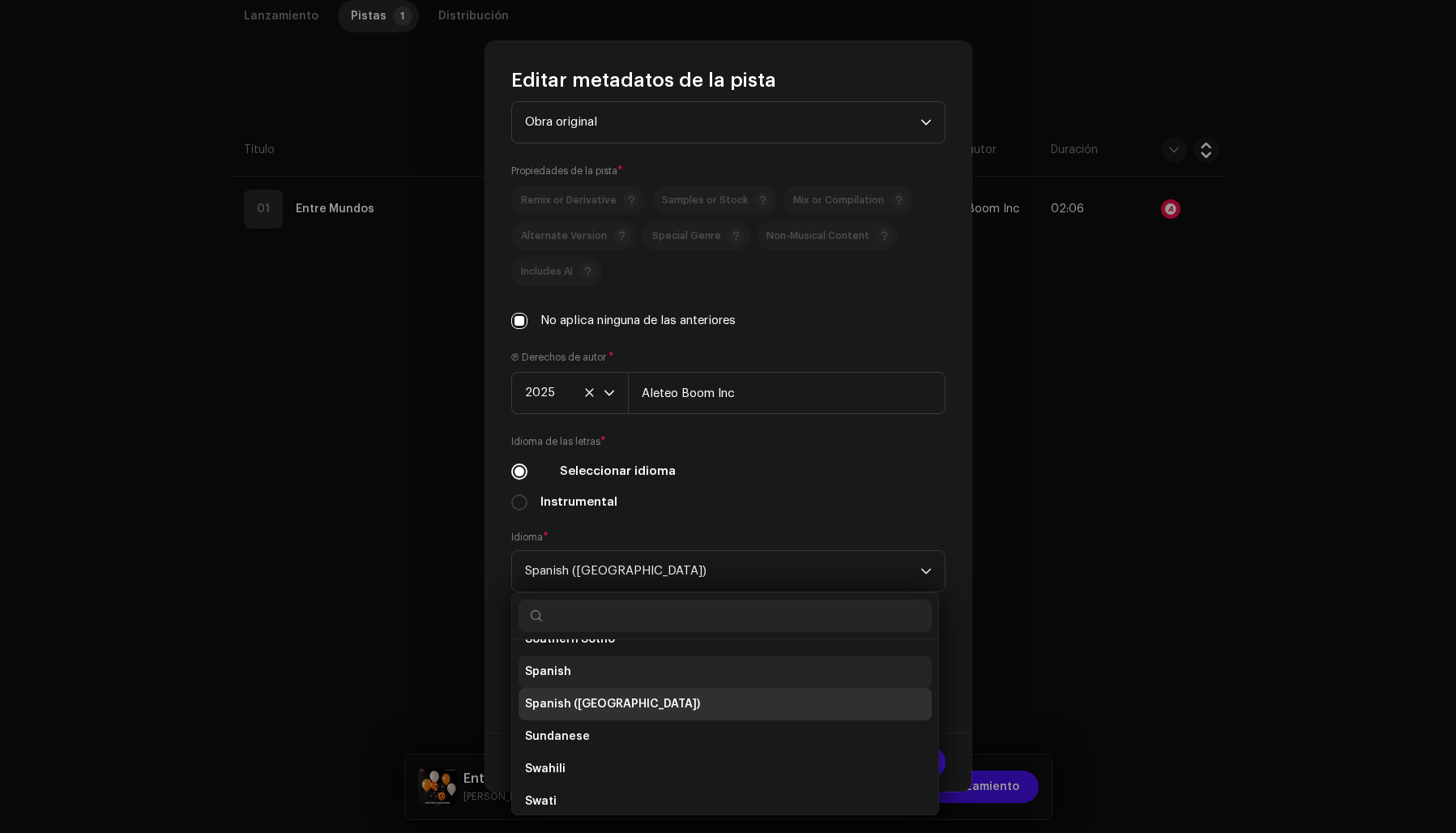
scroll to position [5143, 0]
click at [580, 663] on li "Spanish" at bounding box center [725, 672] width 413 height 32
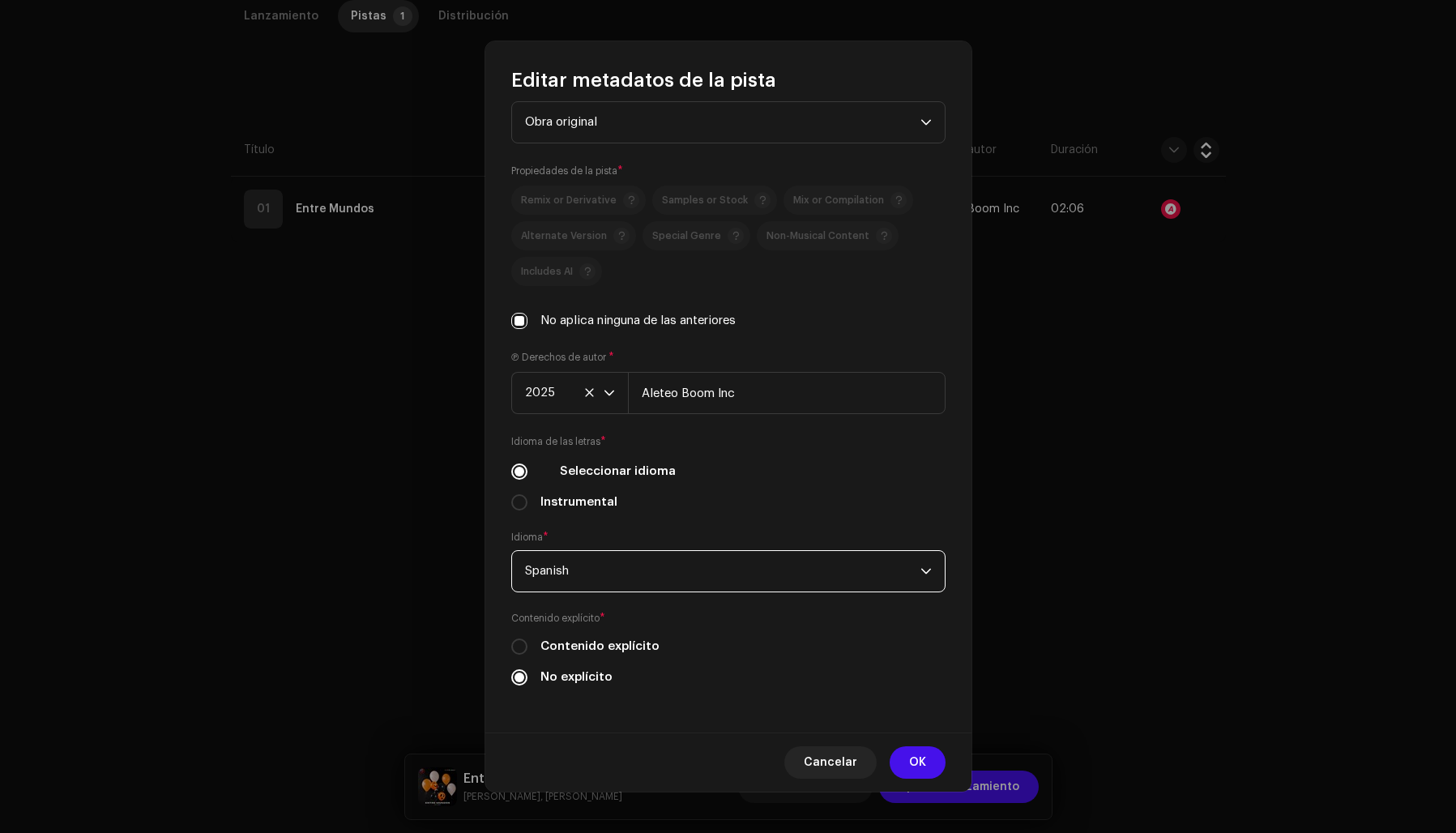
click at [662, 520] on div "Título de la pista * Entre Mundos Versión de la pista Traduzca y localice su pi…" at bounding box center [728, 412] width 486 height 638
click at [918, 753] on span "OK" at bounding box center [917, 762] width 17 height 32
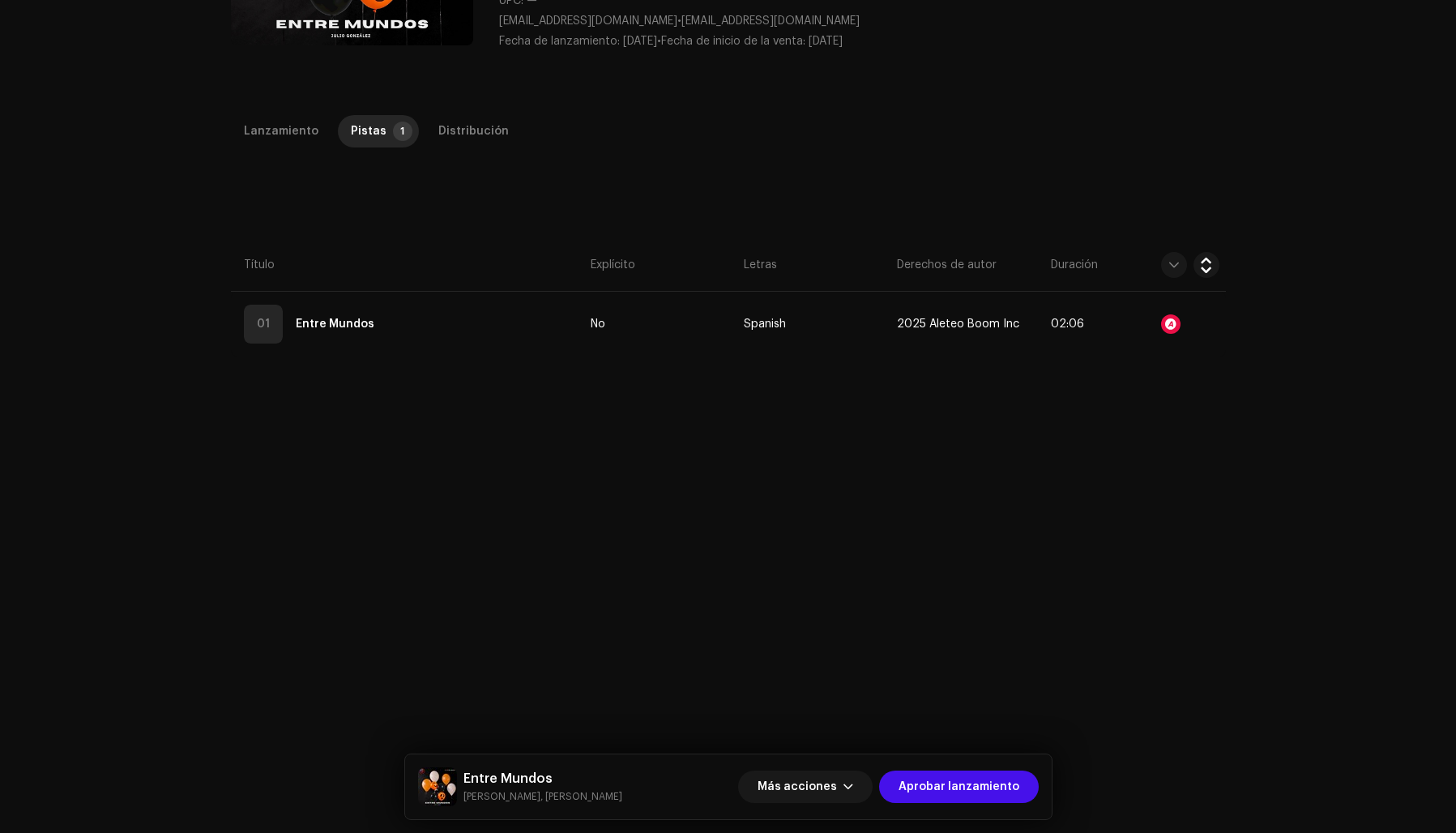
scroll to position [0, 0]
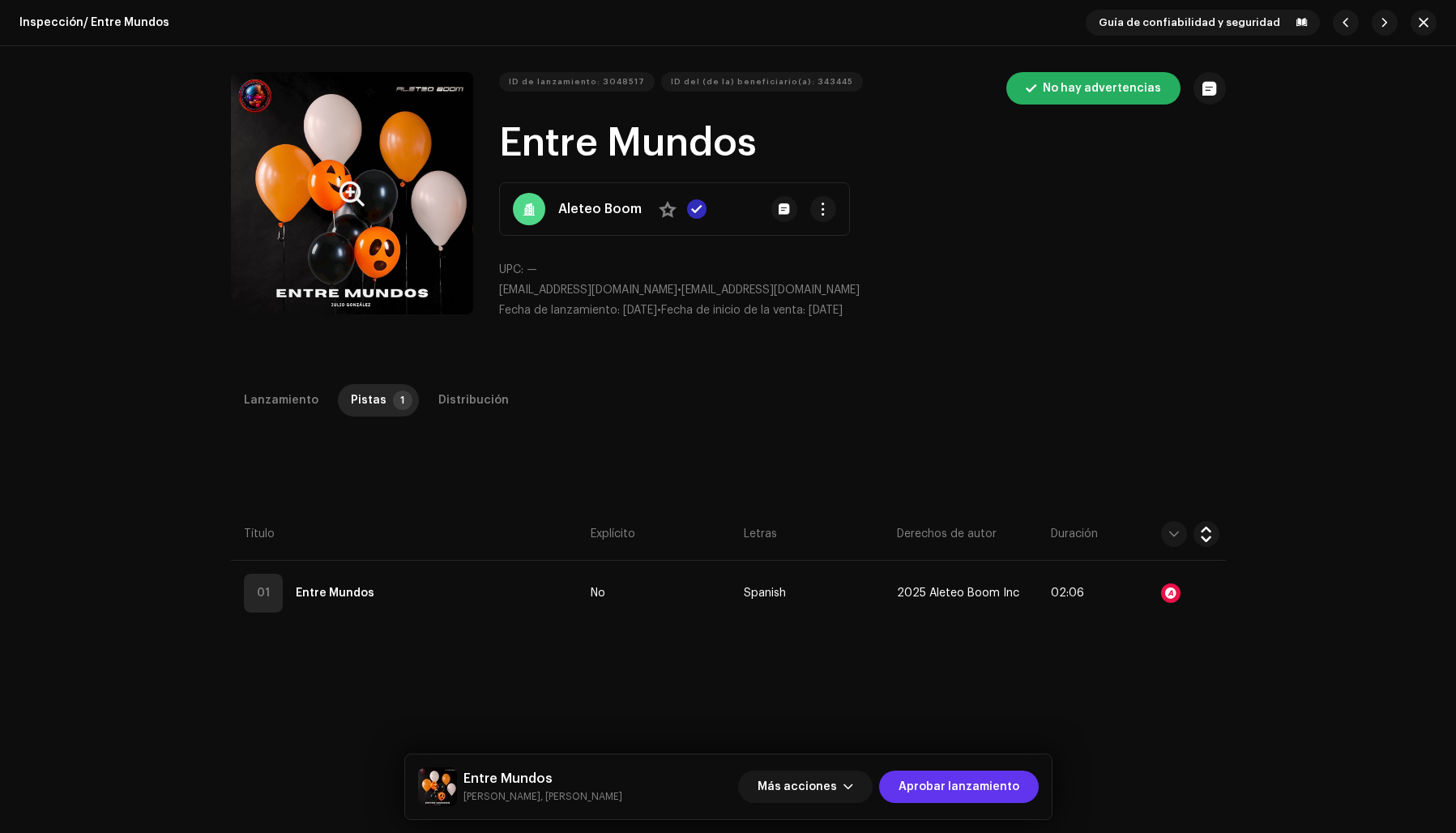
click at [983, 782] on span "Aprobar lanzamiento" at bounding box center [959, 787] width 121 height 32
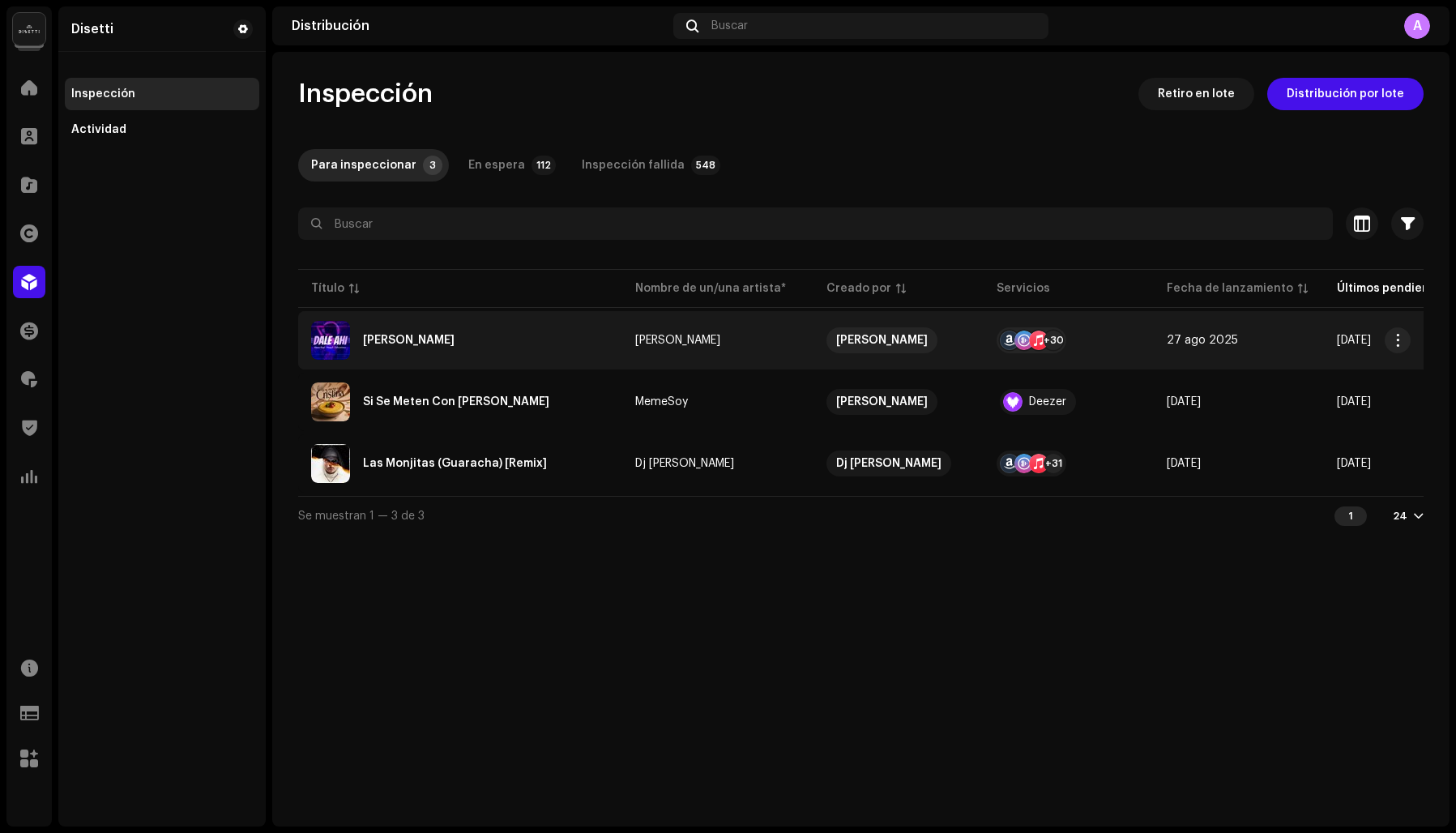
click at [373, 334] on div "Dale Ahí" at bounding box center [460, 340] width 299 height 39
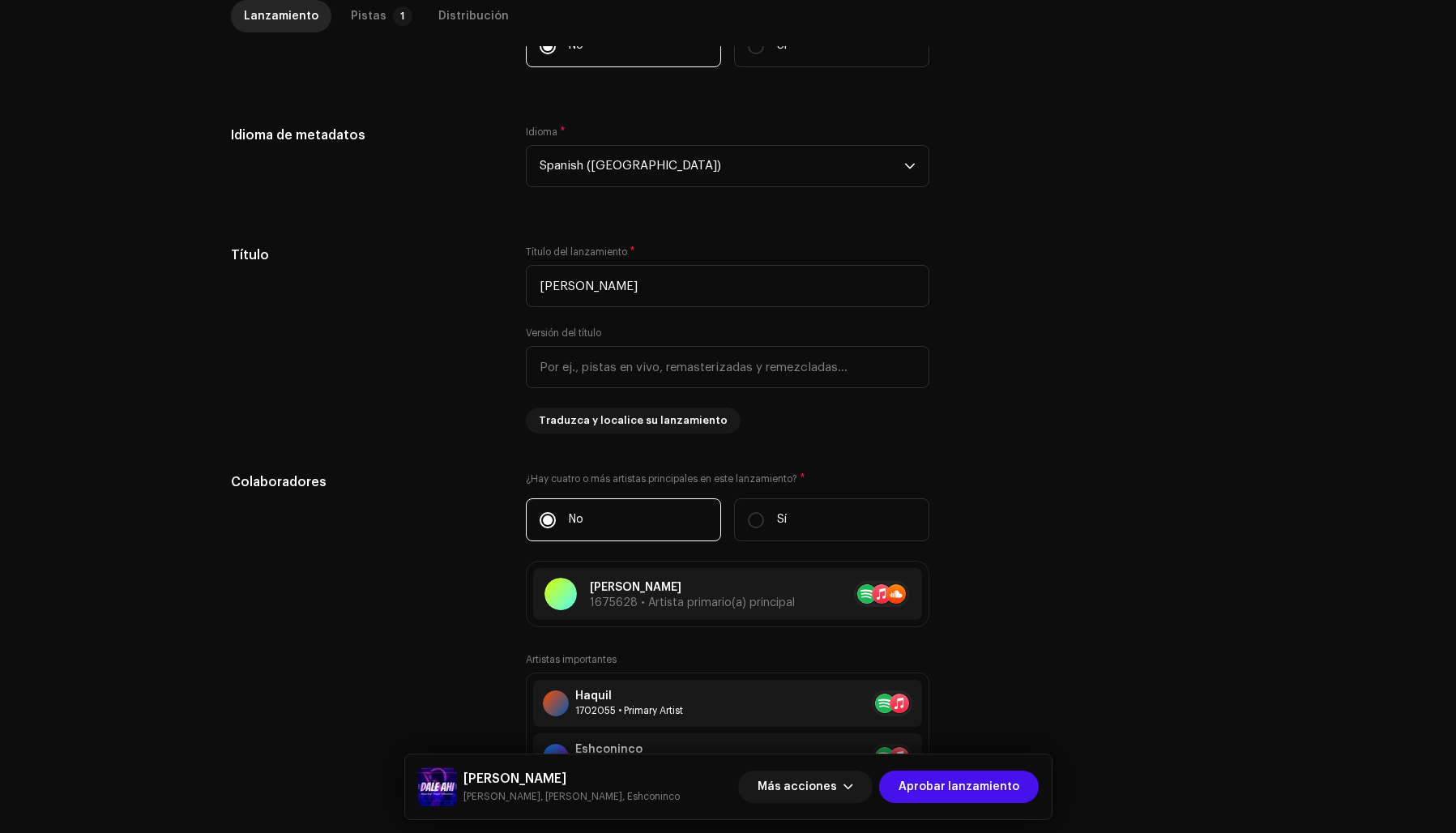
scroll to position [513, 0]
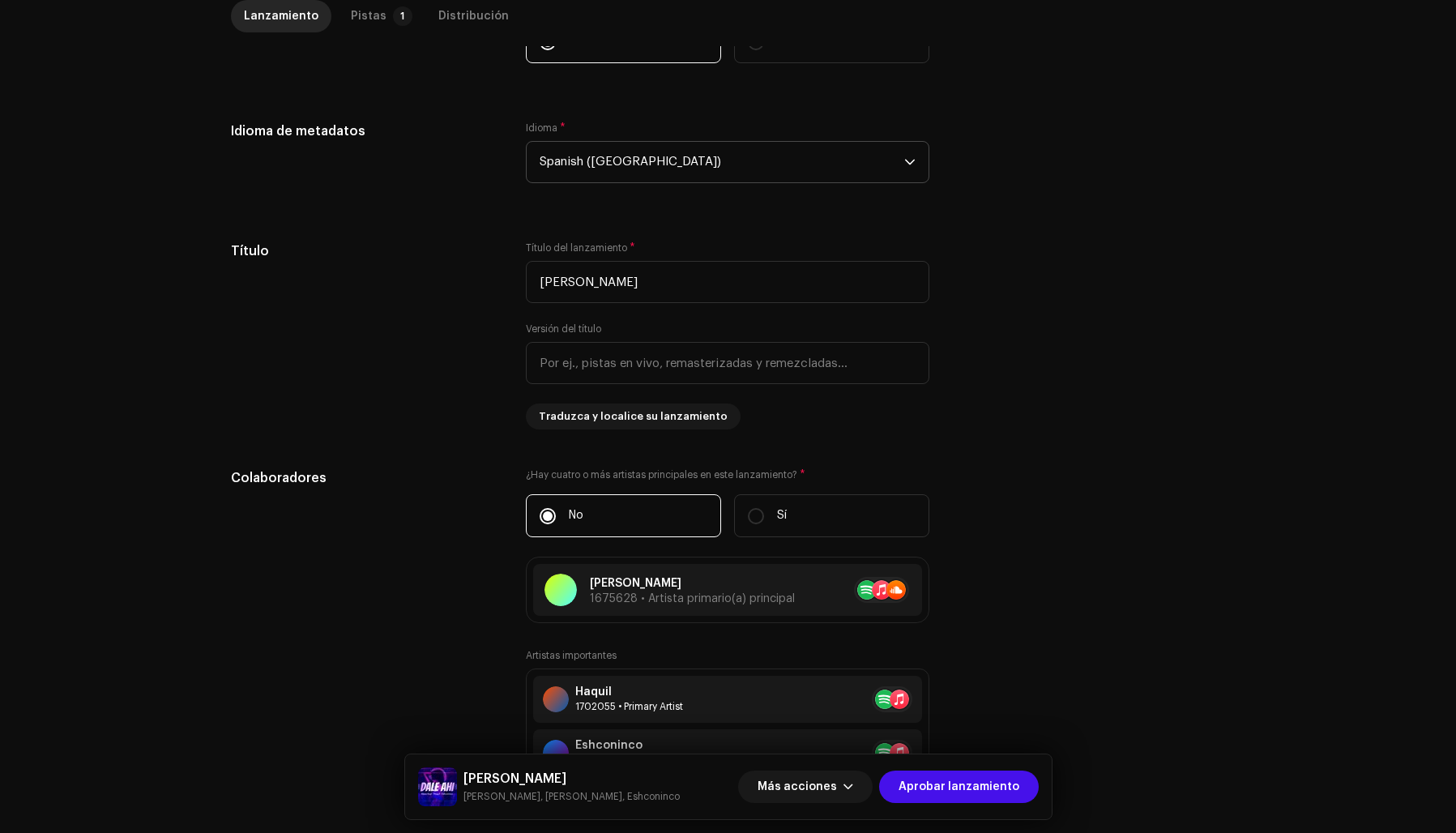
click at [568, 157] on span "Spanish (Latin America)" at bounding box center [721, 162] width 364 height 41
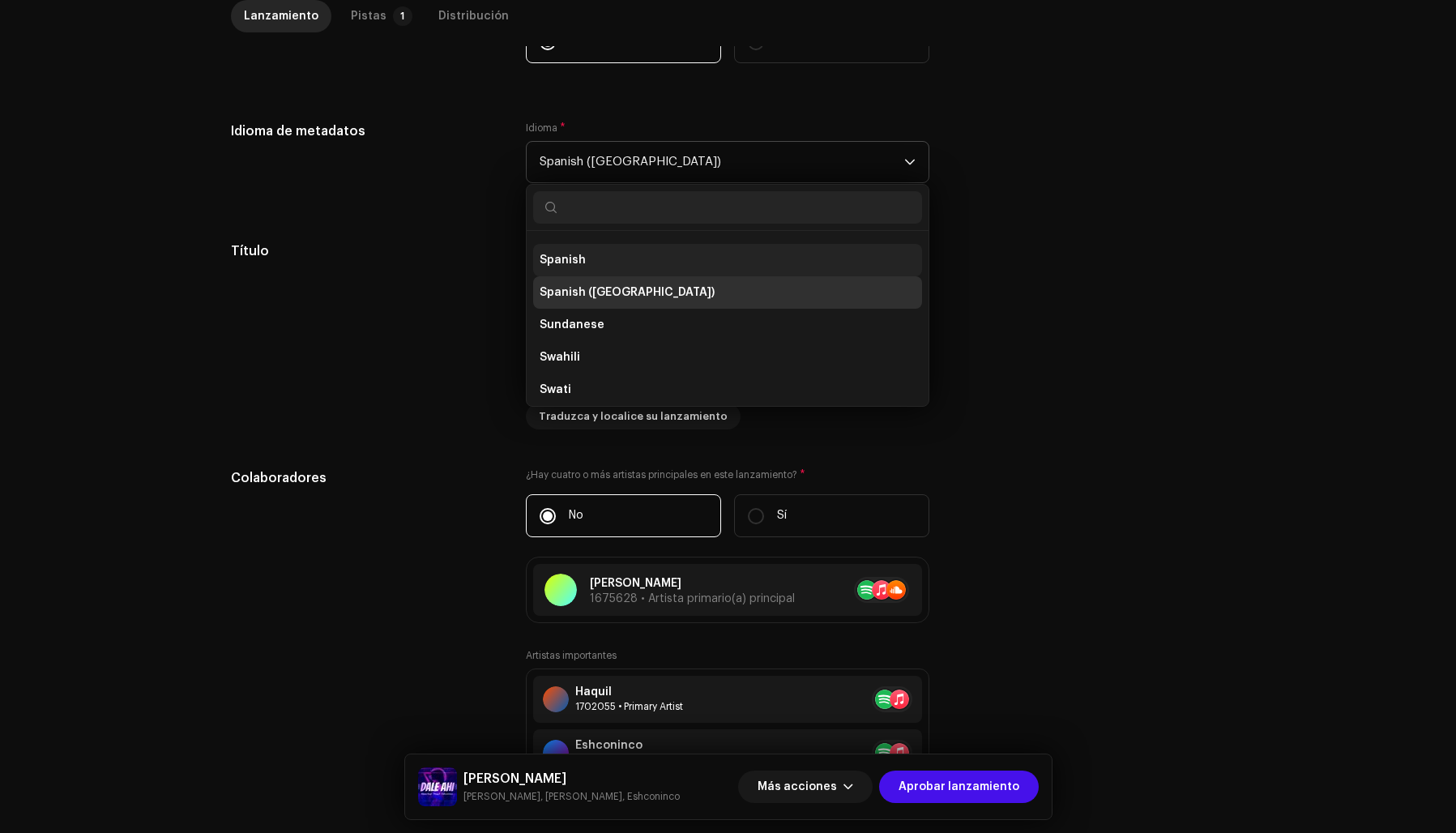
scroll to position [5141, 0]
click at [599, 269] on li "Spanish" at bounding box center [727, 267] width 388 height 32
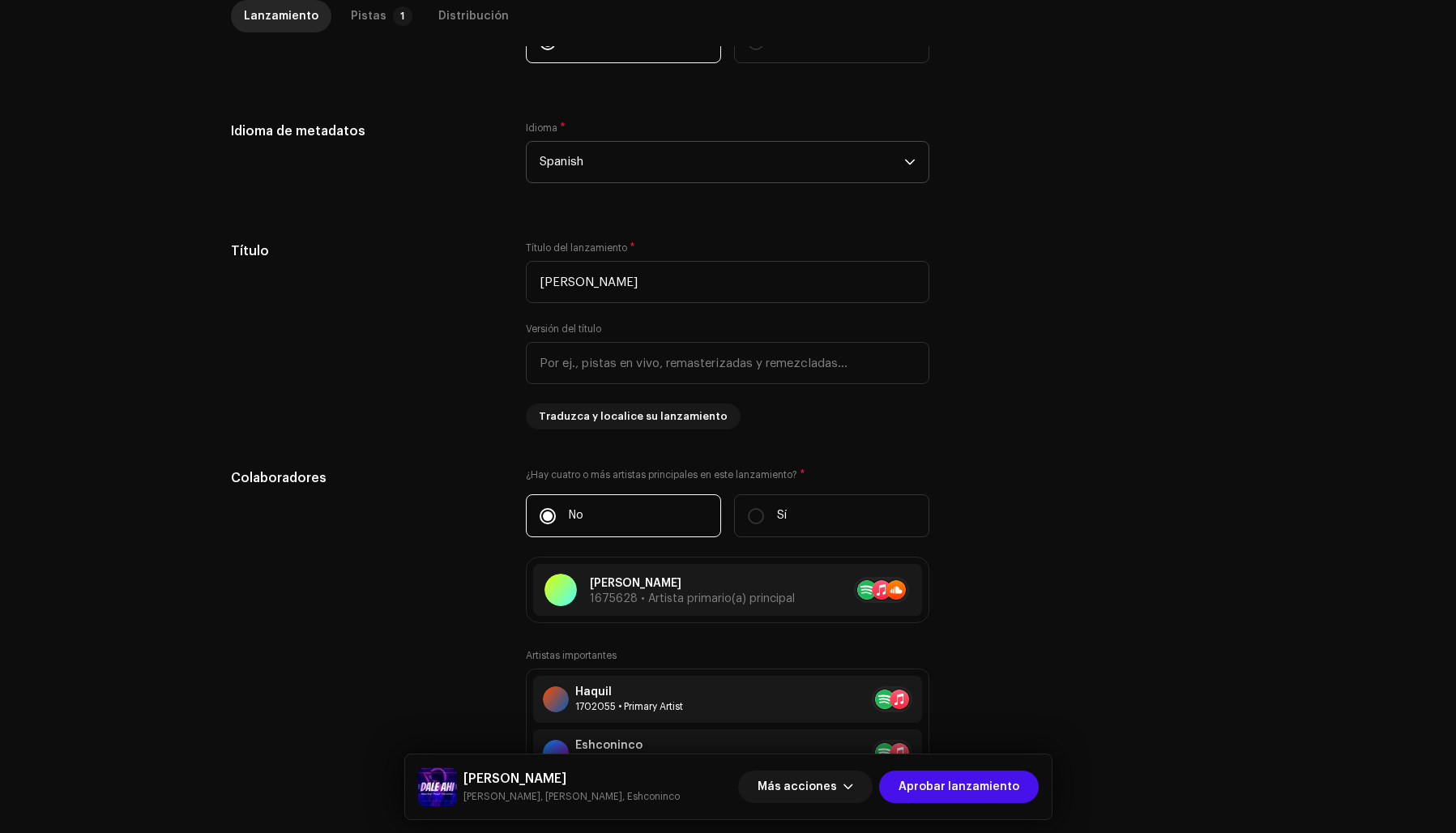
click at [761, 126] on div "Idioma * Spanish" at bounding box center [728, 153] width 403 height 62
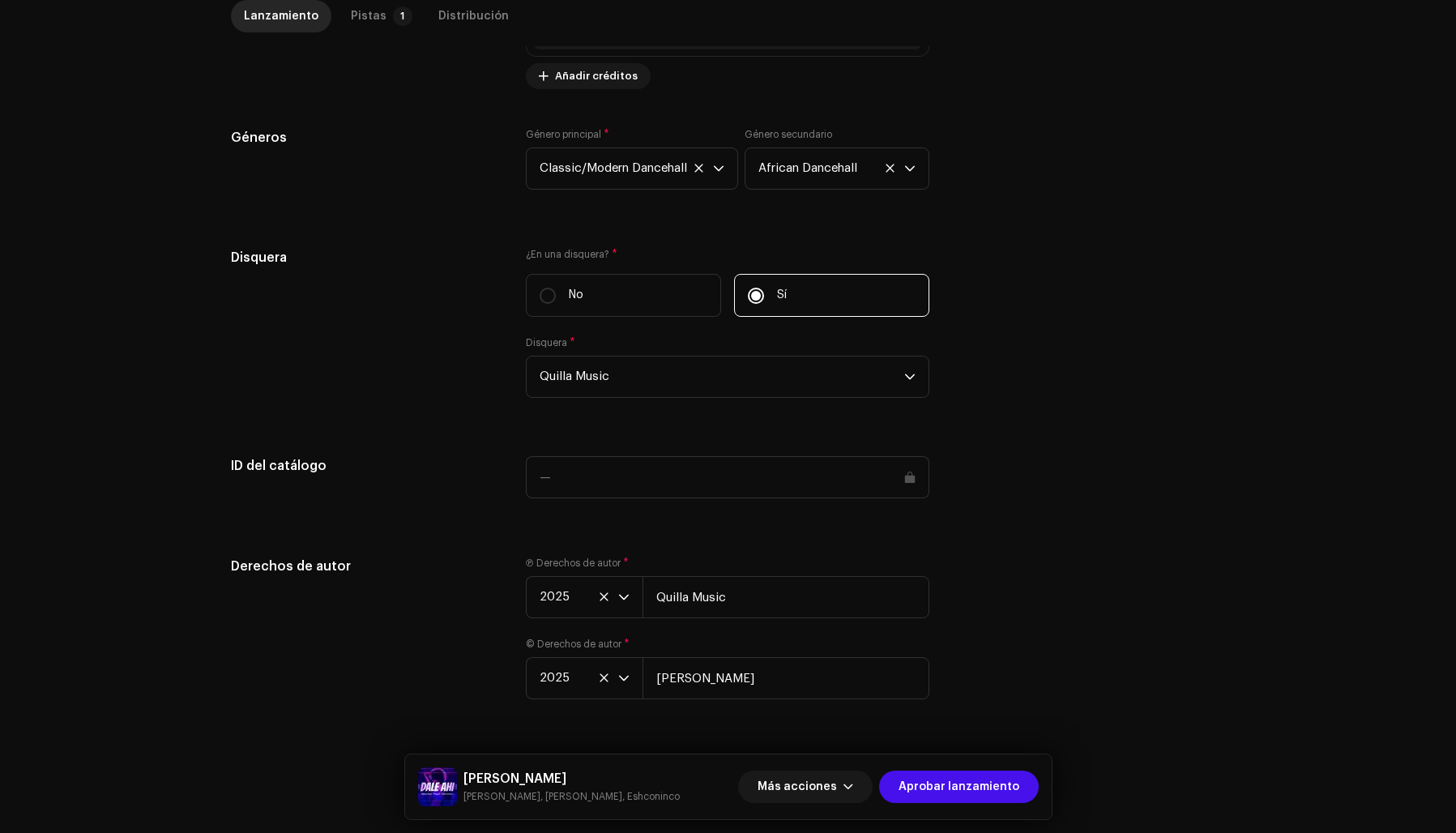
scroll to position [1636, 0]
click at [351, 18] on div "Pistas" at bounding box center [368, 16] width 36 height 32
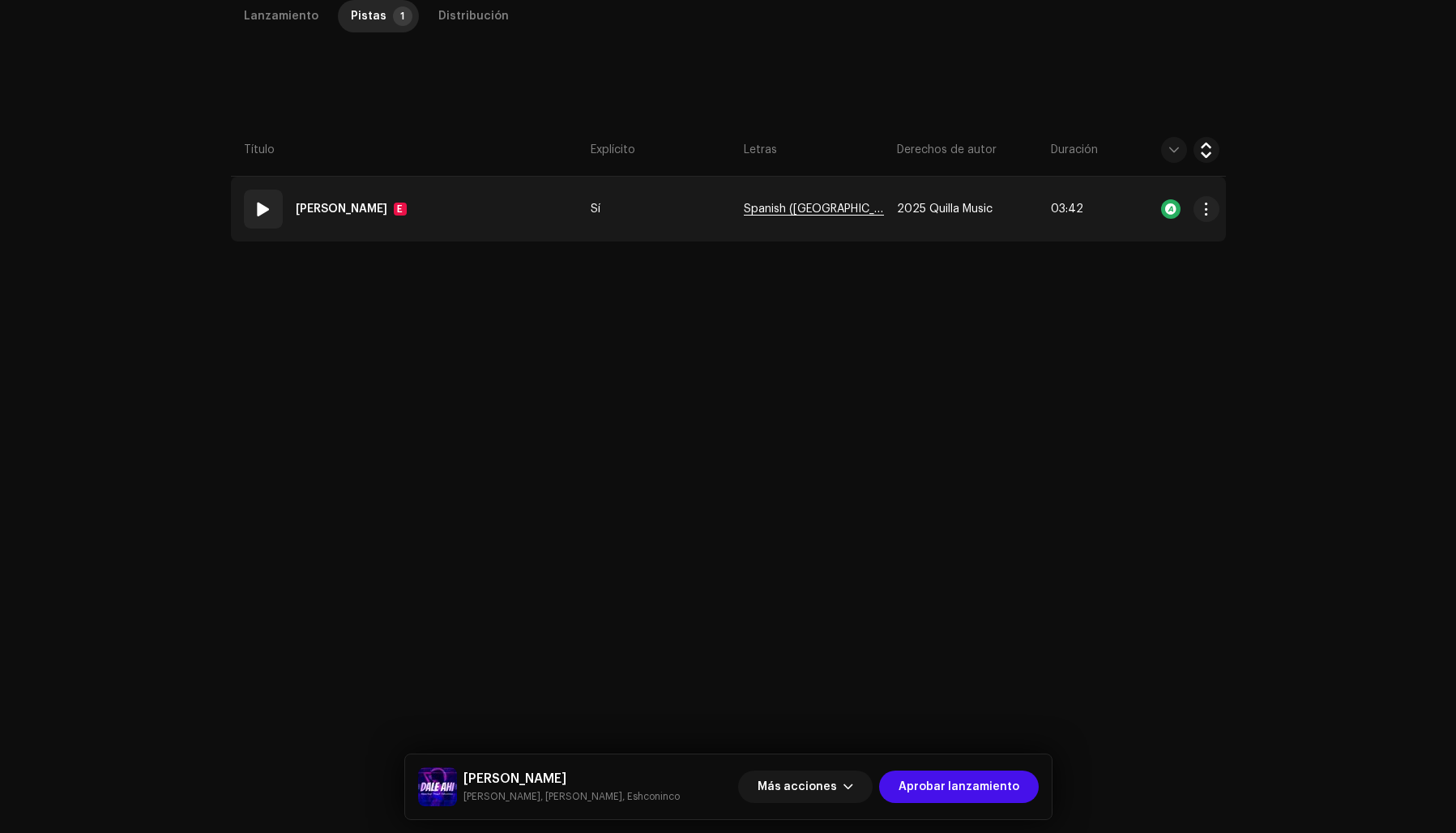
click at [773, 207] on span "Spanish (Latin America)" at bounding box center [814, 210] width 140 height 12
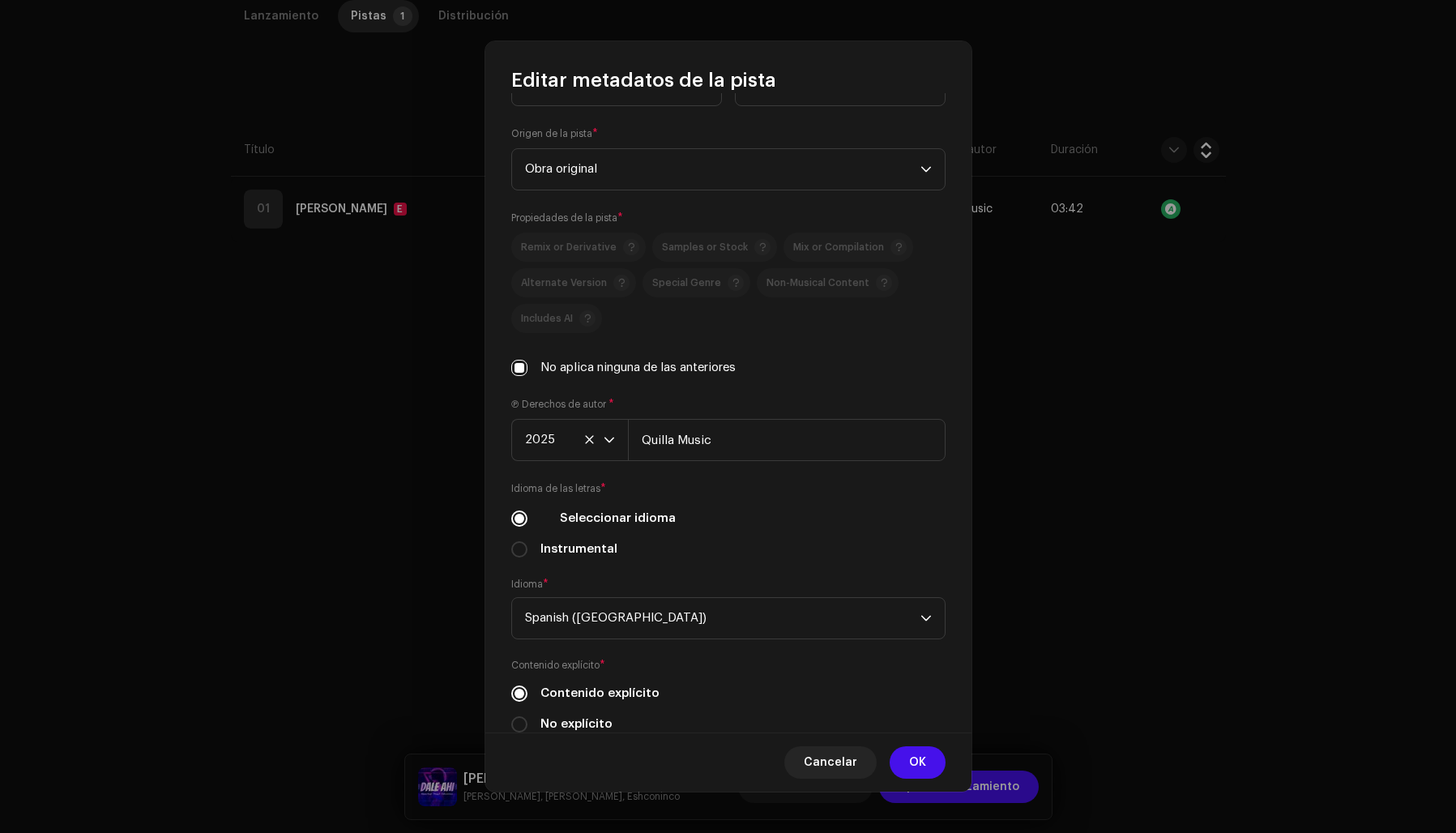
scroll to position [331, 0]
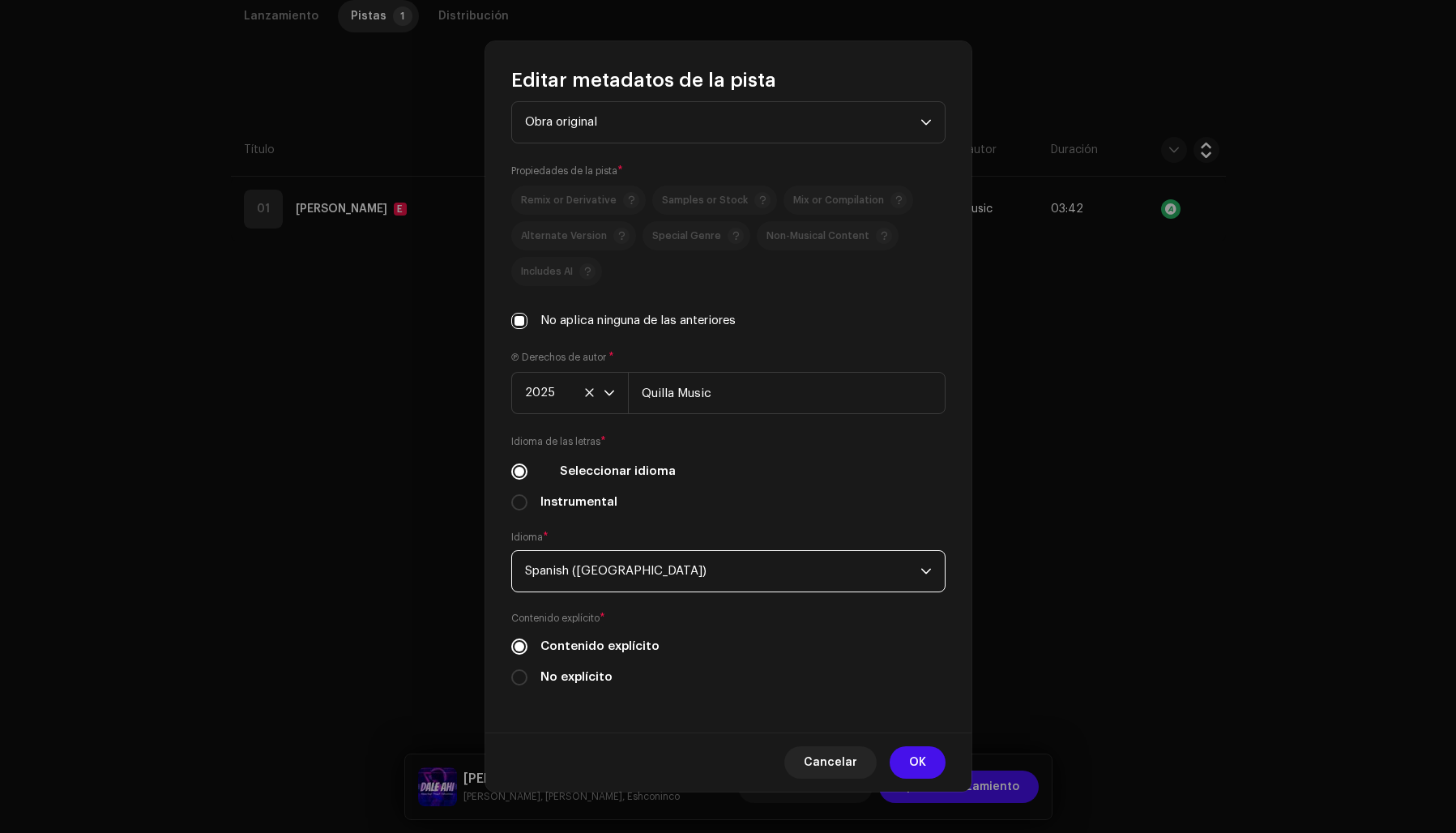
click at [641, 566] on span "Spanish (Latin America)" at bounding box center [723, 571] width 395 height 41
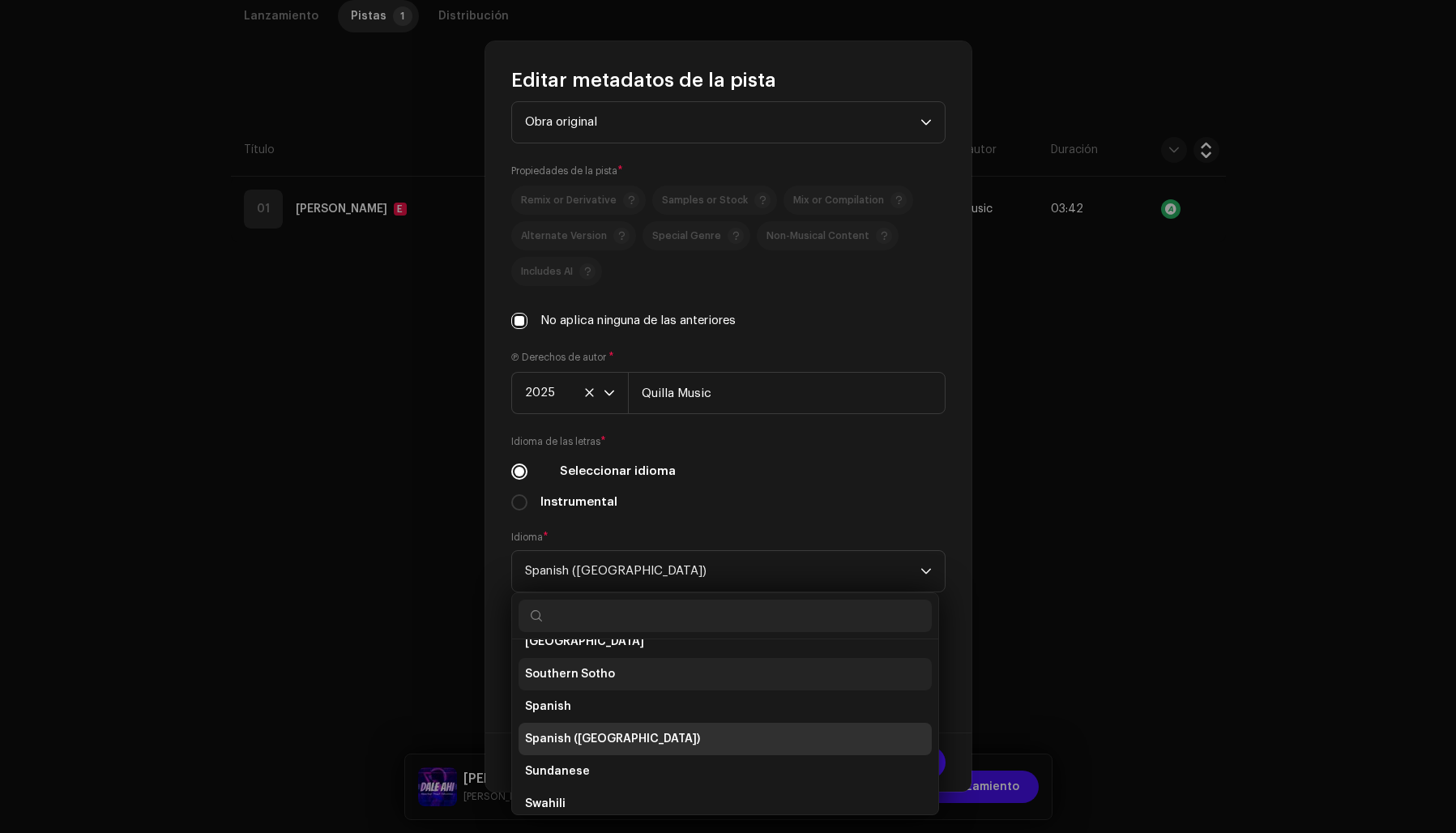
scroll to position [5099, 0]
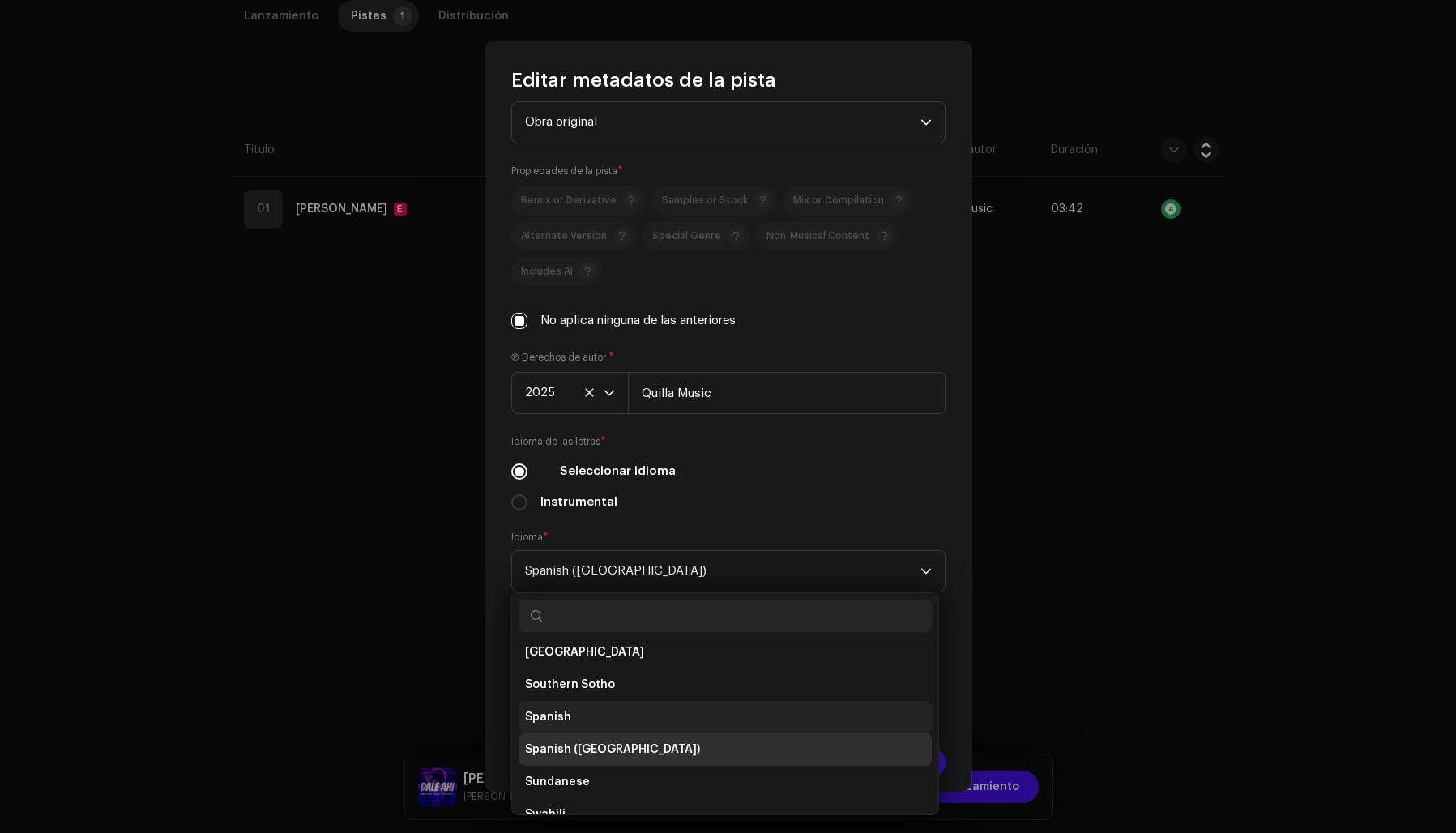
click at [606, 708] on li "Spanish" at bounding box center [725, 717] width 413 height 32
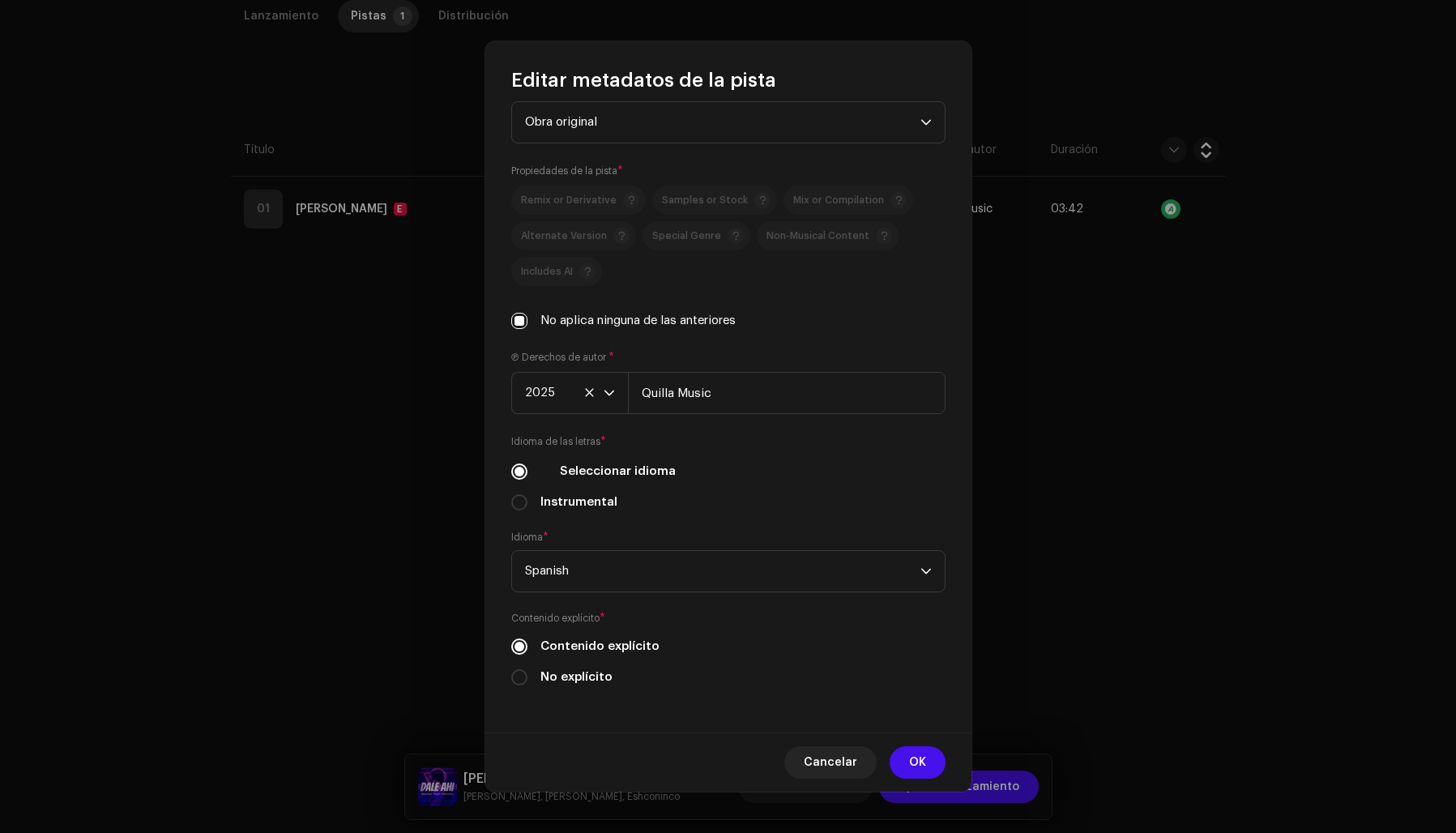
click at [761, 490] on div "Idioma de las letras * Seleccionar idioma Instrumental" at bounding box center [728, 472] width 434 height 78
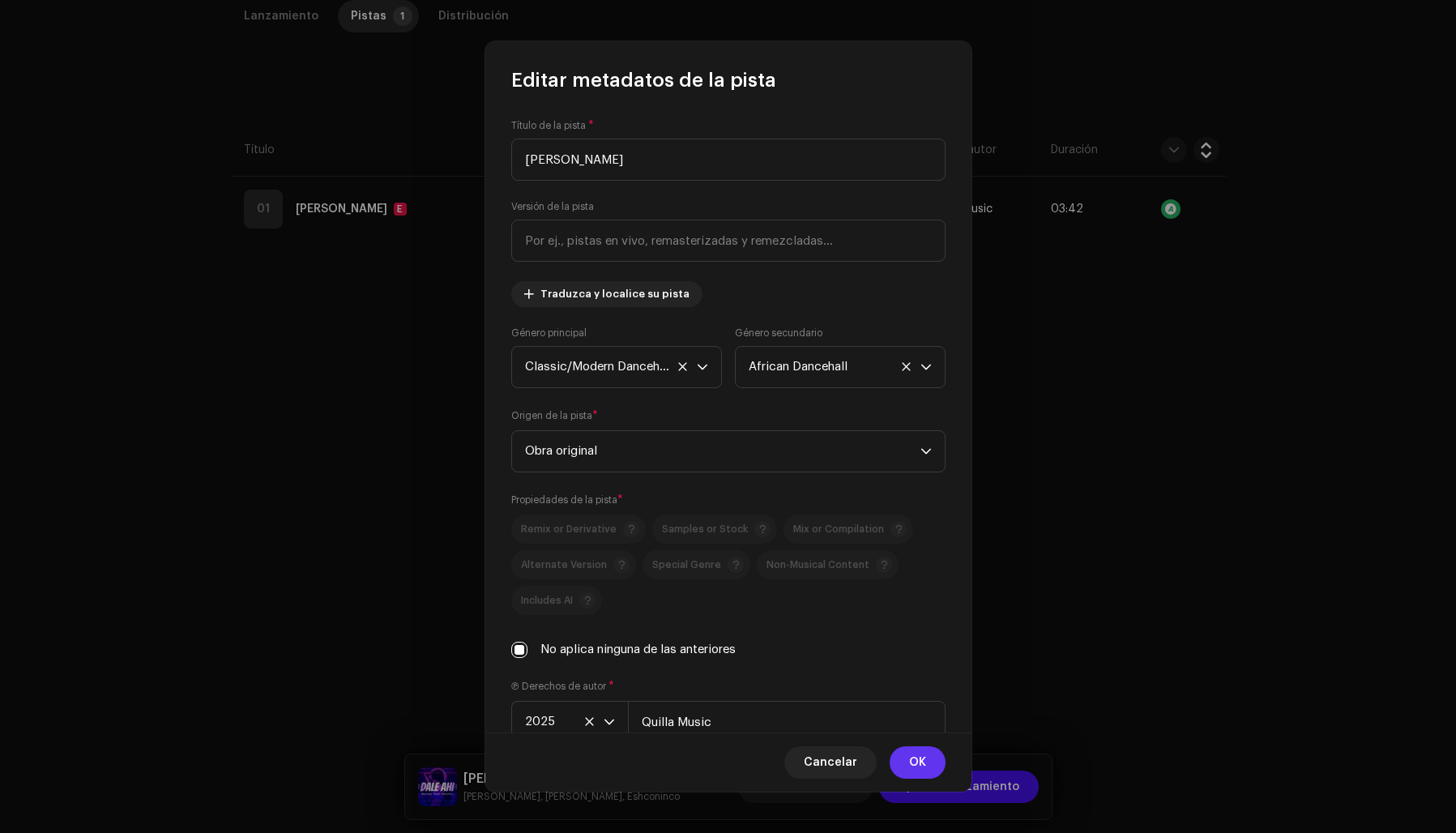
click at [919, 762] on span "OK" at bounding box center [917, 762] width 17 height 32
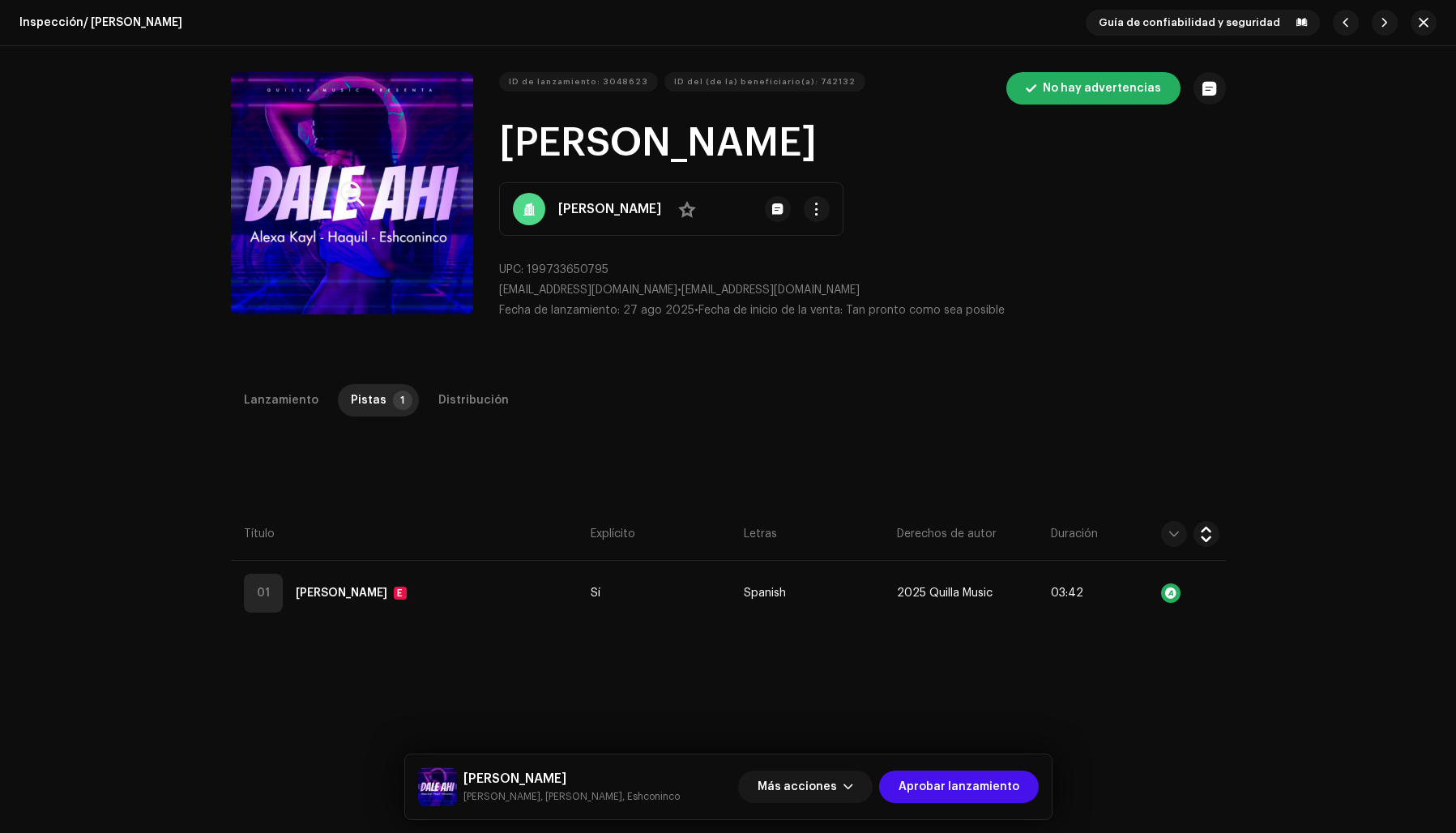
click at [381, 239] on button "Zoom Image" at bounding box center [352, 193] width 243 height 243
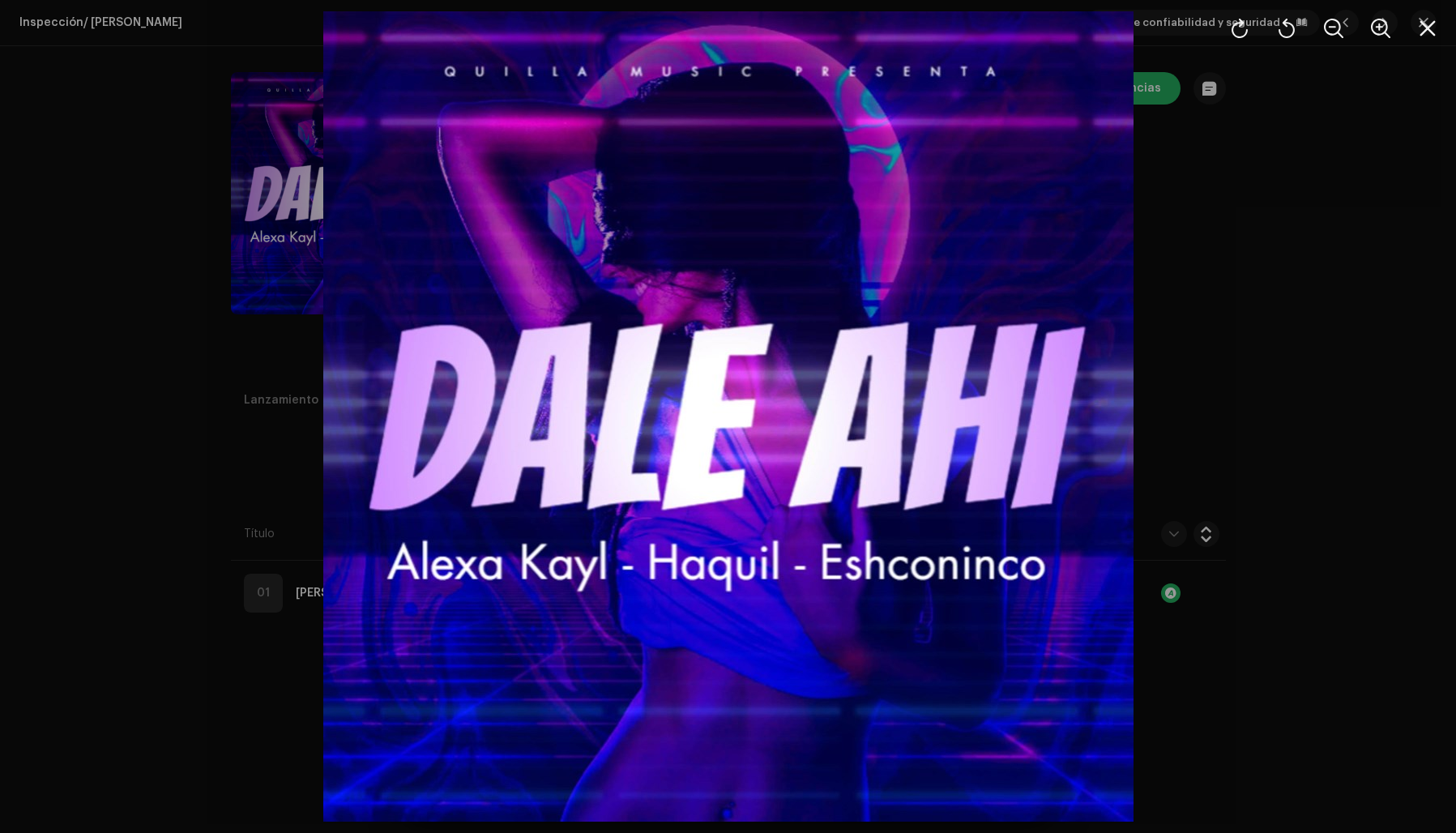
click at [1285, 251] on div at bounding box center [728, 416] width 1456 height 833
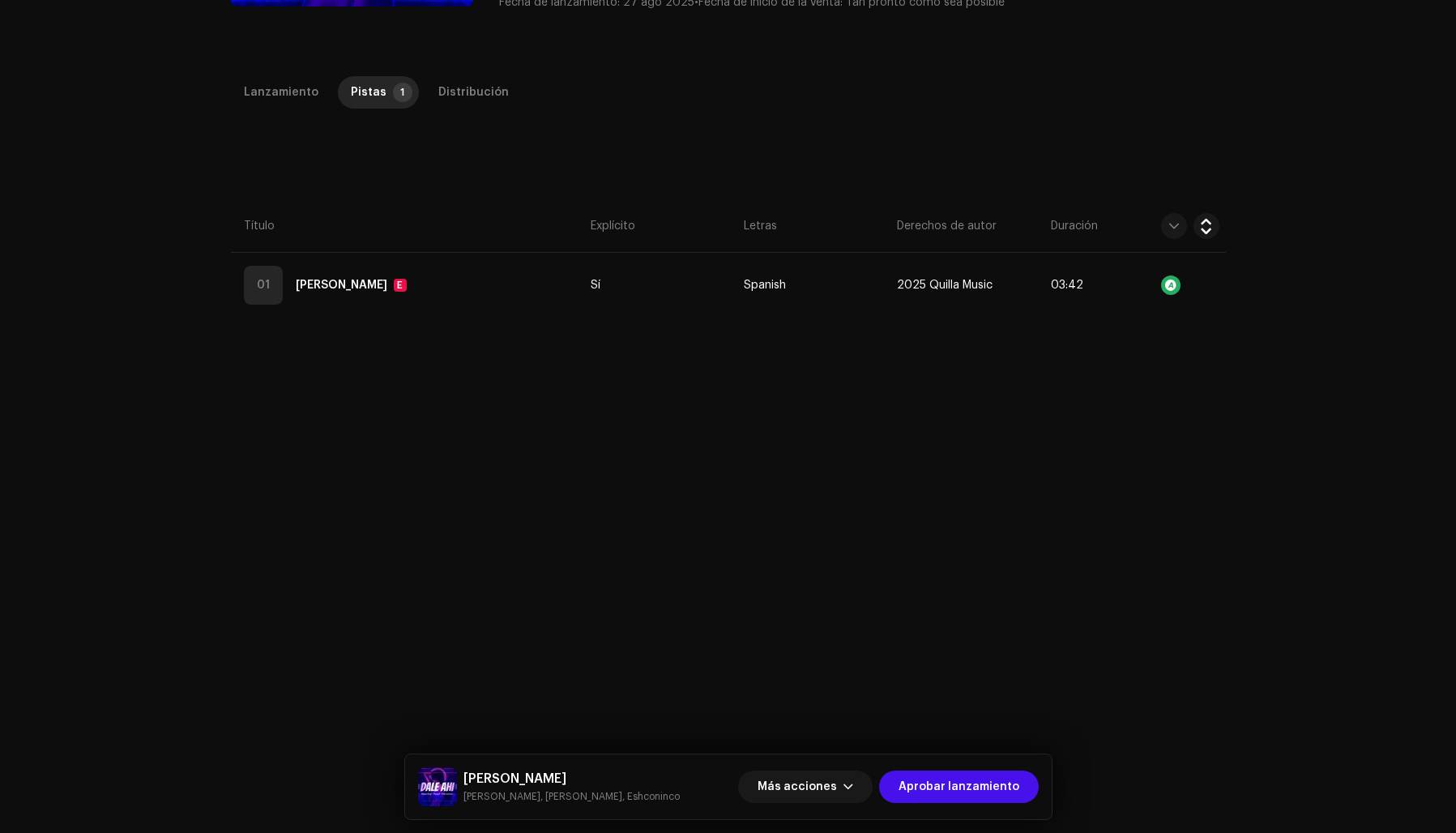
scroll to position [385, 0]
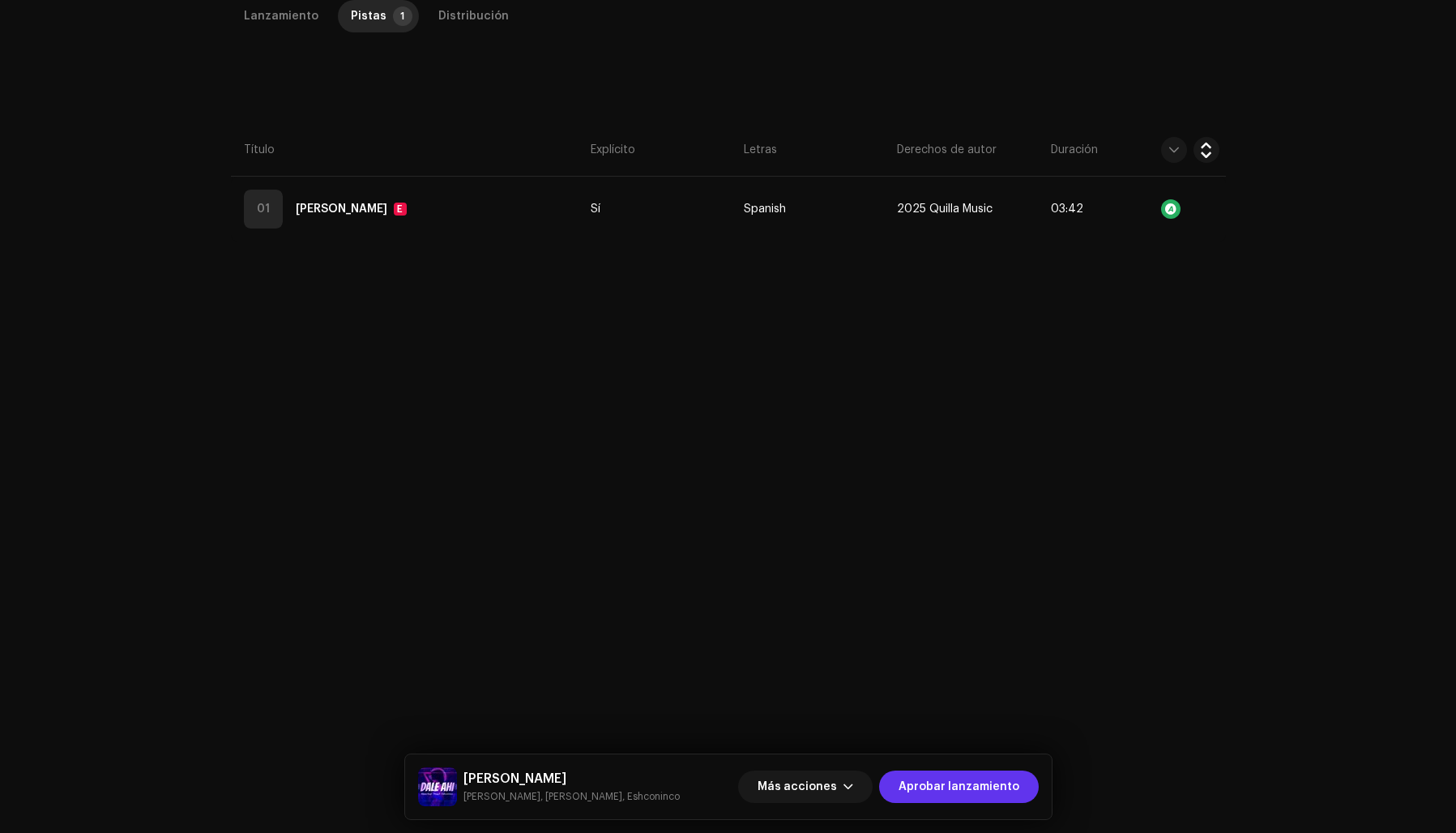
click at [978, 787] on span "Aprobar lanzamiento" at bounding box center [959, 787] width 121 height 32
